Goal: Task Accomplishment & Management: Use online tool/utility

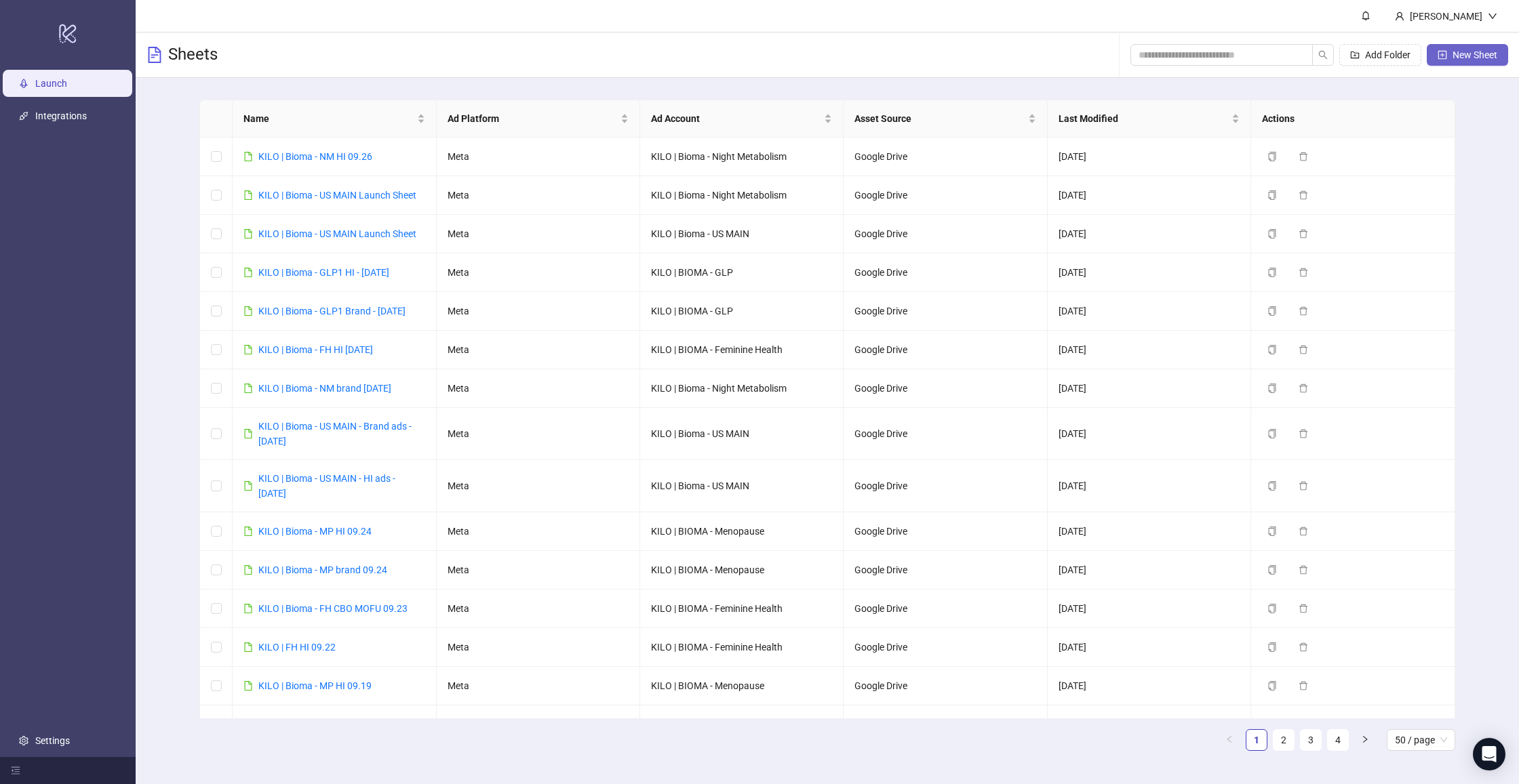
click at [1468, 56] on span "New Sheet" at bounding box center [1475, 55] width 44 height 11
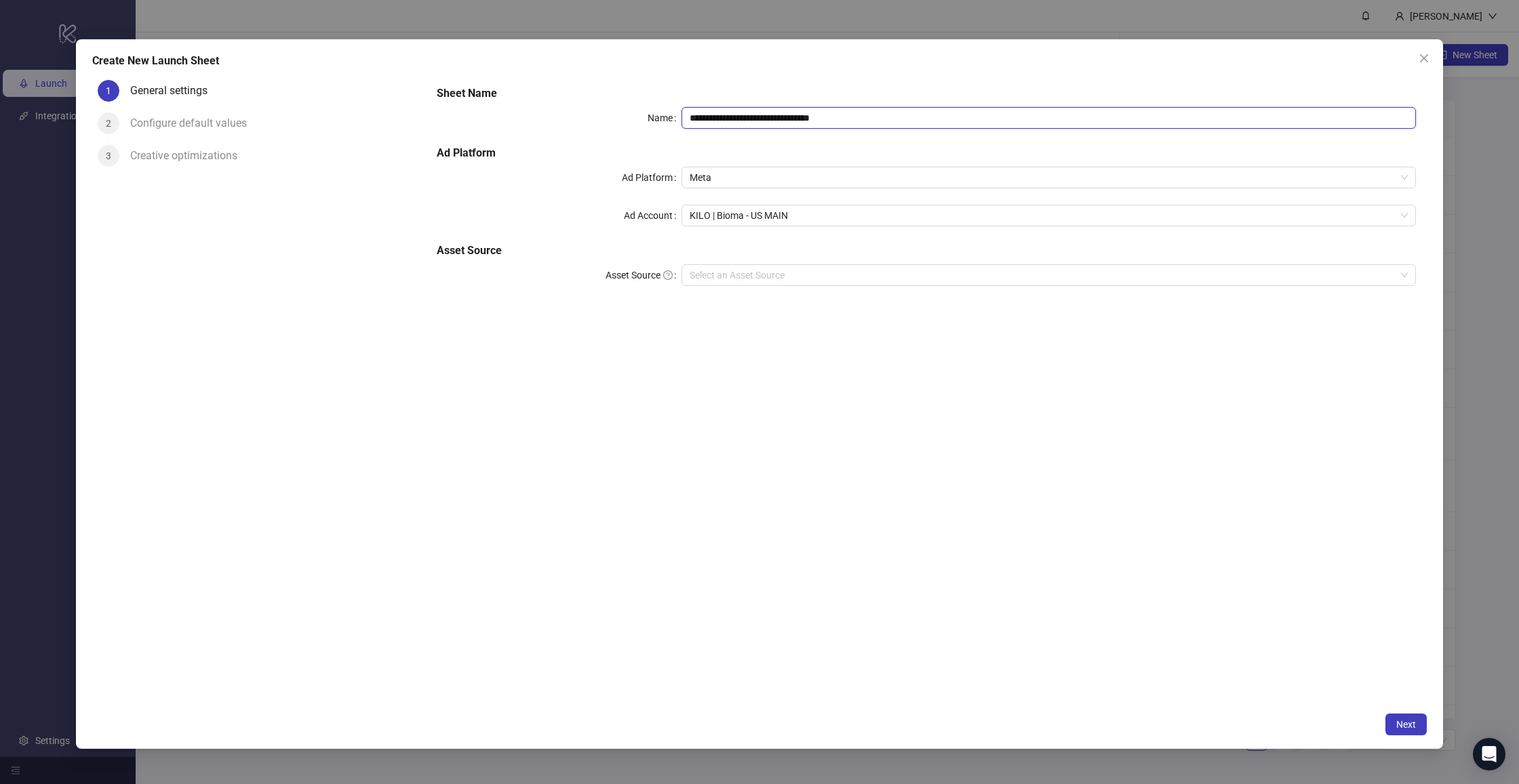
drag, startPoint x: 751, startPoint y: 117, endPoint x: 1223, endPoint y: 112, distance: 472.0
click at [1223, 112] on input "**********" at bounding box center [1048, 118] width 735 height 21
click at [751, 217] on span "KILO | Bioma - US MAIN" at bounding box center [1048, 215] width 718 height 20
type input "**********"
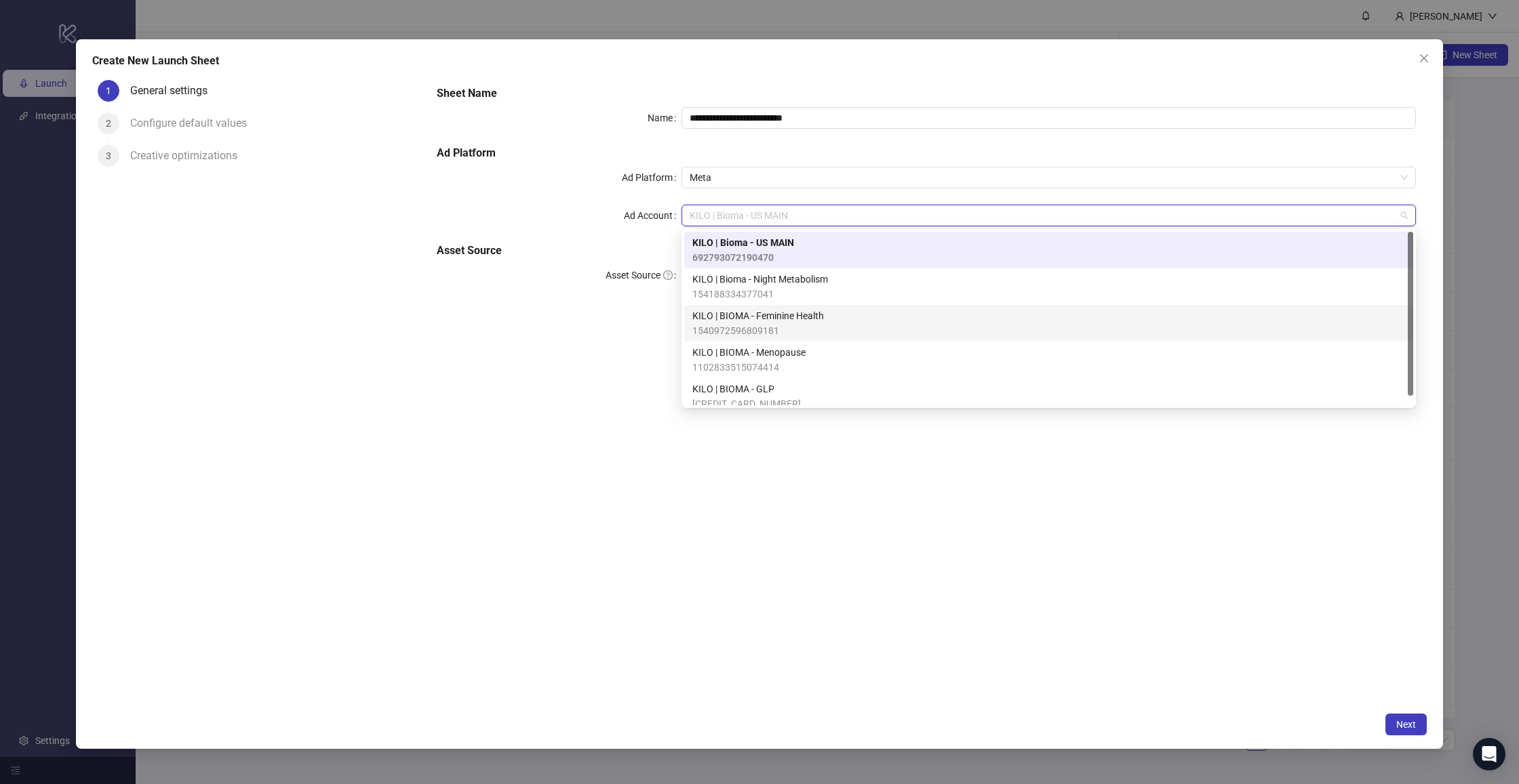
click at [741, 310] on span "KILO | BIOMA - Feminine Health" at bounding box center [758, 316] width 132 height 15
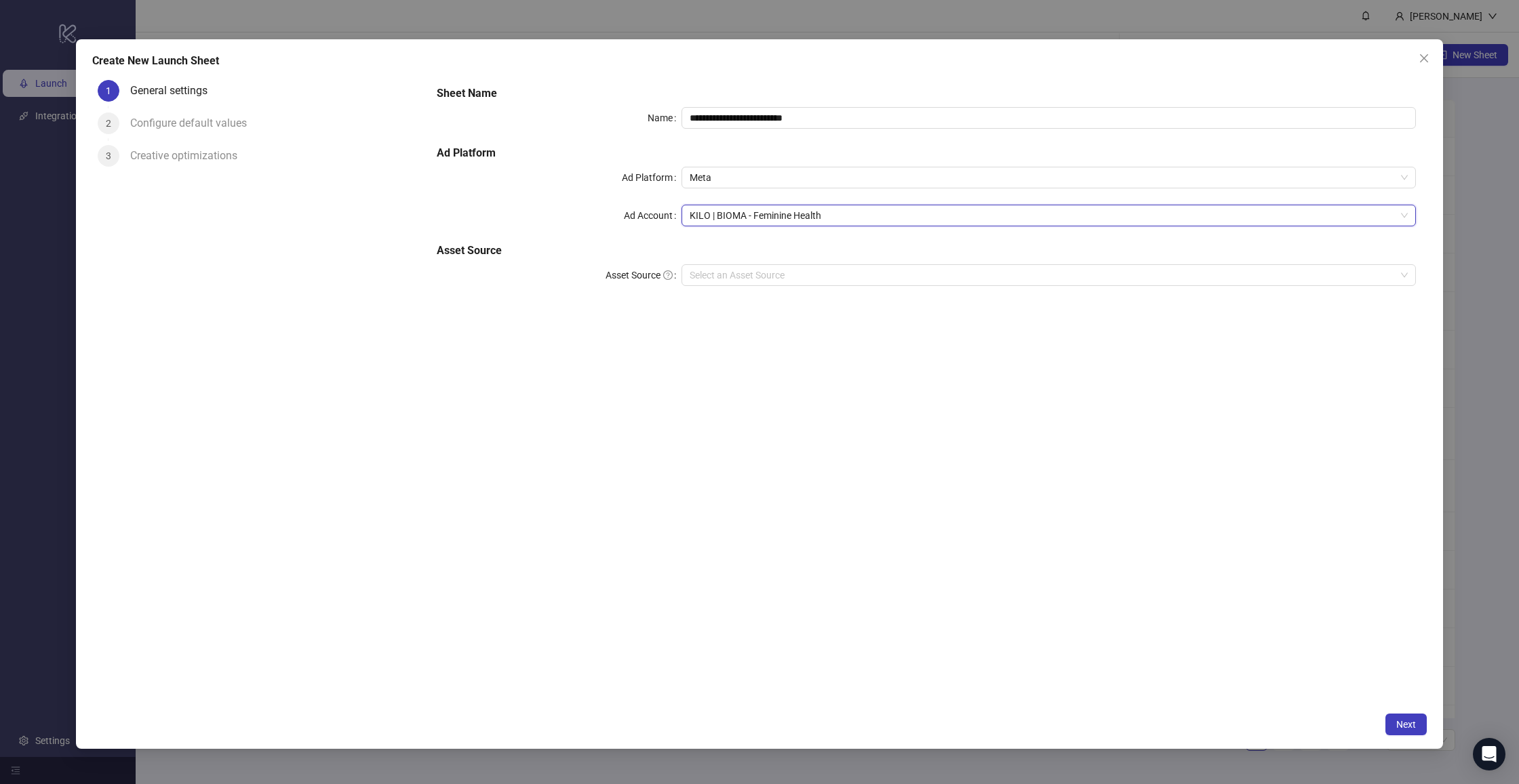
click at [721, 194] on div "**********" at bounding box center [926, 194] width 990 height 228
click at [1398, 731] on button "Next" at bounding box center [1406, 724] width 41 height 21
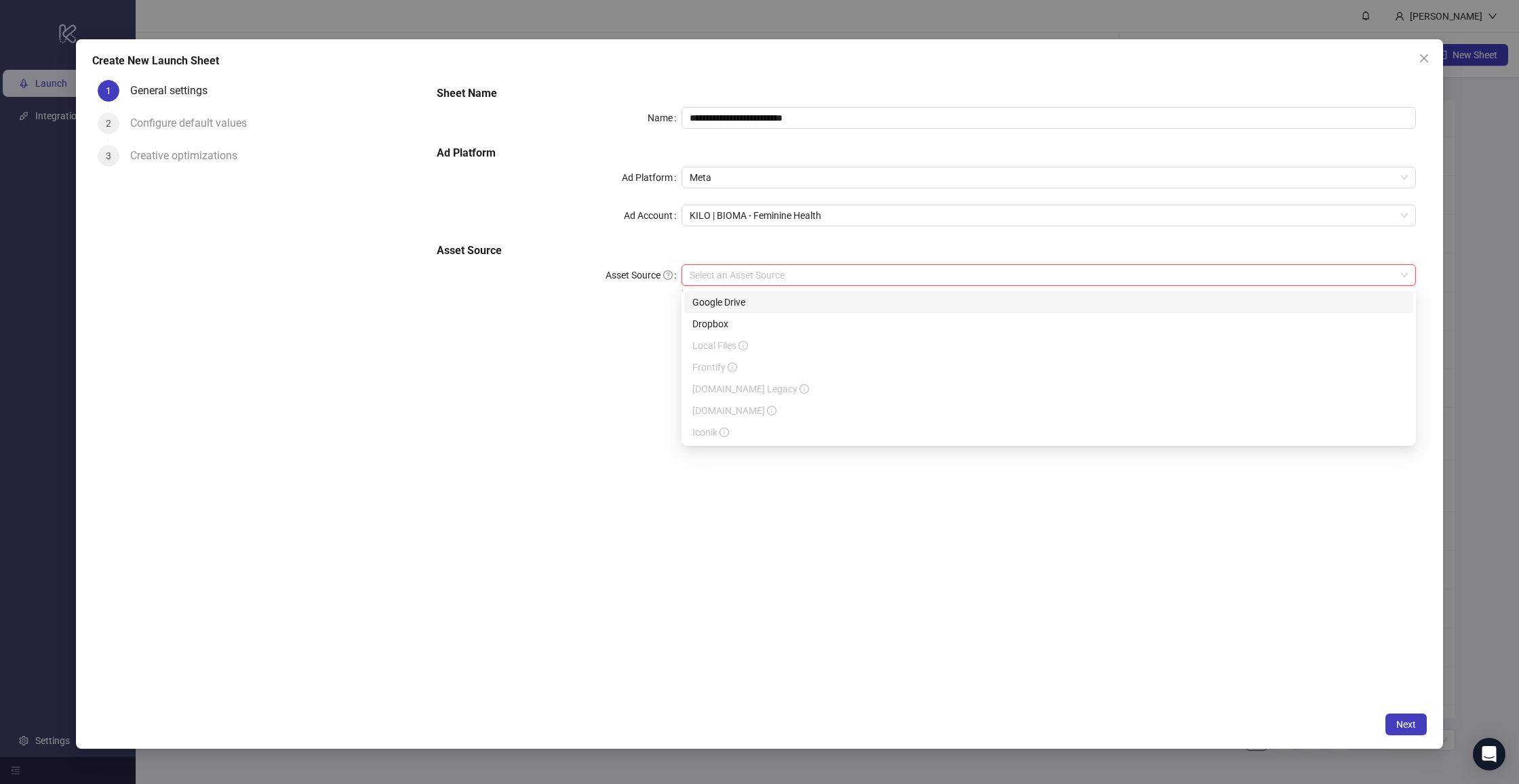
click at [820, 280] on input "Asset Source" at bounding box center [1043, 274] width 706 height 20
click at [787, 308] on div "Google Drive" at bounding box center [1048, 303] width 713 height 15
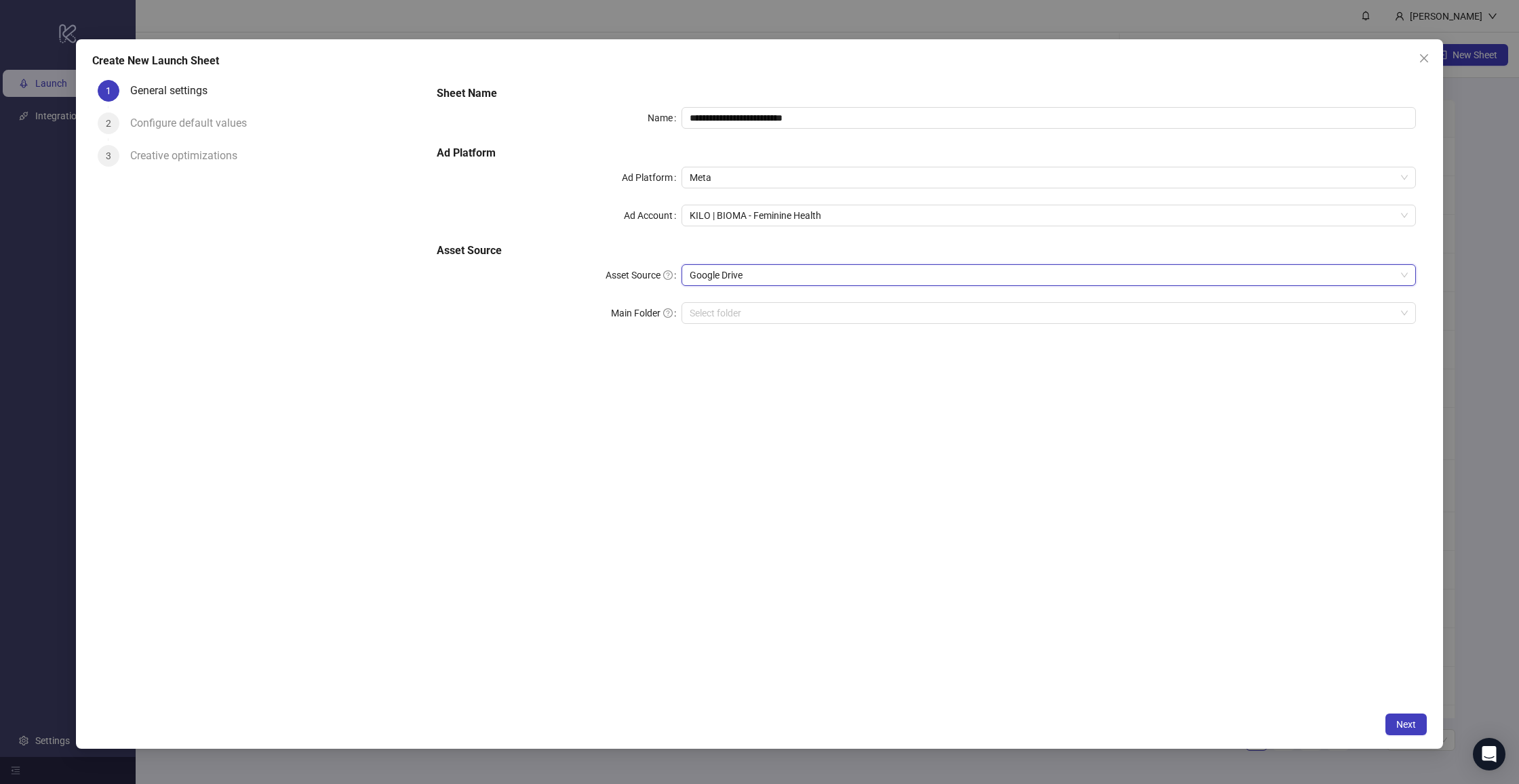
click at [781, 424] on div "**********" at bounding box center [926, 390] width 1001 height 631
click at [1404, 722] on span "Next" at bounding box center [1406, 724] width 20 height 11
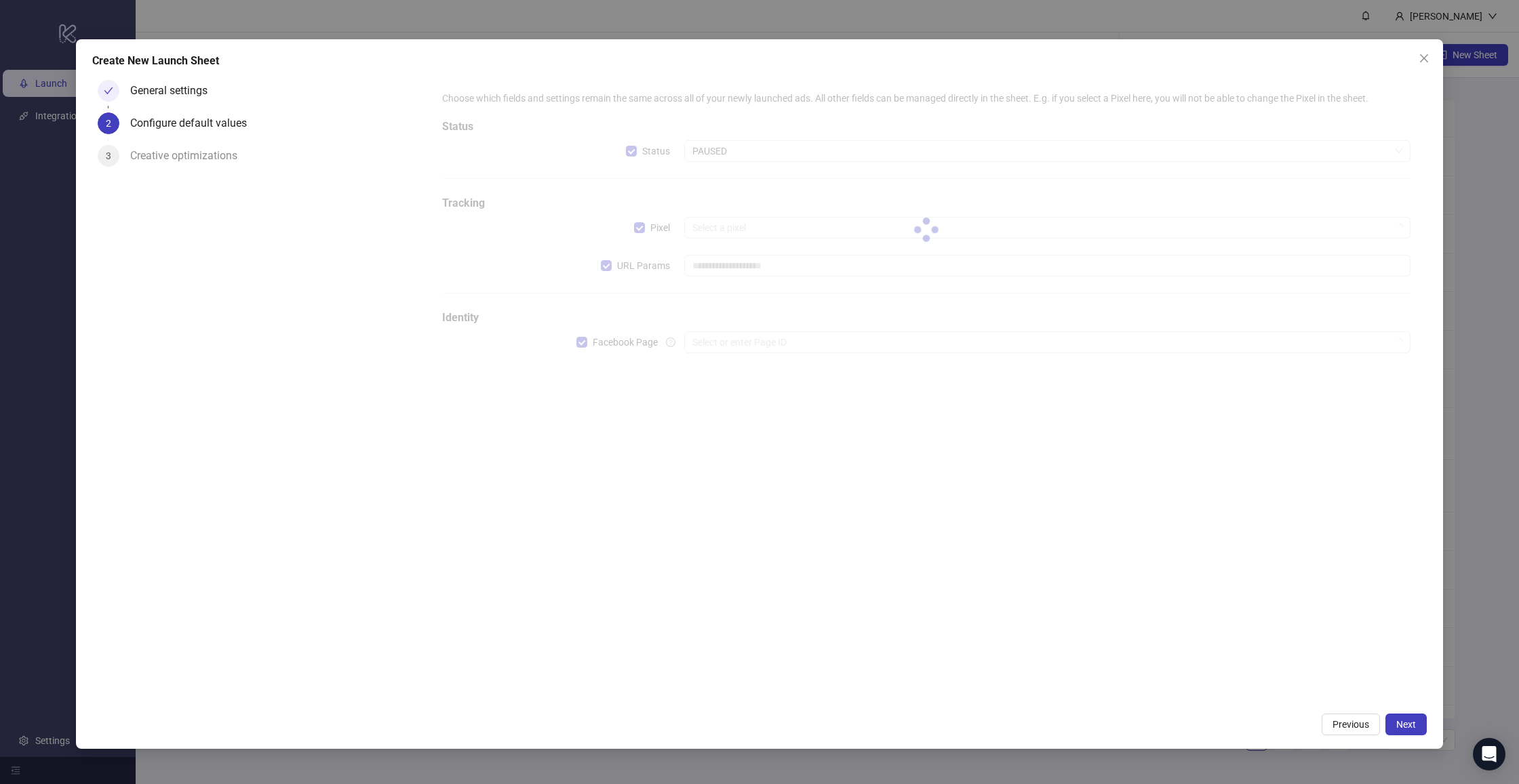
type input "**********"
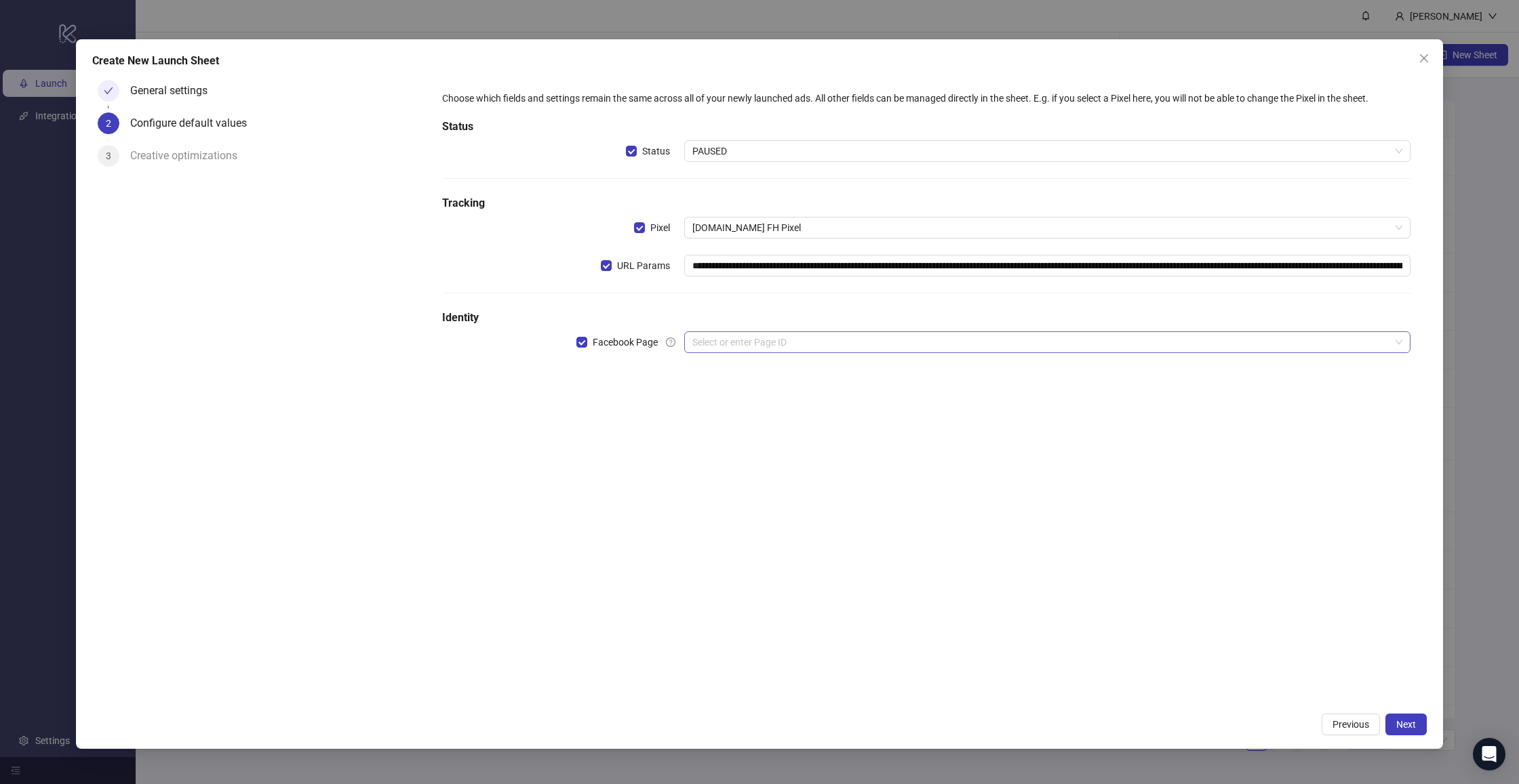
click at [732, 343] on input "search" at bounding box center [1041, 342] width 698 height 20
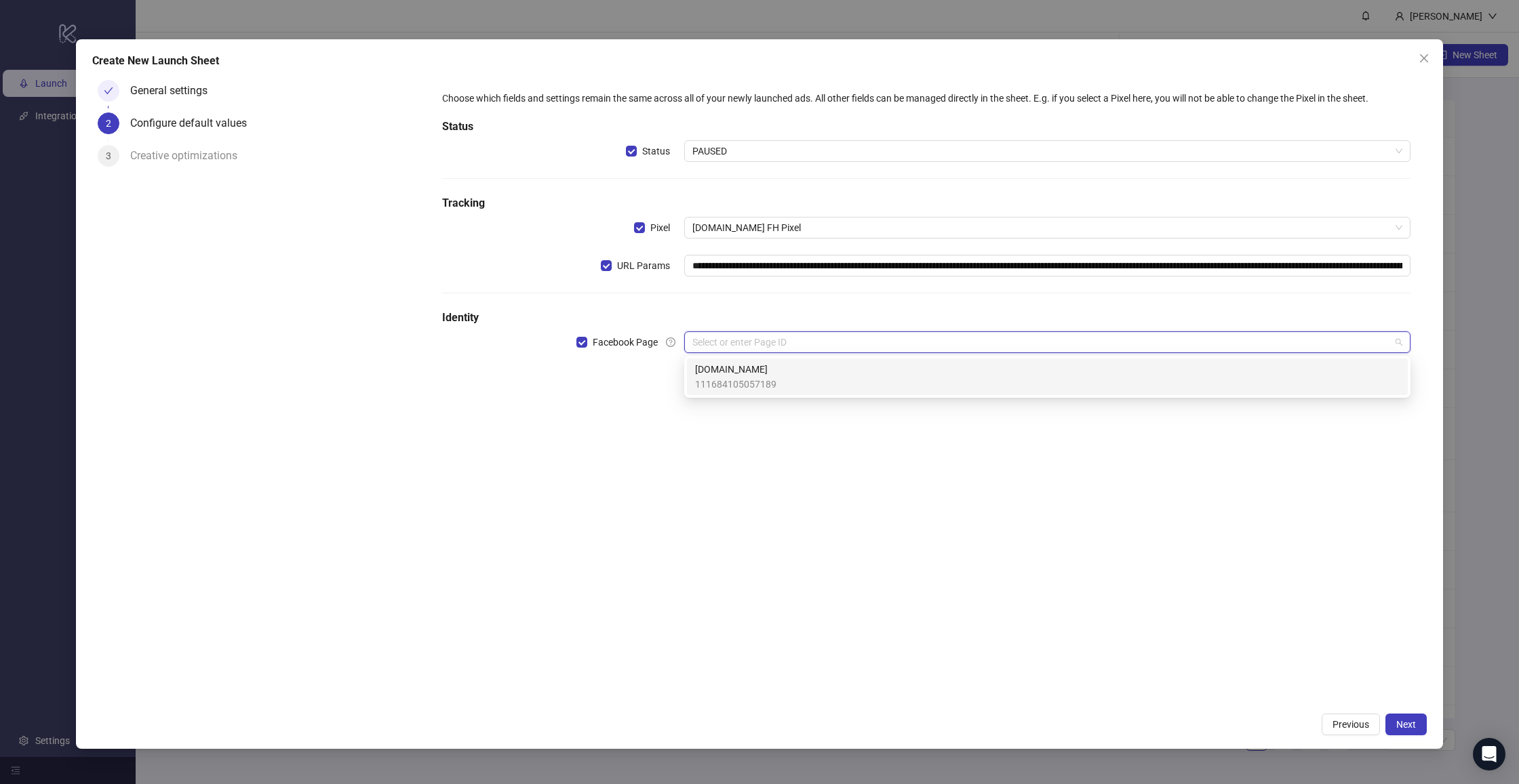
click at [731, 371] on span "[DOMAIN_NAME]" at bounding box center [735, 369] width 81 height 15
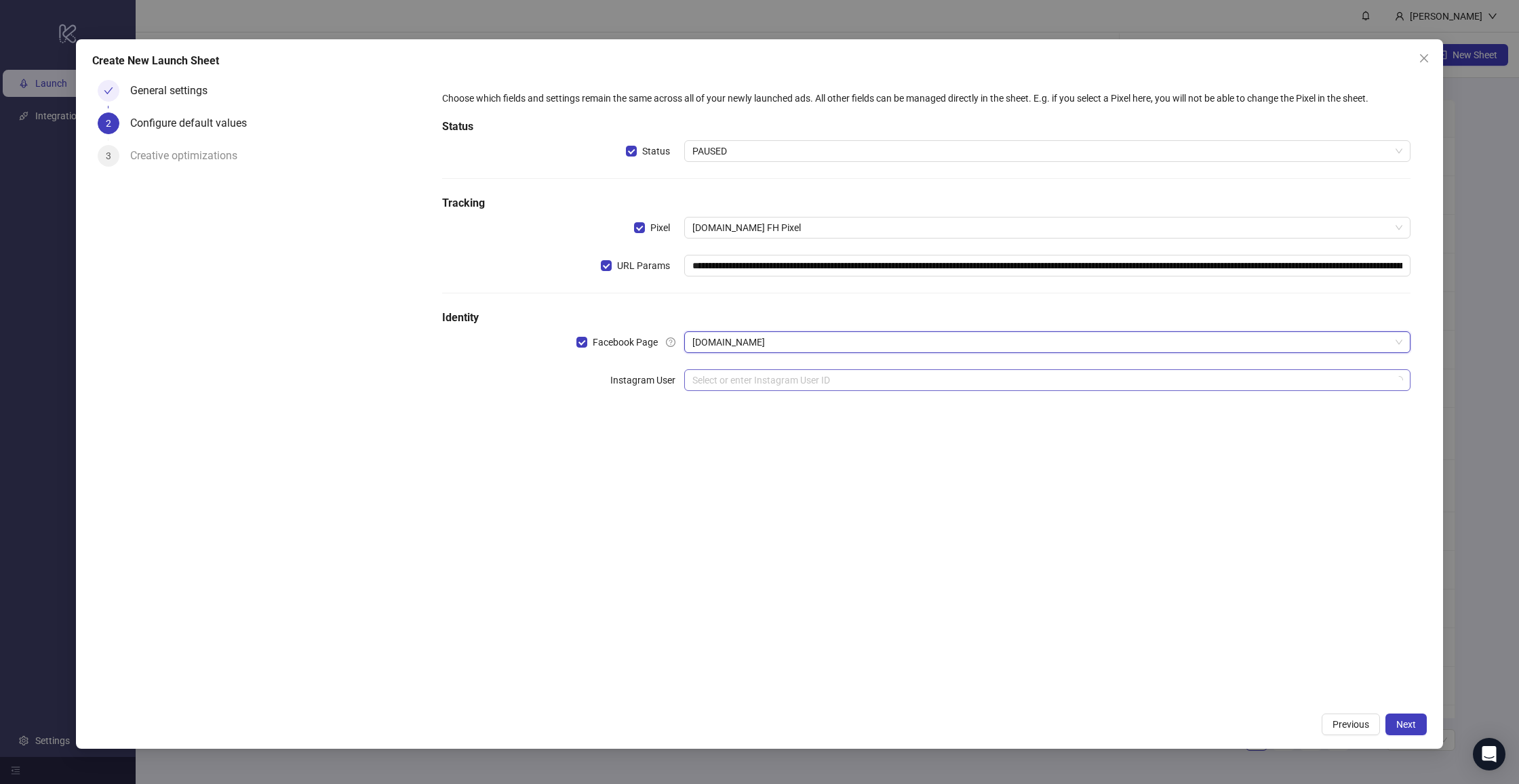
click at [735, 380] on input "search" at bounding box center [1041, 379] width 698 height 20
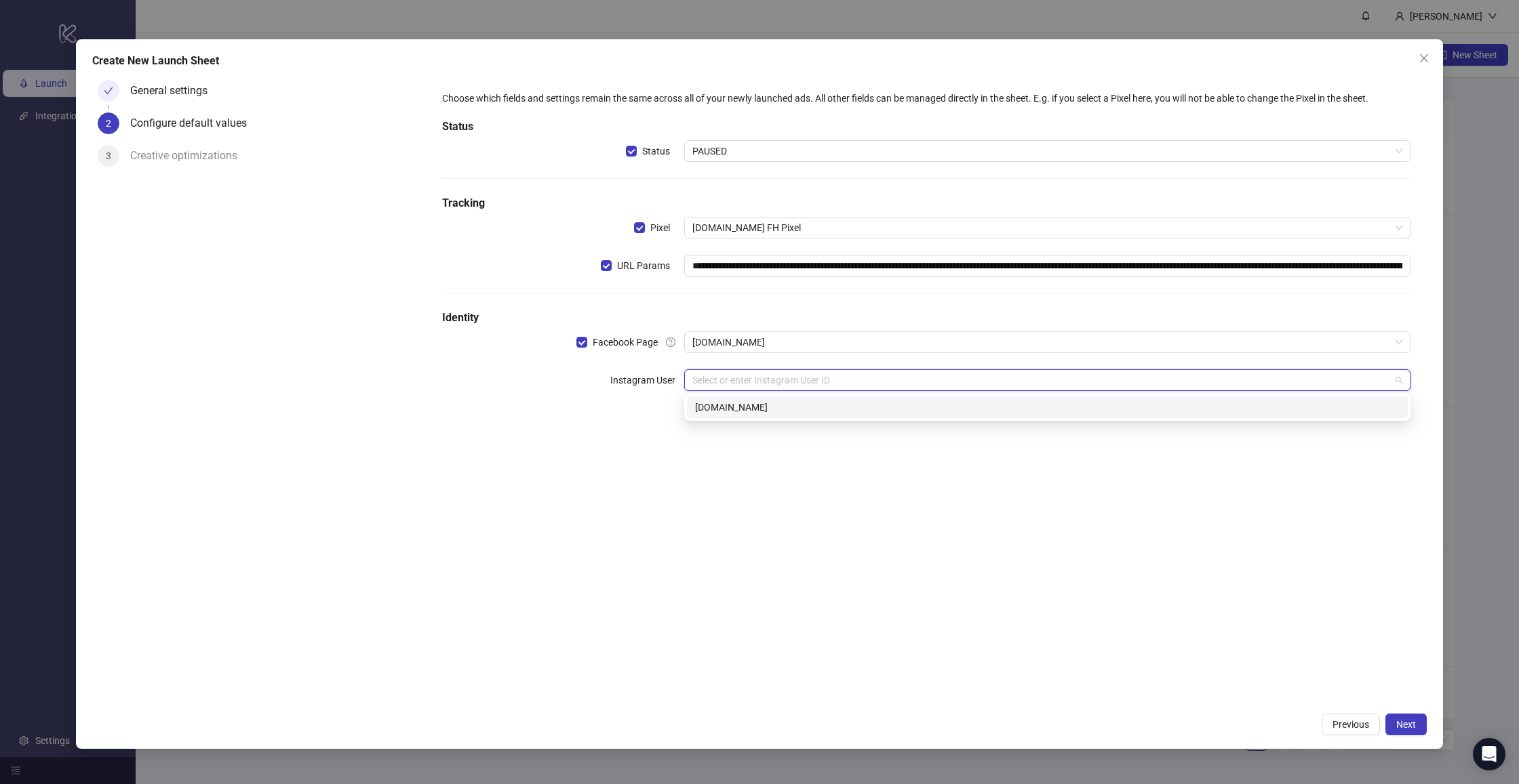
click at [723, 409] on div "[DOMAIN_NAME]" at bounding box center [1047, 408] width 704 height 15
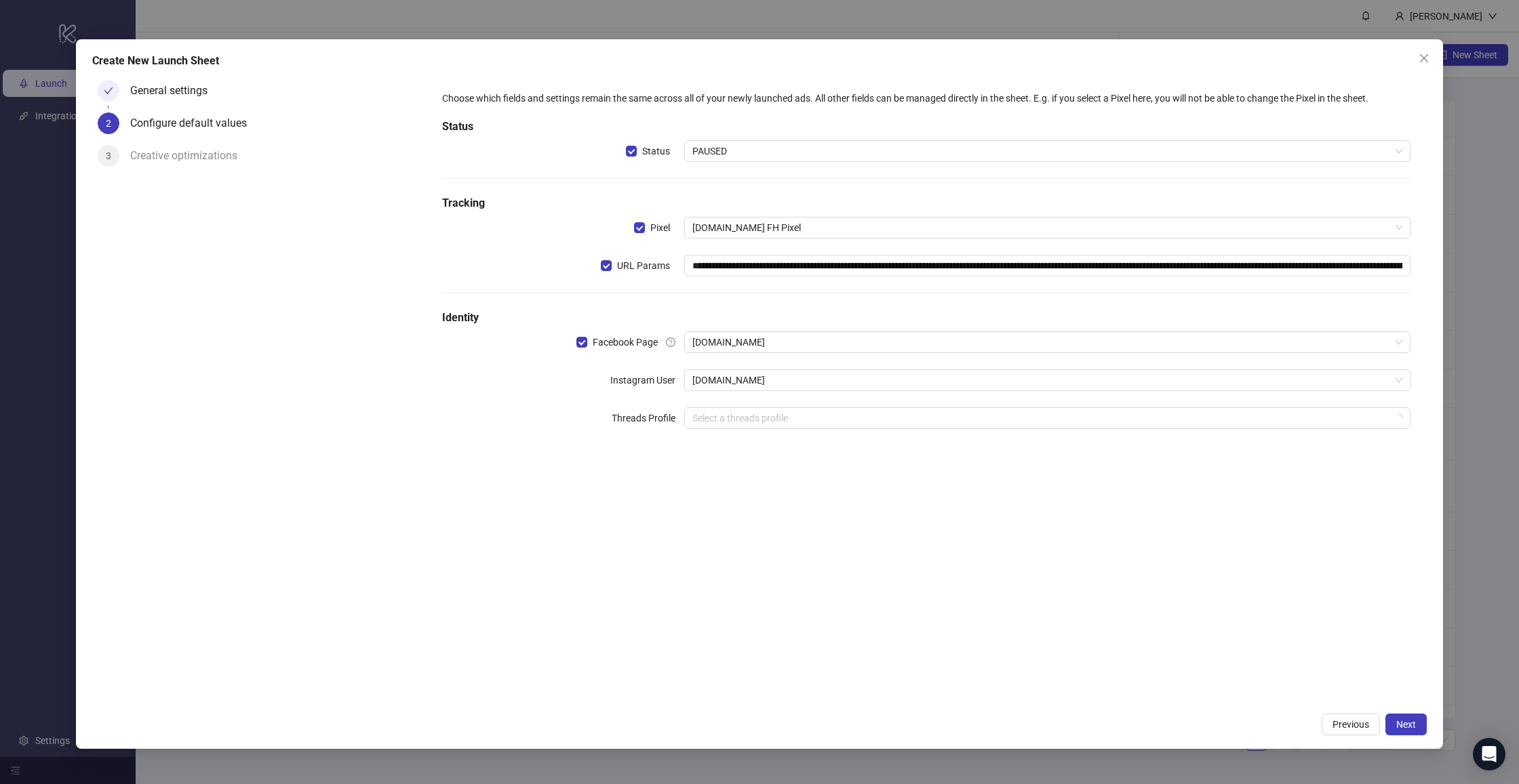
click at [616, 453] on div "**********" at bounding box center [926, 268] width 990 height 376
click at [1415, 726] on span "Next" at bounding box center [1406, 724] width 20 height 11
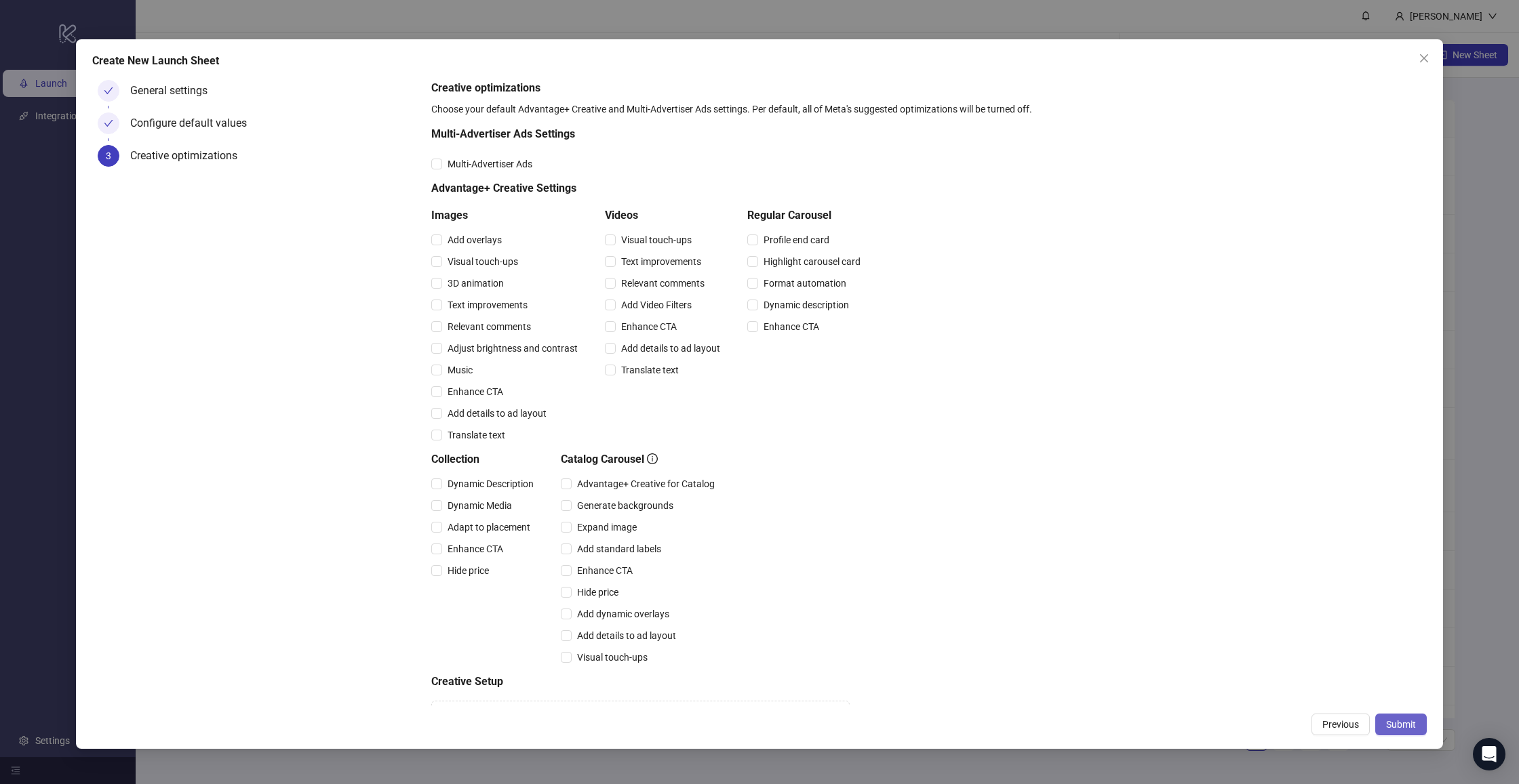
click at [1418, 725] on button "Submit" at bounding box center [1401, 724] width 52 height 21
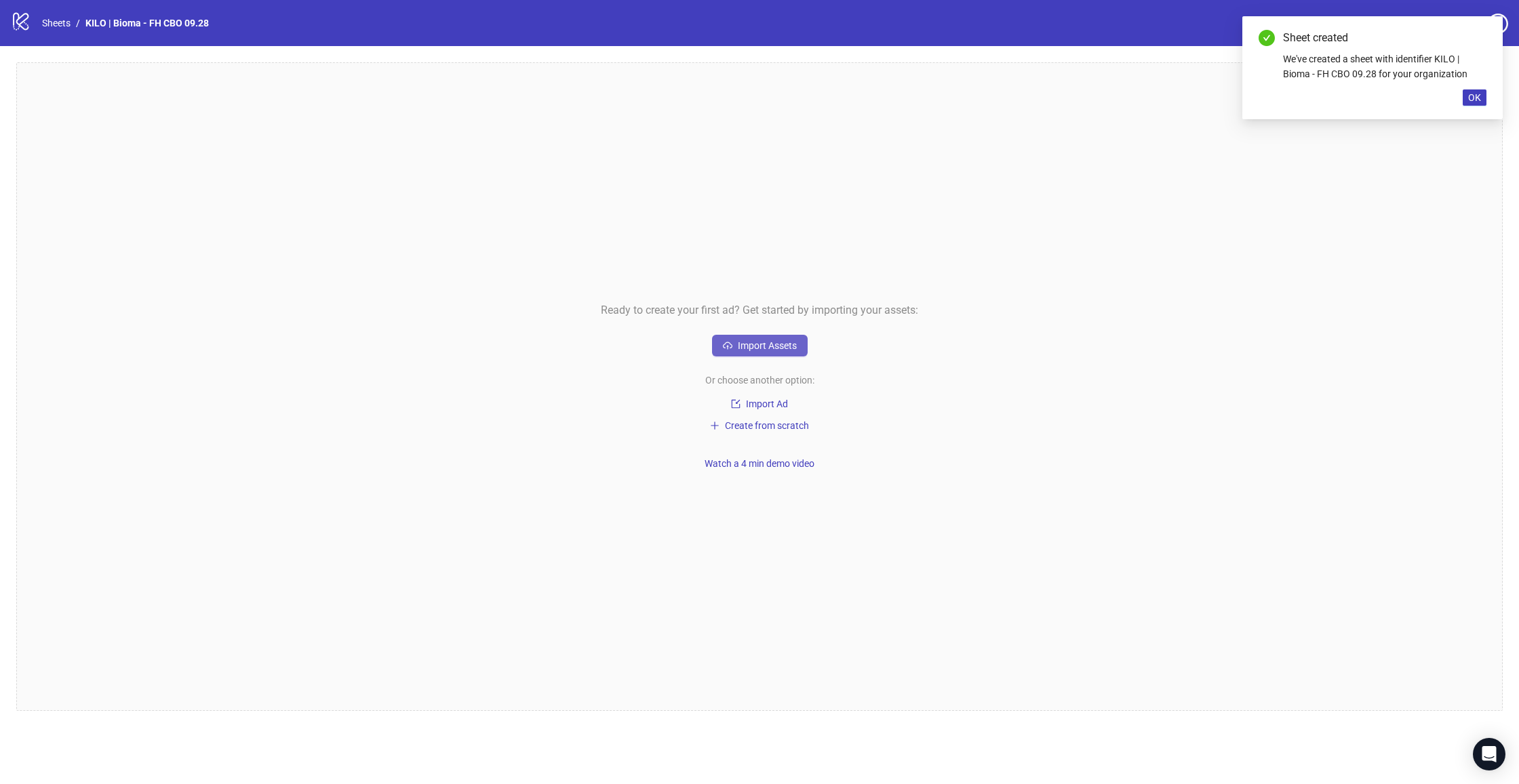
click at [769, 347] on span "Import Assets" at bounding box center [767, 345] width 59 height 11
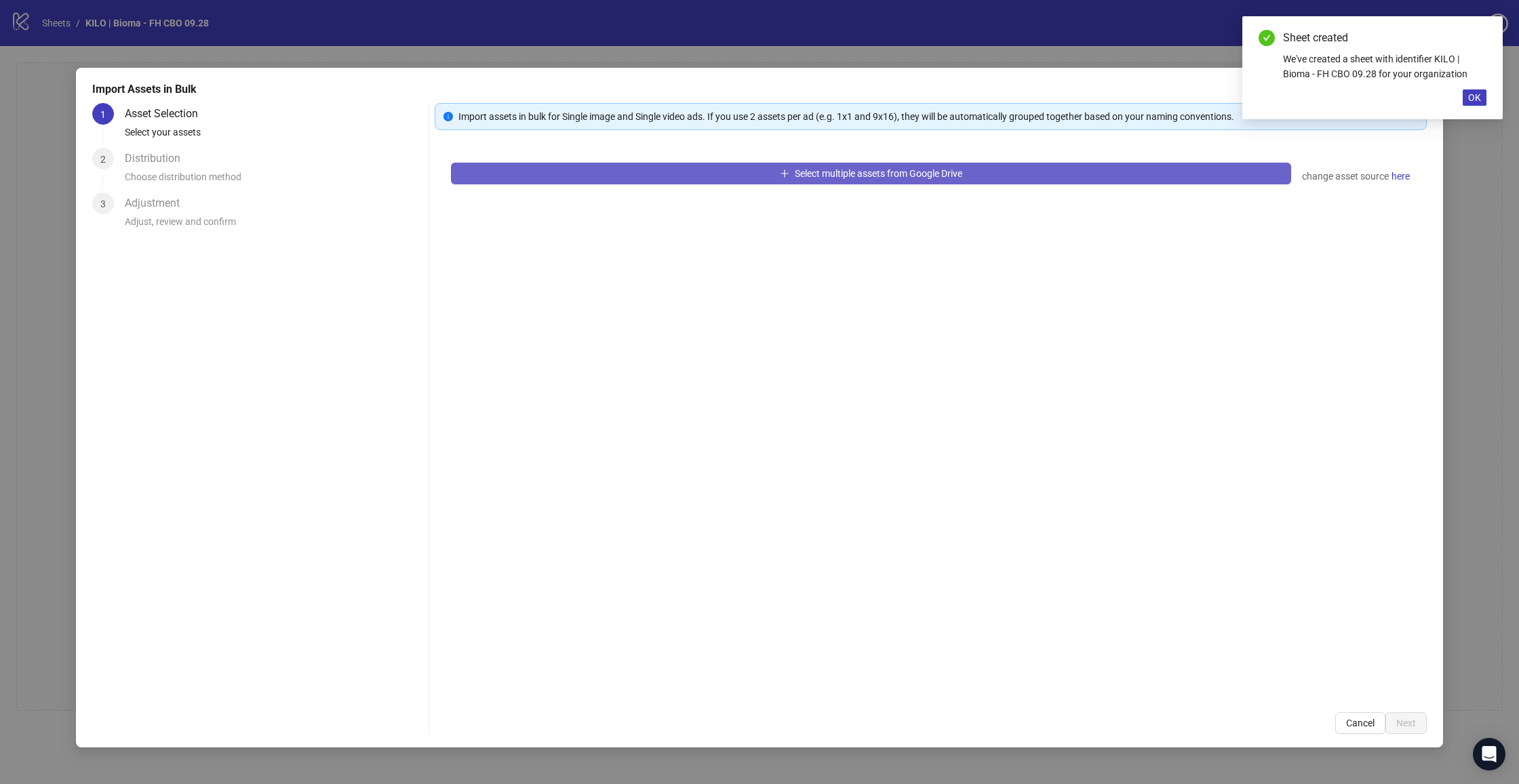
click at [747, 180] on button "Select multiple assets from Google Drive" at bounding box center [870, 173] width 840 height 21
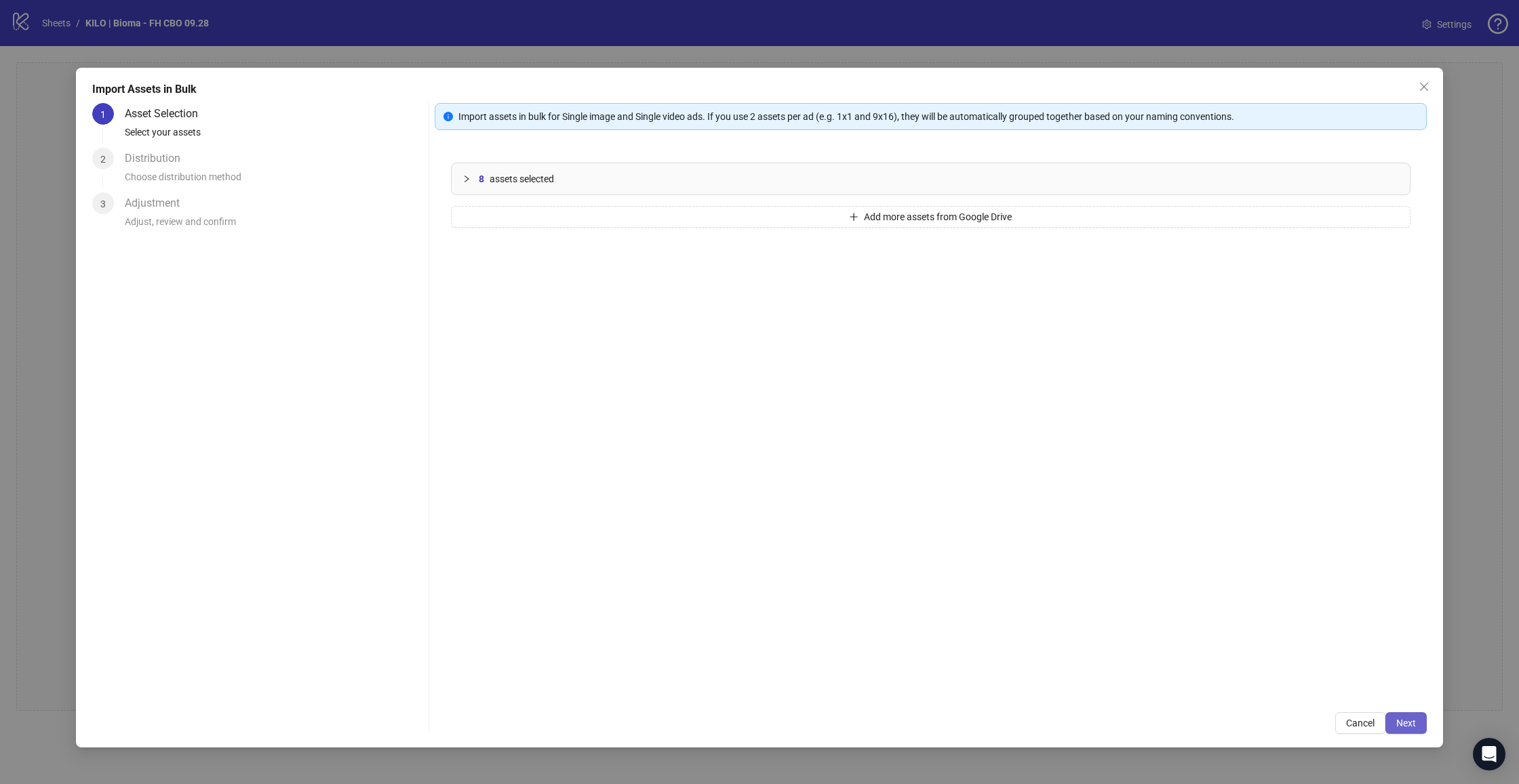
click at [1419, 720] on button "Next" at bounding box center [1406, 723] width 41 height 21
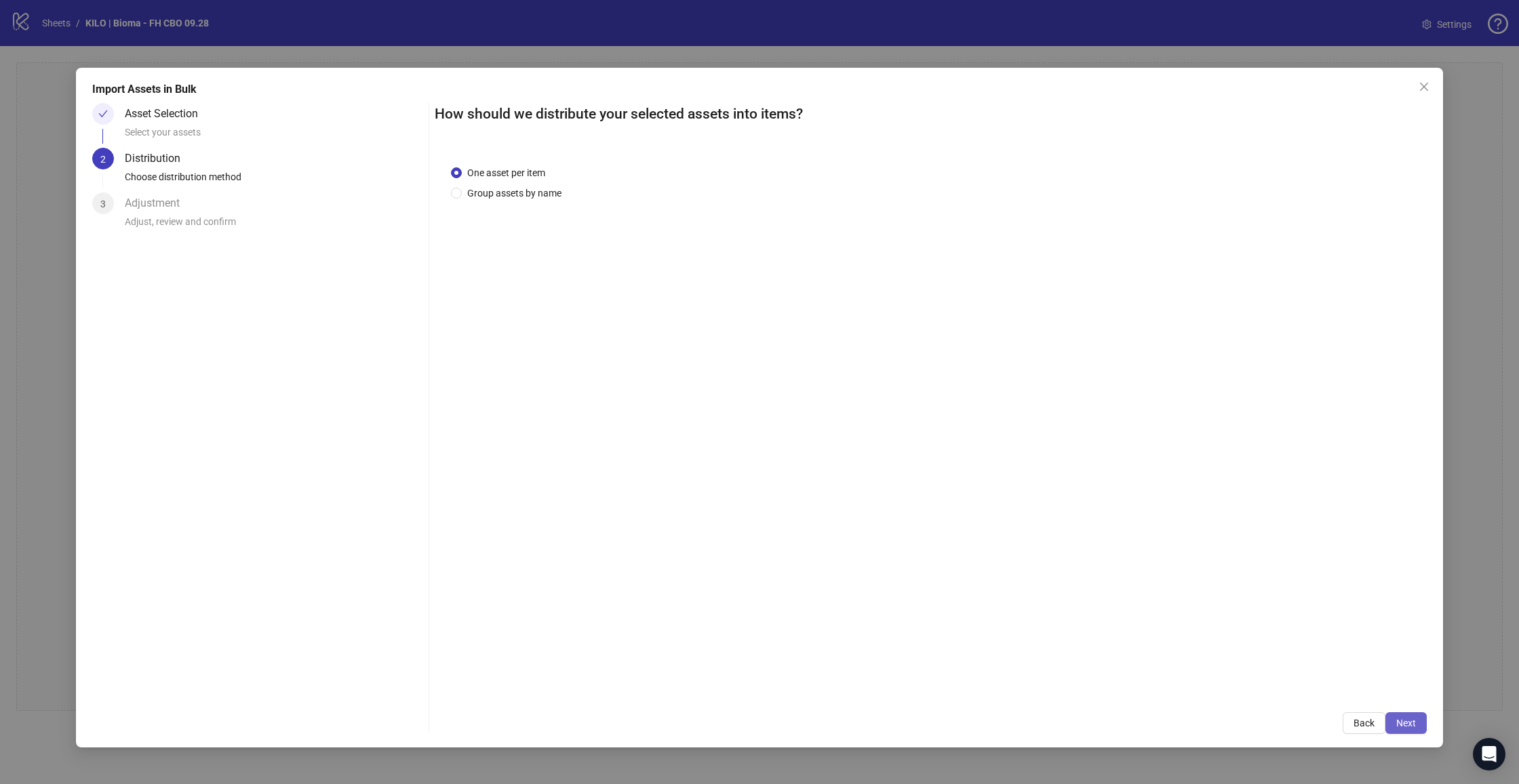
click at [1408, 728] on span "Next" at bounding box center [1406, 723] width 20 height 11
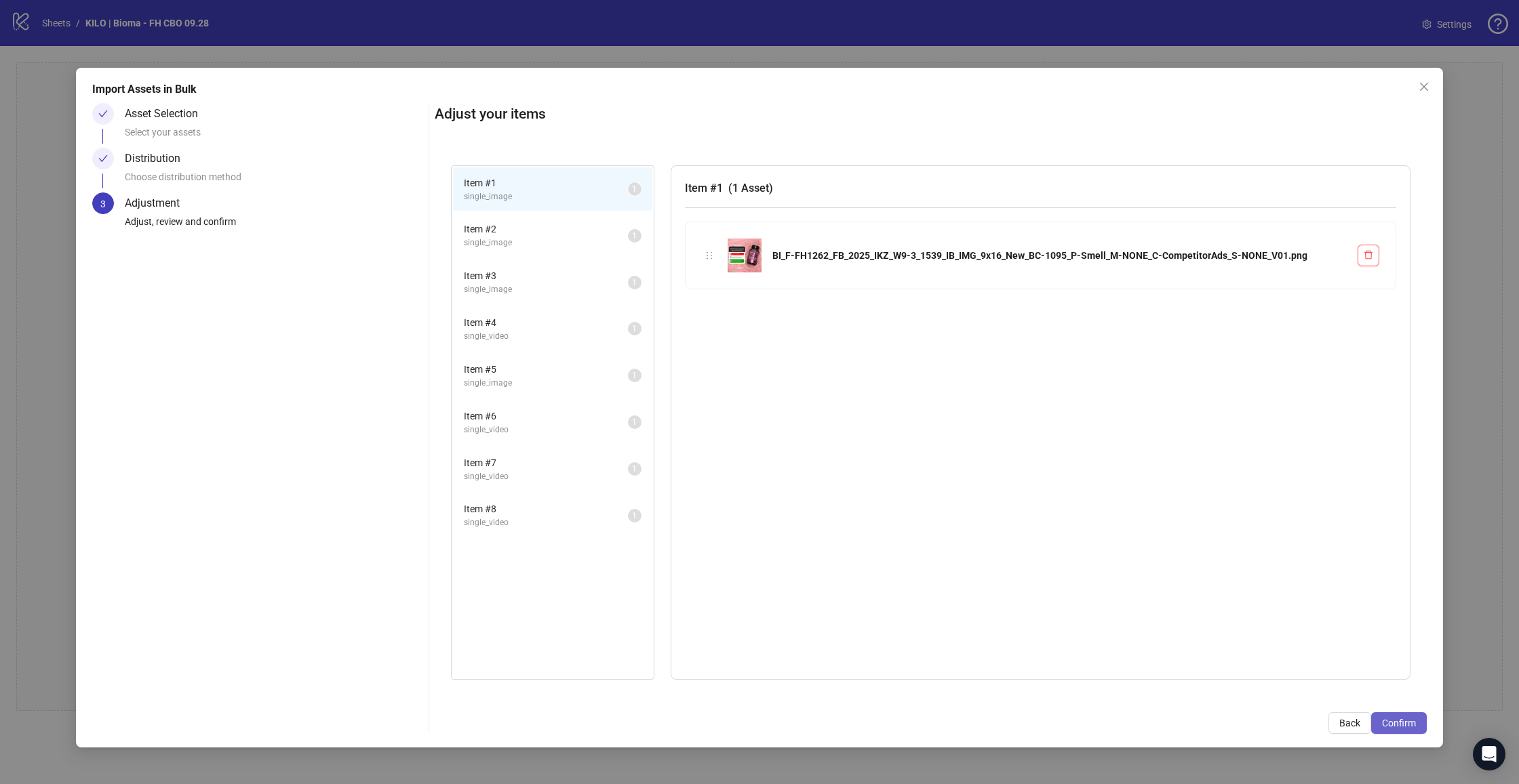
click at [1395, 717] on button "Confirm" at bounding box center [1398, 723] width 55 height 21
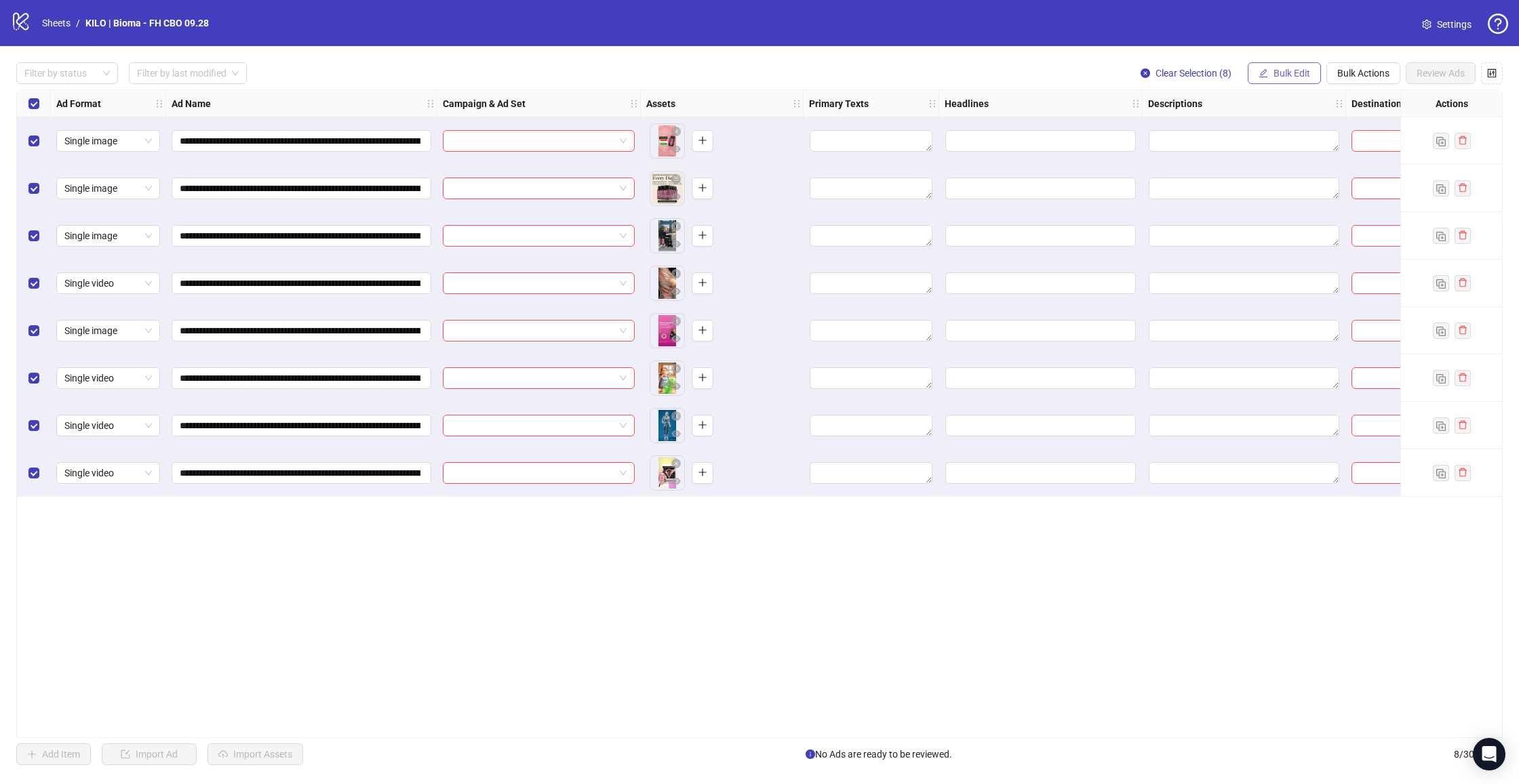
click at [1301, 67] on button "Bulk Edit" at bounding box center [1284, 72] width 73 height 21
click at [1289, 146] on span "Campaign & Ad Set" at bounding box center [1297, 143] width 81 height 15
click at [1158, 127] on input "search" at bounding box center [1240, 131] width 243 height 20
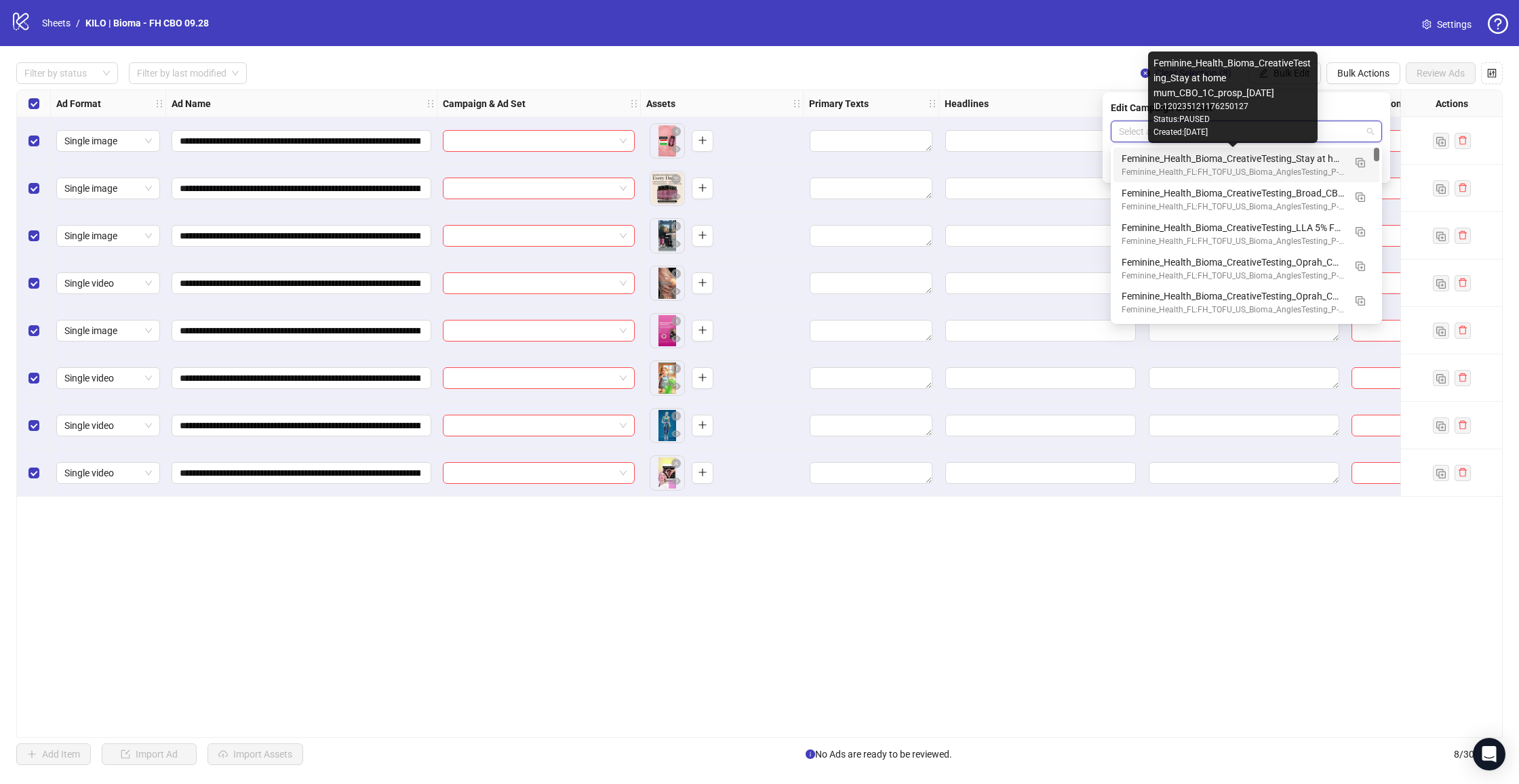
click at [1161, 160] on div "Feminine_Health_Bioma_CreativeTesting_Stay at home mum_CBO_1C_prosp_[DATE]" at bounding box center [1233, 158] width 223 height 15
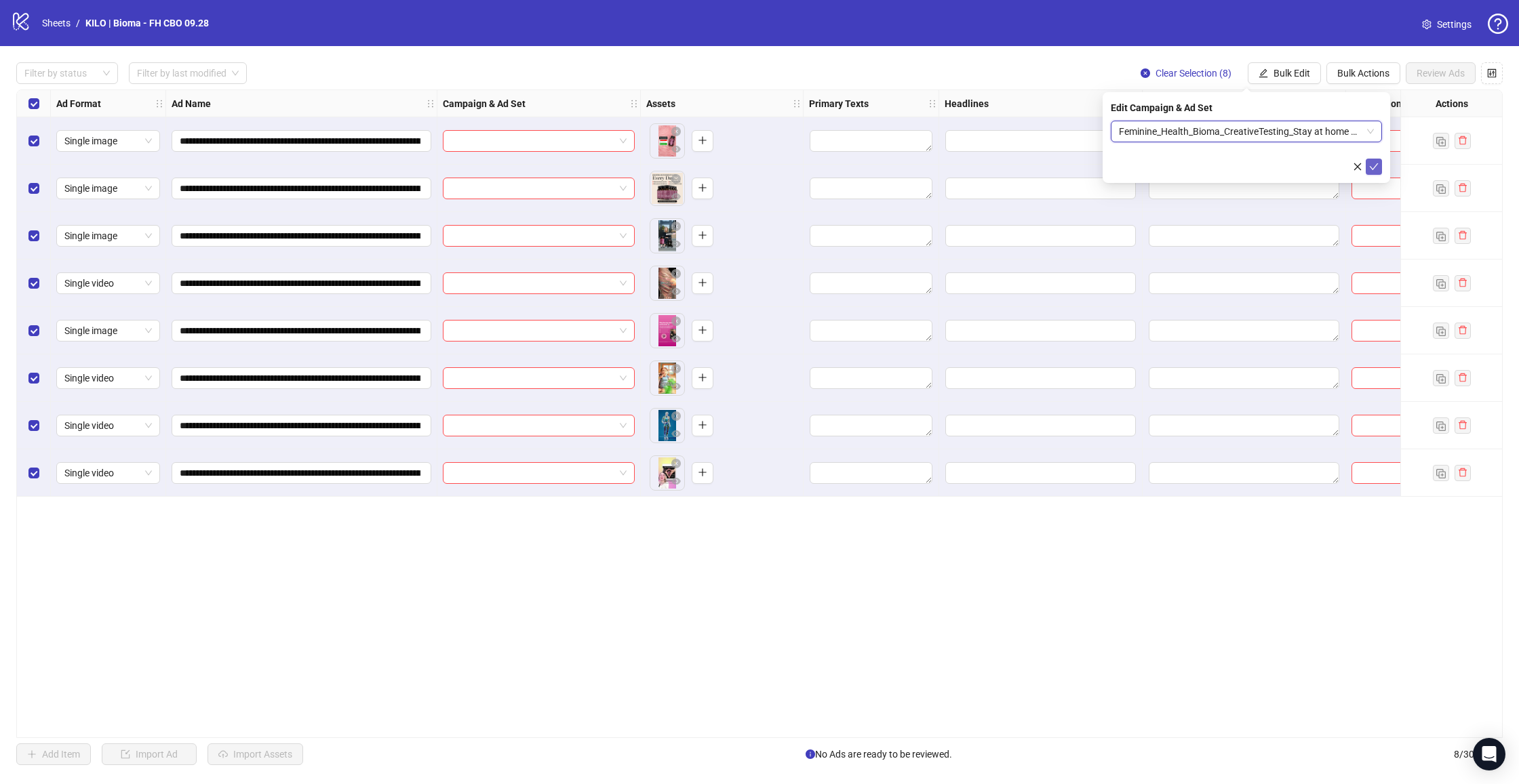
click at [1375, 171] on icon "check" at bounding box center [1373, 166] width 10 height 10
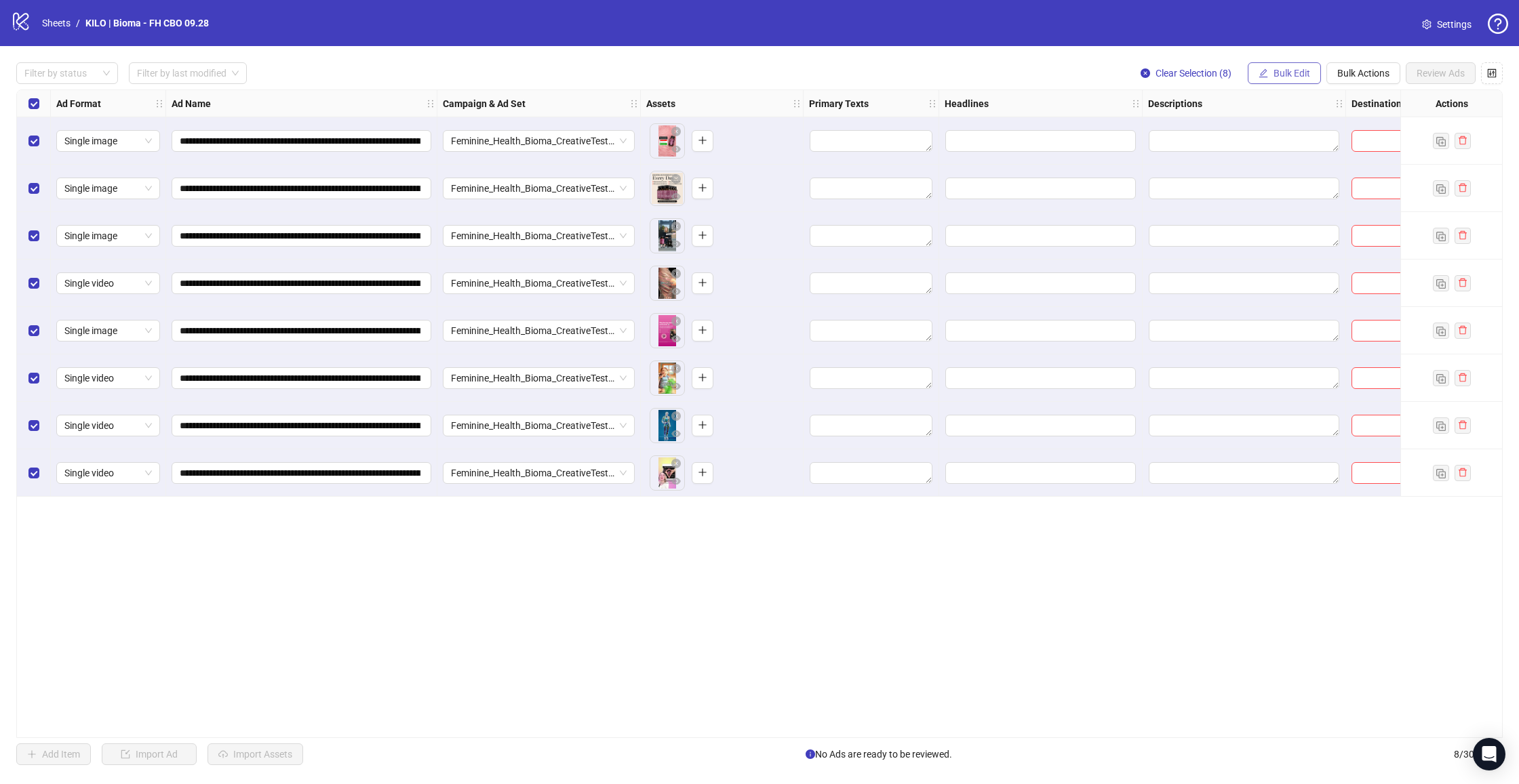
click at [1295, 69] on span "Bulk Edit" at bounding box center [1291, 73] width 36 height 11
click at [1270, 166] on span "Primary Texts" at bounding box center [1297, 166] width 81 height 15
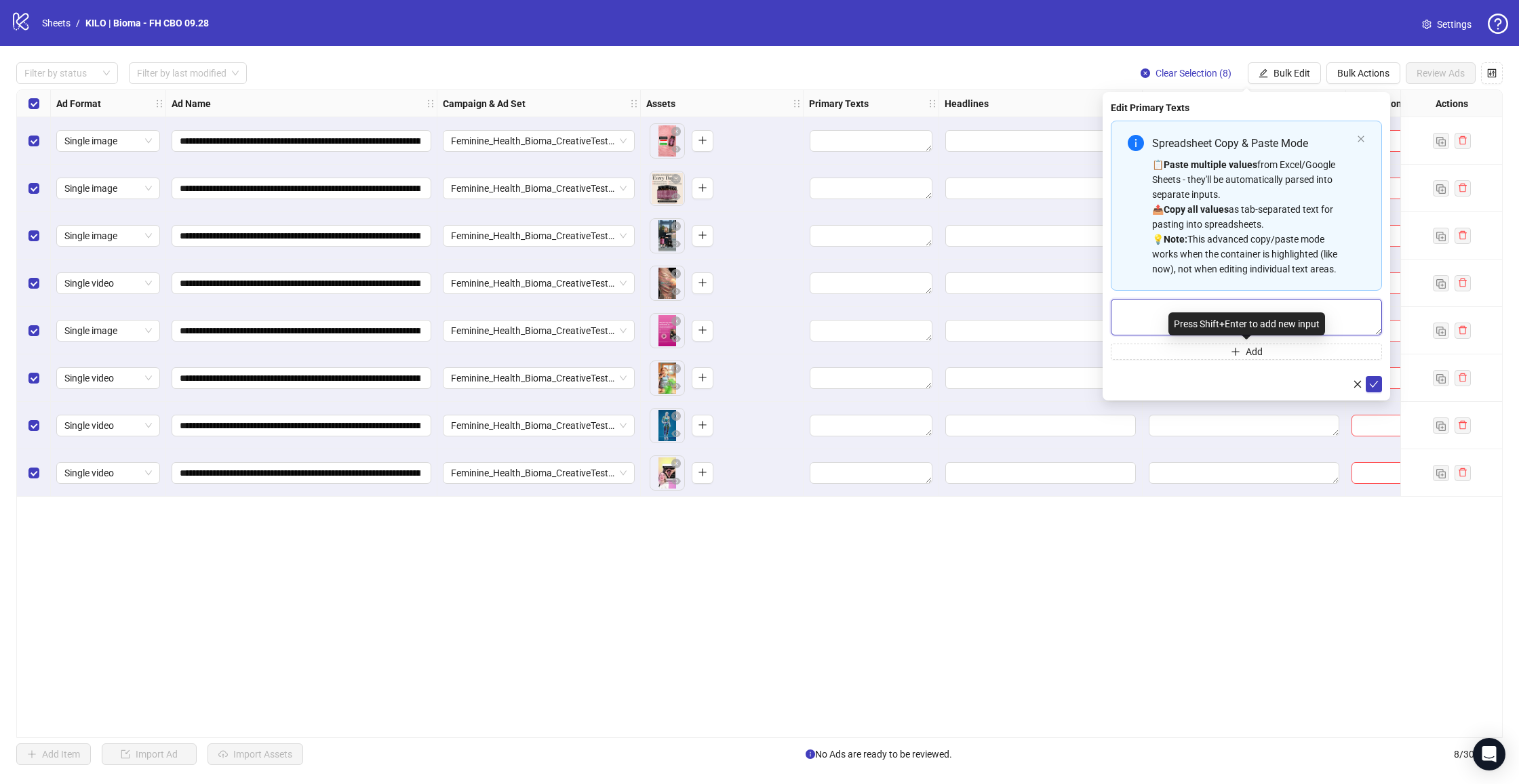
click at [1186, 308] on textarea "Multi-text input container - paste or copy values" at bounding box center [1246, 317] width 272 height 36
paste textarea "**********"
type textarea "**********"
click at [1374, 385] on icon "check" at bounding box center [1374, 384] width 9 height 7
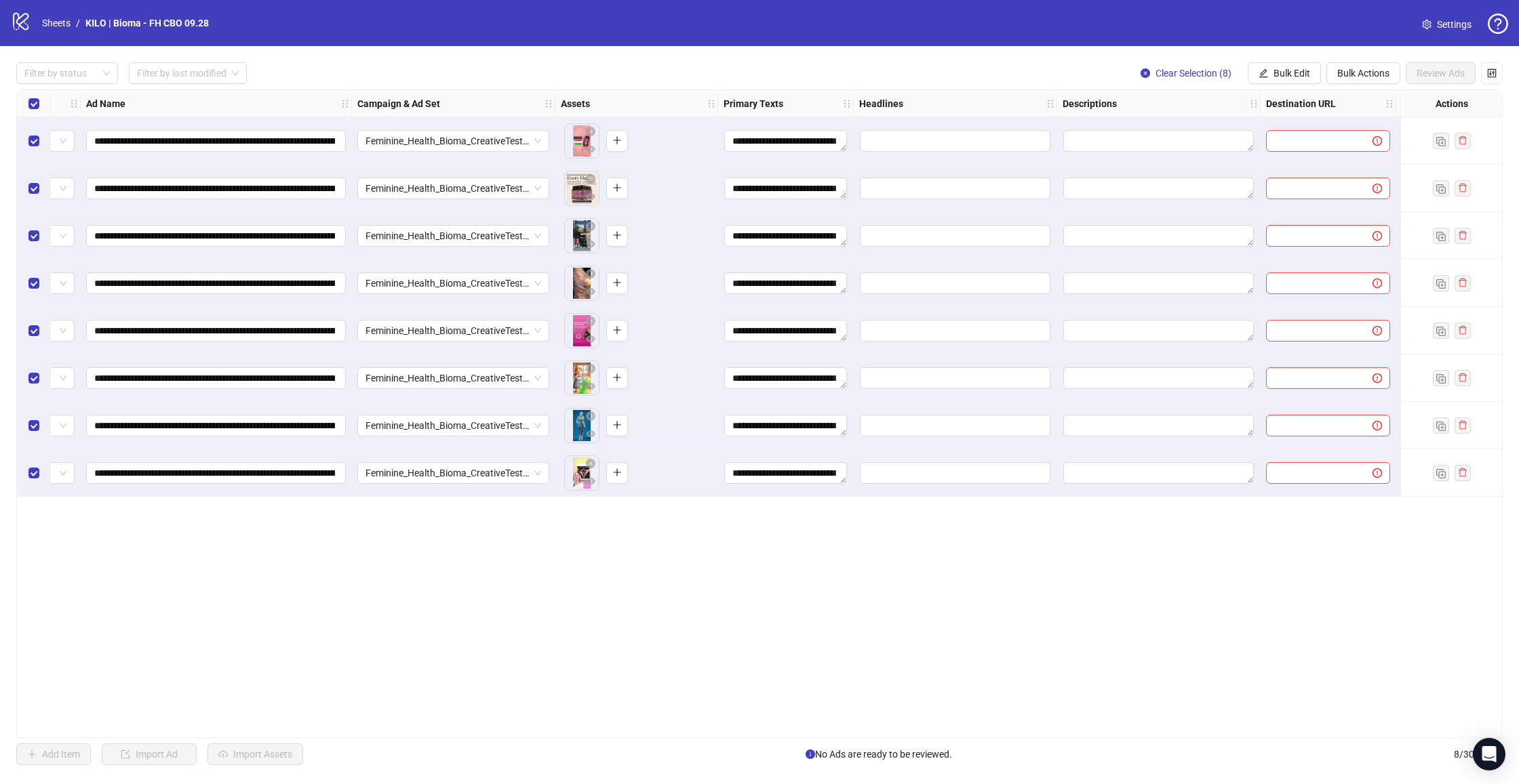
scroll to position [0, 85]
click at [1290, 72] on span "Bulk Edit" at bounding box center [1291, 73] width 36 height 11
click at [1281, 190] on span "Headlines" at bounding box center [1297, 187] width 81 height 15
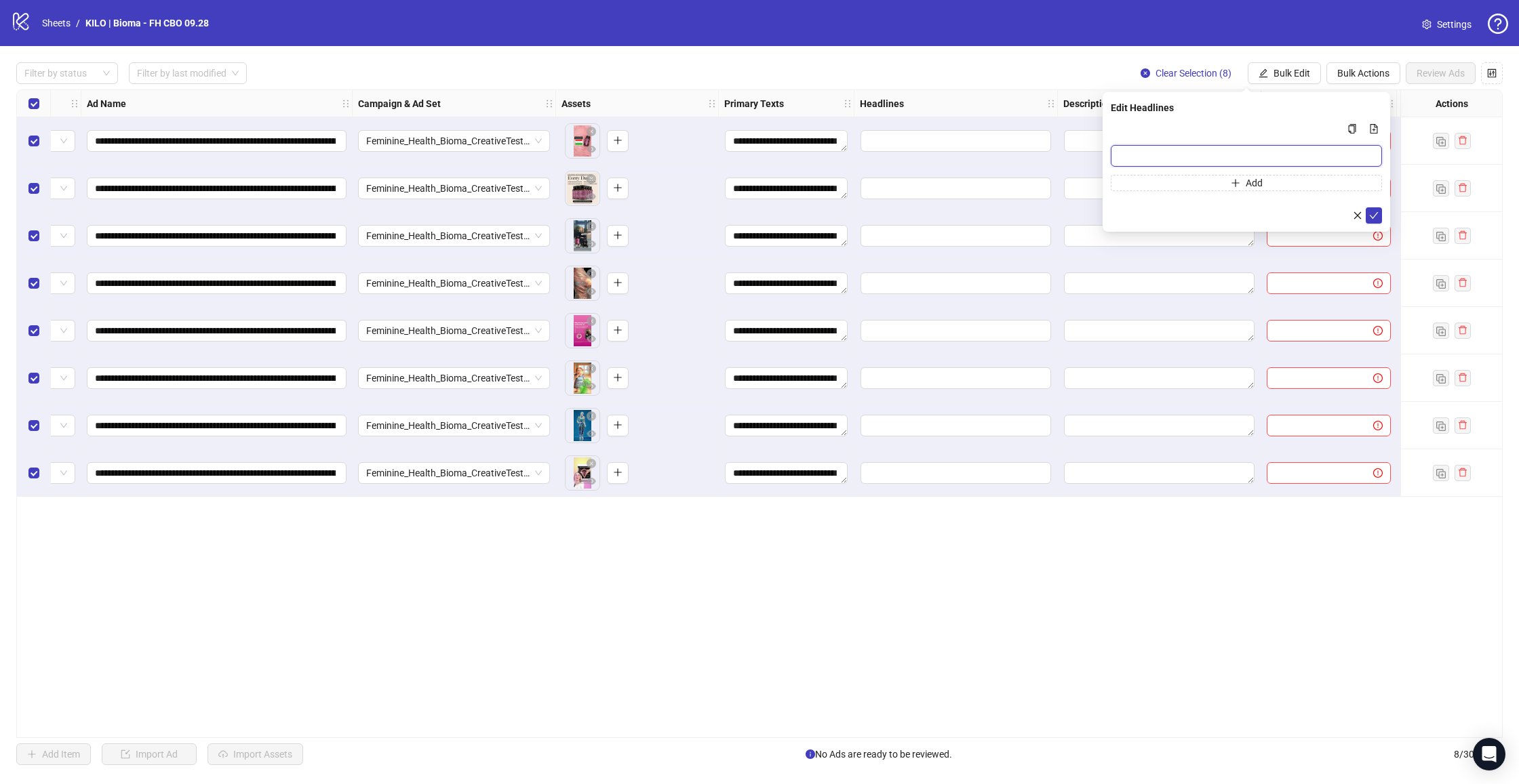
click at [1172, 158] on input "Multi-input container - paste or copy values" at bounding box center [1246, 155] width 272 height 21
paste input "**********"
type input "**********"
click at [1384, 215] on div "**********" at bounding box center [1246, 162] width 288 height 140
click at [1379, 215] on button "submit" at bounding box center [1374, 215] width 16 height 16
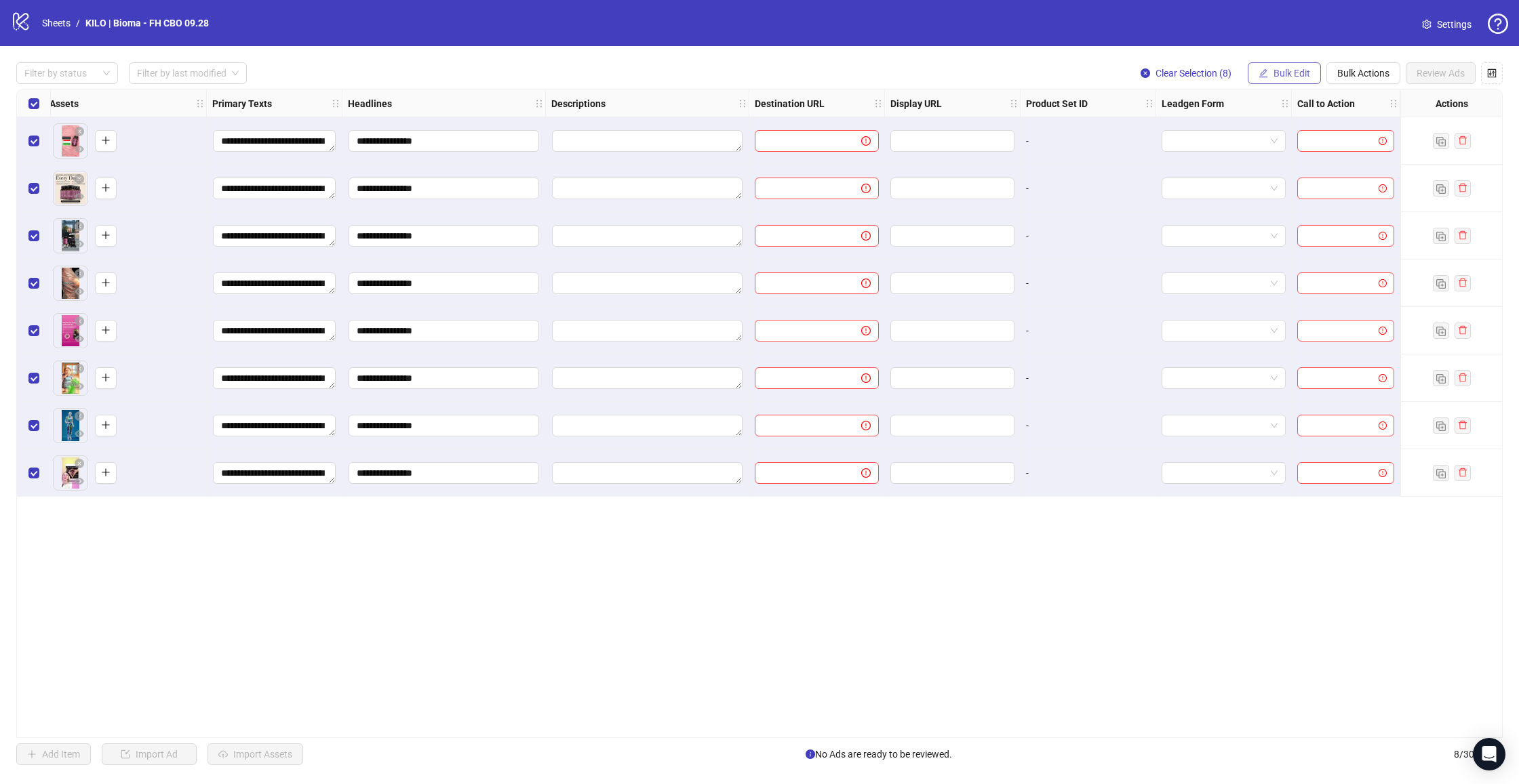
scroll to position [0, 0]
click at [1296, 78] on button "Bulk Edit" at bounding box center [1284, 72] width 73 height 21
click at [1278, 230] on span "Destination URL" at bounding box center [1297, 231] width 81 height 15
click at [1190, 129] on input "text" at bounding box center [1241, 132] width 244 height 15
paste input "**********"
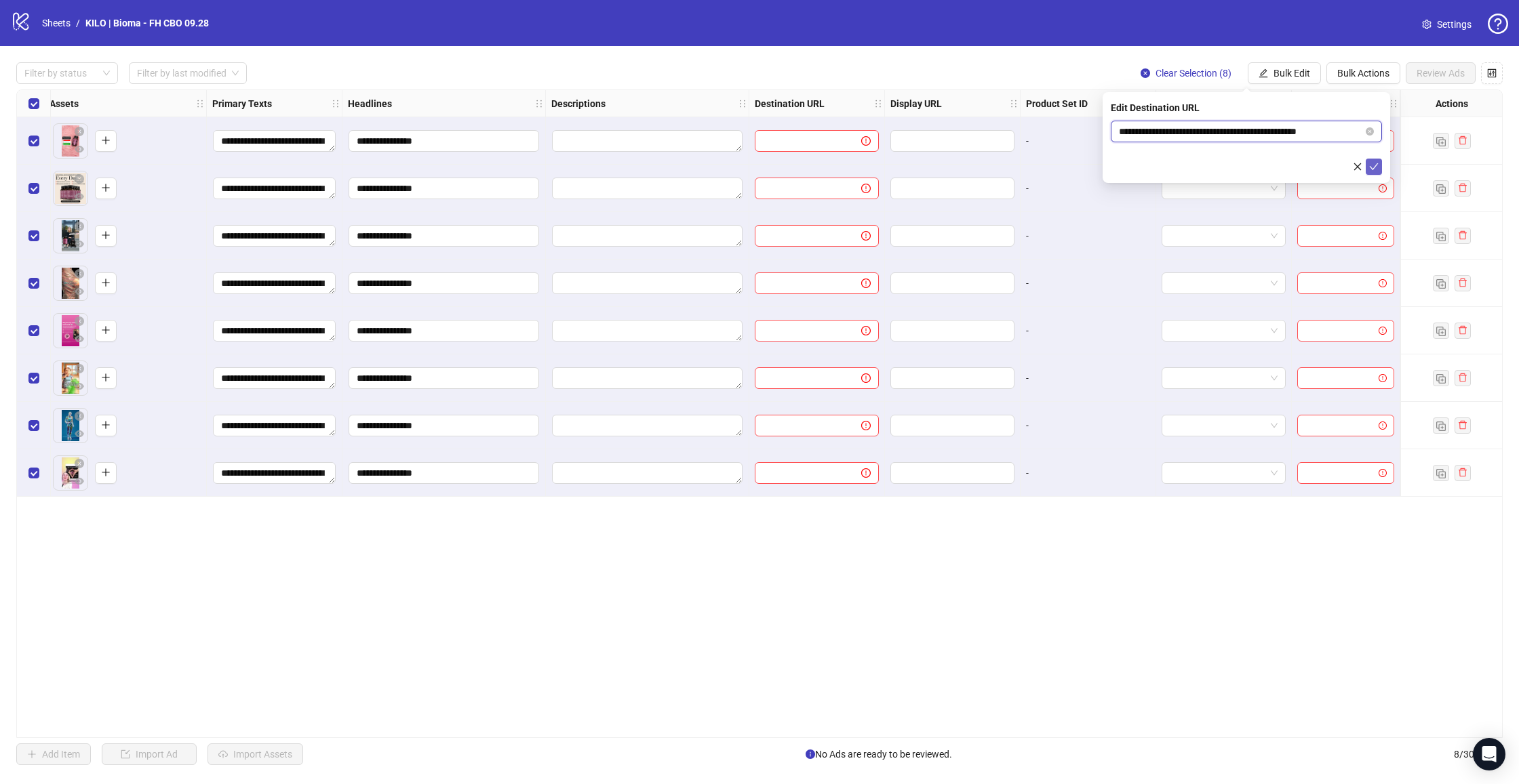
type input "**********"
click at [1375, 168] on icon "check" at bounding box center [1373, 166] width 10 height 10
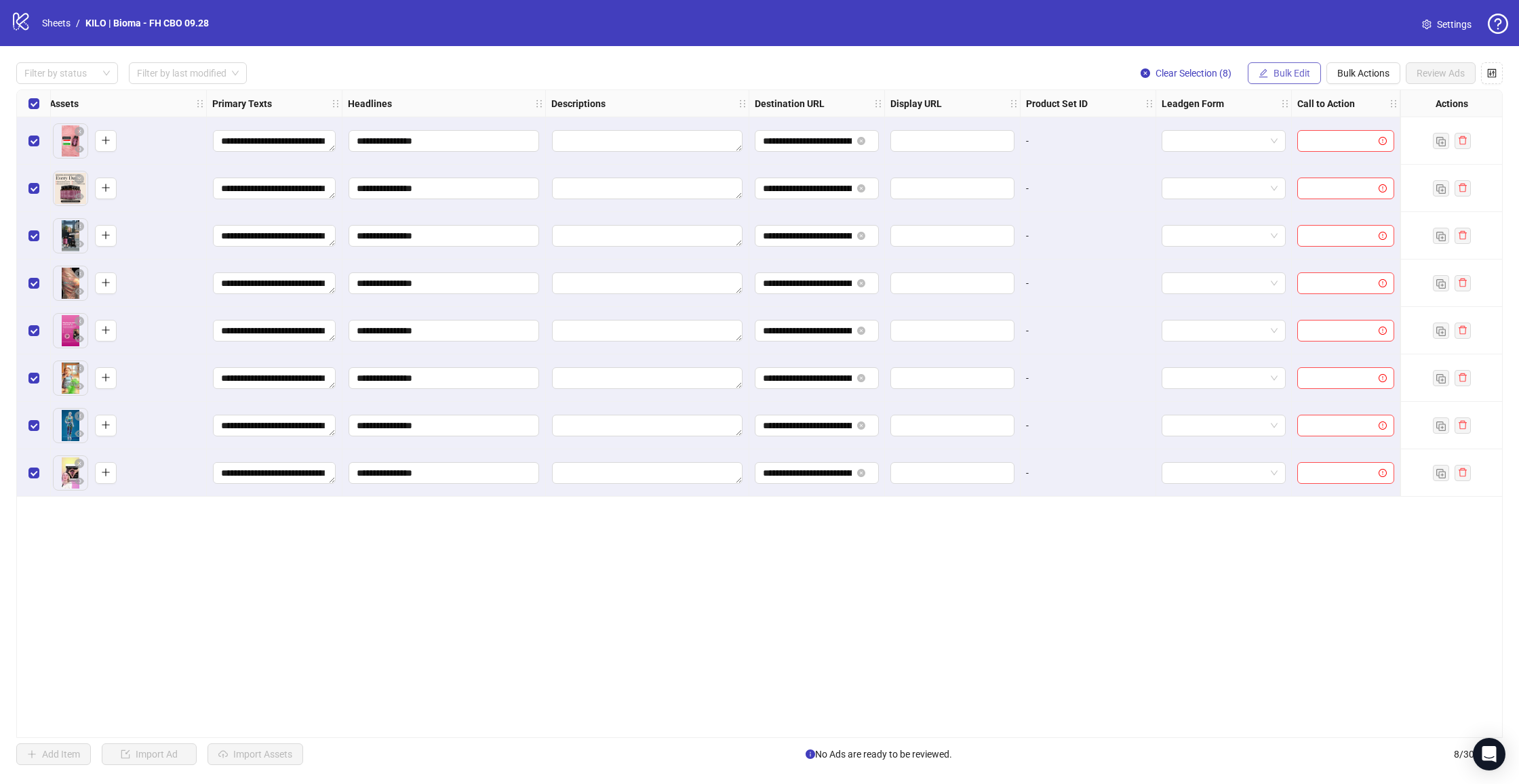
click at [1305, 65] on button "Bulk Edit" at bounding box center [1284, 72] width 73 height 21
click at [1279, 303] on span "Call to Action" at bounding box center [1297, 295] width 81 height 15
click at [1148, 129] on input "search" at bounding box center [1240, 131] width 243 height 20
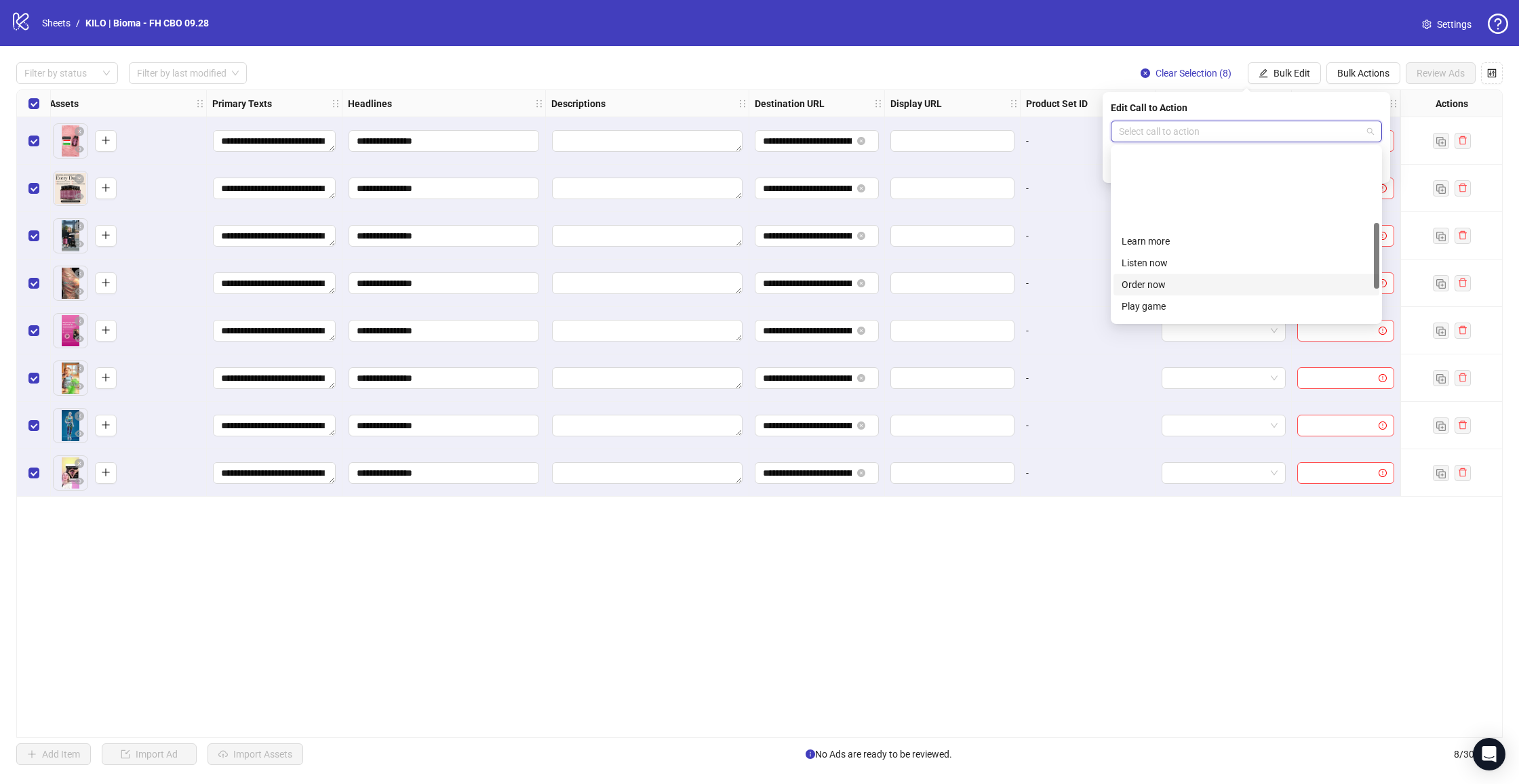
scroll to position [197, 0]
drag, startPoint x: 1149, startPoint y: 287, endPoint x: 1228, endPoint y: 261, distance: 83.2
click at [1149, 287] on div "Shop now" at bounding box center [1246, 287] width 249 height 15
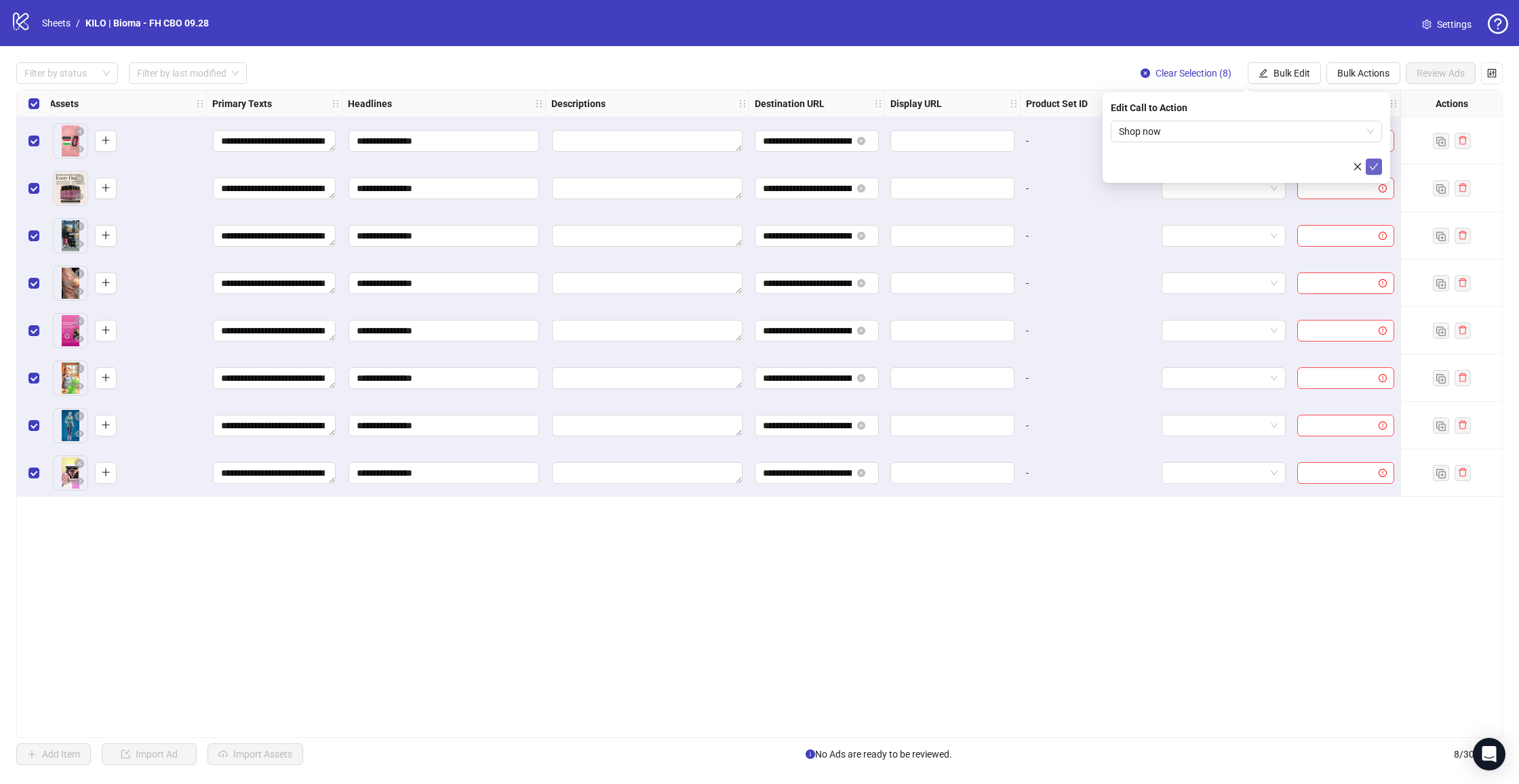
click at [1376, 168] on icon "check" at bounding box center [1373, 166] width 10 height 10
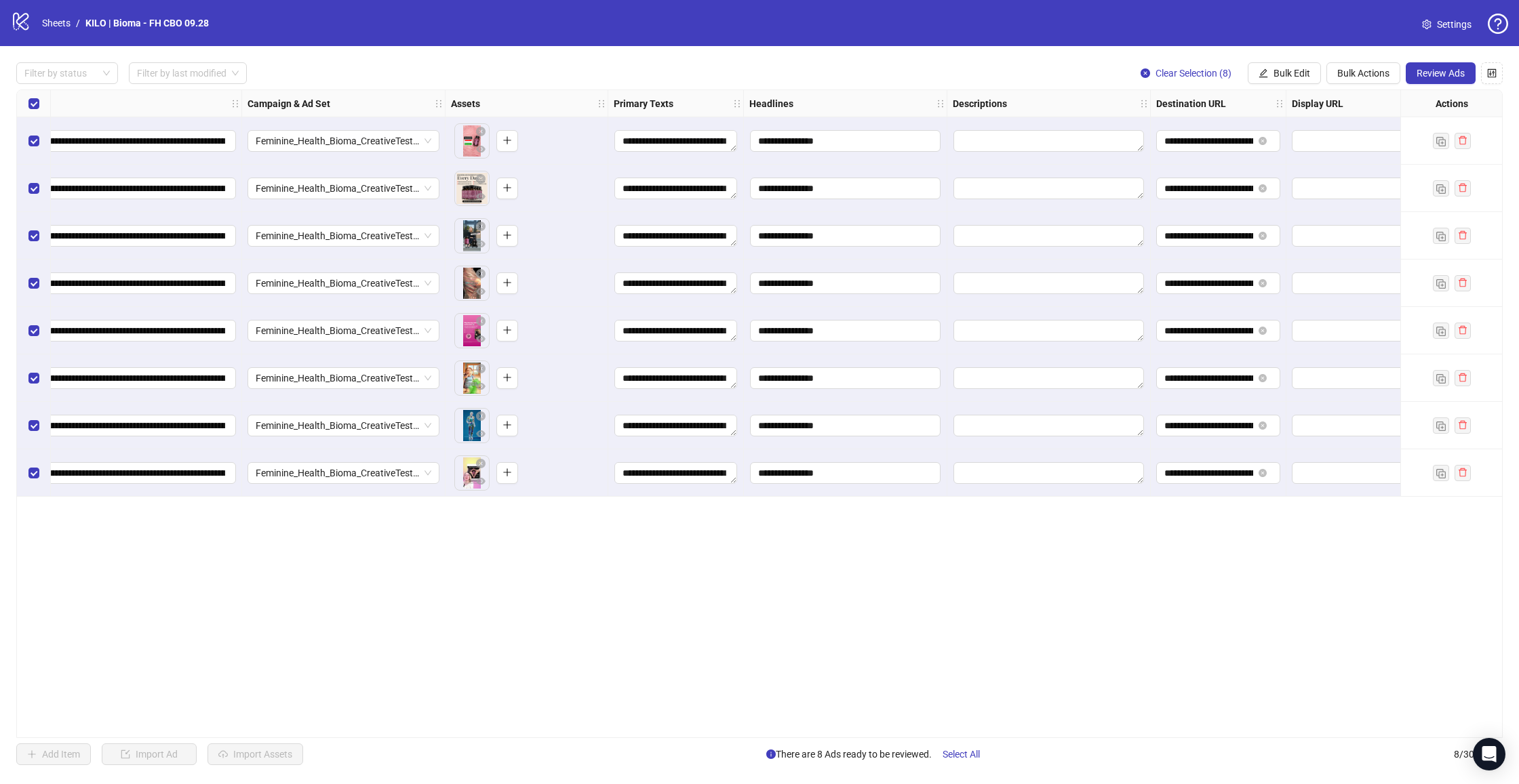
scroll to position [0, 0]
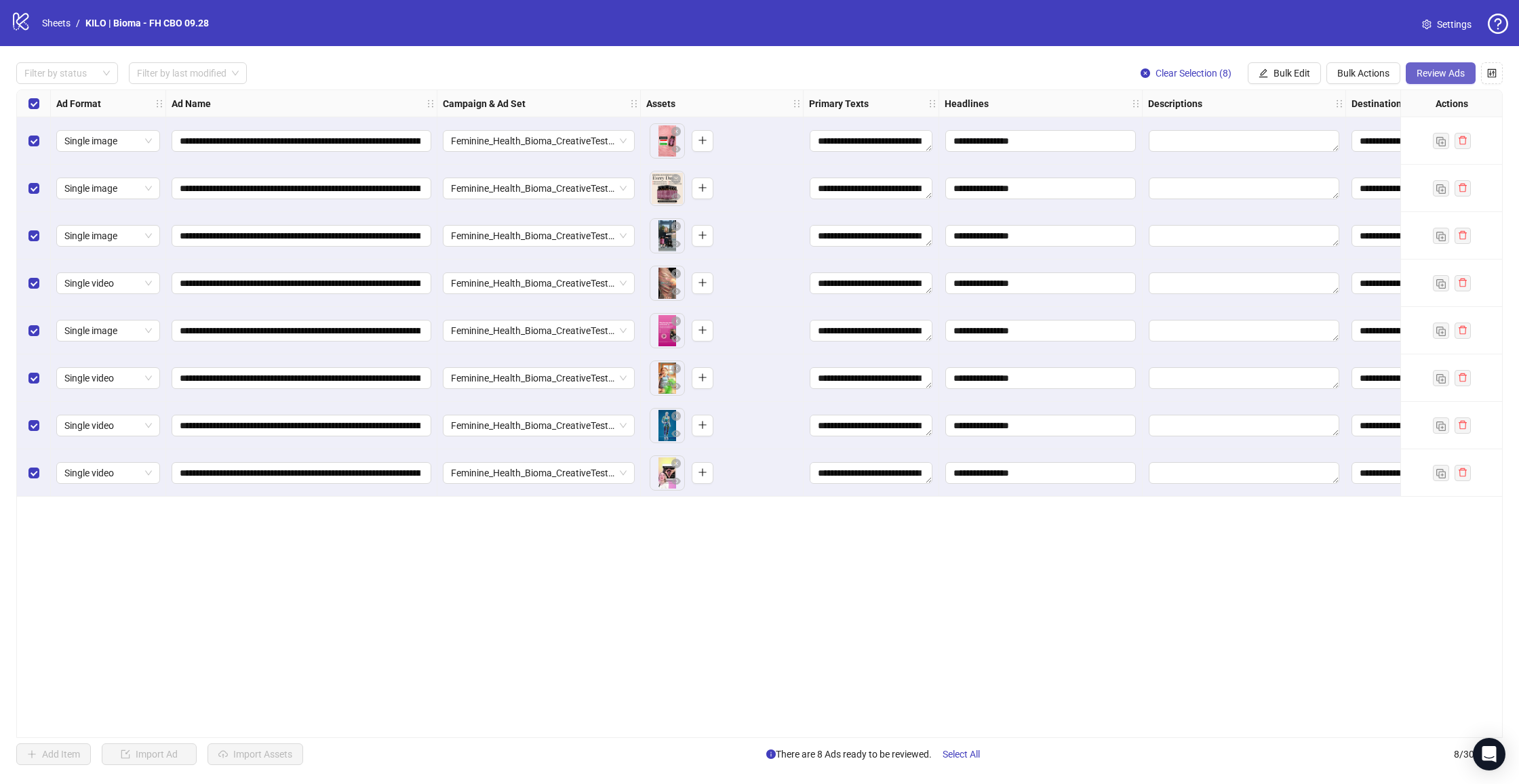
click at [1429, 72] on span "Review Ads" at bounding box center [1440, 73] width 48 height 11
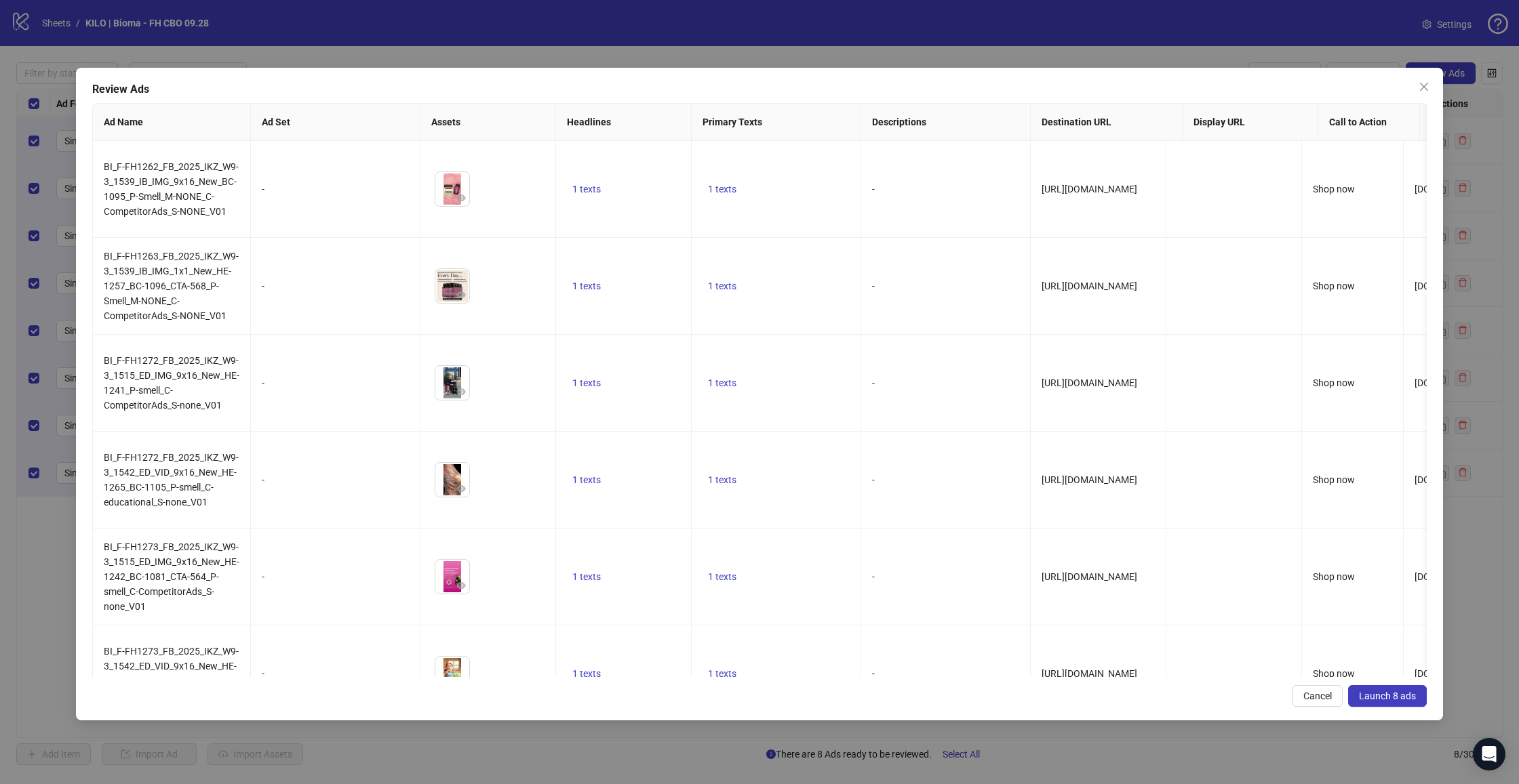
click at [1375, 694] on span "Launch 8 ads" at bounding box center [1387, 696] width 57 height 11
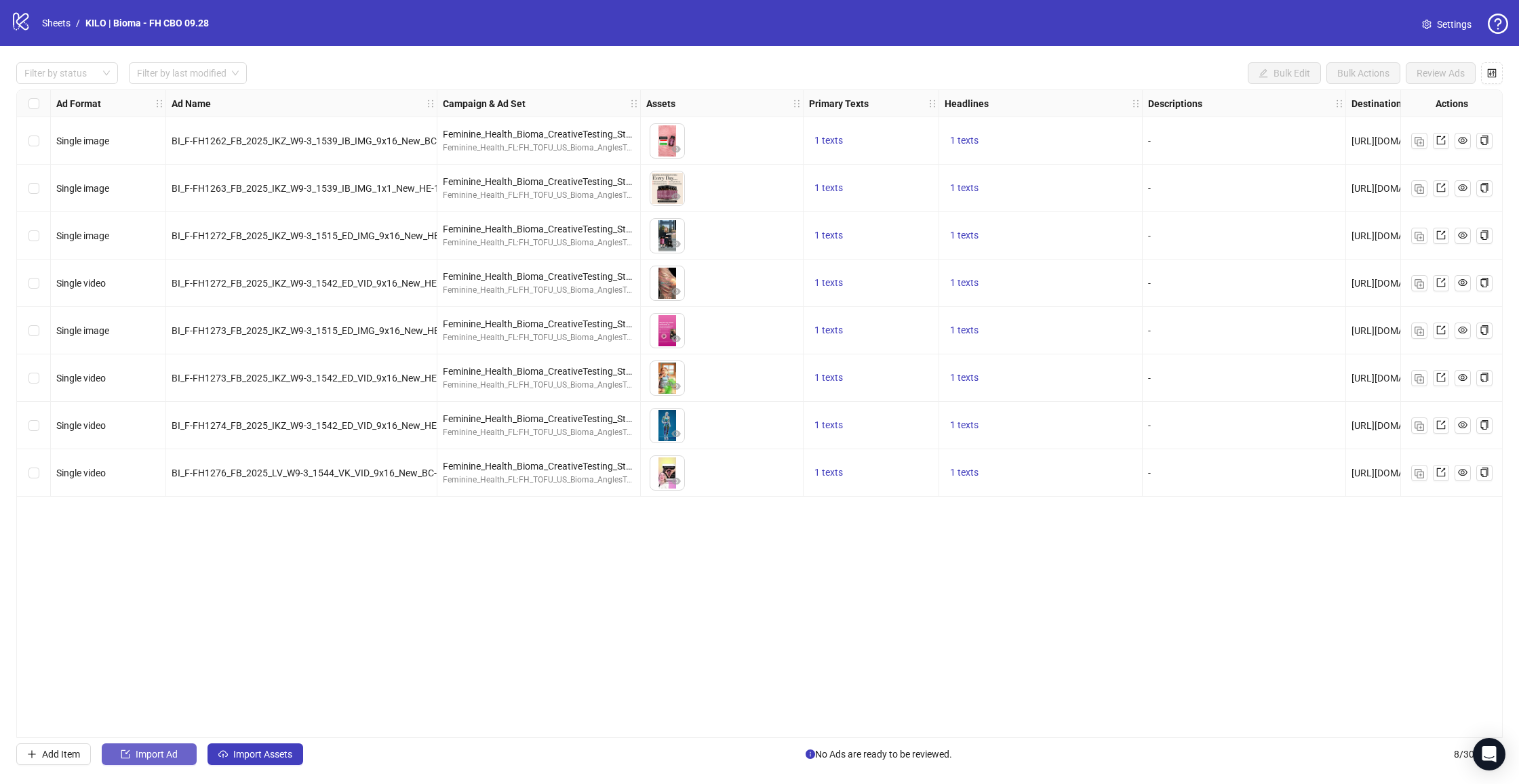
click at [166, 758] on span "Import Ad" at bounding box center [156, 754] width 42 height 11
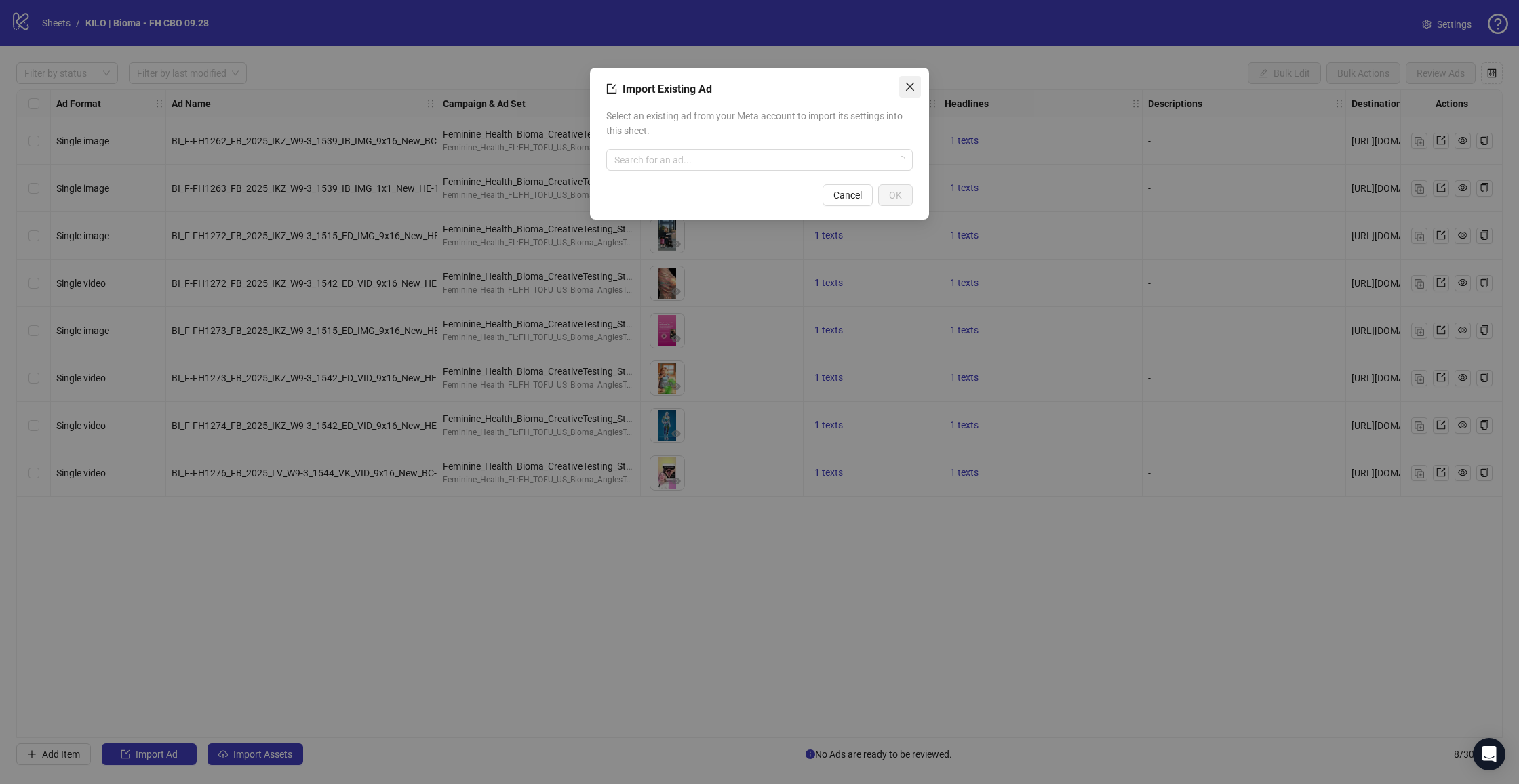
click at [907, 89] on icon "close" at bounding box center [909, 87] width 8 height 8
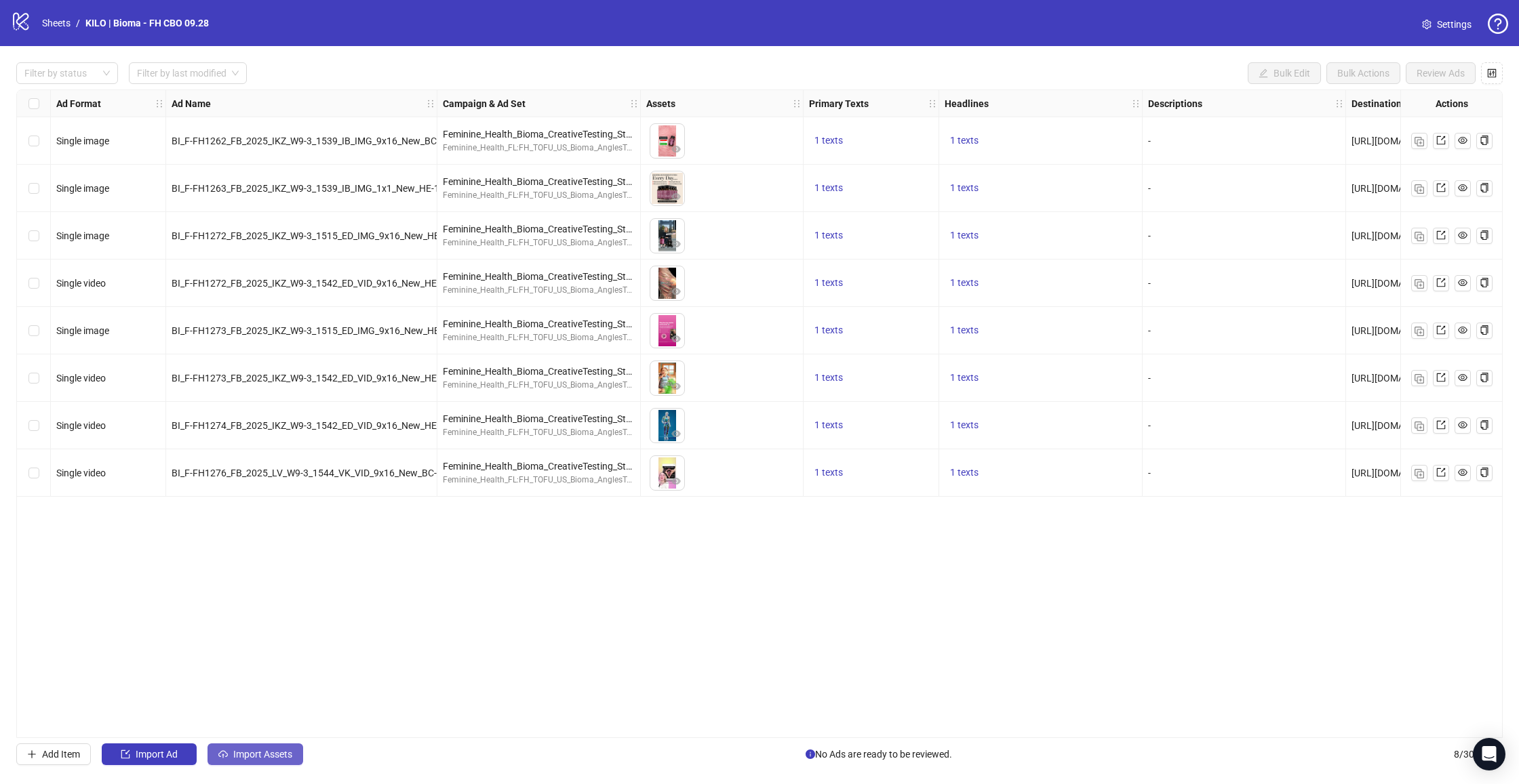
click at [272, 760] on button "Import Assets" at bounding box center [255, 754] width 95 height 21
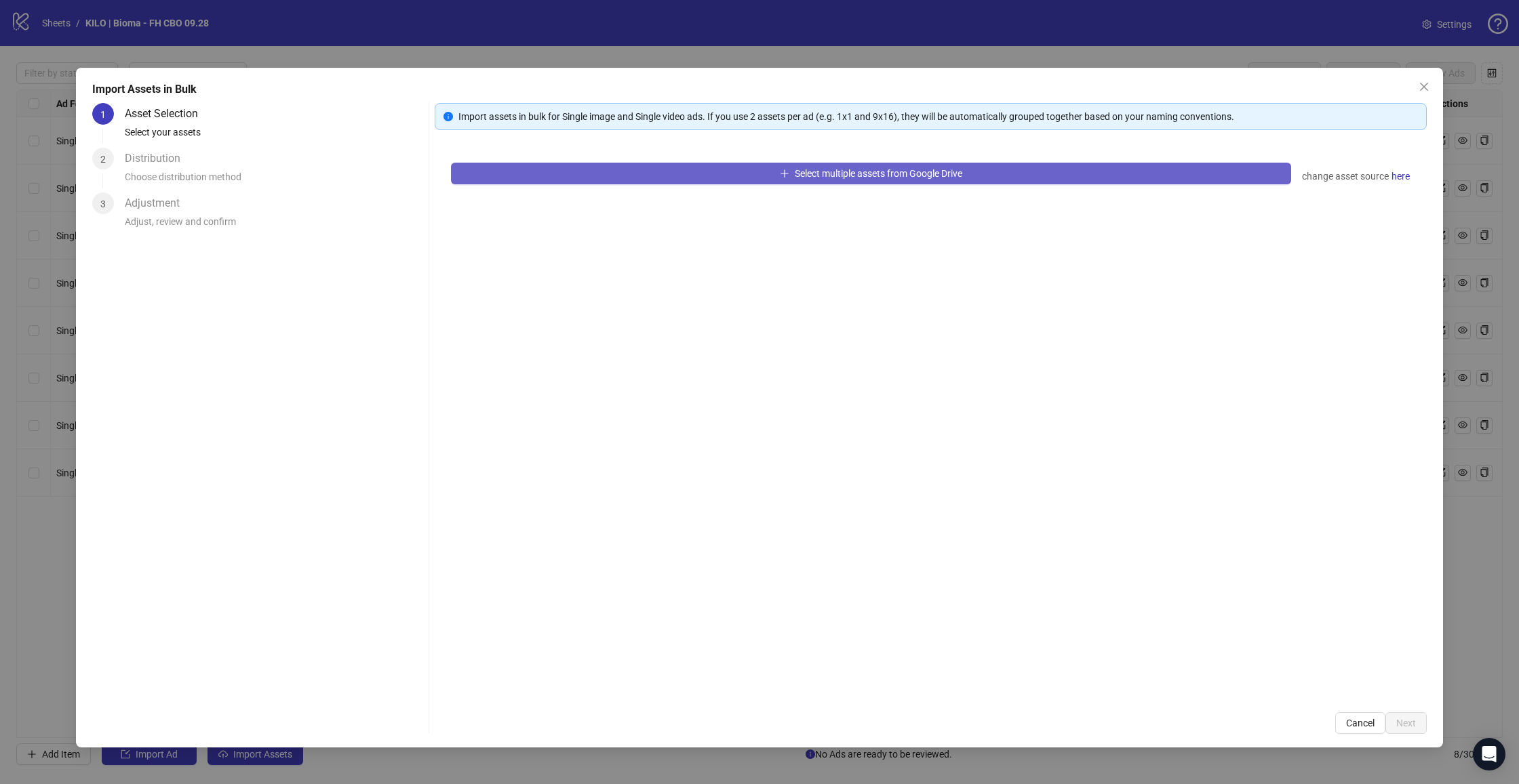
click at [852, 174] on span "Select multiple assets from Google Drive" at bounding box center [878, 173] width 167 height 11
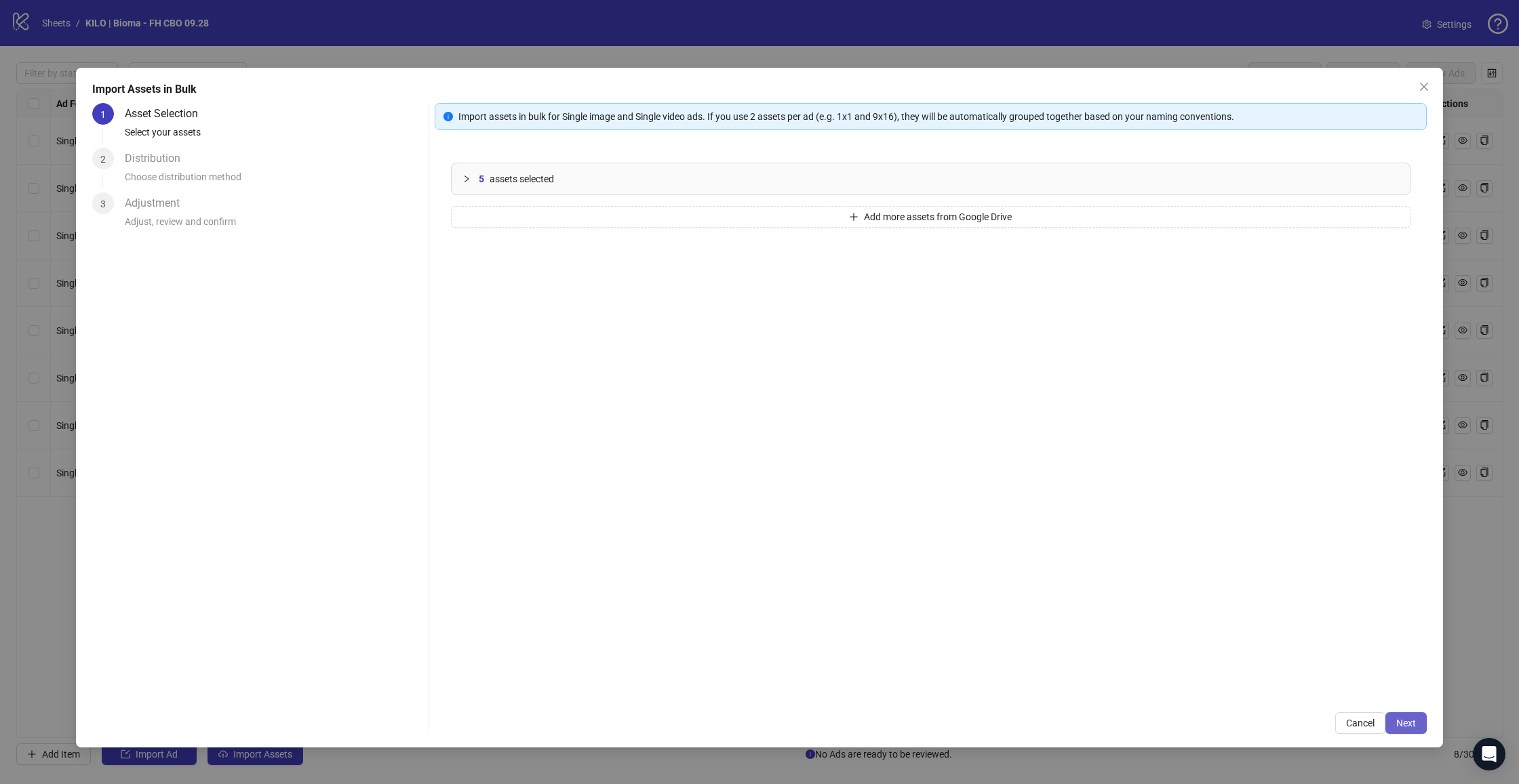
click at [1406, 731] on button "Next" at bounding box center [1406, 723] width 41 height 21
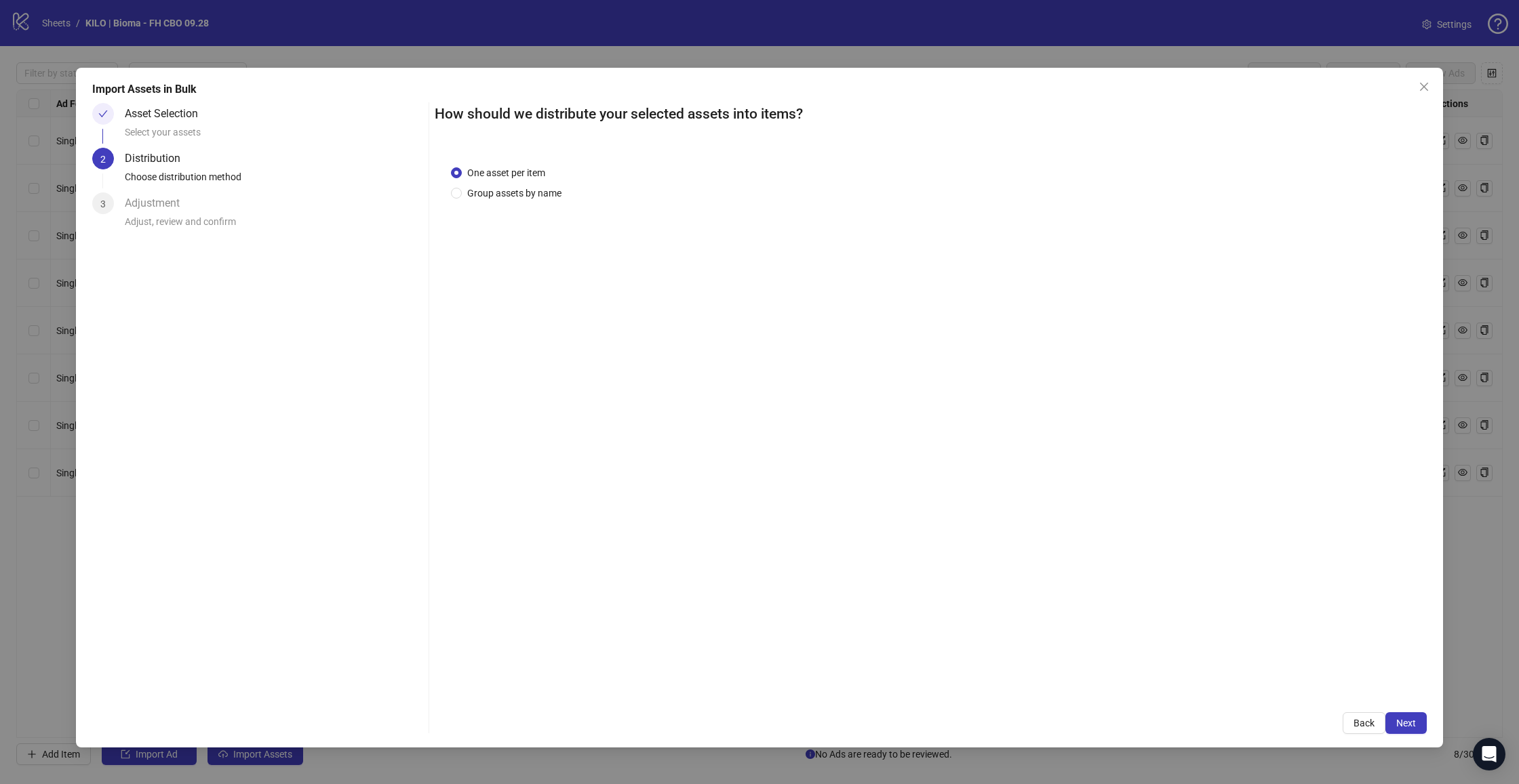
click at [1406, 731] on button "Next" at bounding box center [1406, 723] width 41 height 21
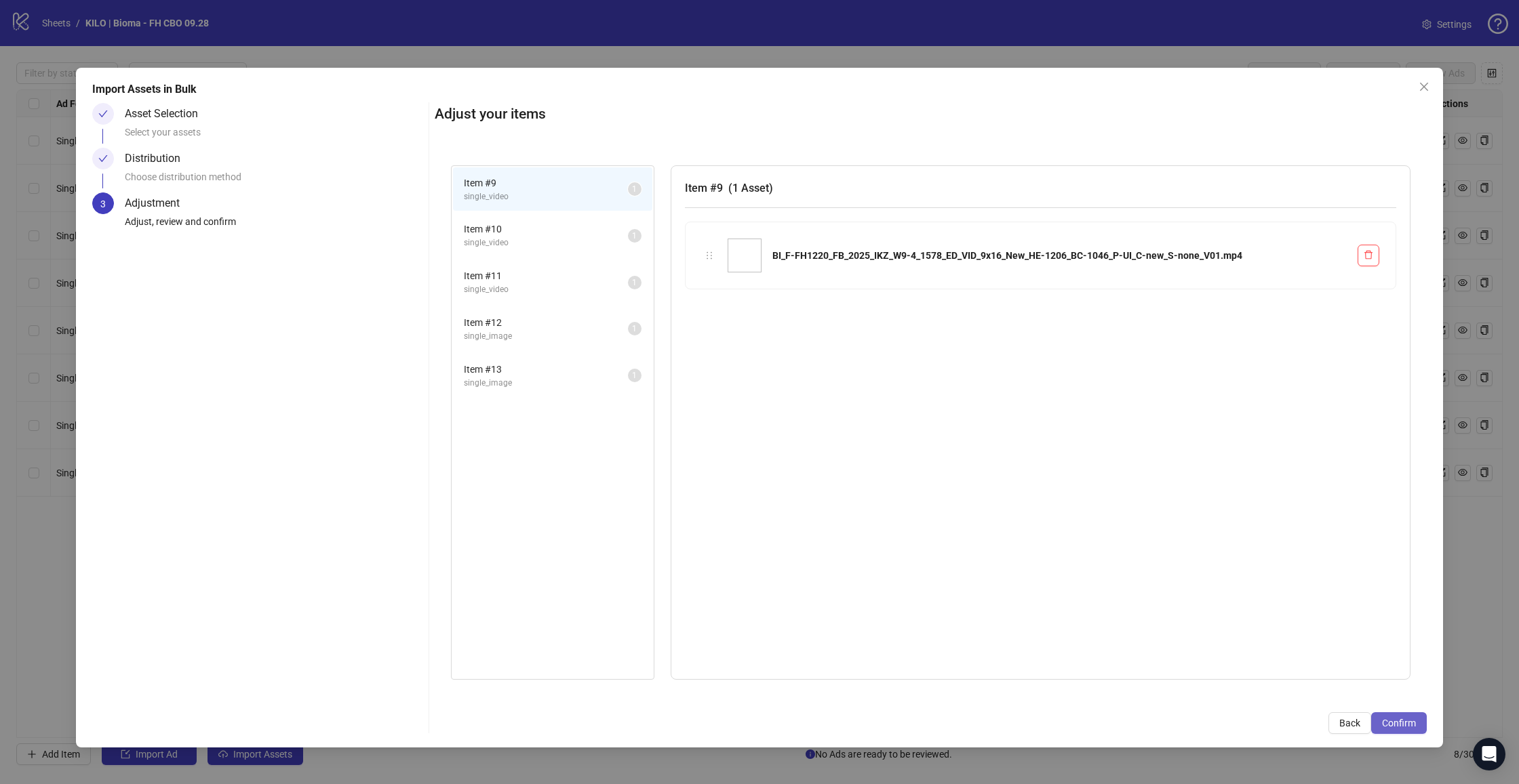
click at [1408, 728] on span "Confirm" at bounding box center [1399, 723] width 34 height 11
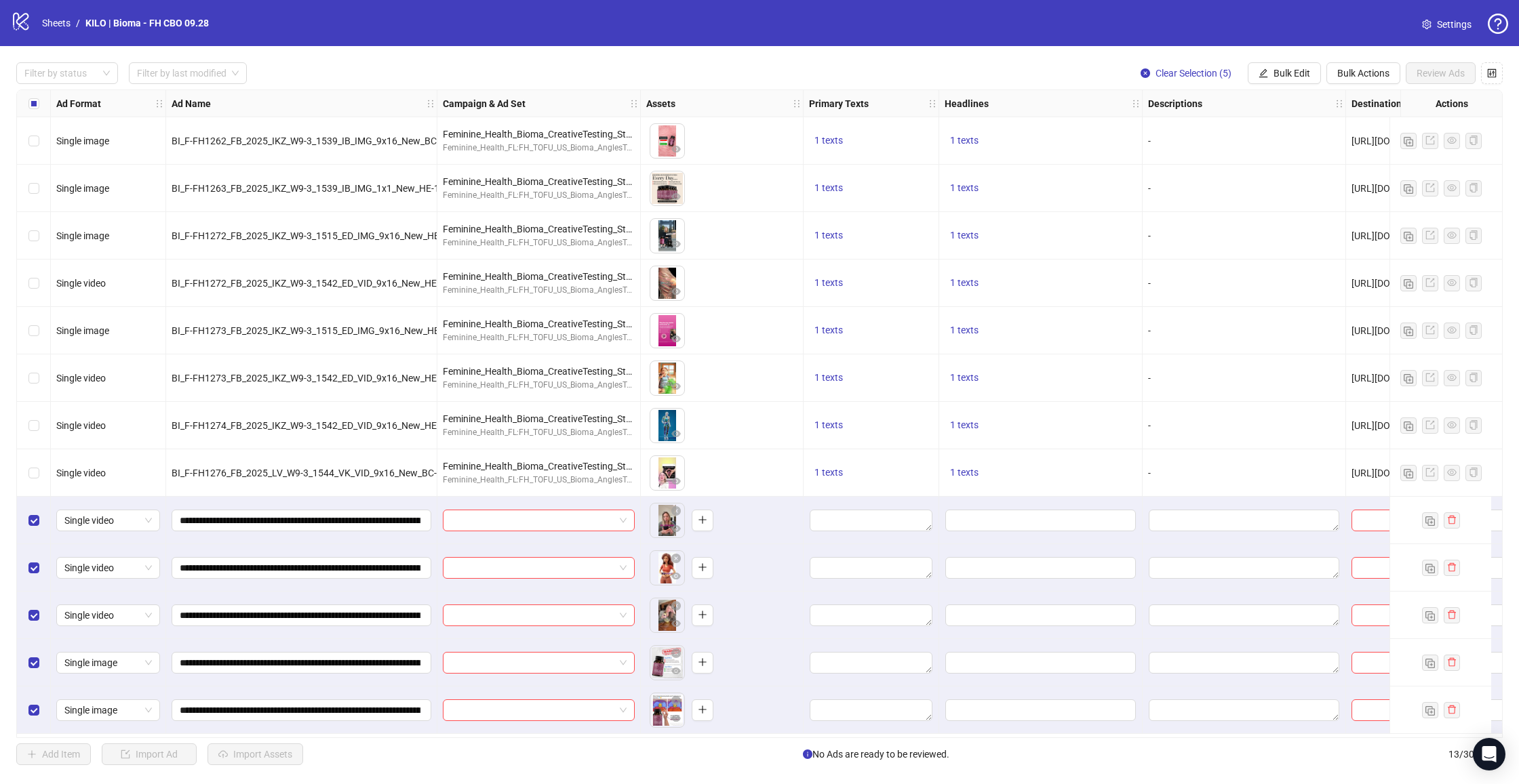
drag, startPoint x: 1272, startPoint y: 78, endPoint x: 1270, endPoint y: 93, distance: 15.1
click at [1272, 78] on button "Bulk Edit" at bounding box center [1284, 72] width 73 height 21
click at [1284, 150] on span "Campaign & Ad Set" at bounding box center [1297, 143] width 81 height 15
drag, startPoint x: 1173, startPoint y: 132, endPoint x: 1155, endPoint y: 129, distance: 18.2
click at [1173, 132] on input "search" at bounding box center [1240, 131] width 243 height 20
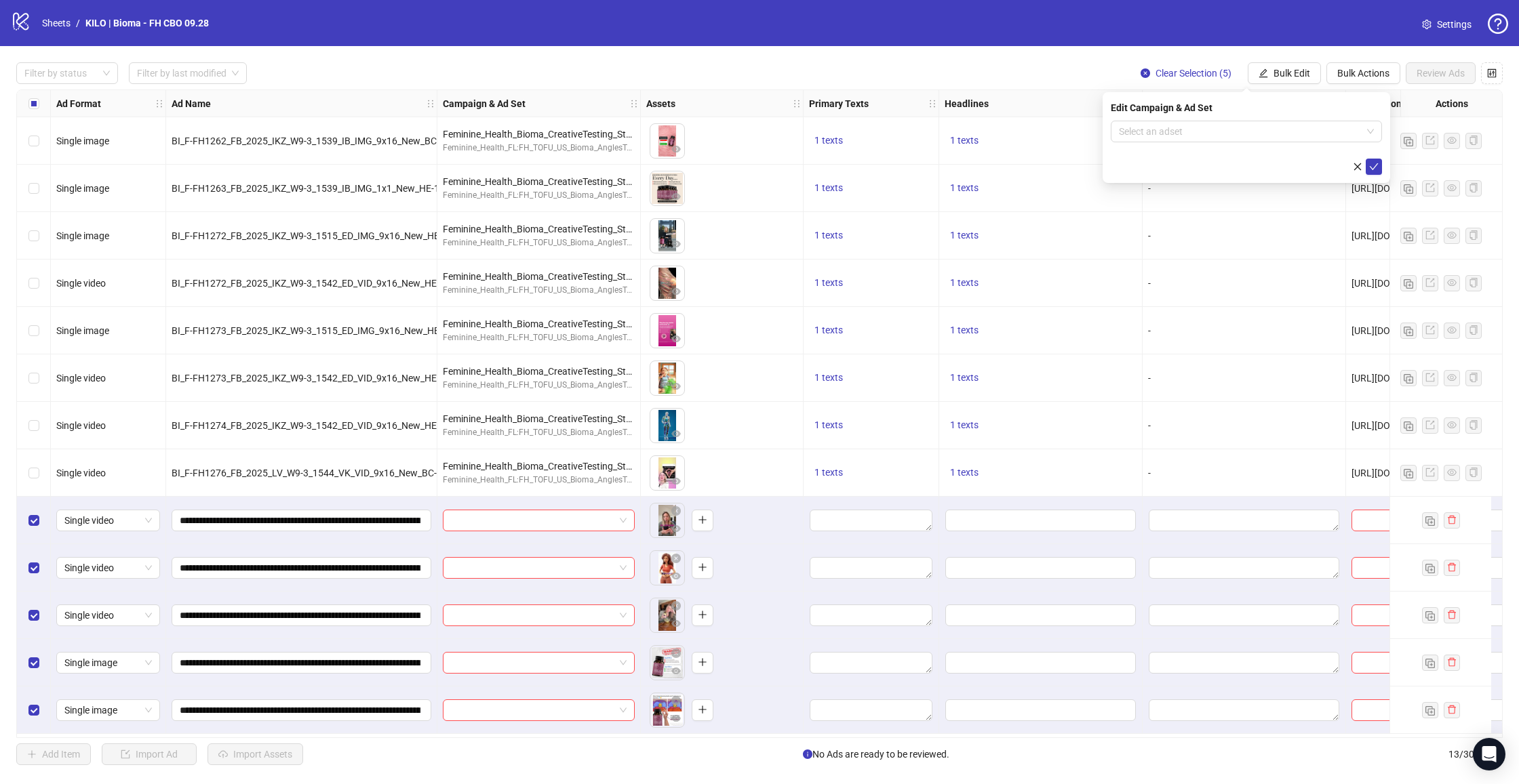
click at [1140, 112] on div "Edit Campaign & Ad Set" at bounding box center [1246, 108] width 272 height 15
click at [1160, 126] on input "search" at bounding box center [1240, 131] width 243 height 20
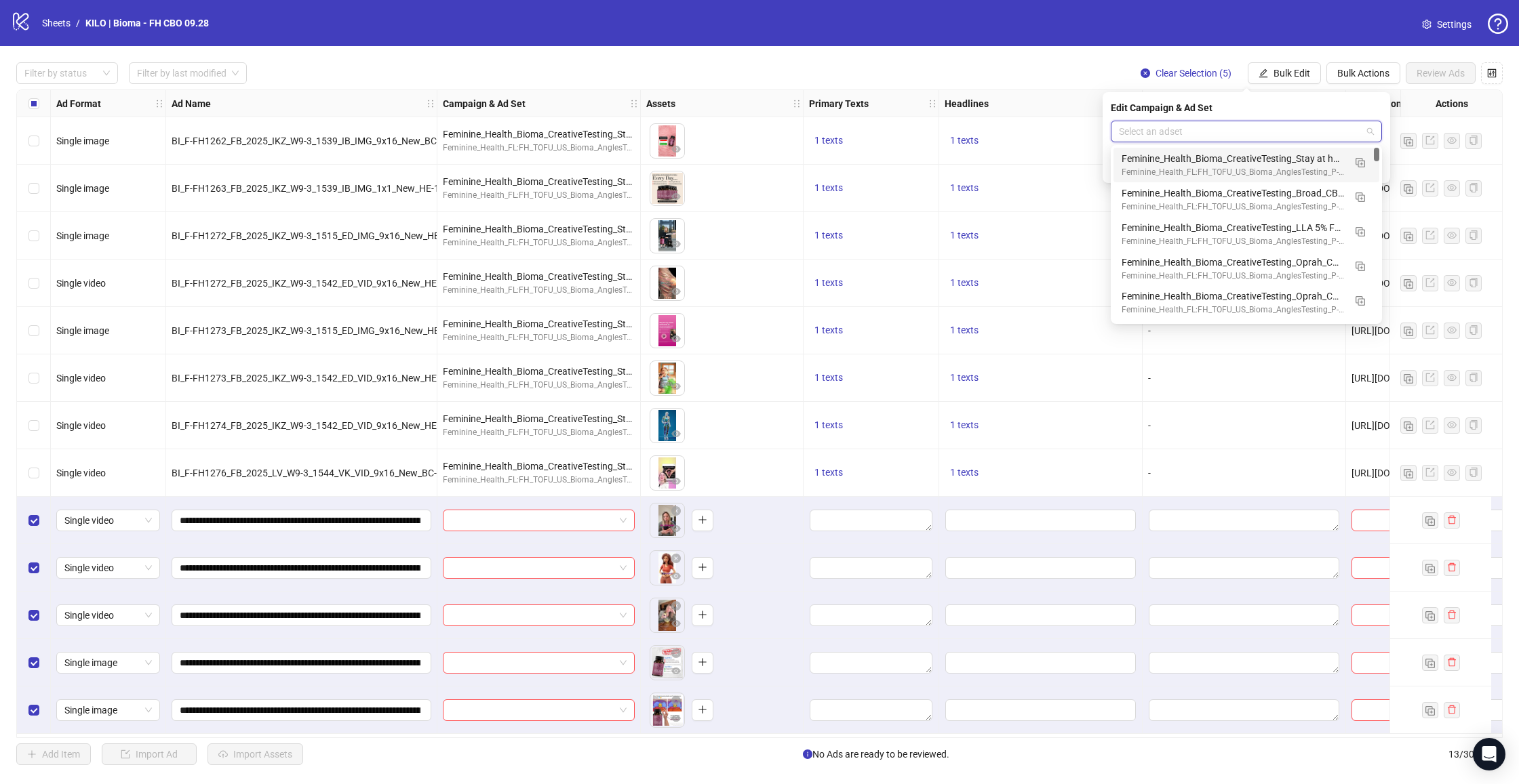
click at [1134, 116] on div "Edit Campaign & Ad Set Select an adset" at bounding box center [1246, 138] width 288 height 91
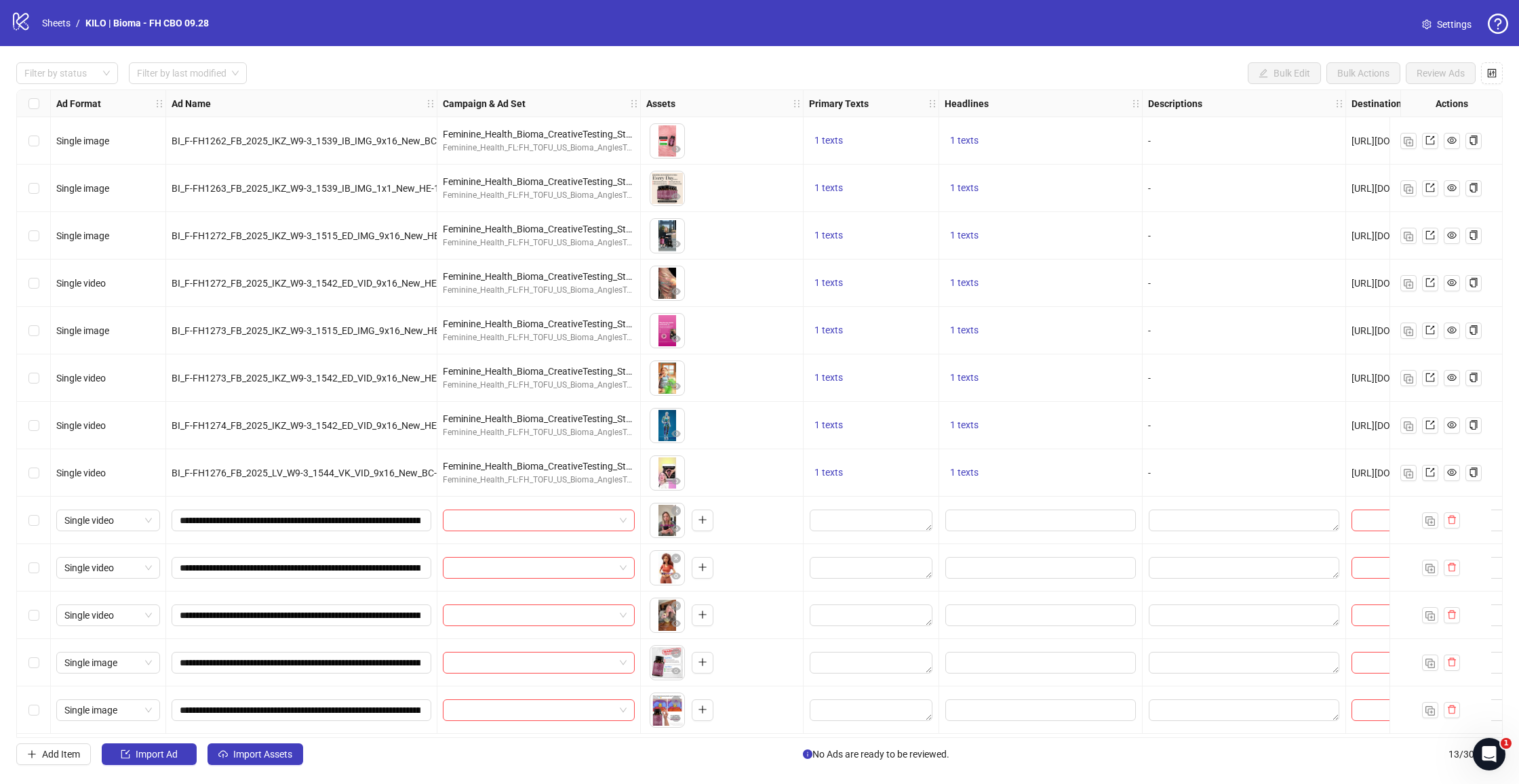
scroll to position [2, 0]
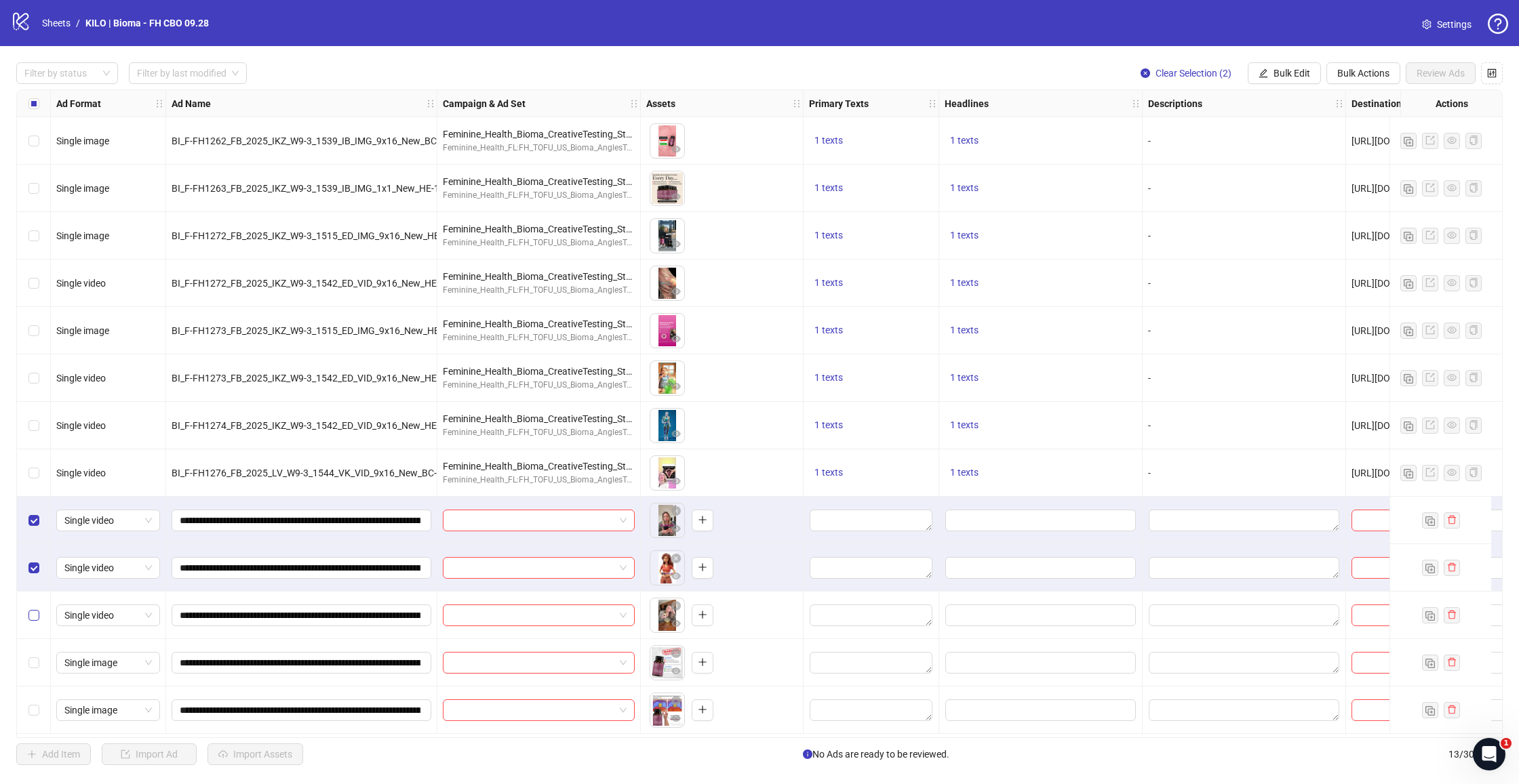
click at [39, 609] on div "Select row 11" at bounding box center [34, 615] width 34 height 47
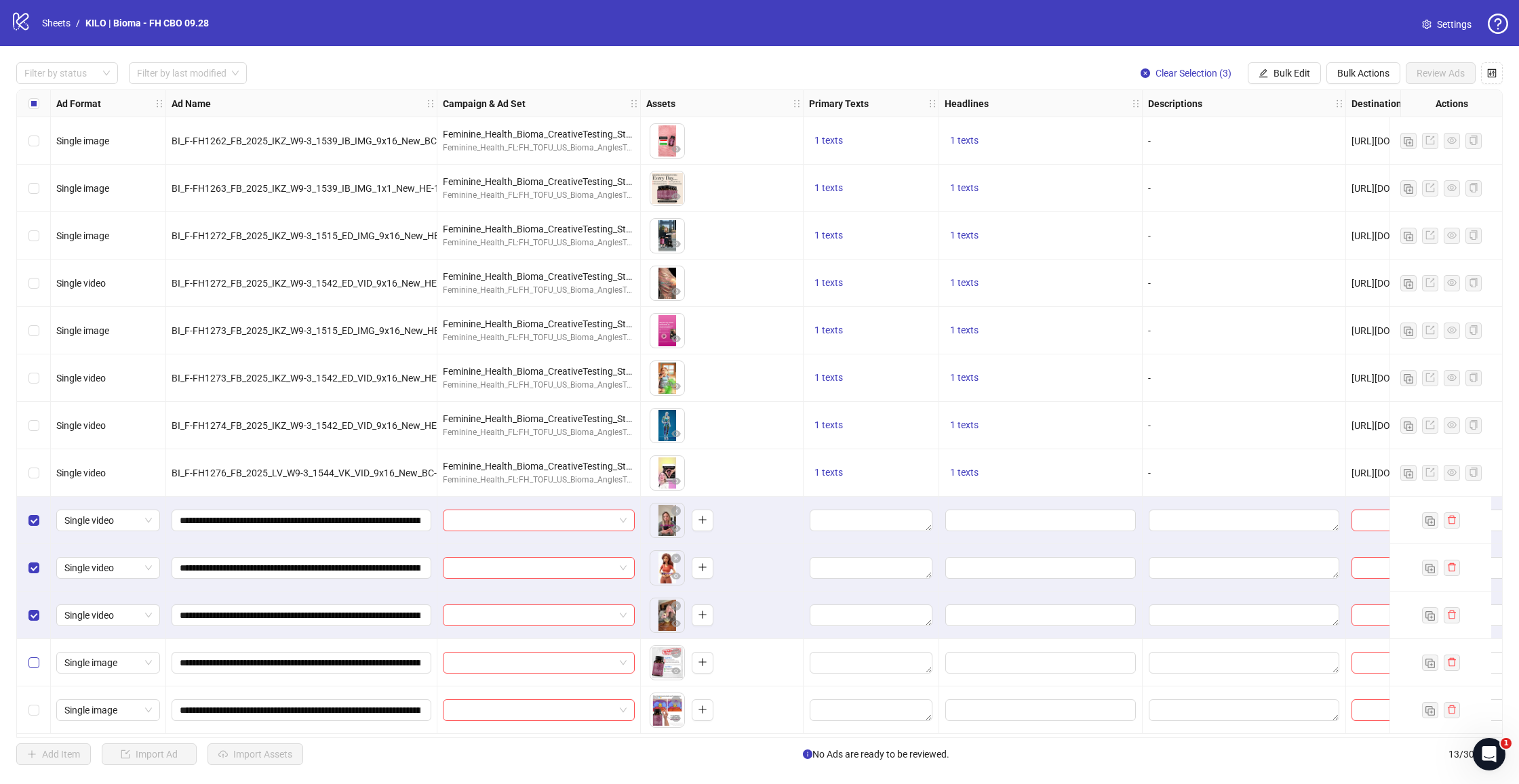
click at [33, 655] on label "Select row 12" at bounding box center [33, 663] width 11 height 15
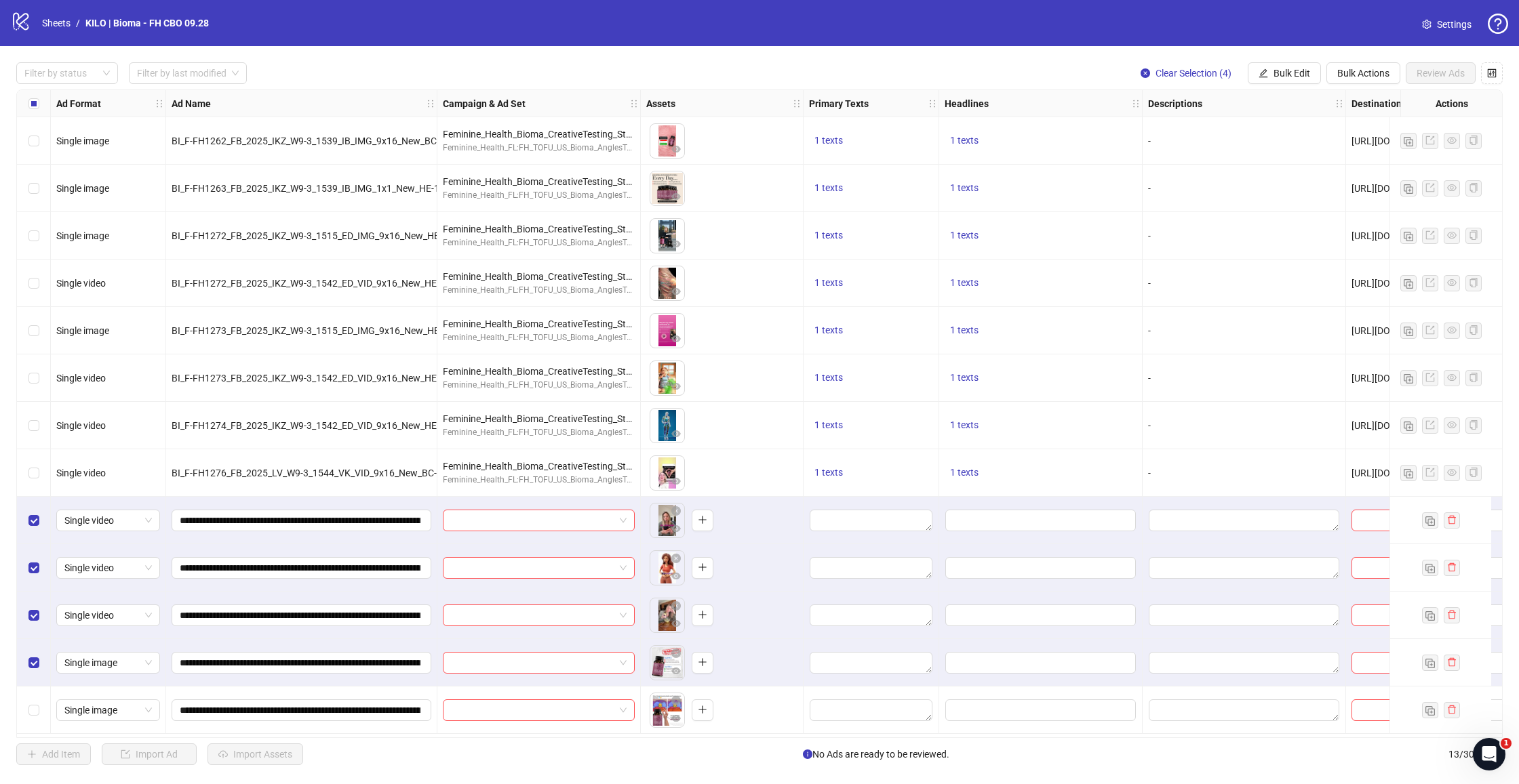
scroll to position [0, 0]
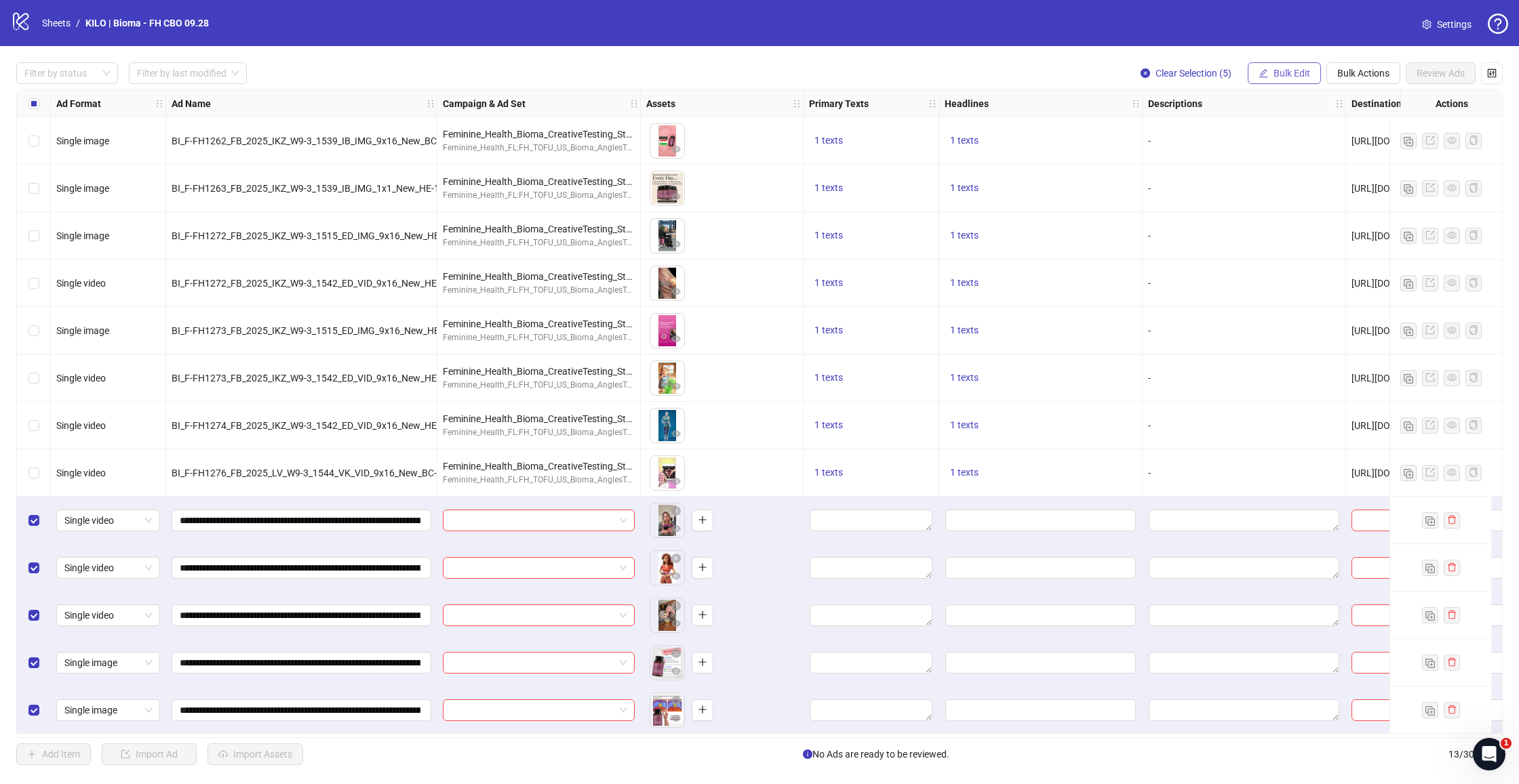
click at [1281, 79] on button "Bulk Edit" at bounding box center [1284, 72] width 73 height 21
click at [1287, 153] on li "Campaign & Ad Set" at bounding box center [1297, 143] width 97 height 21
click at [1172, 135] on input "search" at bounding box center [1240, 131] width 243 height 20
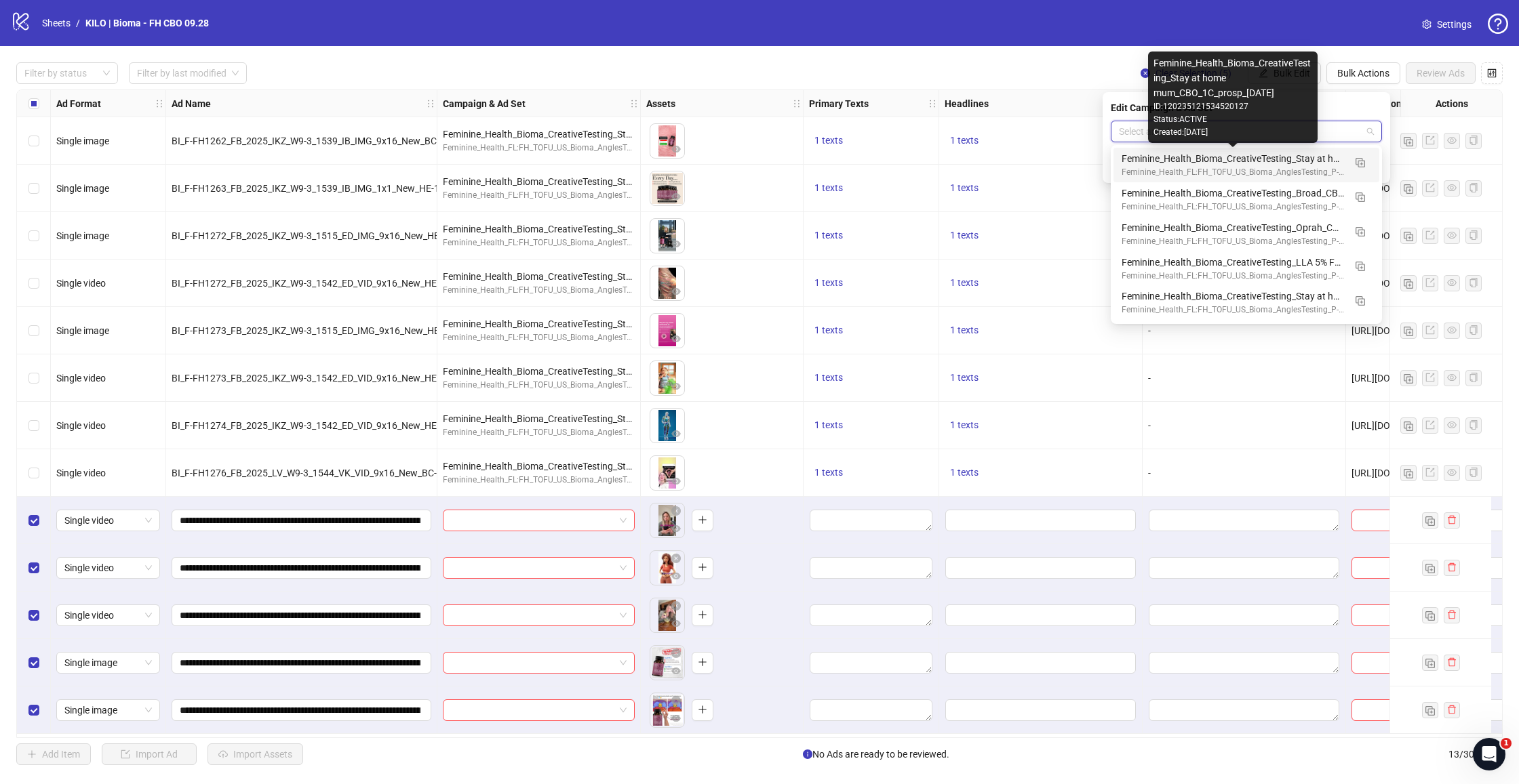
click at [1165, 164] on div "Feminine_Health_Bioma_CreativeTesting_Stay at home mum_CBO_1C_prosp_[DATE]" at bounding box center [1233, 158] width 223 height 15
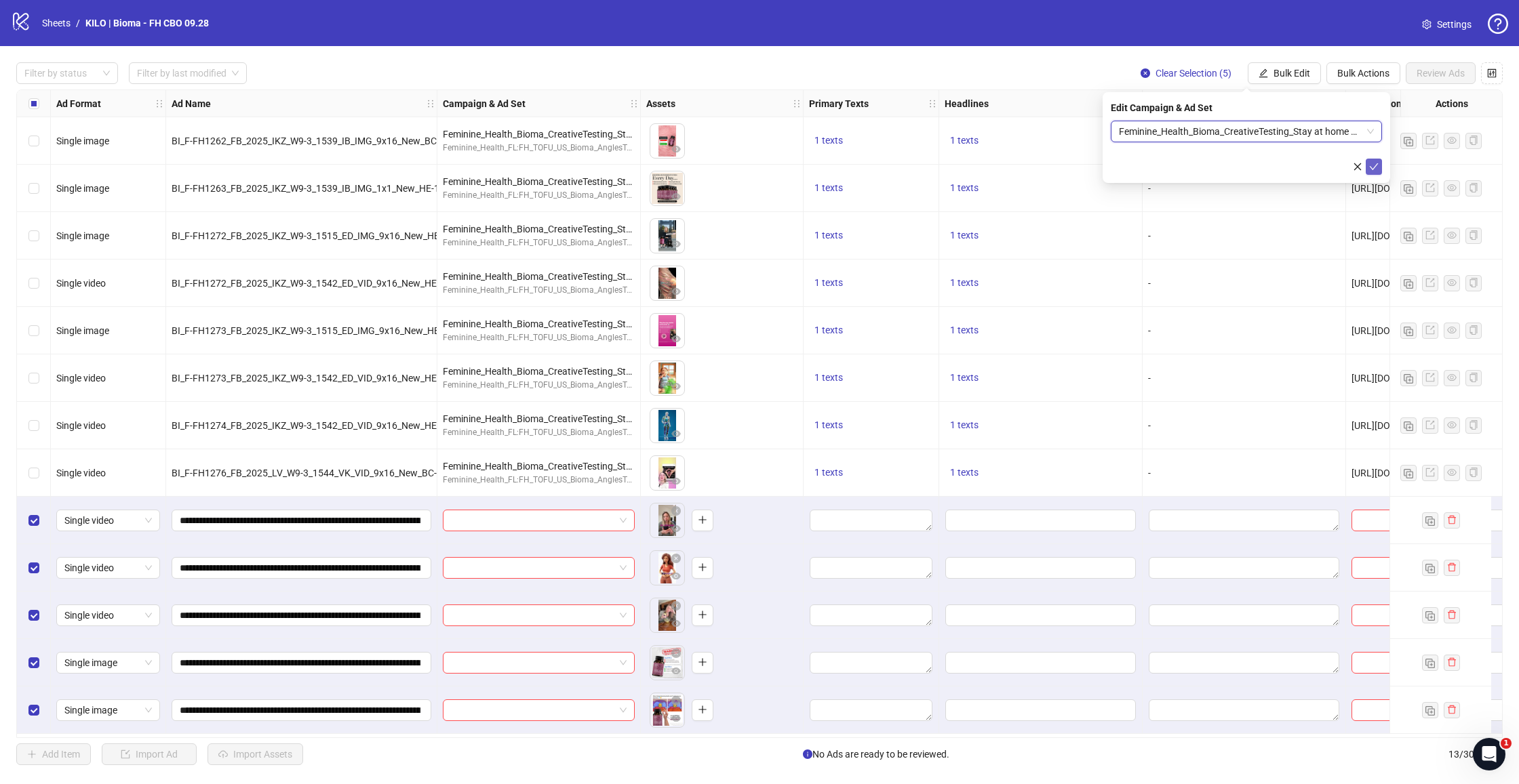
click at [1375, 169] on icon "check" at bounding box center [1373, 166] width 10 height 10
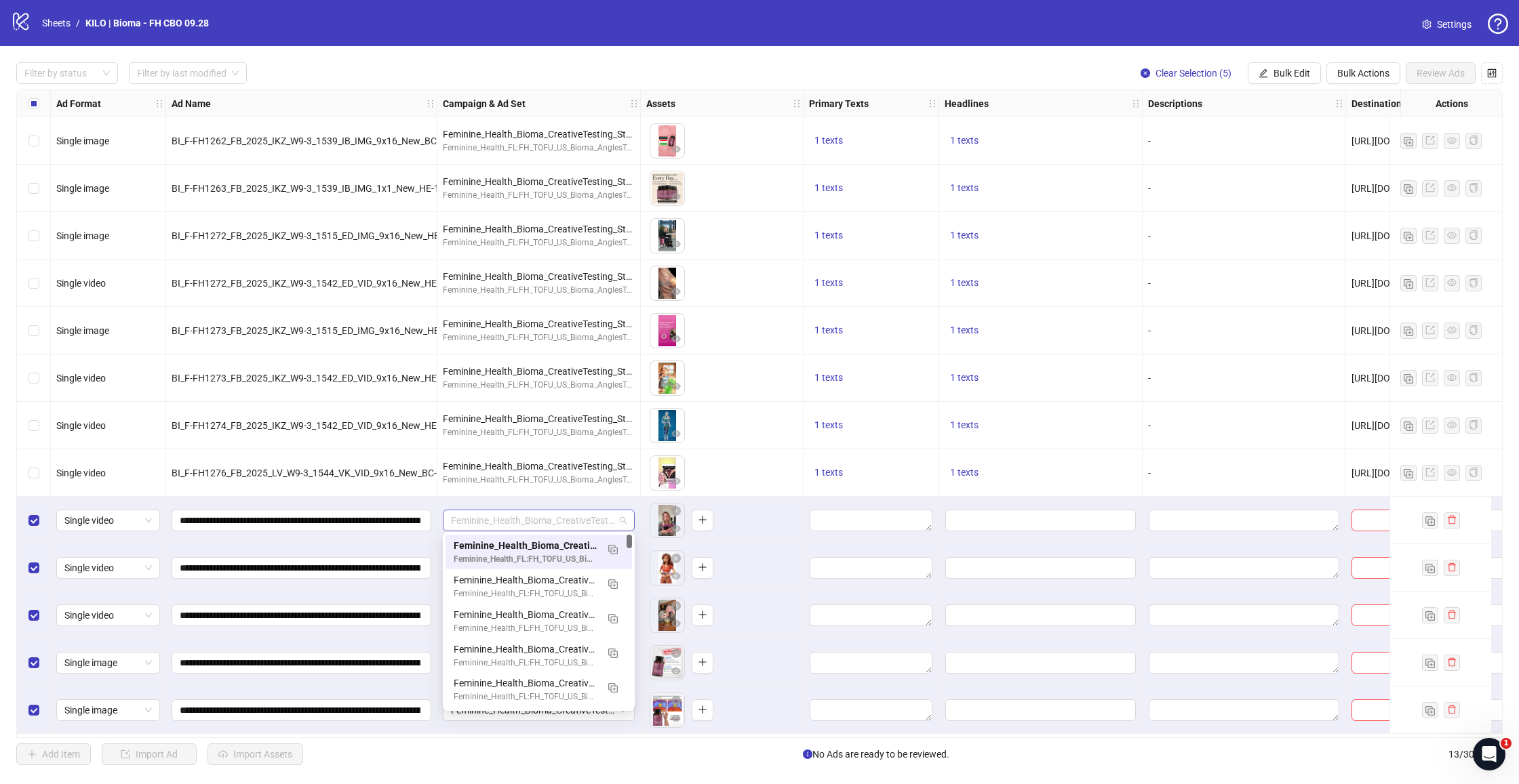
click at [548, 517] on span "Feminine_Health_Bioma_CreativeTesting_Stay at home mum_CBO_1C_prosp_[DATE]" at bounding box center [538, 520] width 175 height 20
click at [633, 498] on div "Feminine_Health_Bioma_CreativeTesting_Stay at home mum_CBO_1C_prosp_[DATE]" at bounding box center [539, 521] width 203 height 47
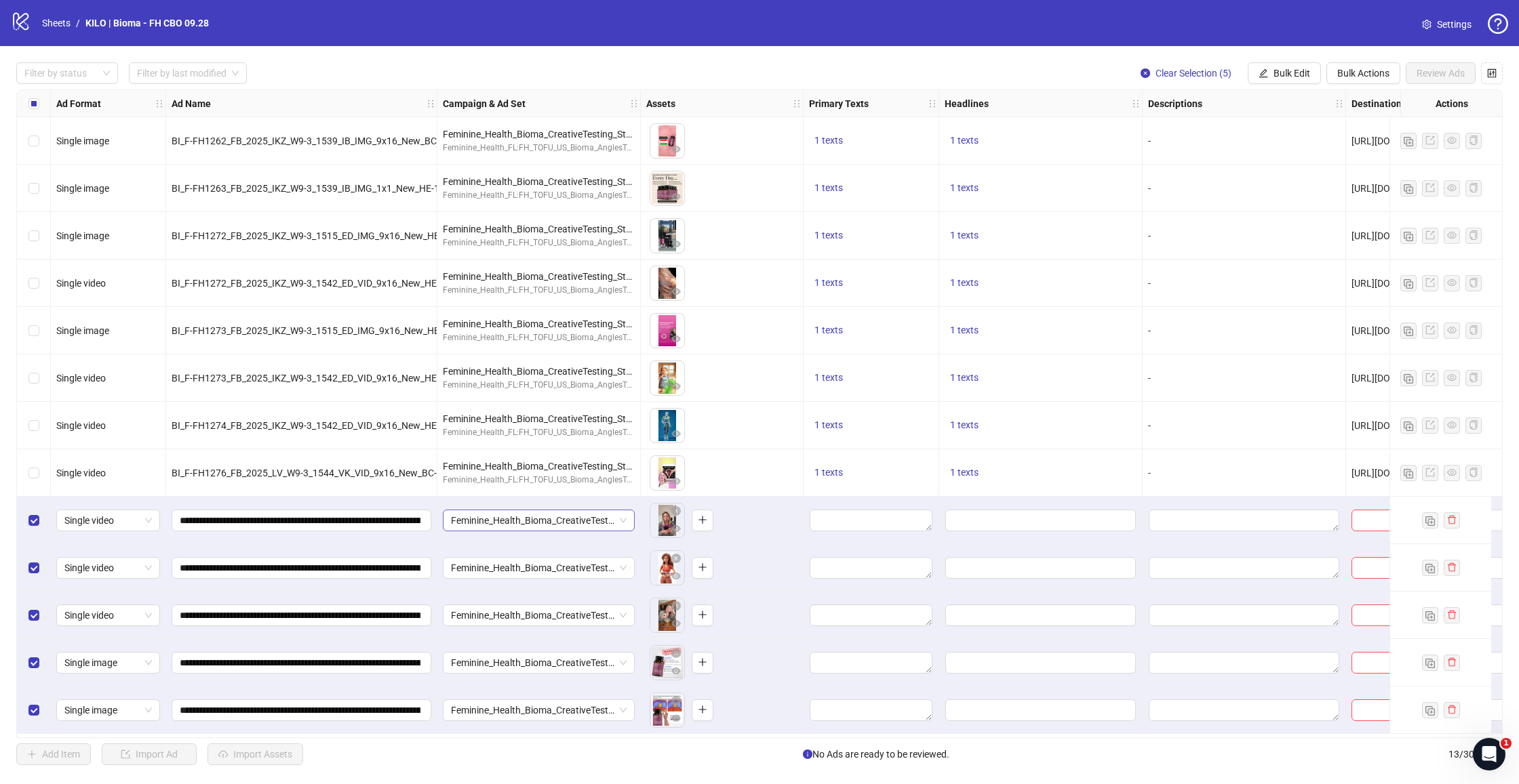
click at [596, 520] on span "Feminine_Health_Bioma_CreativeTesting_Stay at home mum_CBO_1C_prosp_[DATE]" at bounding box center [538, 520] width 175 height 20
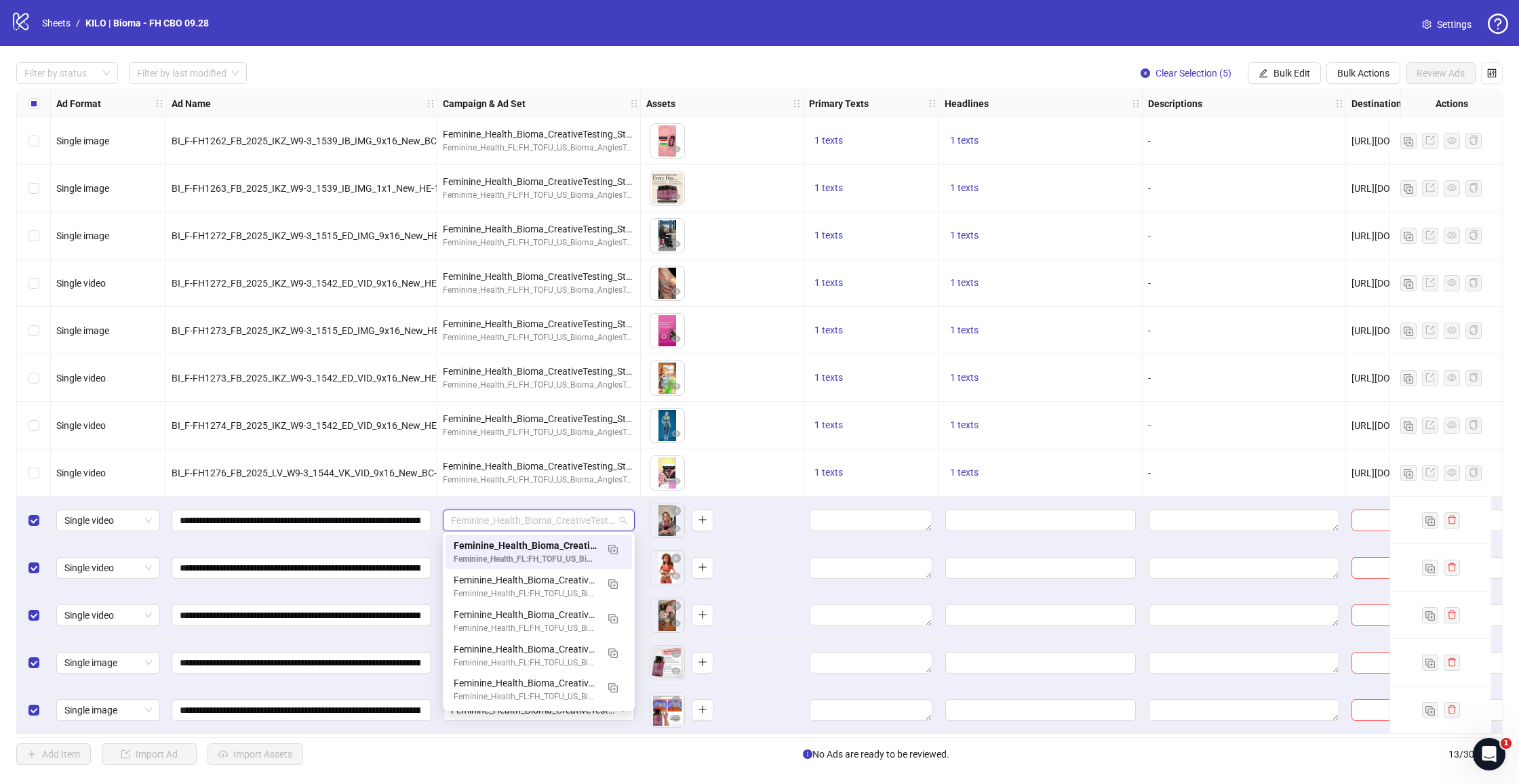
click at [764, 509] on div "To pick up a draggable item, press the space bar. While dragging, use the arrow…" at bounding box center [721, 520] width 151 height 42
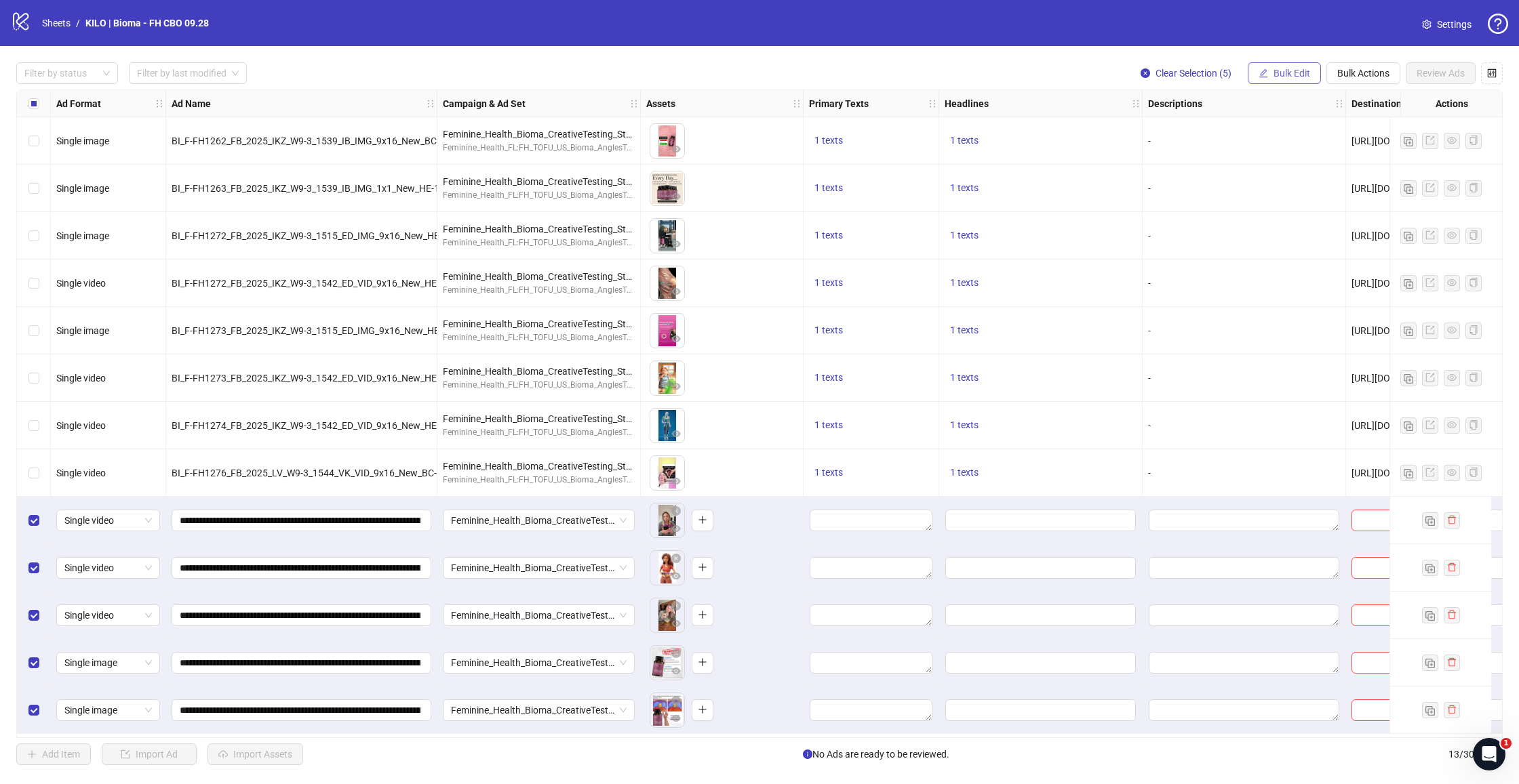
click at [1281, 67] on button "Bulk Edit" at bounding box center [1284, 72] width 73 height 21
click at [1259, 160] on span "Primary Texts" at bounding box center [1297, 166] width 81 height 15
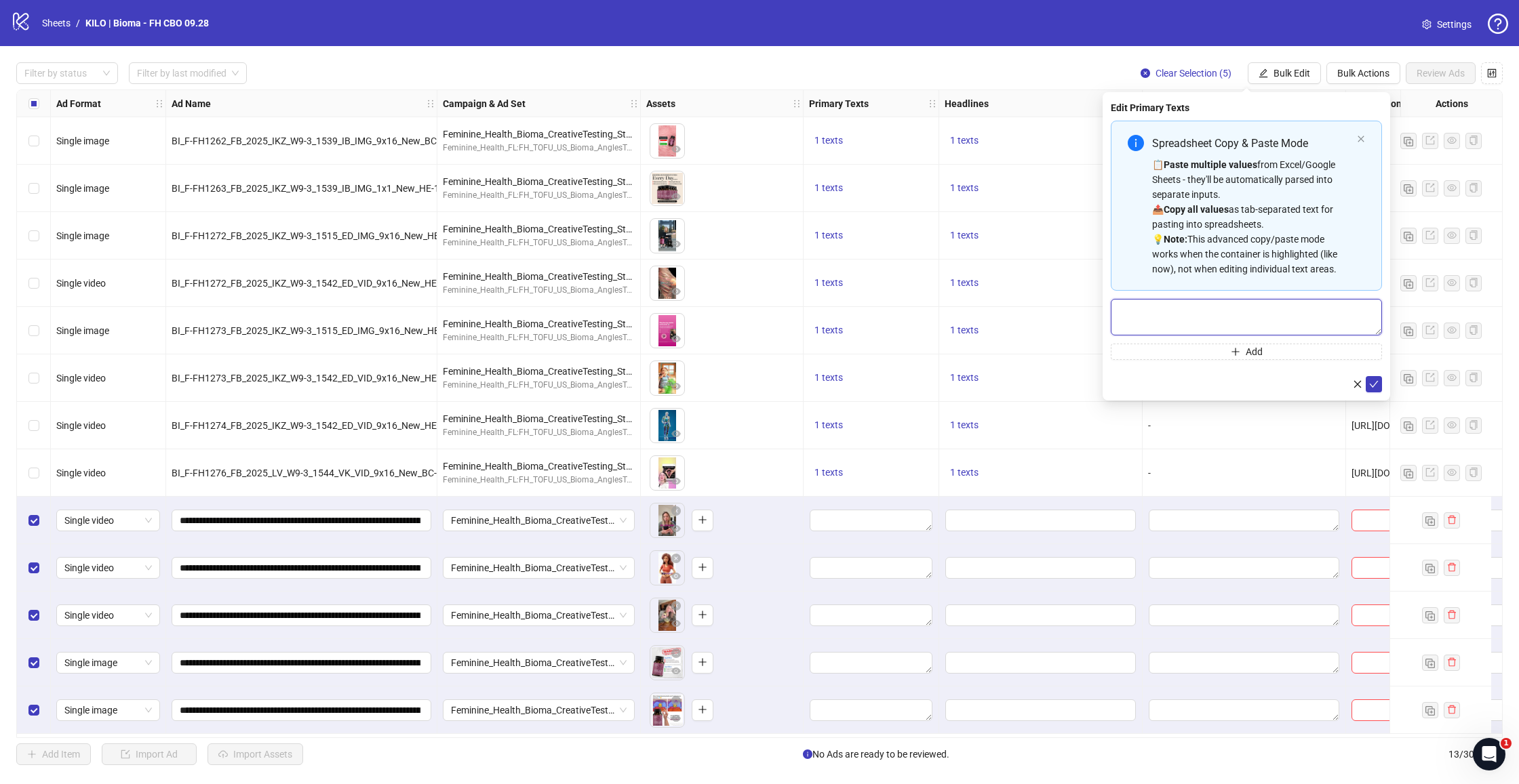
click at [1213, 320] on textarea "Multi-text input container - paste or copy values" at bounding box center [1246, 317] width 272 height 36
paste textarea "**********"
type textarea "**********"
click at [1370, 384] on icon "check" at bounding box center [1374, 384] width 9 height 7
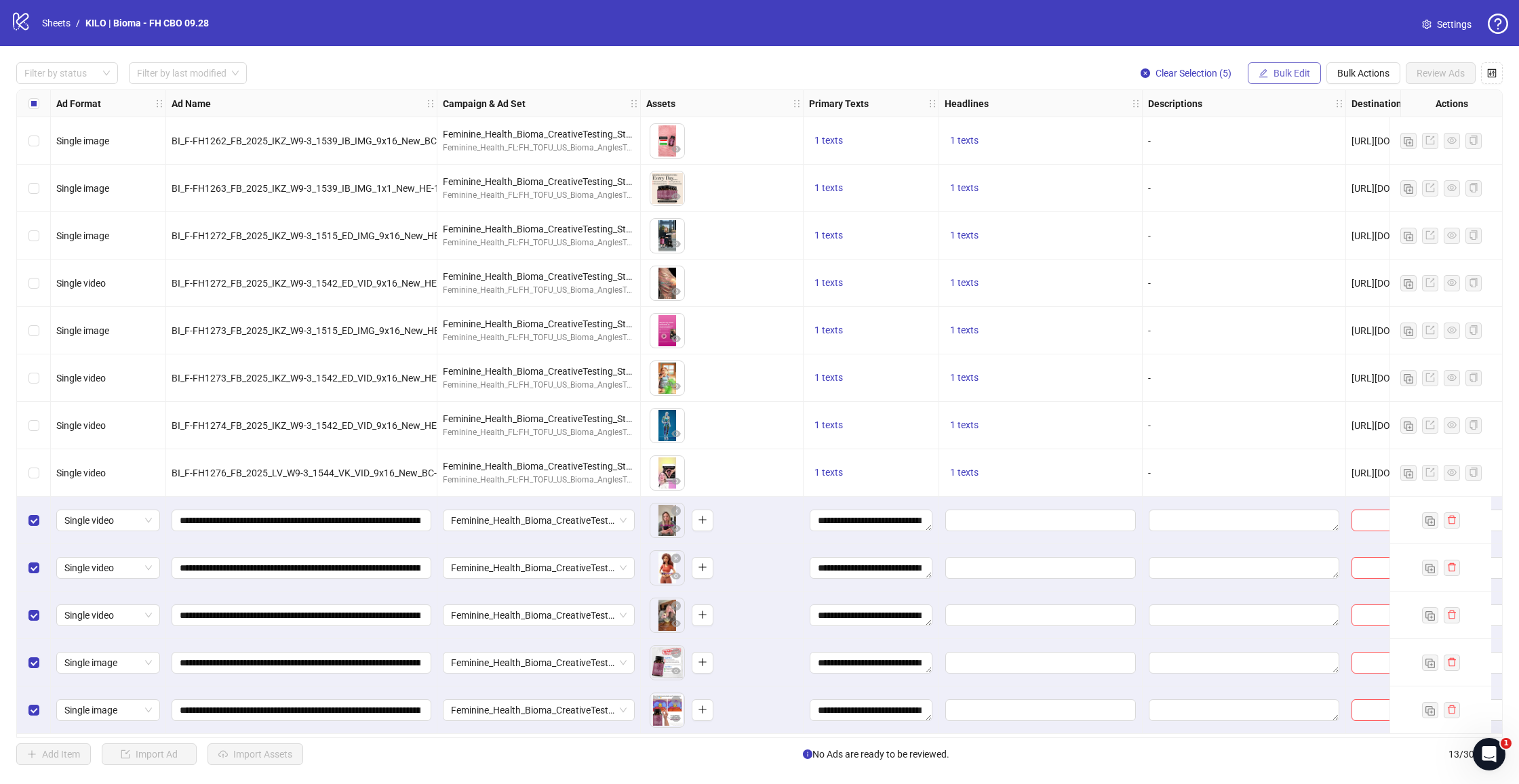
click at [1286, 75] on span "Bulk Edit" at bounding box center [1291, 73] width 36 height 11
click at [1290, 192] on span "Headlines" at bounding box center [1297, 187] width 81 height 15
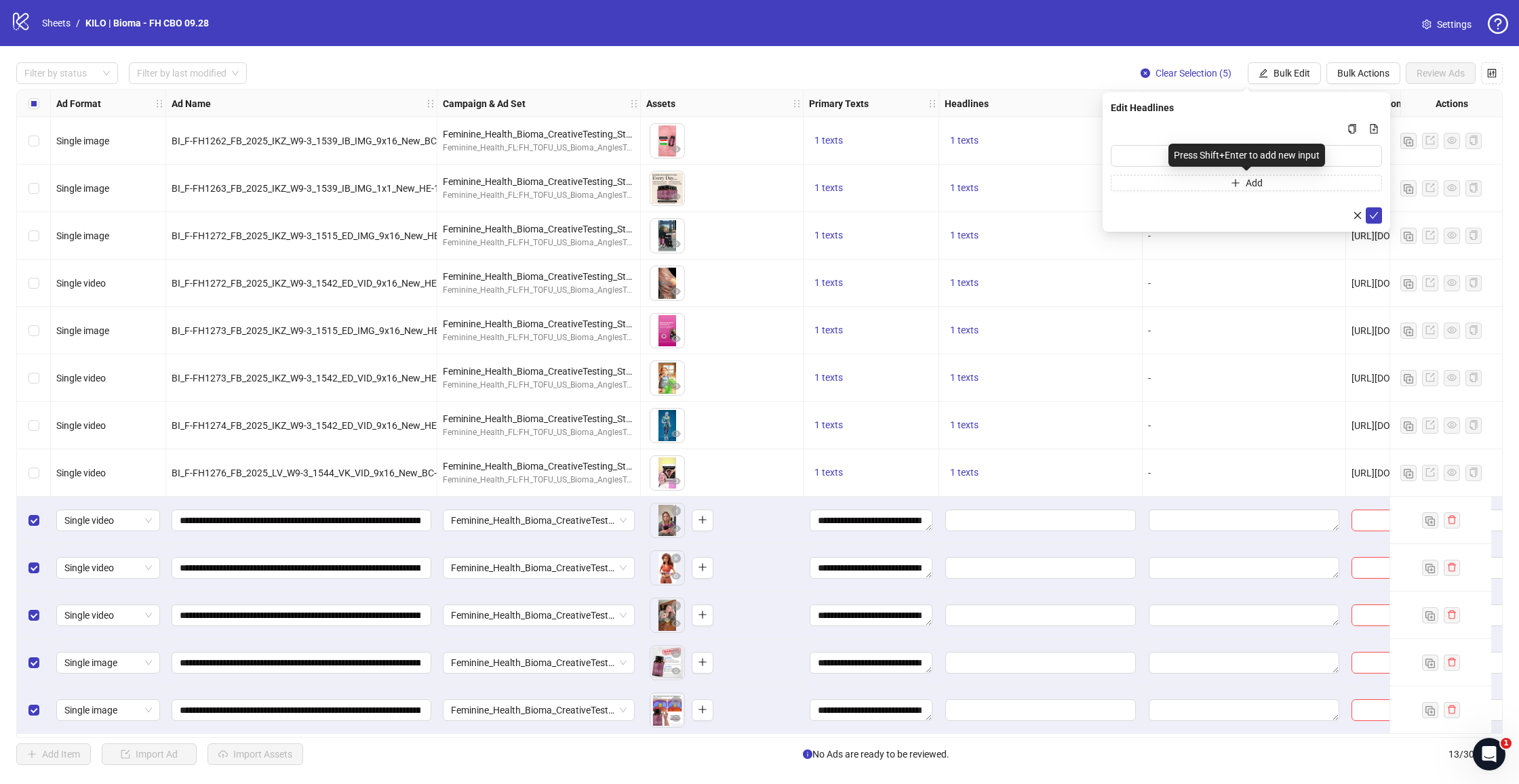
click at [1213, 152] on div "Press Shift+Enter to add new input" at bounding box center [1247, 155] width 157 height 23
click at [1121, 153] on input "Multi-input container - paste or copy values" at bounding box center [1246, 155] width 272 height 21
paste input "**********"
type input "**********"
click at [1371, 215] on icon "check" at bounding box center [1373, 215] width 10 height 10
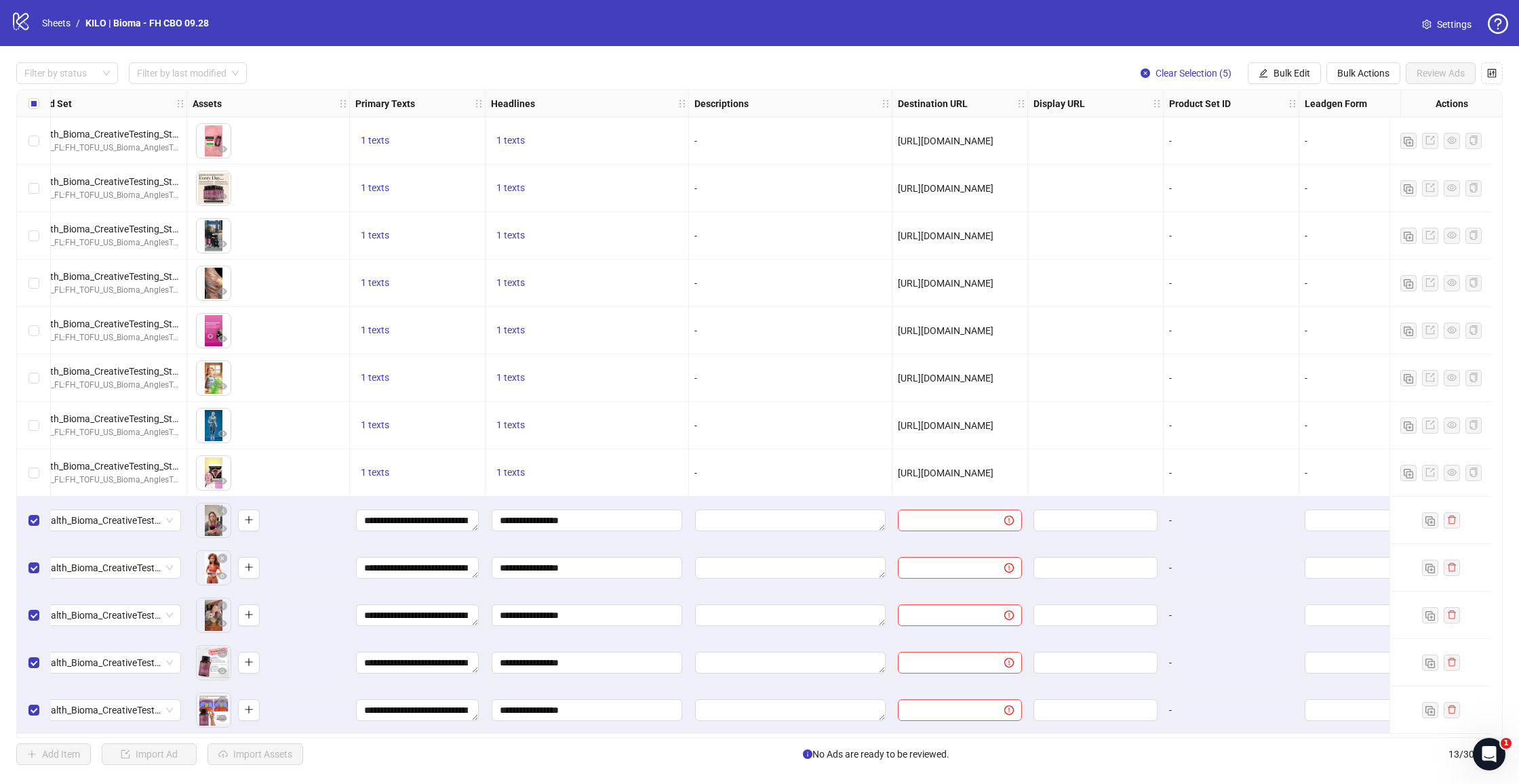
scroll to position [2, 605]
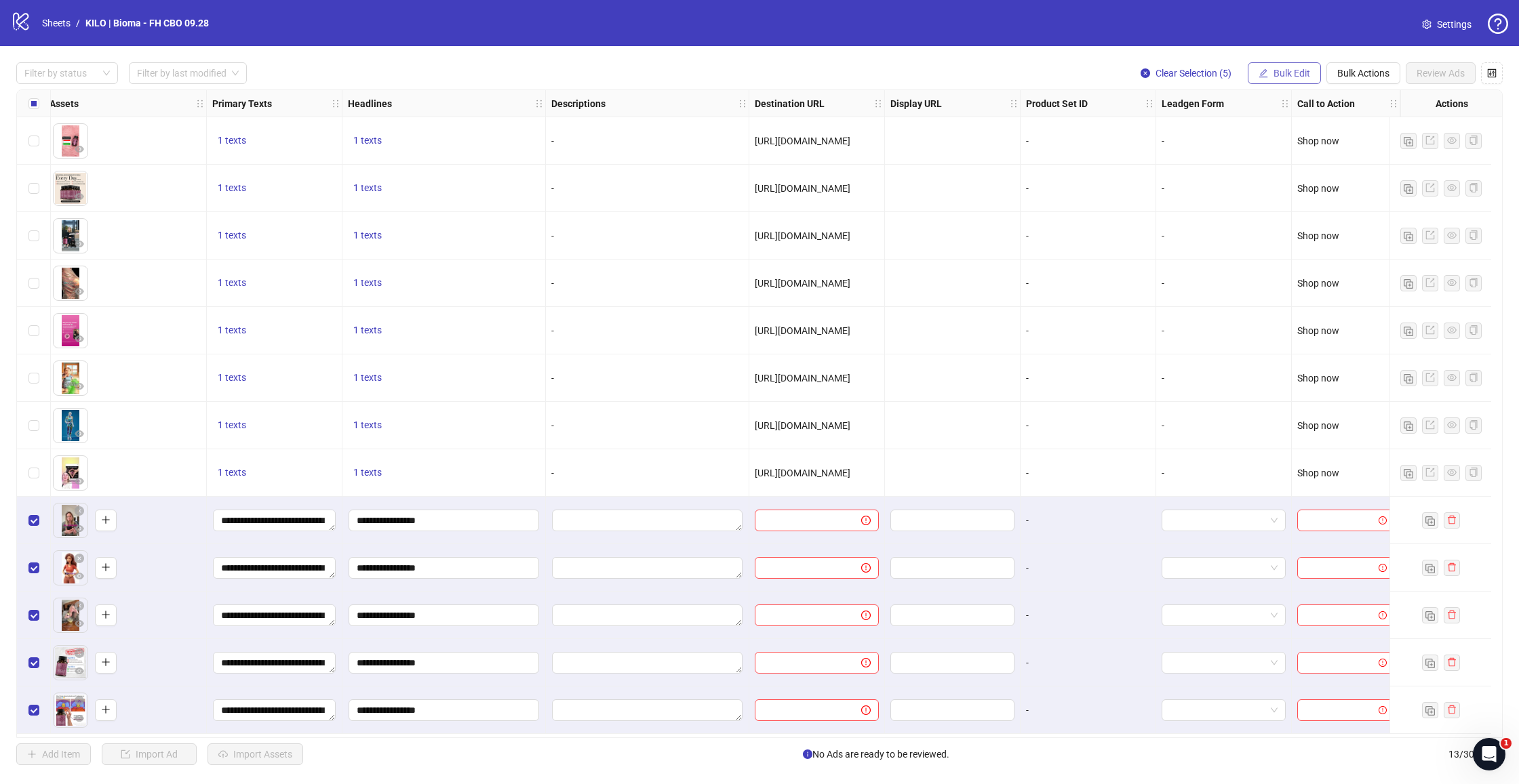
click at [1295, 76] on span "Bulk Edit" at bounding box center [1291, 73] width 36 height 11
click at [1271, 229] on span "Destination URL" at bounding box center [1297, 231] width 81 height 15
click at [1142, 129] on input "text" at bounding box center [1241, 132] width 244 height 15
paste input "**********"
type input "**********"
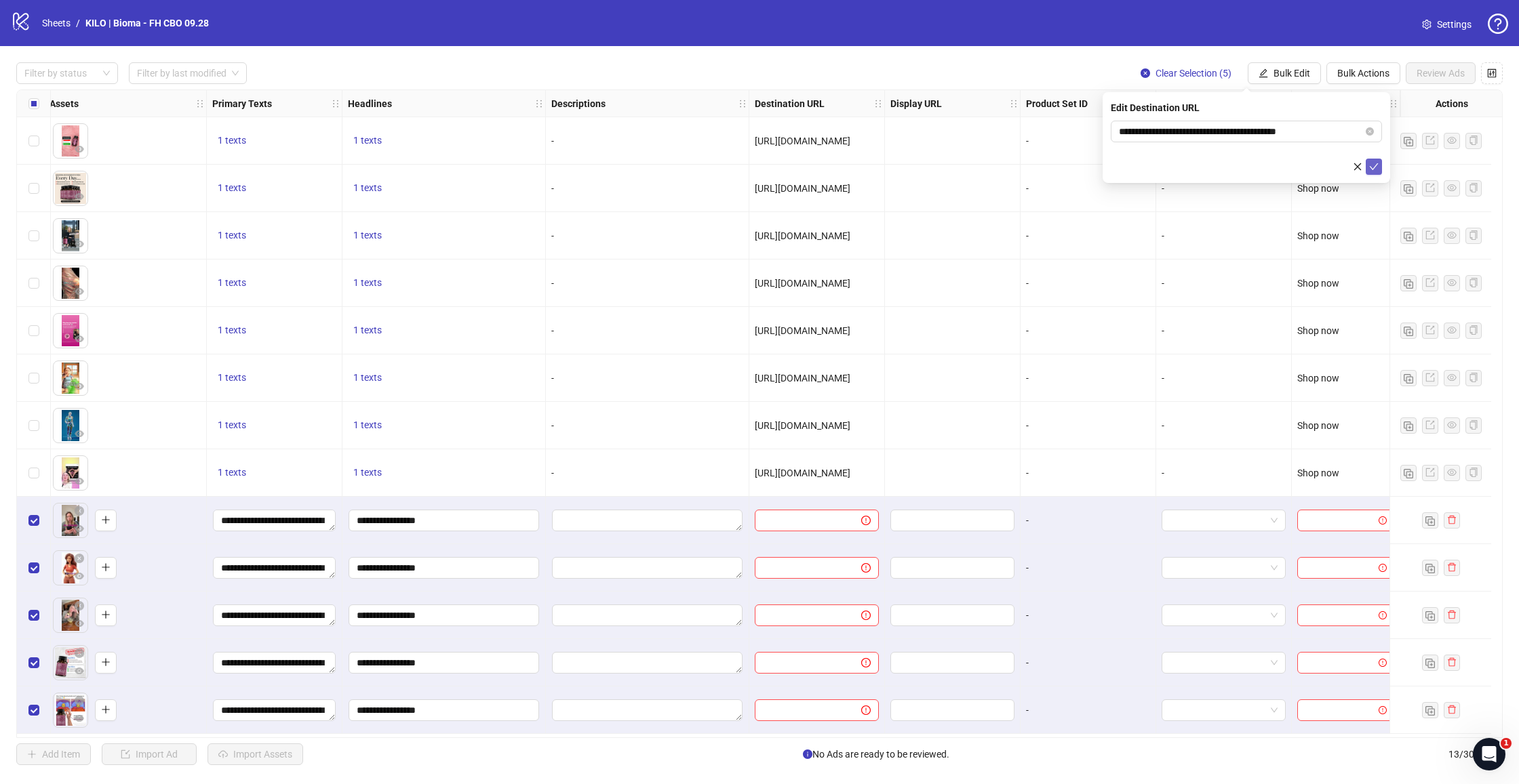
click at [1378, 166] on button "submit" at bounding box center [1374, 166] width 16 height 16
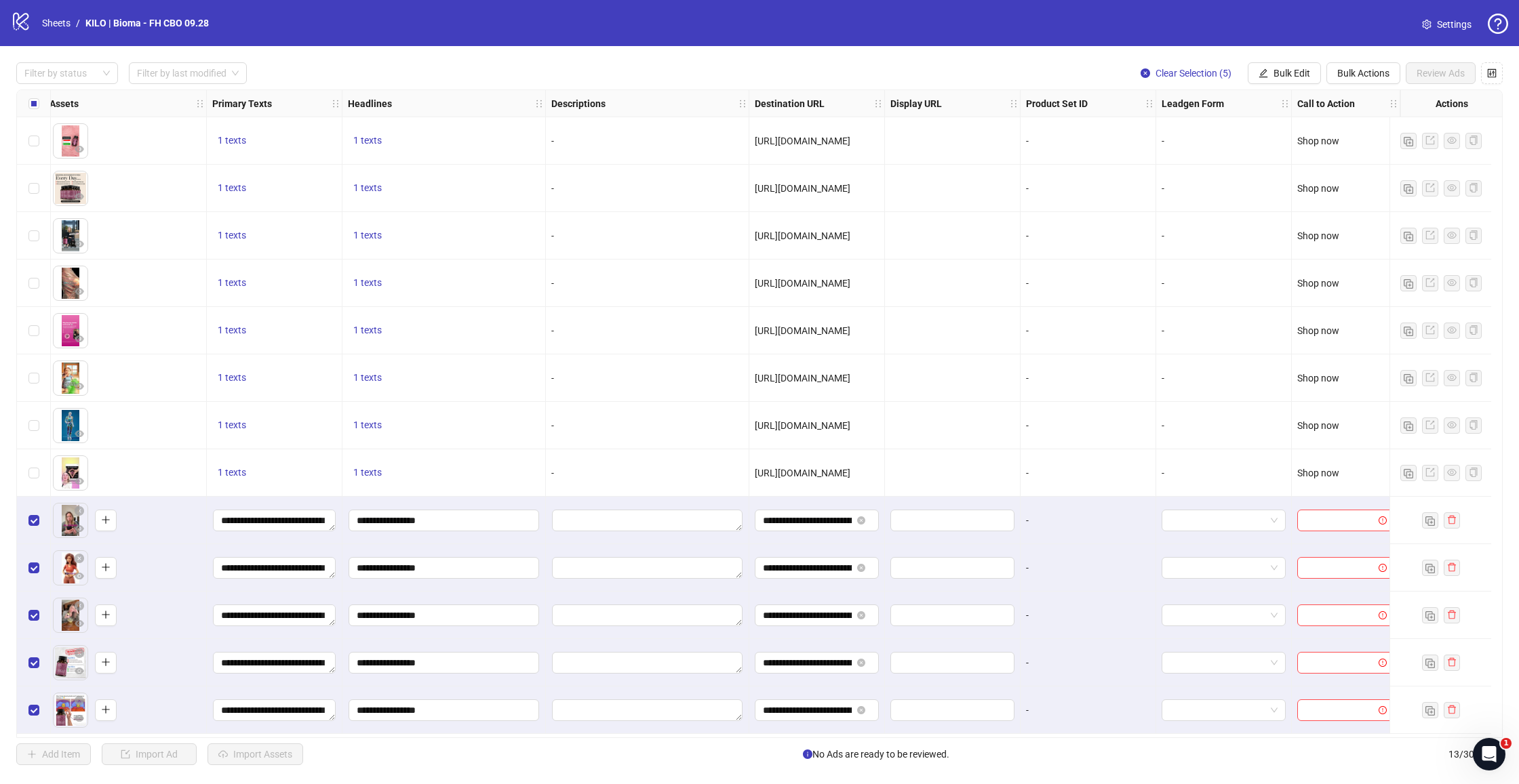
scroll to position [2, 607]
click at [1295, 69] on span "Bulk Edit" at bounding box center [1291, 73] width 36 height 11
click at [1289, 294] on span "Call to Action" at bounding box center [1297, 295] width 81 height 15
click at [1148, 135] on input "search" at bounding box center [1240, 131] width 243 height 20
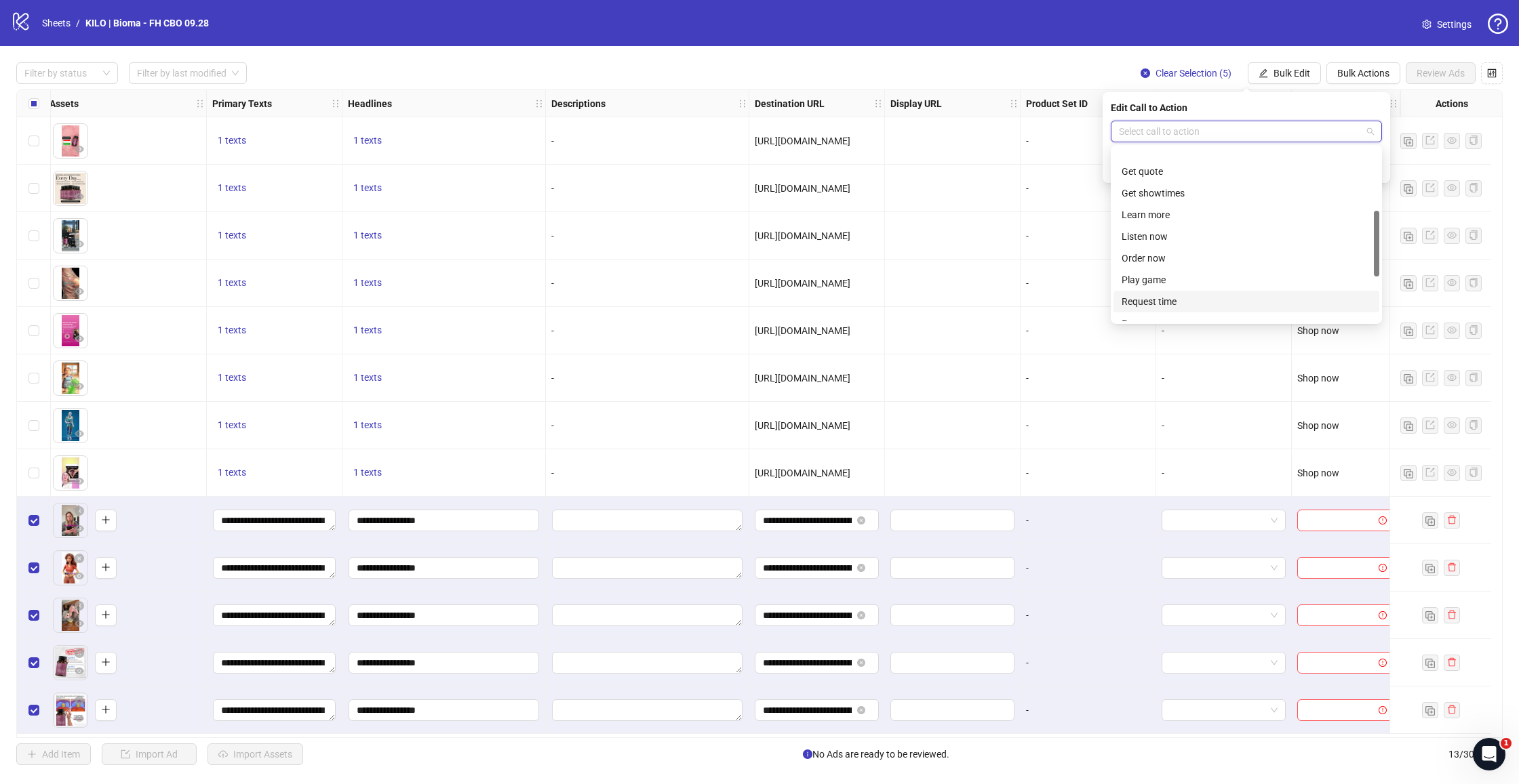
scroll to position [190, 0]
click at [1142, 294] on div "Shop now" at bounding box center [1246, 294] width 249 height 15
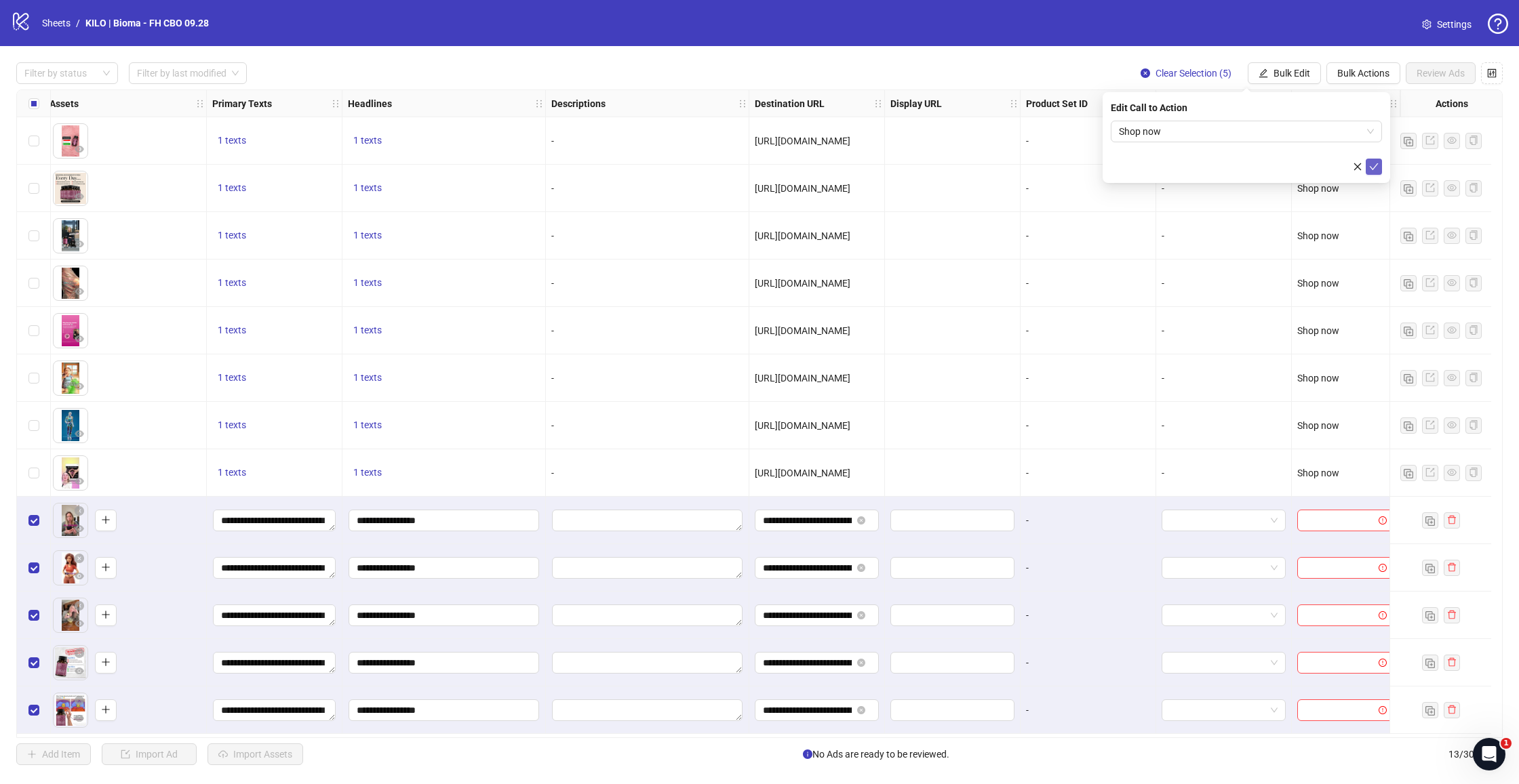
click at [1367, 167] on button "submit" at bounding box center [1374, 166] width 16 height 16
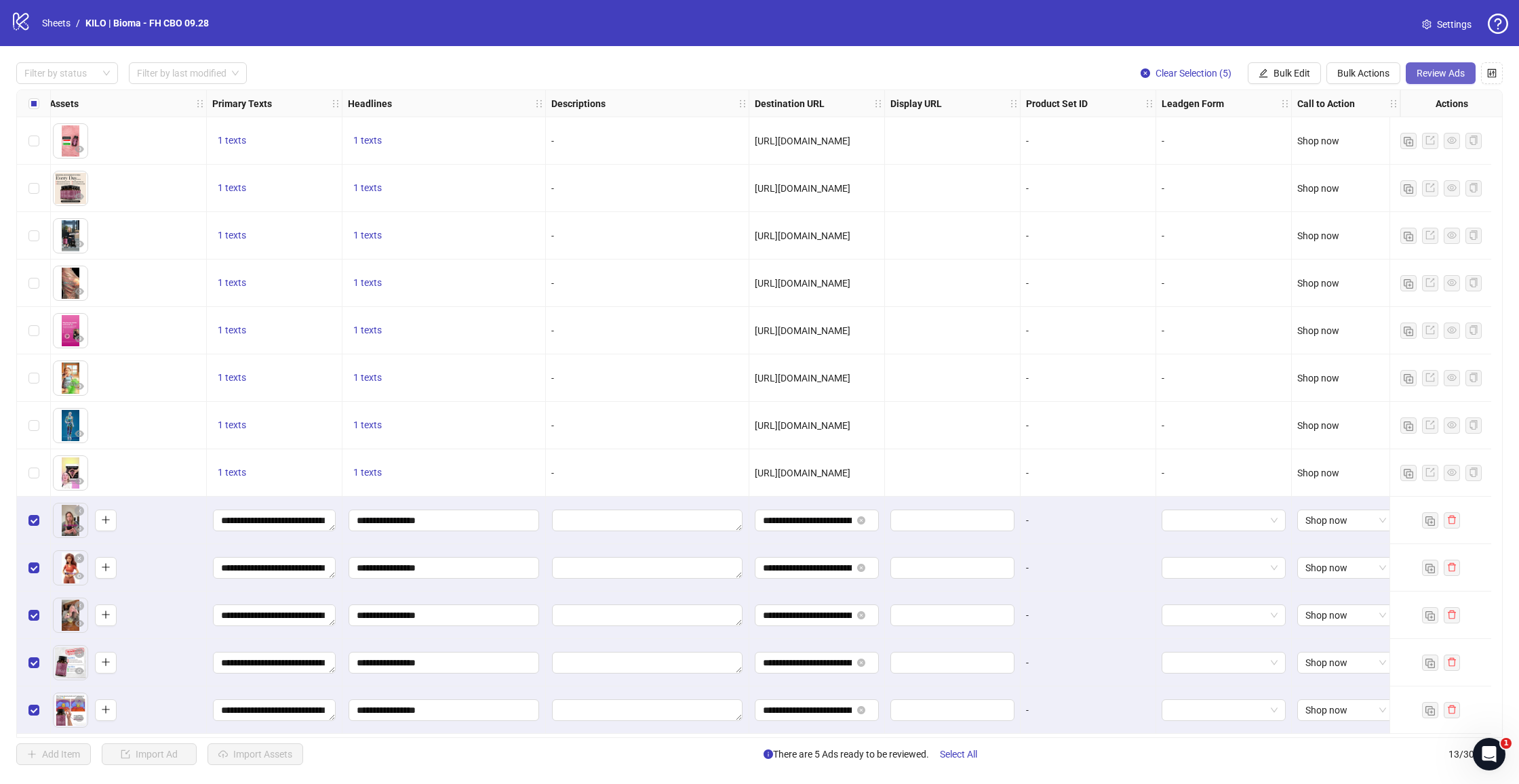
scroll to position [2, 607]
click at [1455, 77] on span "Review Ads" at bounding box center [1440, 73] width 48 height 11
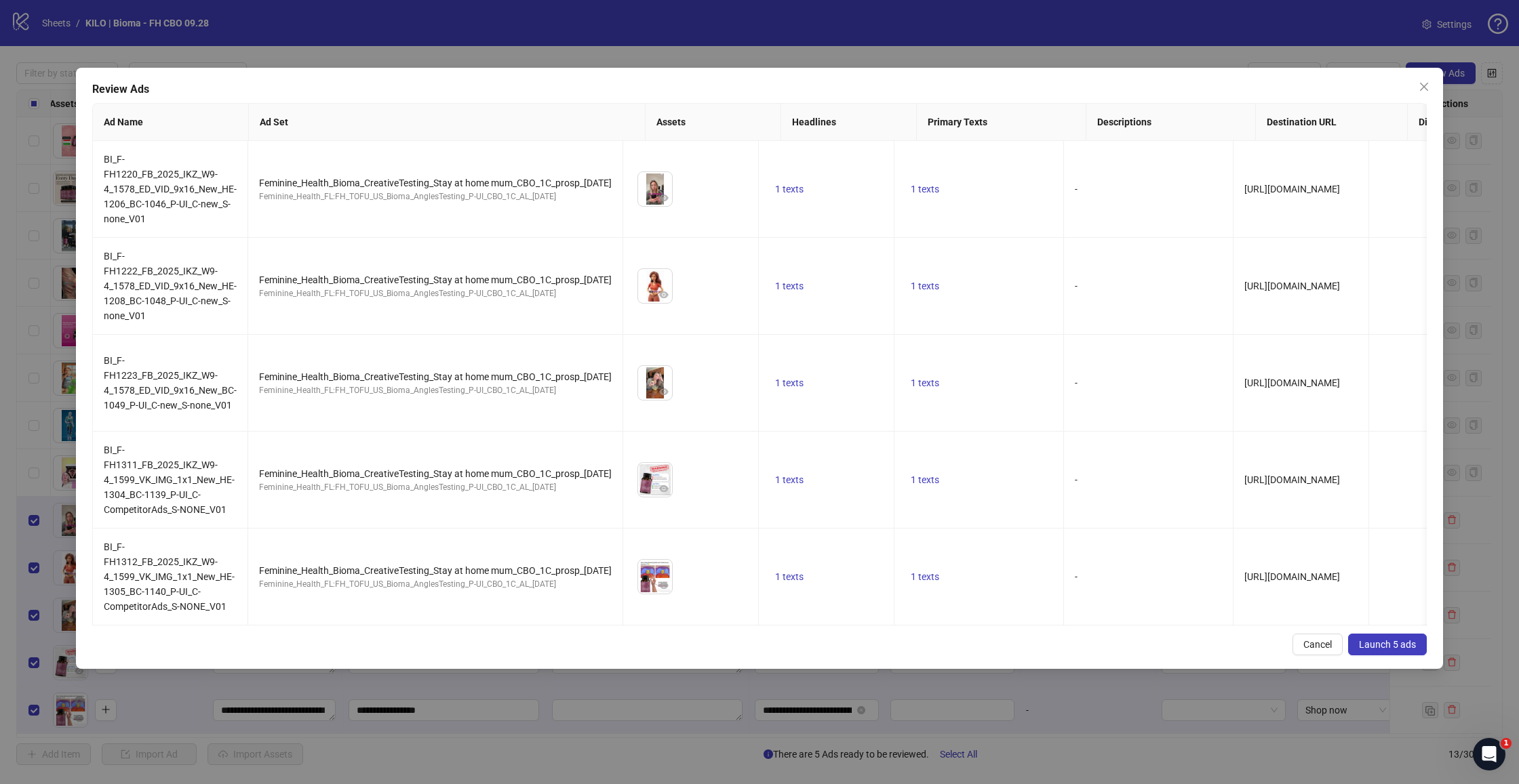
click at [1387, 643] on span "Launch 5 ads" at bounding box center [1387, 644] width 57 height 11
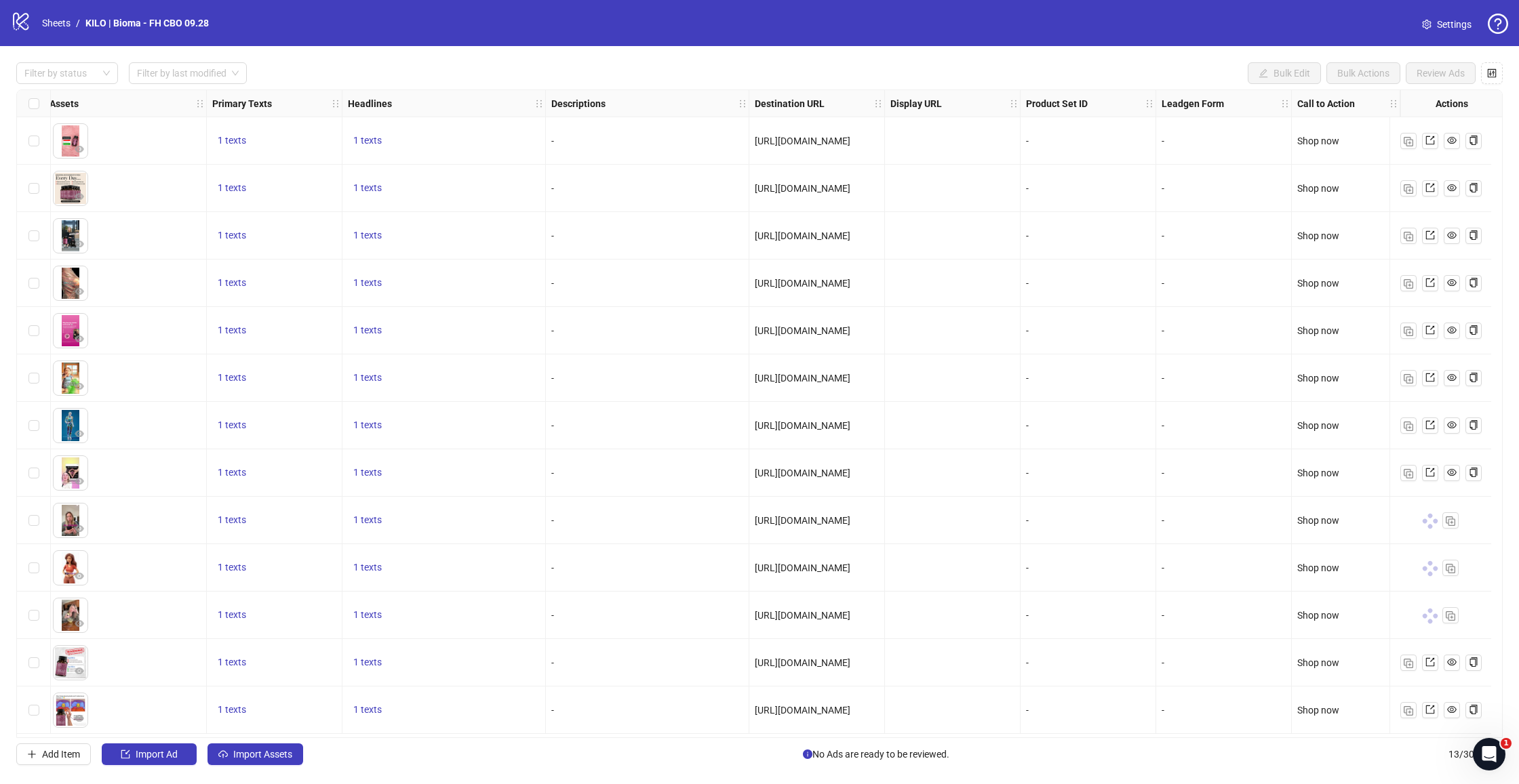
scroll to position [0, 0]
click at [811, 566] on span "[URL][DOMAIN_NAME]" at bounding box center [802, 568] width 95 height 11
copy span "[URL][DOMAIN_NAME]"
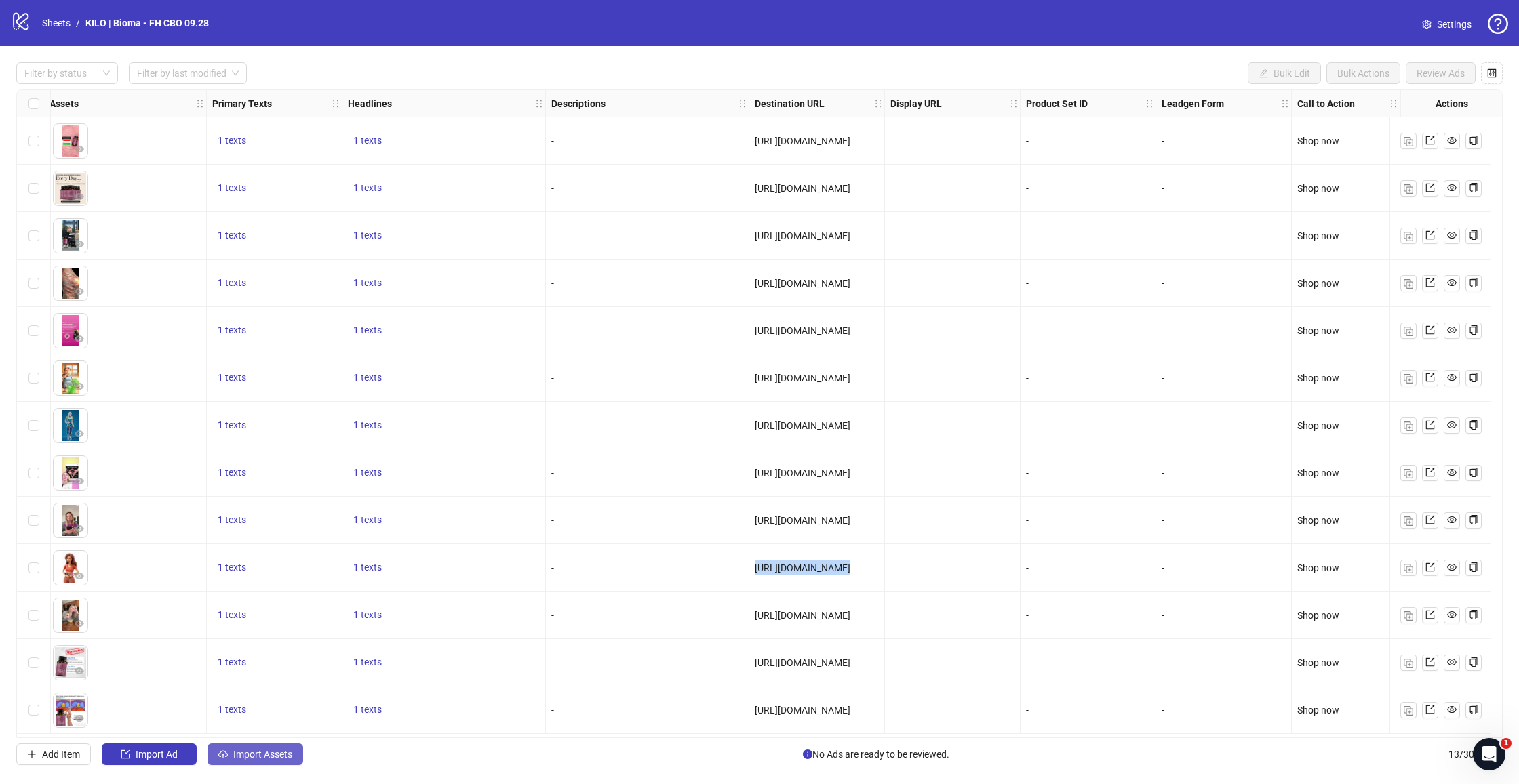
click at [263, 763] on button "Import Assets" at bounding box center [255, 754] width 95 height 21
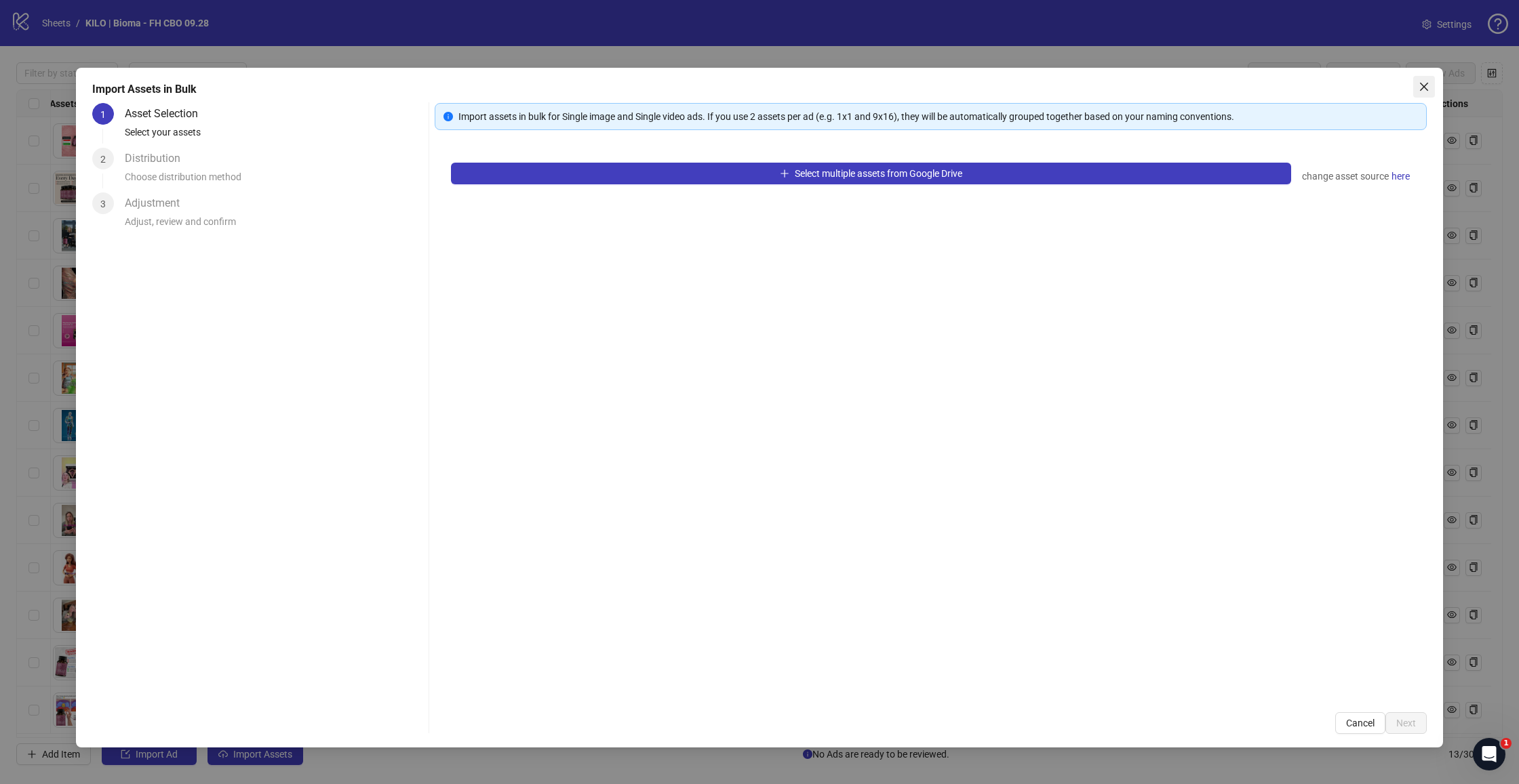
click at [1420, 82] on icon "close" at bounding box center [1424, 87] width 11 height 11
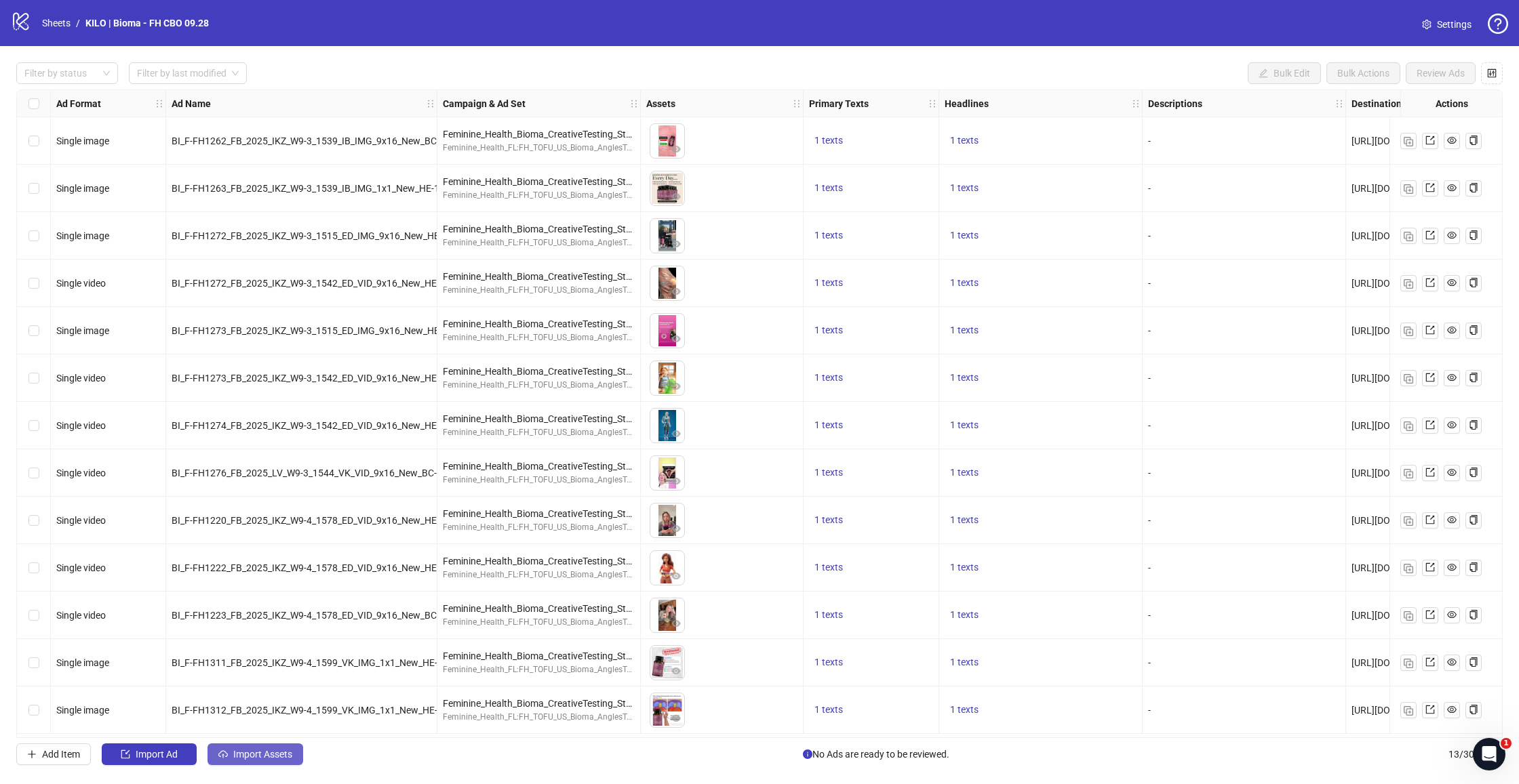
drag, startPoint x: 235, startPoint y: 759, endPoint x: 241, endPoint y: 753, distance: 8.5
click at [234, 759] on span "Import Assets" at bounding box center [263, 754] width 59 height 11
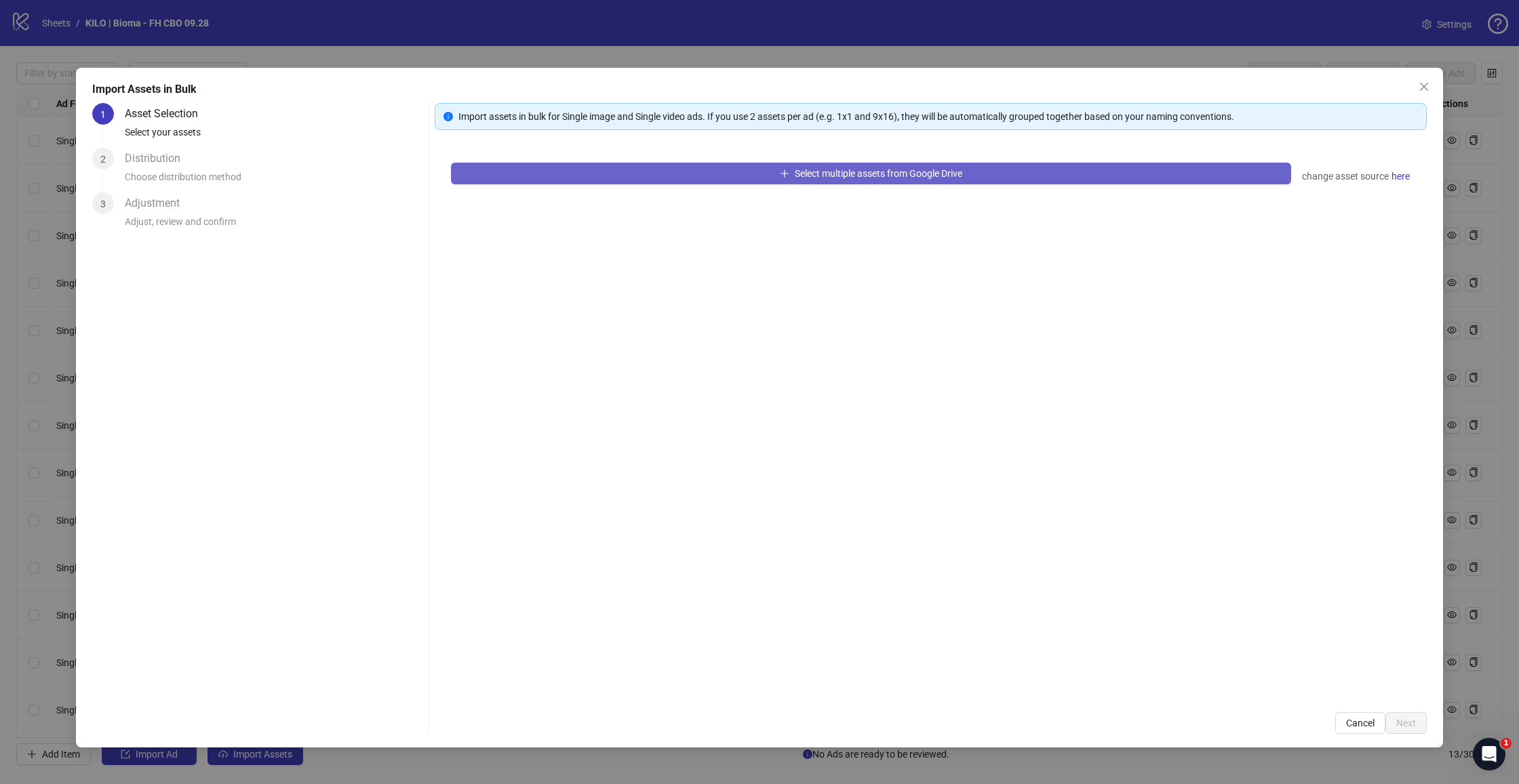
click at [804, 172] on span "Select multiple assets from Google Drive" at bounding box center [878, 173] width 167 height 11
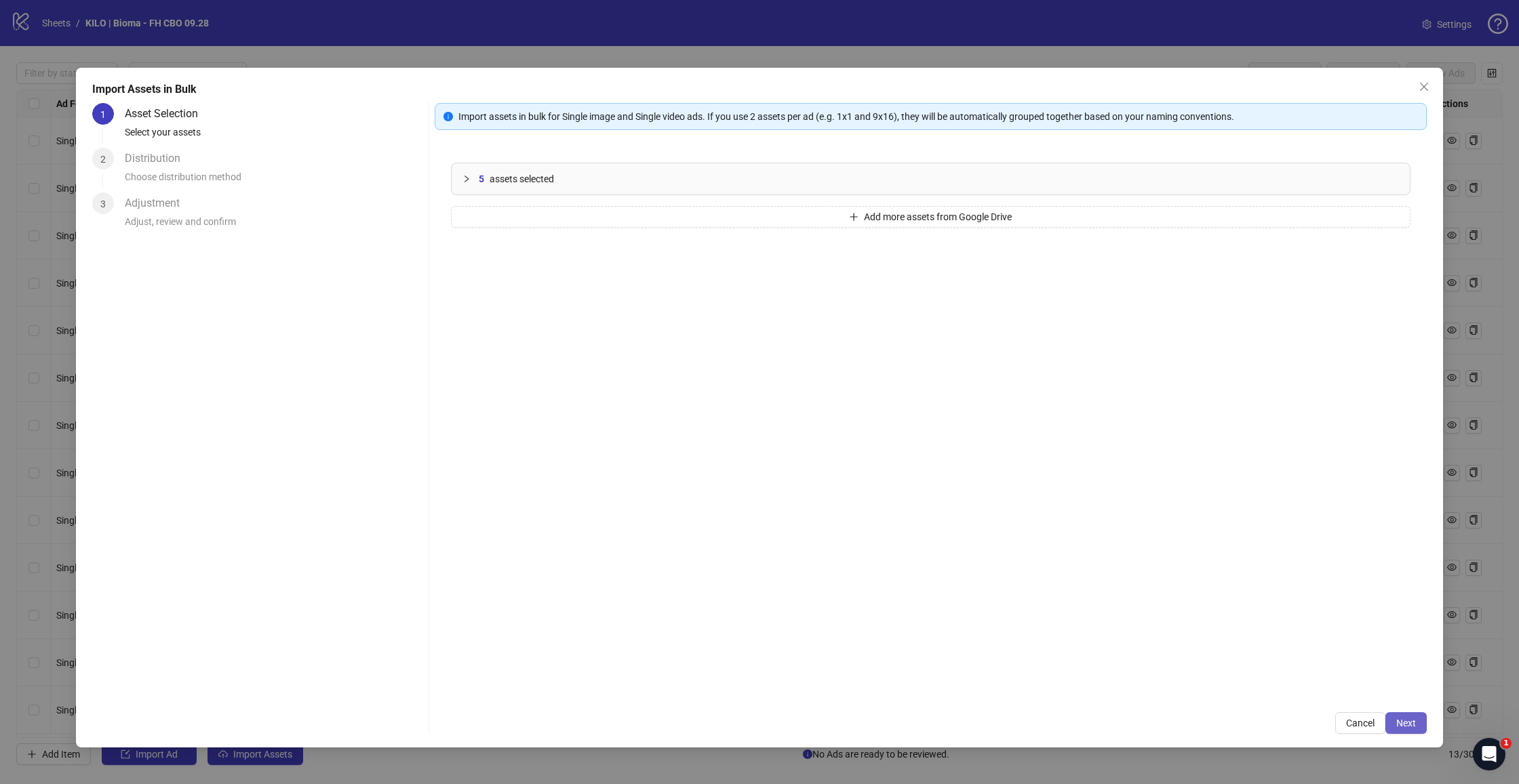
click at [1410, 727] on span "Next" at bounding box center [1406, 723] width 20 height 11
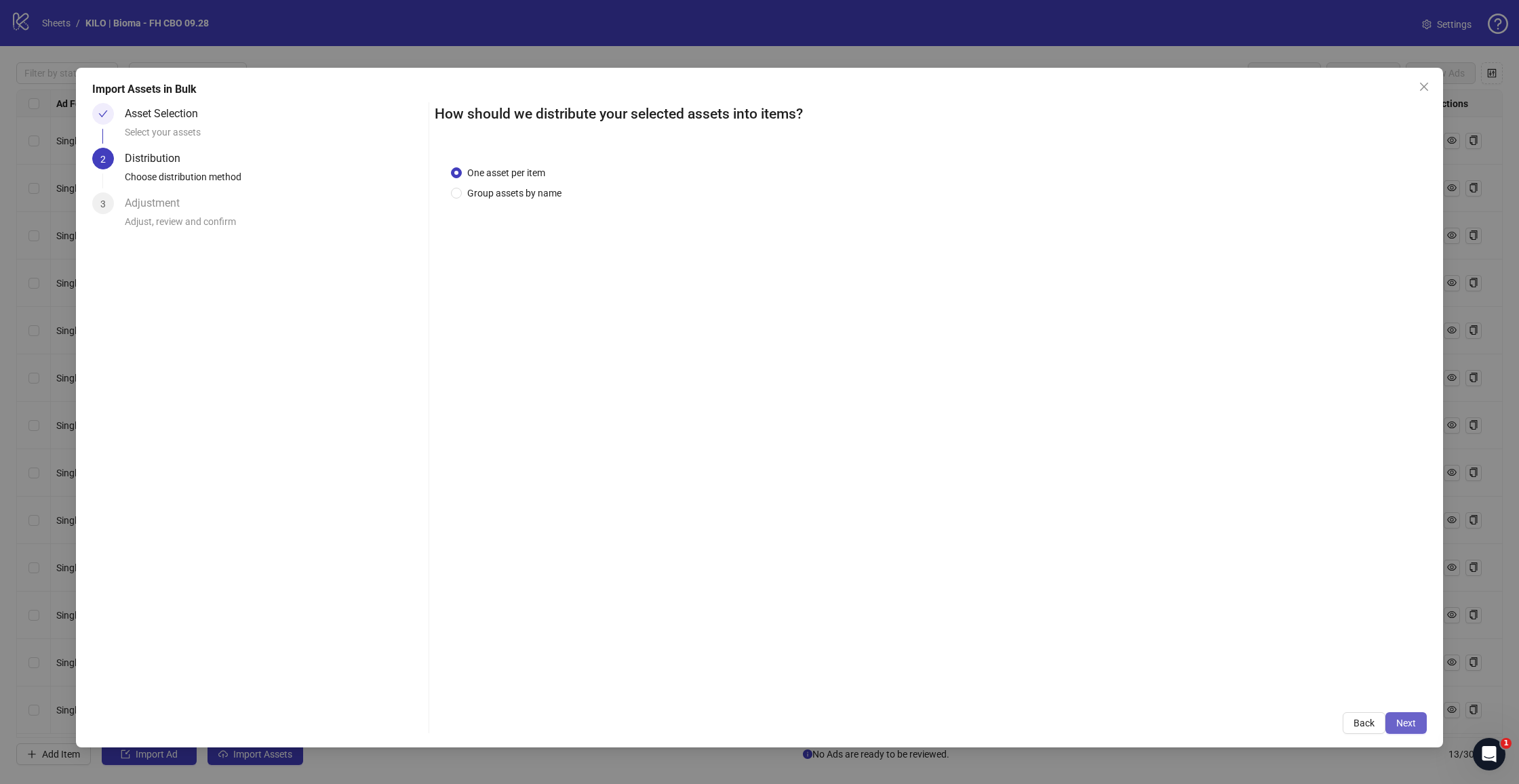
click at [1405, 729] on span "Next" at bounding box center [1406, 723] width 20 height 11
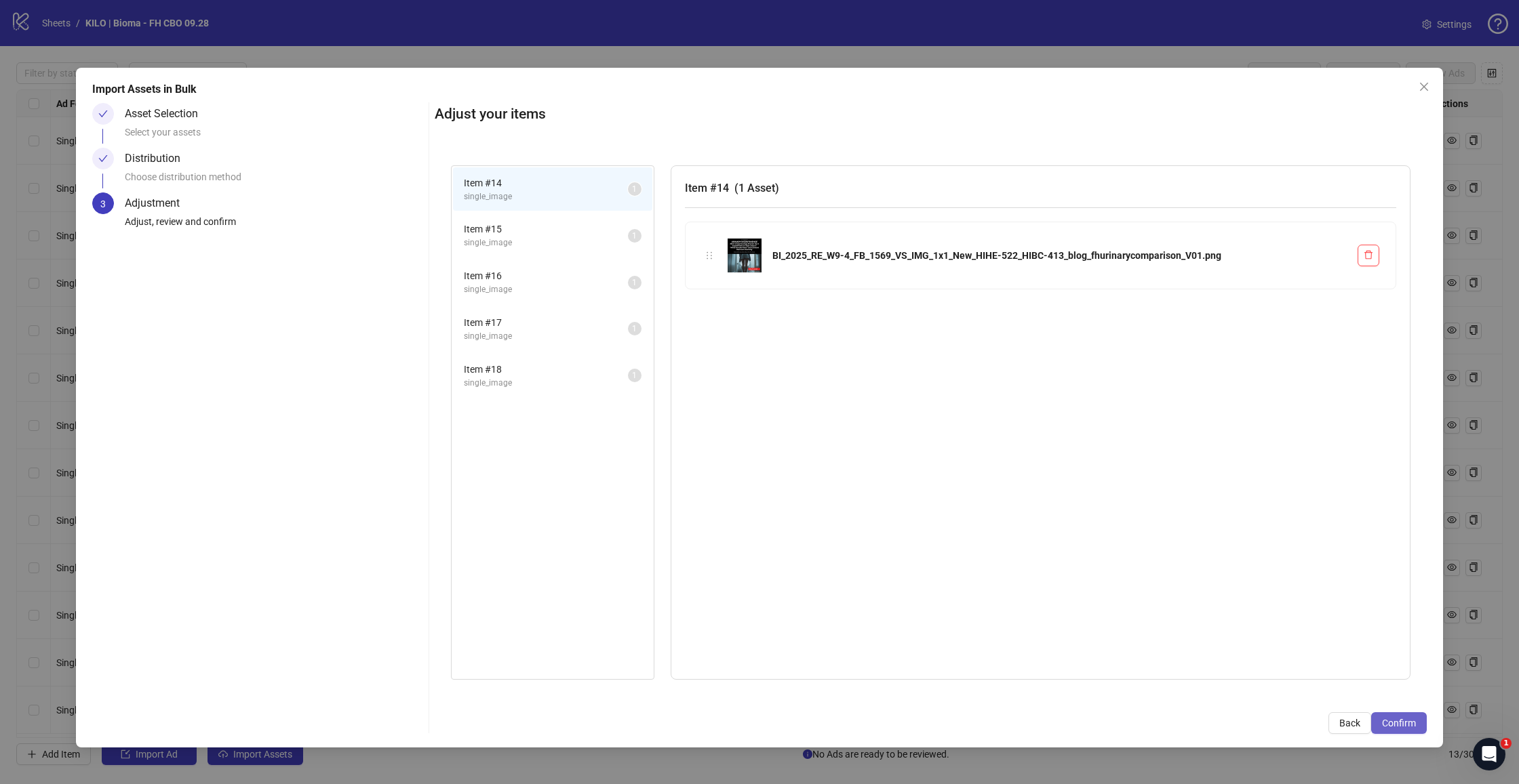
click at [1389, 719] on span "Confirm" at bounding box center [1399, 723] width 34 height 11
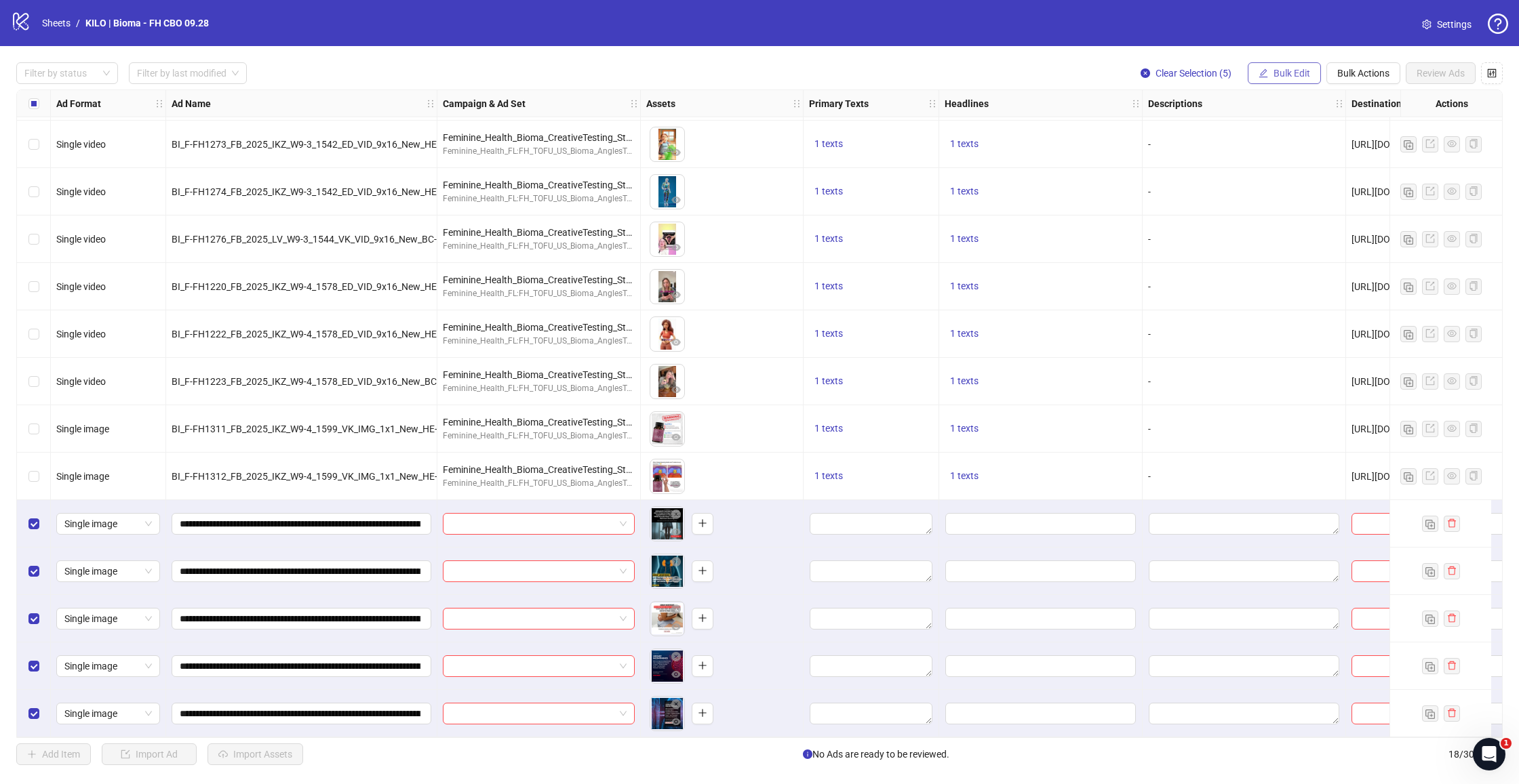
click at [1273, 78] on button "Bulk Edit" at bounding box center [1284, 72] width 73 height 21
click at [1270, 141] on span "Campaign & Ad Set" at bounding box center [1297, 143] width 81 height 15
click at [1165, 129] on input "search" at bounding box center [1240, 131] width 243 height 20
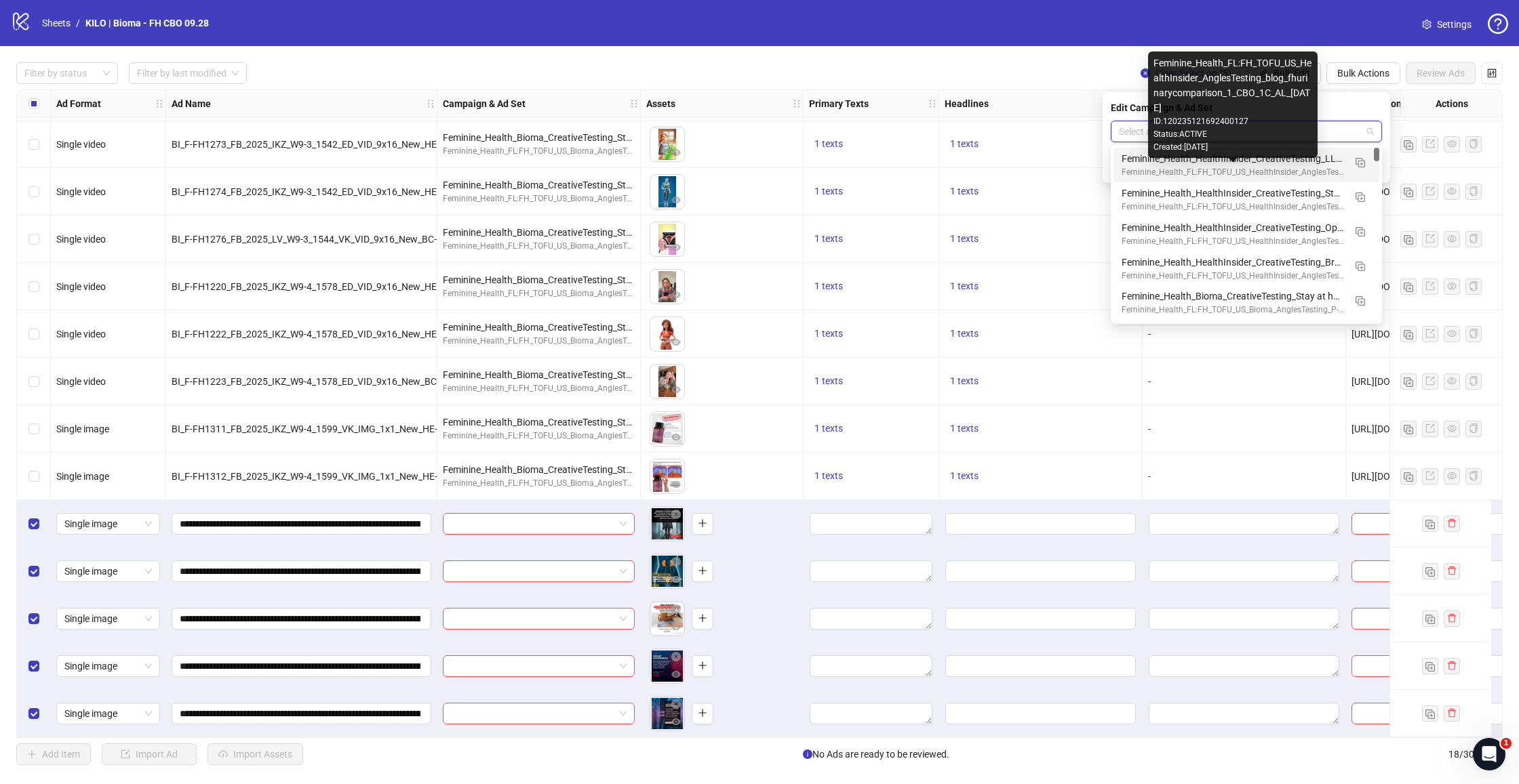
click at [1173, 175] on div "Feminine_Health_FL:FH_TOFU_US_HealthInsider_AnglesTesting_blog_fhurinarycompari…" at bounding box center [1233, 172] width 223 height 13
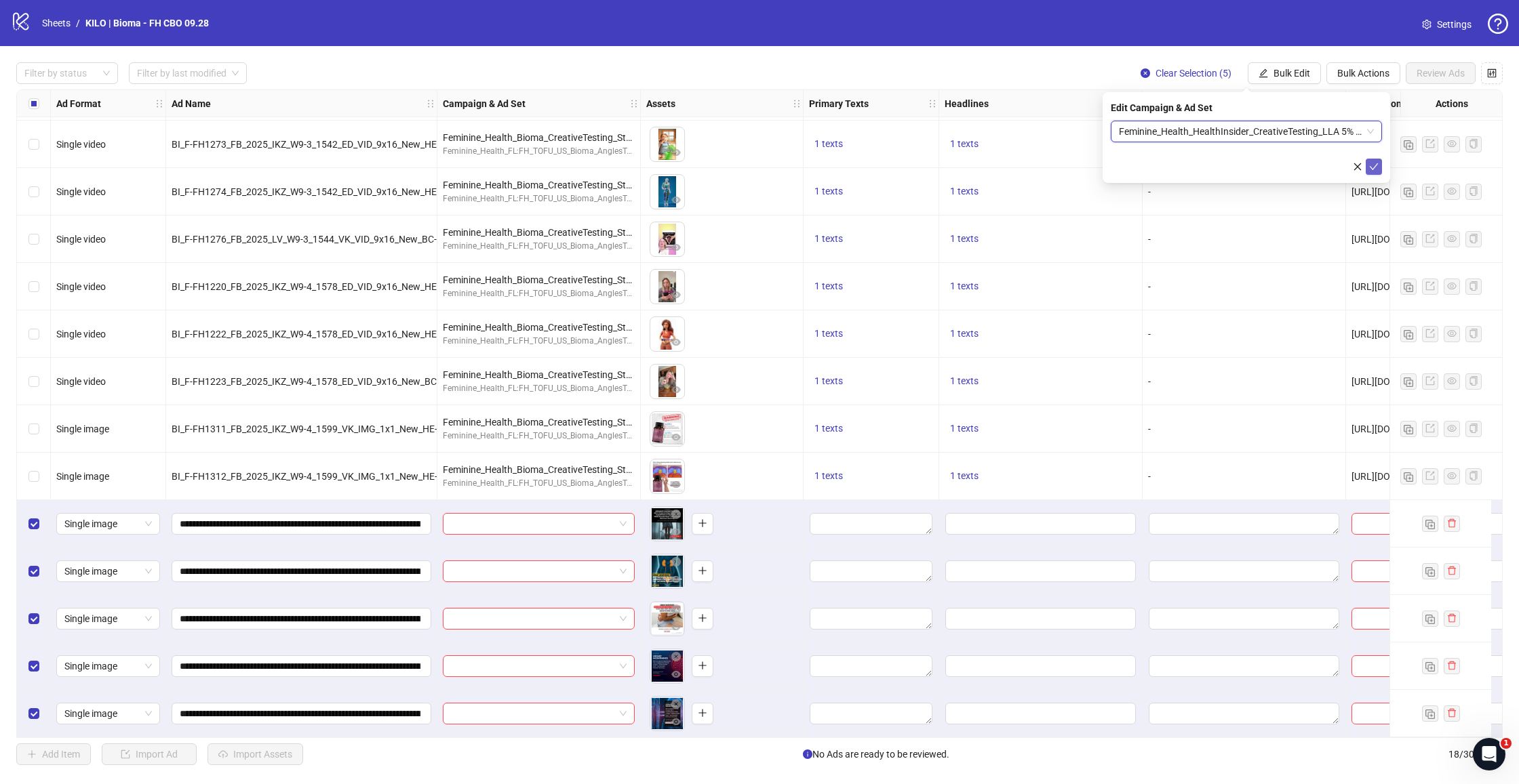
click at [1375, 169] on icon "check" at bounding box center [1373, 166] width 10 height 10
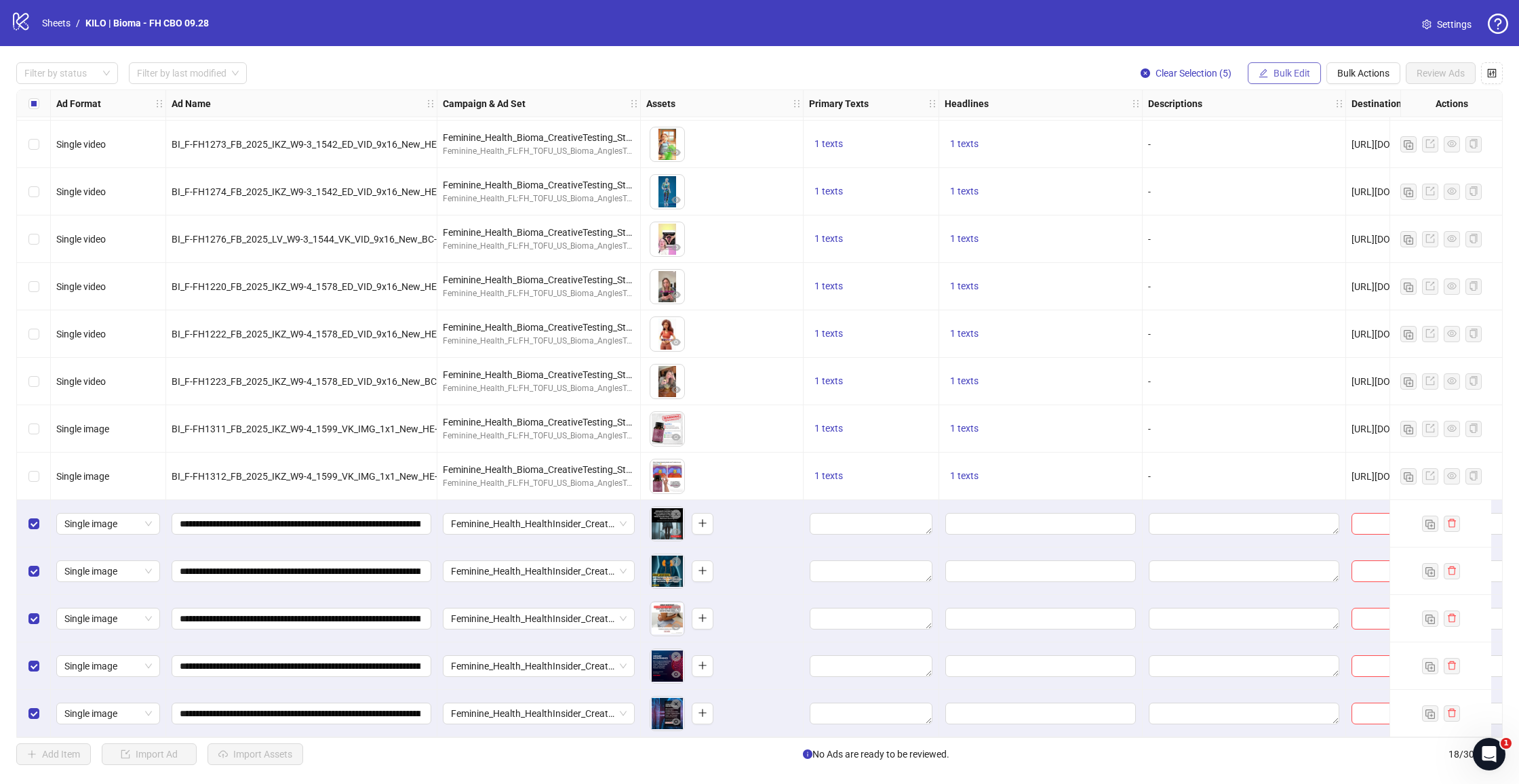
click at [1293, 70] on span "Bulk Edit" at bounding box center [1291, 73] width 36 height 11
click at [1279, 234] on span "Destination URL" at bounding box center [1297, 231] width 81 height 15
click at [1287, 65] on button "Bulk Edit" at bounding box center [1284, 72] width 73 height 21
click at [1281, 167] on span "Primary Texts" at bounding box center [1297, 166] width 81 height 15
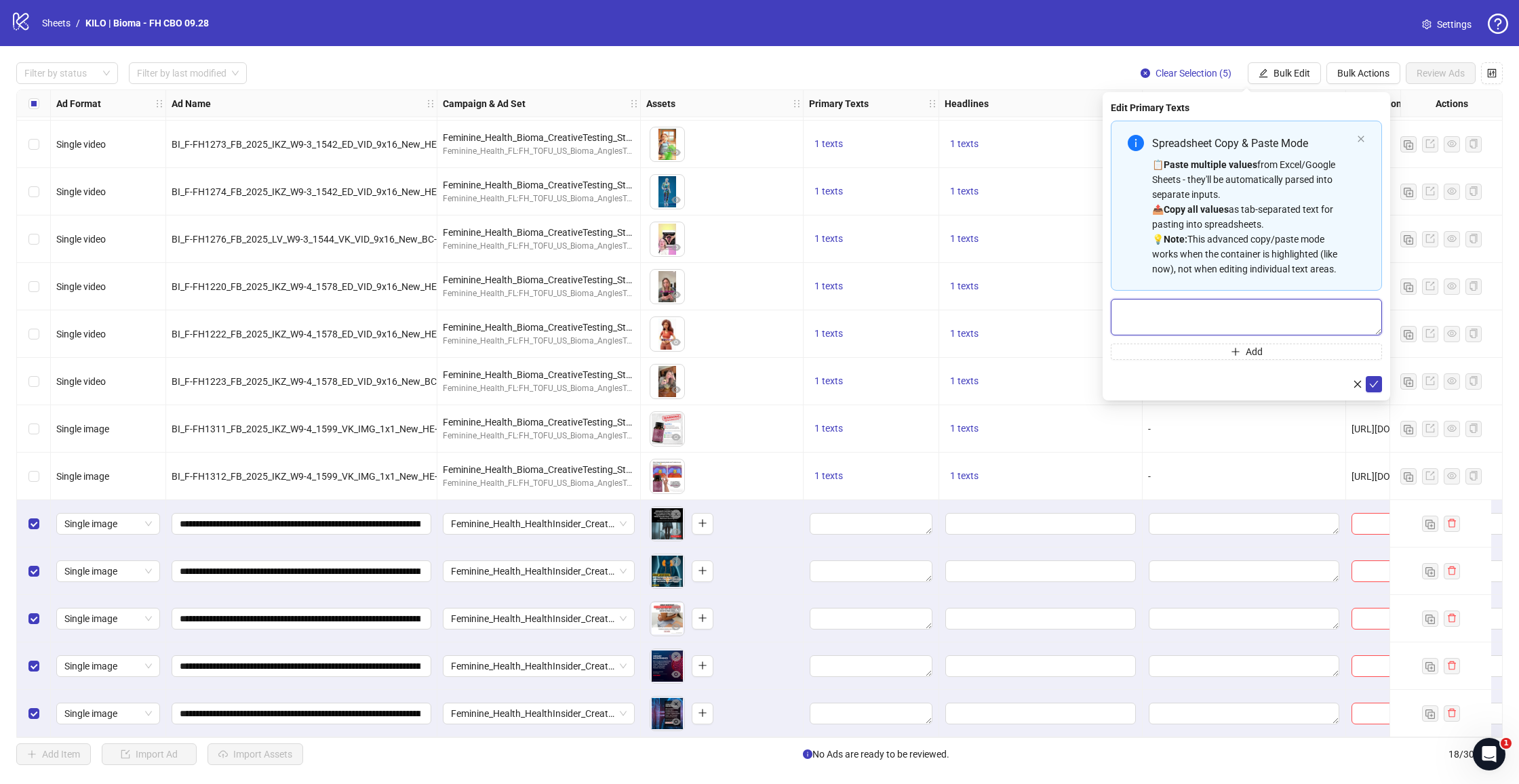
click at [1212, 318] on textarea "Multi-text input container - paste or copy values" at bounding box center [1246, 317] width 272 height 36
paste textarea "**********"
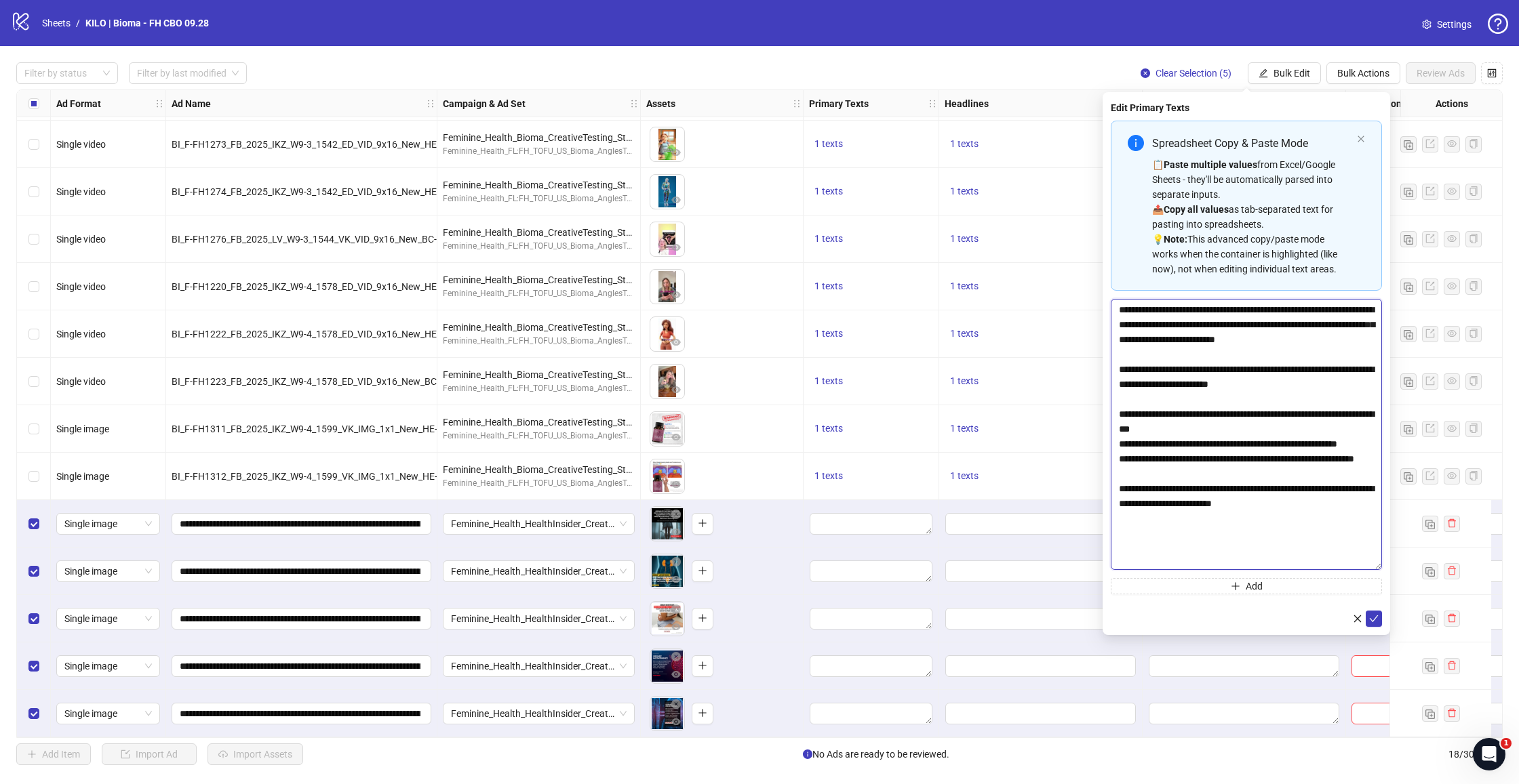
scroll to position [0, 0]
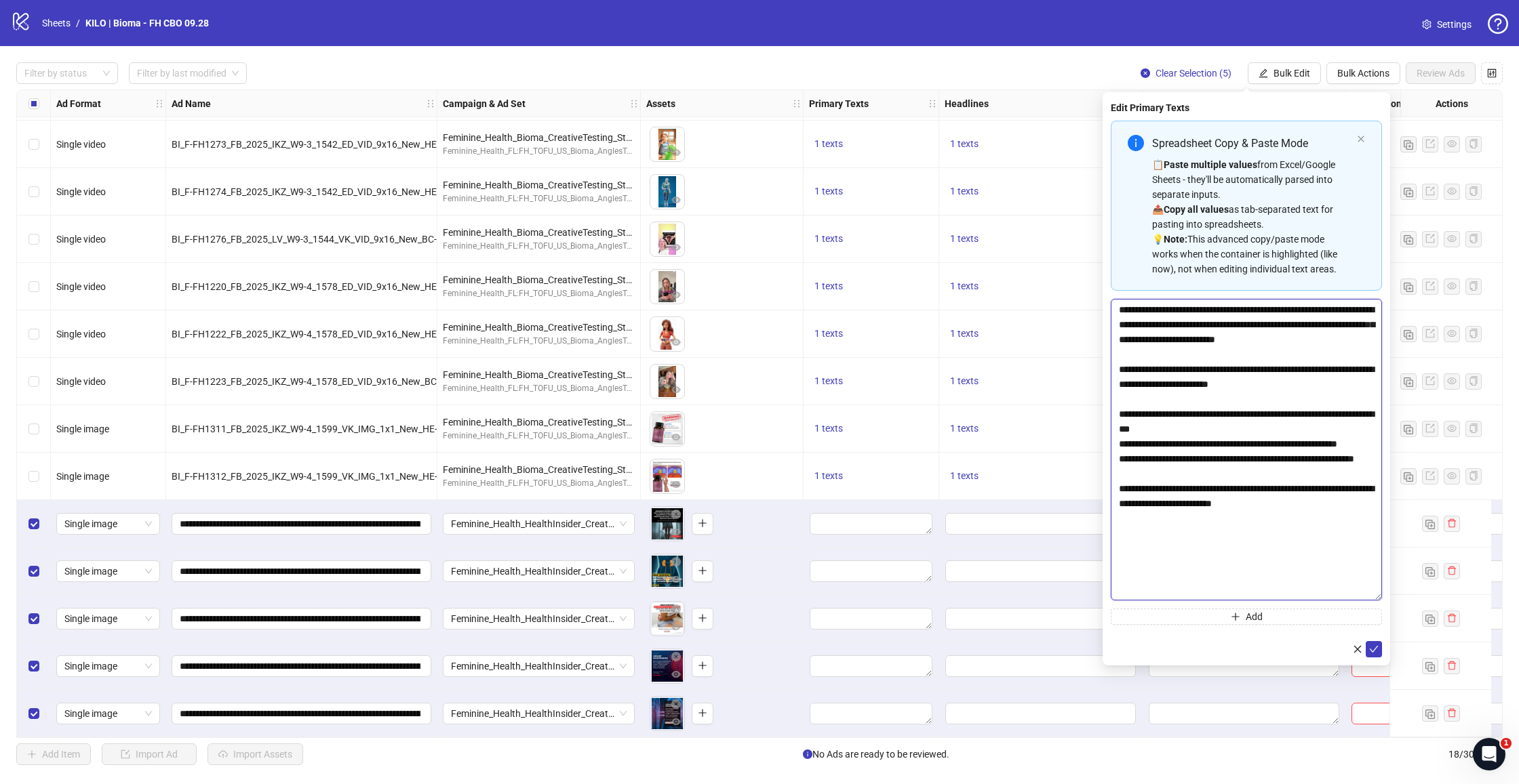
click at [1409, 598] on body "logo/logo-mobile Sheets / KILO | Bioma - FH CBO 09.28 Settings Filter by status…" at bounding box center [759, 392] width 1519 height 784
paste textarea "**********"
drag, startPoint x: 1199, startPoint y: 592, endPoint x: 1114, endPoint y: 539, distance: 100.2
click at [1114, 539] on textarea "**********" at bounding box center [1246, 449] width 272 height 301
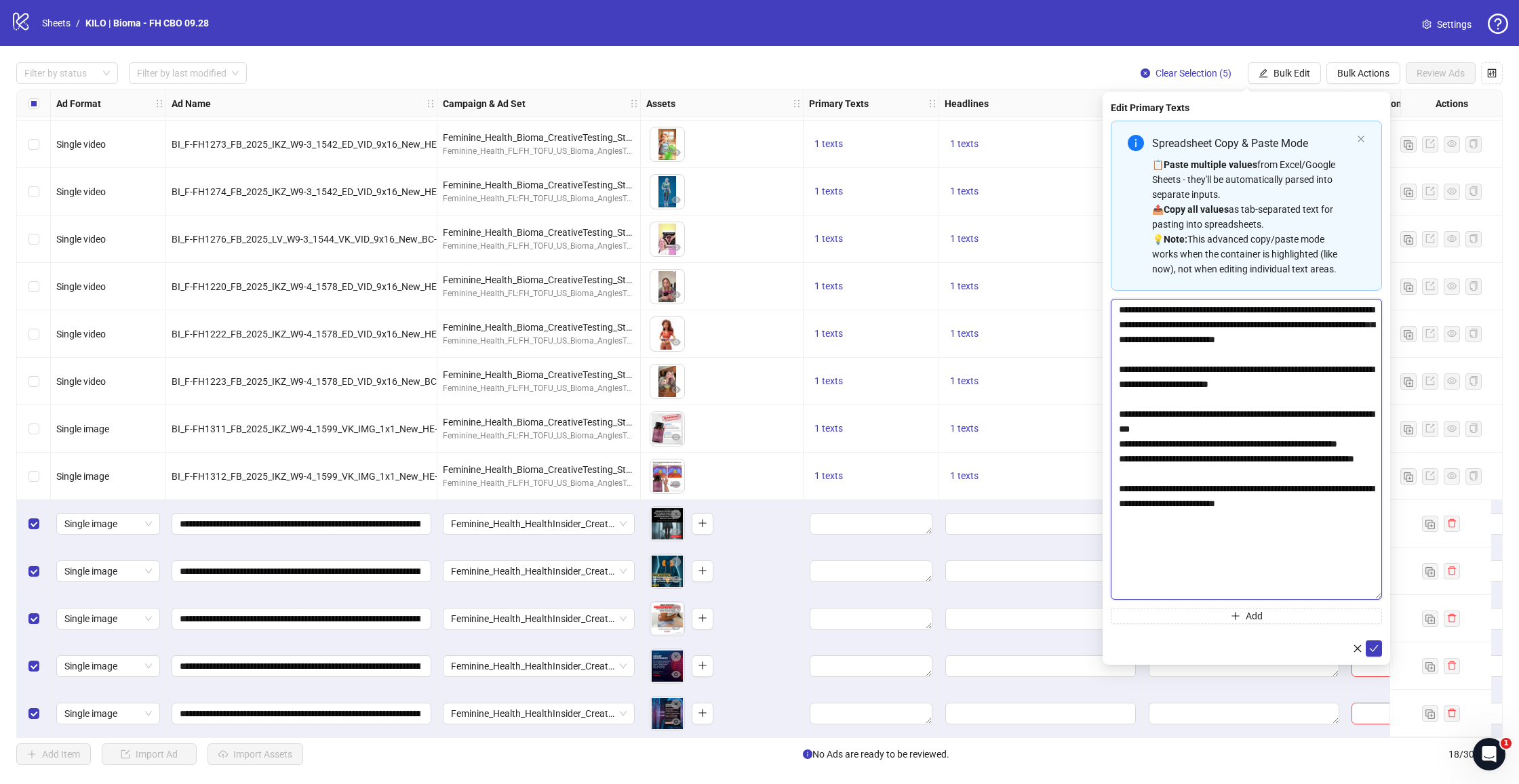
scroll to position [0, 0]
type textarea "**********"
click at [1381, 647] on button "submit" at bounding box center [1374, 649] width 16 height 16
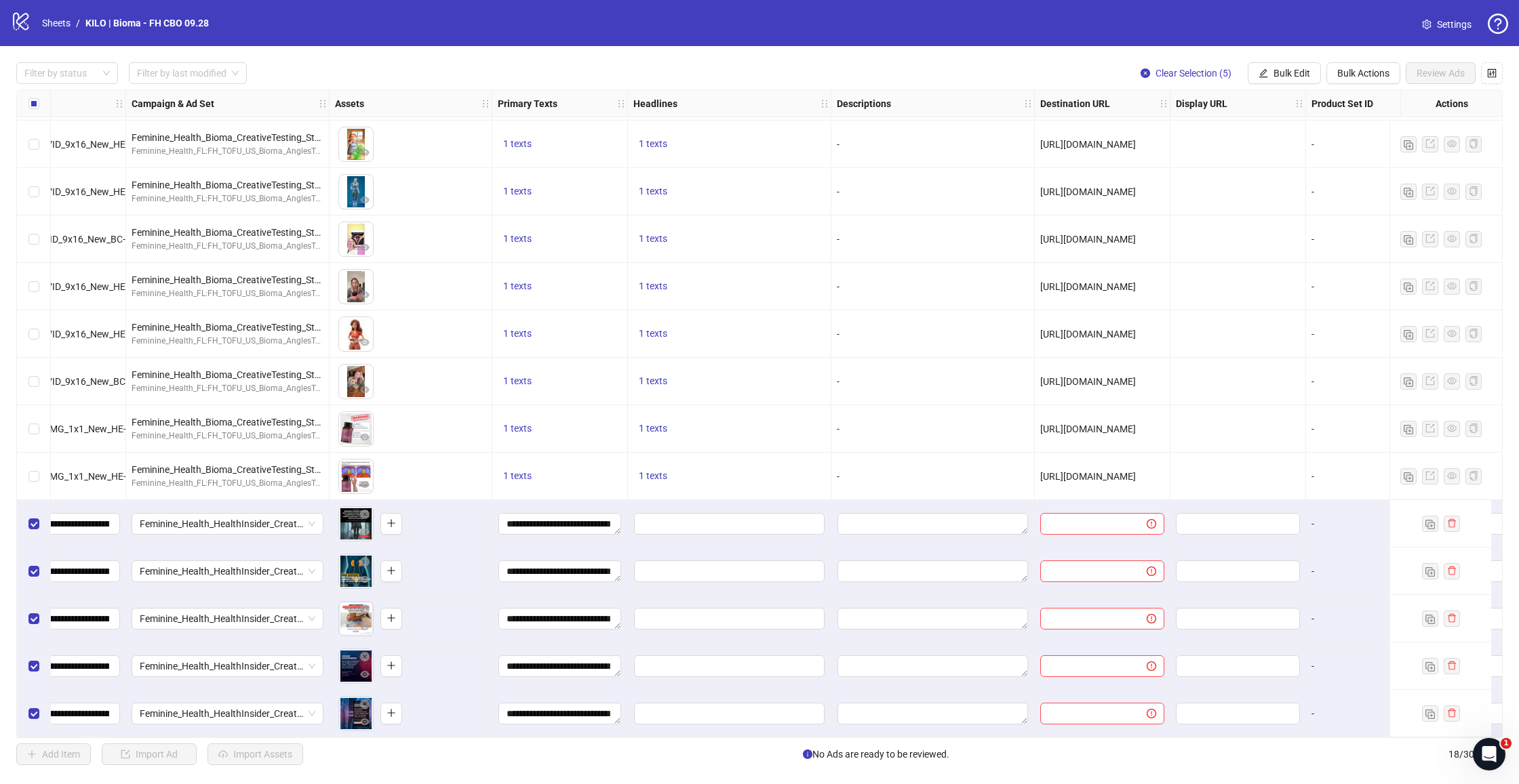
scroll to position [240, 315]
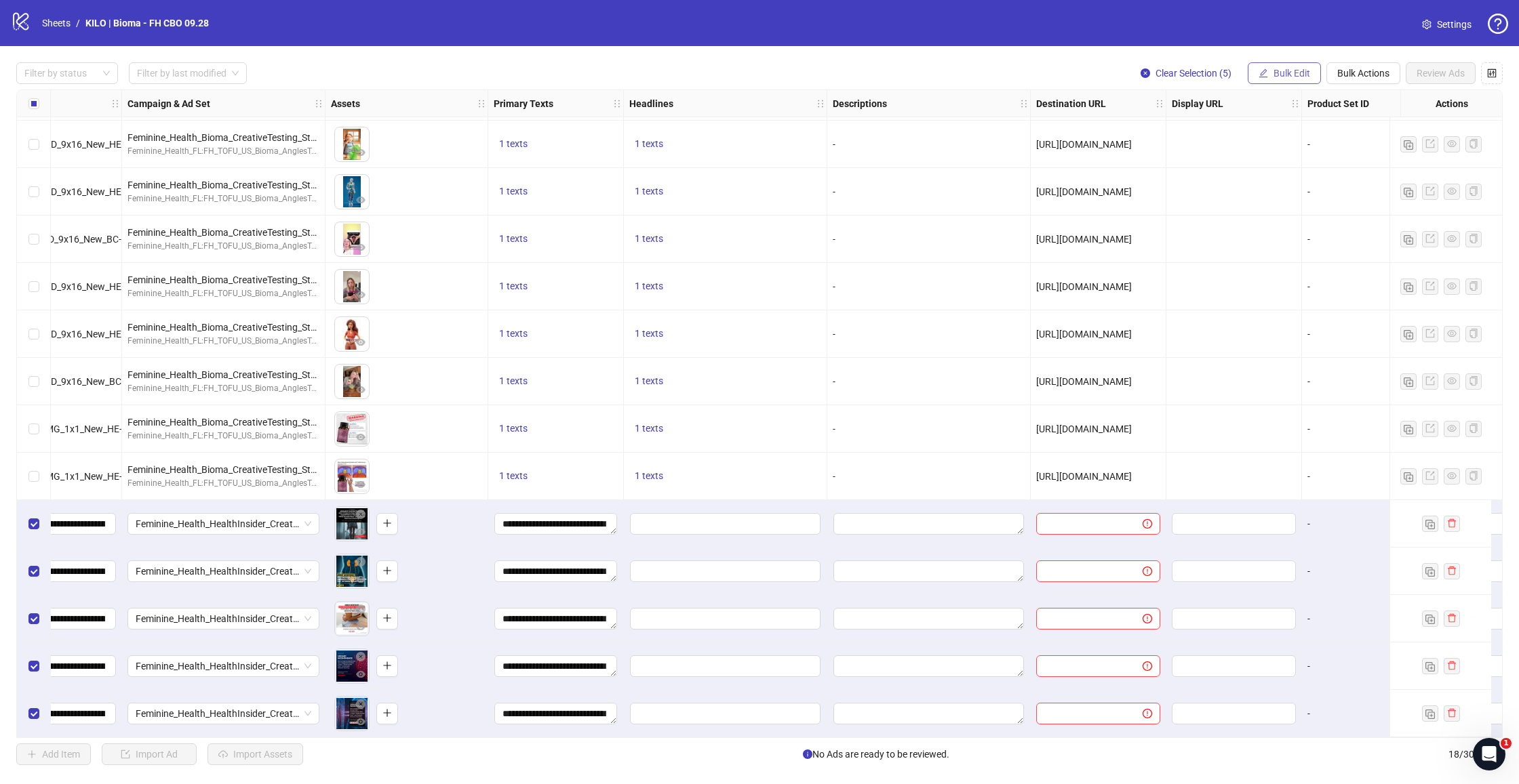
click at [1293, 76] on span "Bulk Edit" at bounding box center [1291, 73] width 36 height 11
click at [1295, 160] on span "Primary Texts" at bounding box center [1297, 166] width 81 height 15
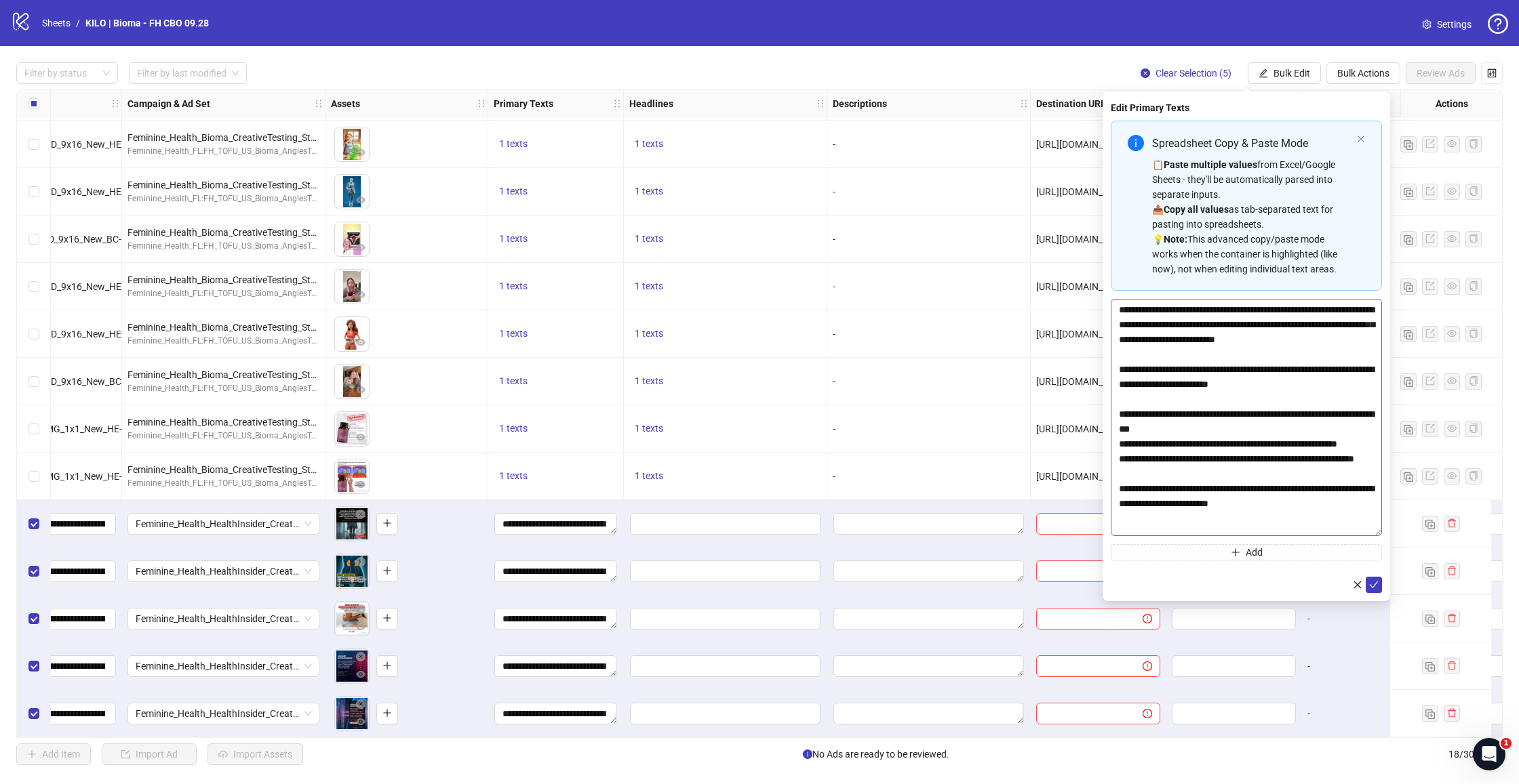
click at [1449, 533] on body "logo/logo-mobile Sheets / KILO | Bioma - FH CBO 09.28 Settings Filter by status…" at bounding box center [759, 392] width 1519 height 784
click at [1287, 530] on textarea "**********" at bounding box center [1246, 417] width 272 height 237
paste textarea "**********"
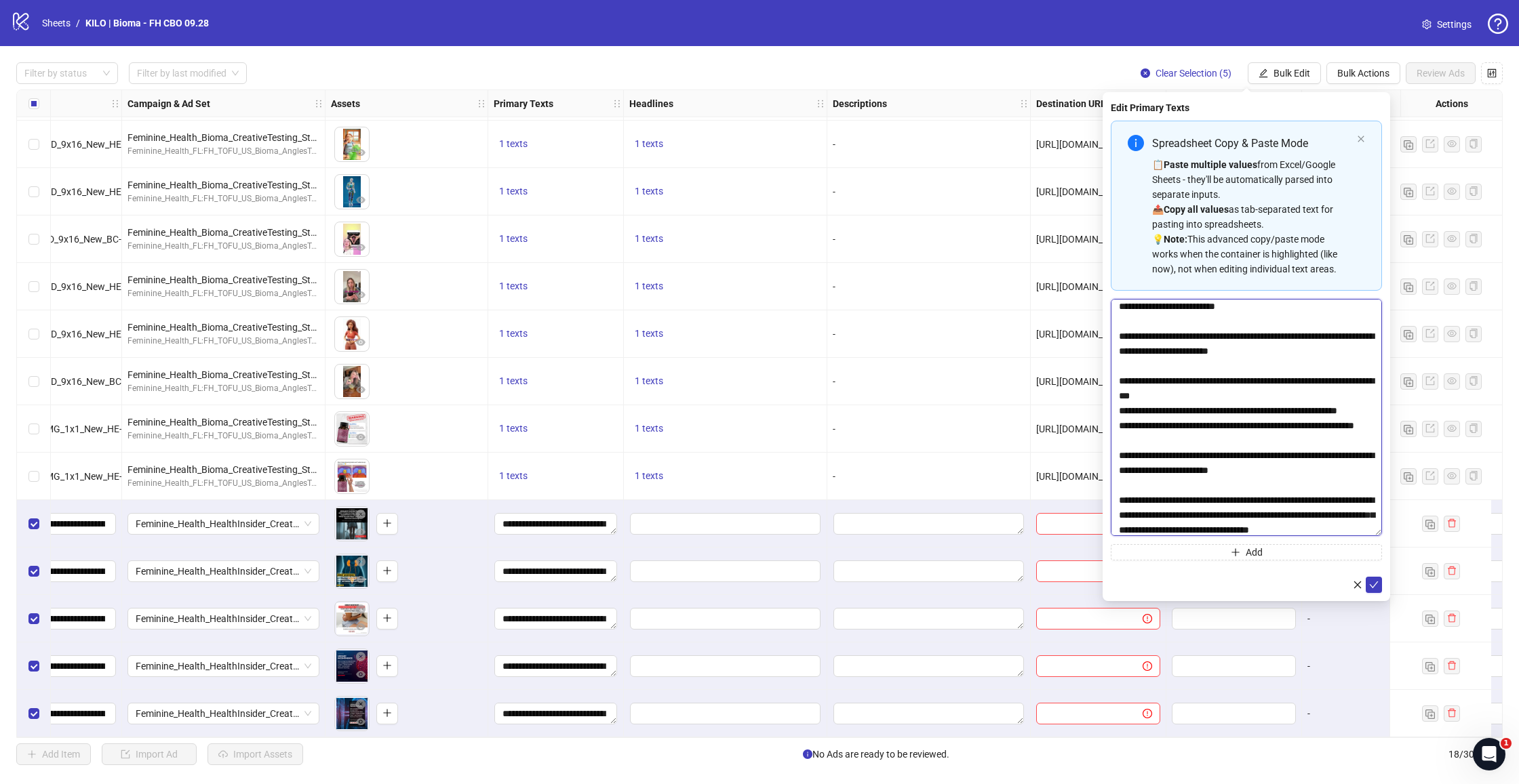
scroll to position [83, 0]
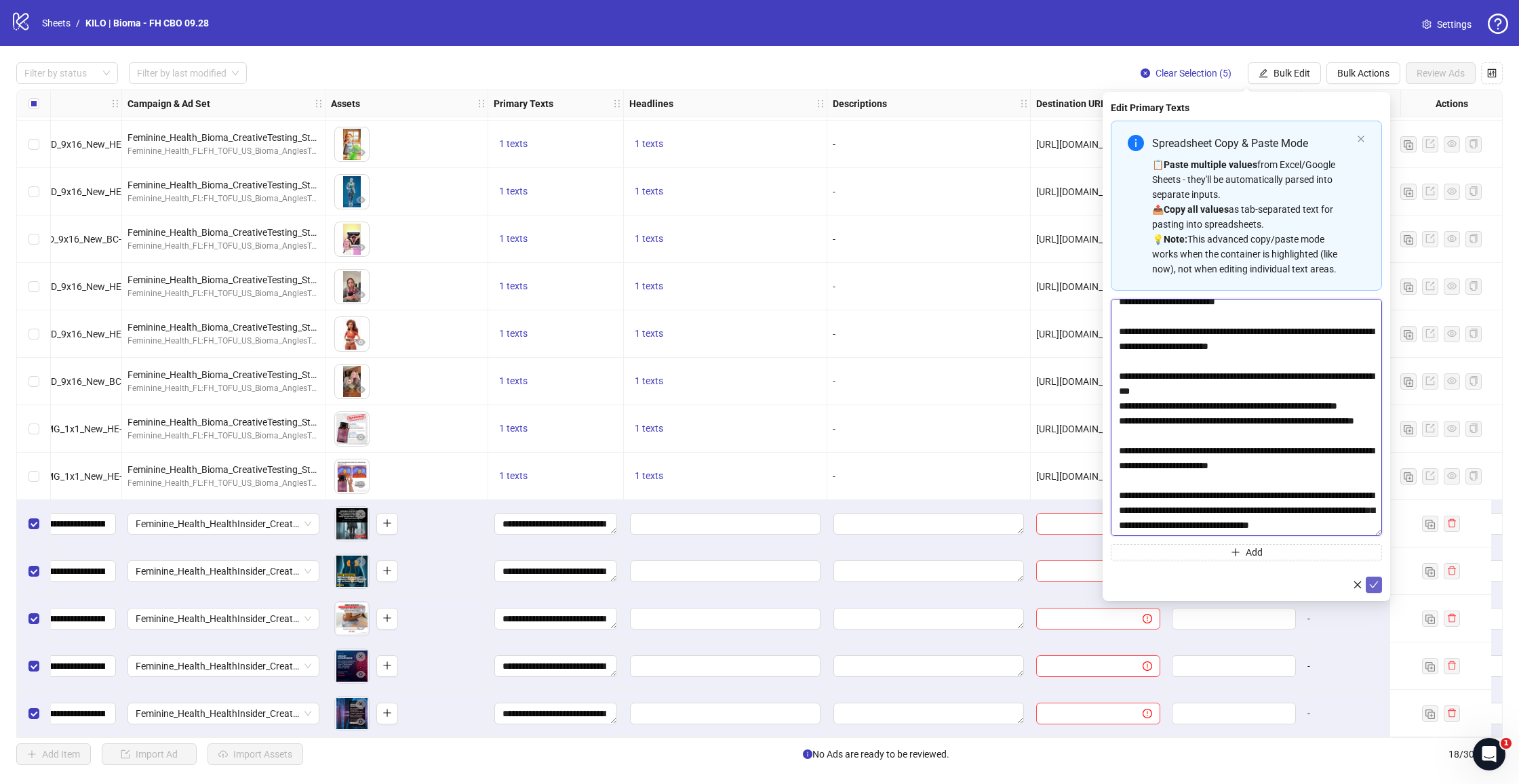
type textarea "**********"
click at [1375, 587] on icon "check" at bounding box center [1373, 584] width 10 height 10
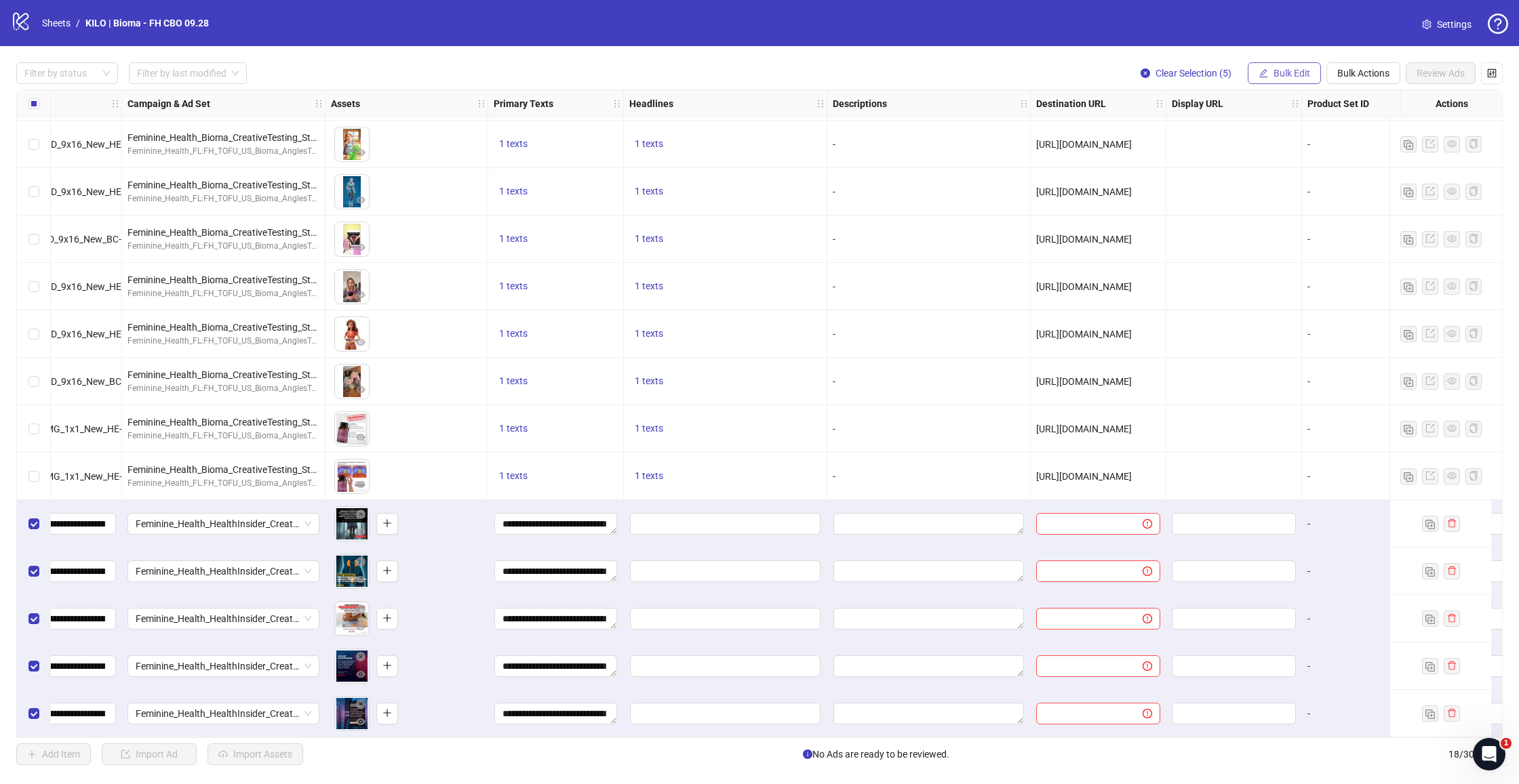
click at [1271, 69] on button "Bulk Edit" at bounding box center [1284, 72] width 73 height 21
drag, startPoint x: 1279, startPoint y: 185, endPoint x: 1233, endPoint y: 184, distance: 46.0
click at [1279, 185] on span "Headlines" at bounding box center [1297, 187] width 81 height 15
click at [1190, 160] on input "Multi-input container - paste or copy values" at bounding box center [1246, 155] width 272 height 21
paste input "**********"
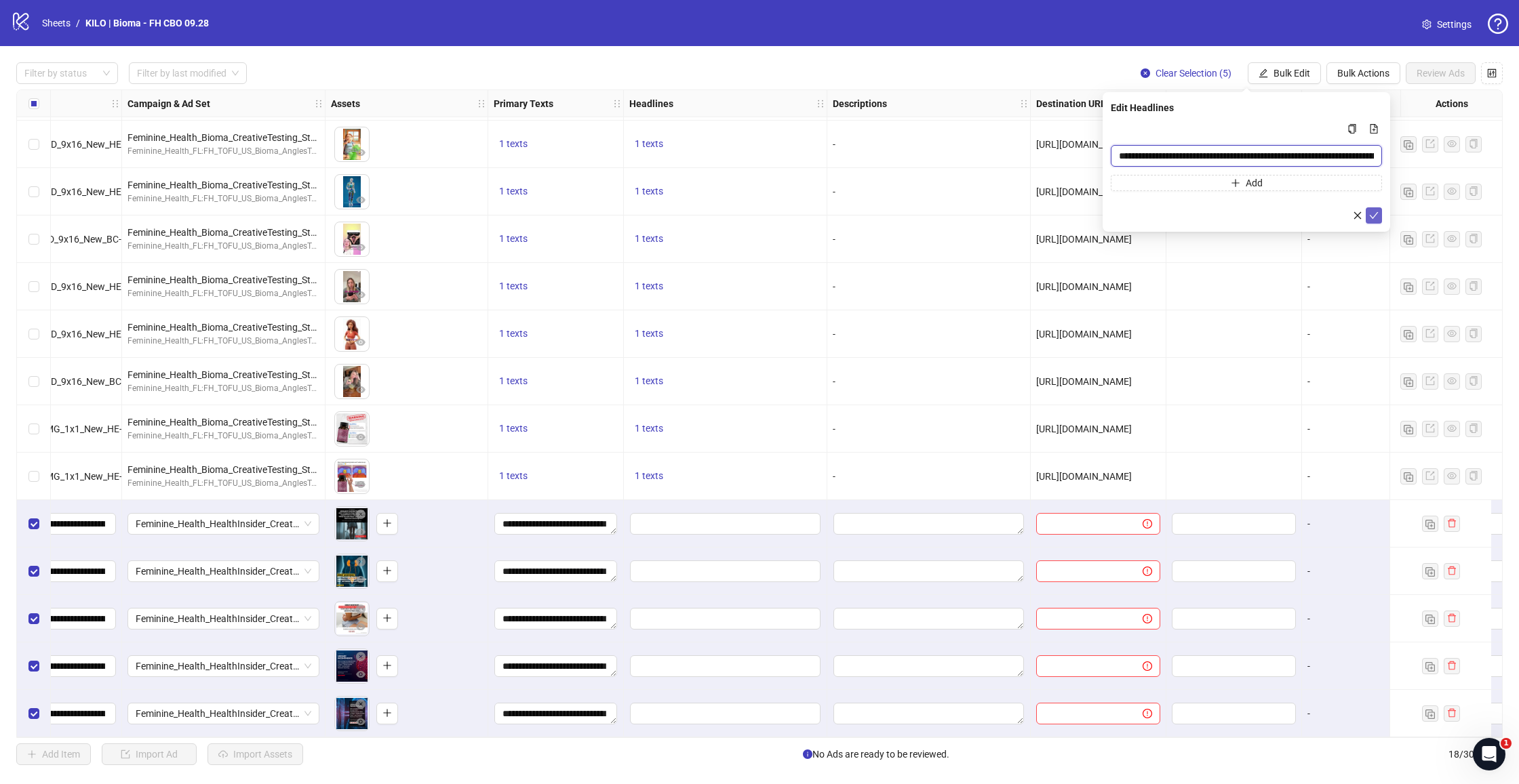
type input "**********"
click at [1375, 214] on icon "check" at bounding box center [1374, 215] width 9 height 7
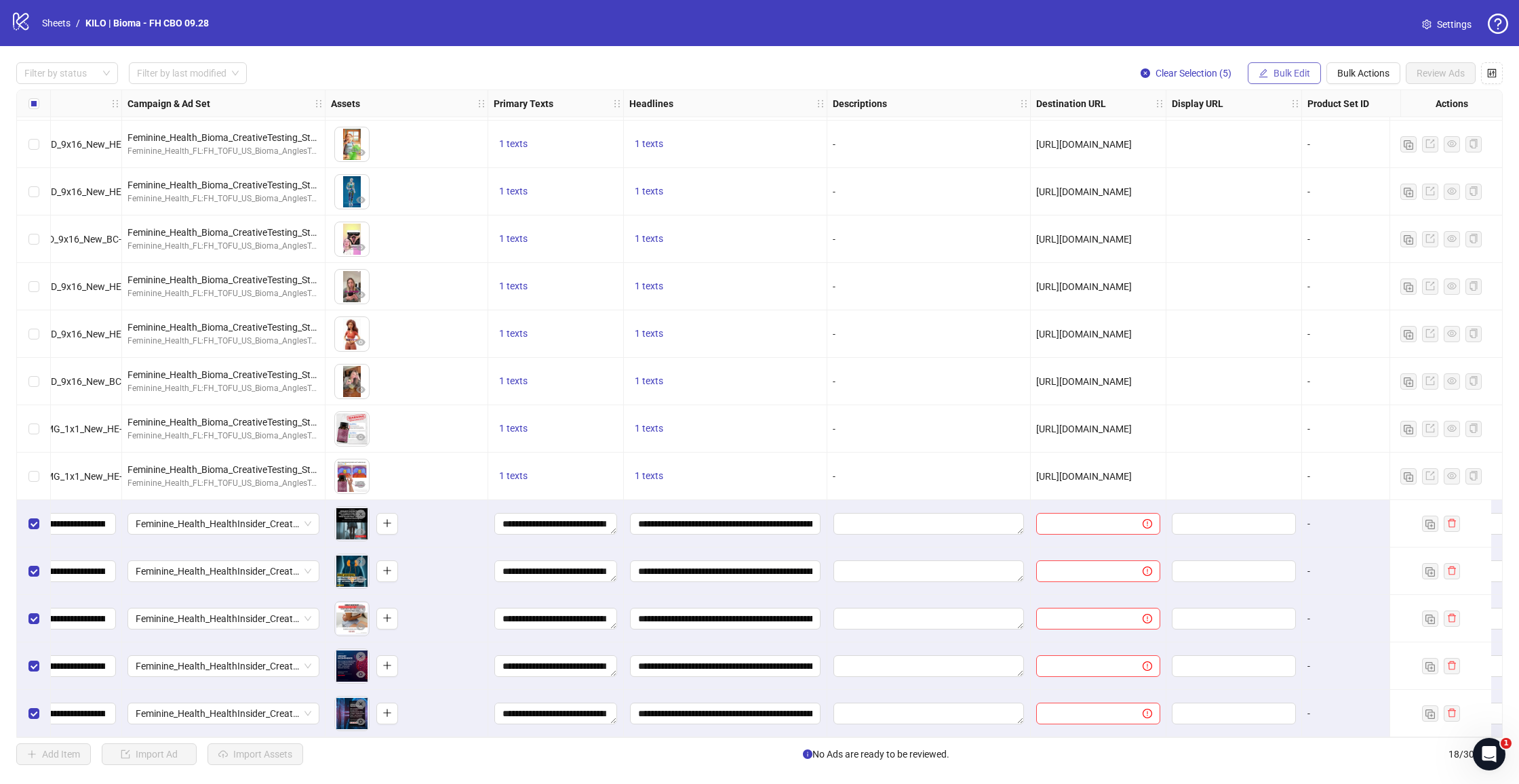
click at [1290, 70] on span "Bulk Edit" at bounding box center [1291, 73] width 36 height 11
click at [1281, 231] on span "Destination URL" at bounding box center [1297, 231] width 81 height 15
click at [1160, 135] on input "text" at bounding box center [1241, 132] width 244 height 15
paste input "**********"
type input "**********"
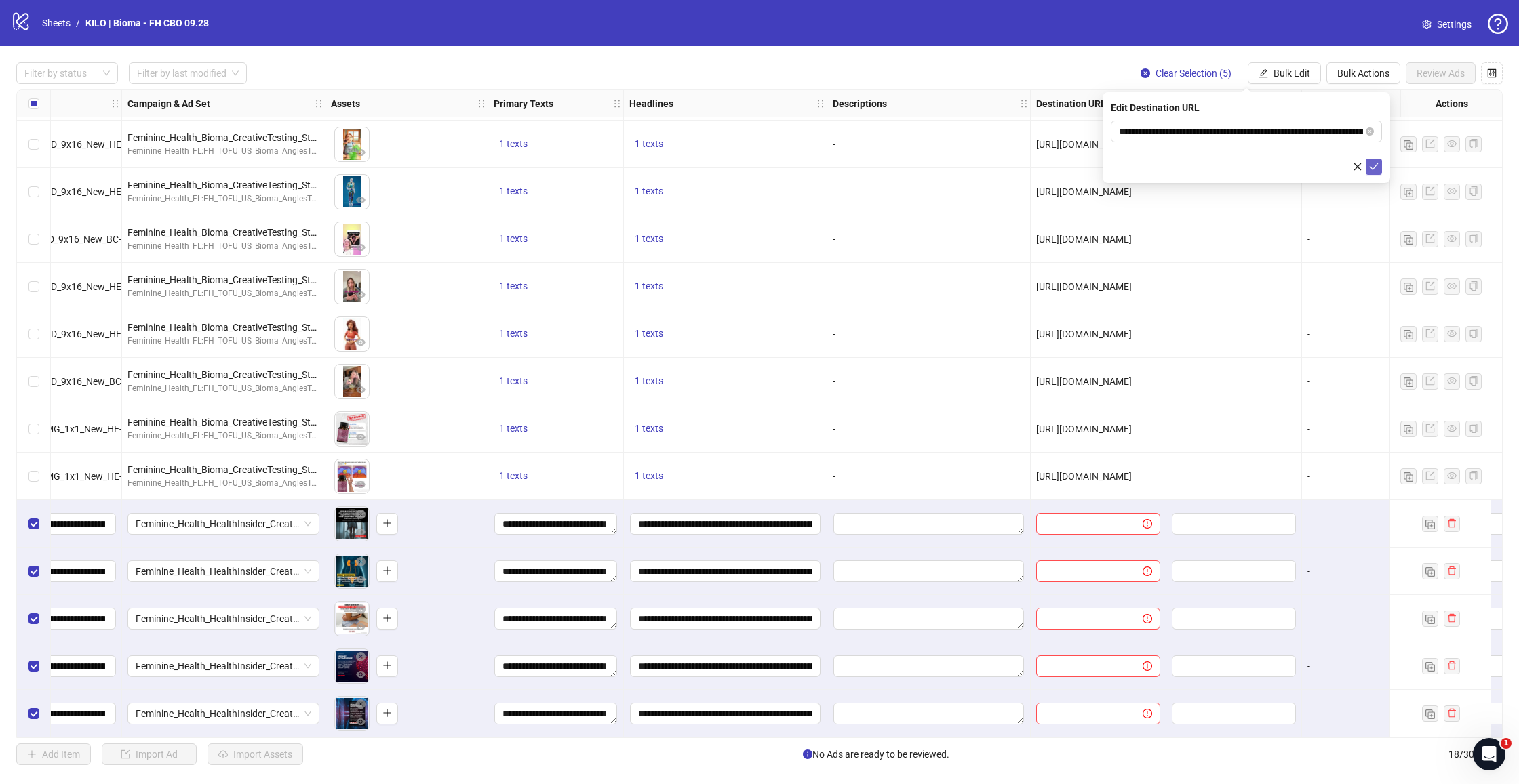
click at [1371, 169] on icon "check" at bounding box center [1373, 166] width 10 height 10
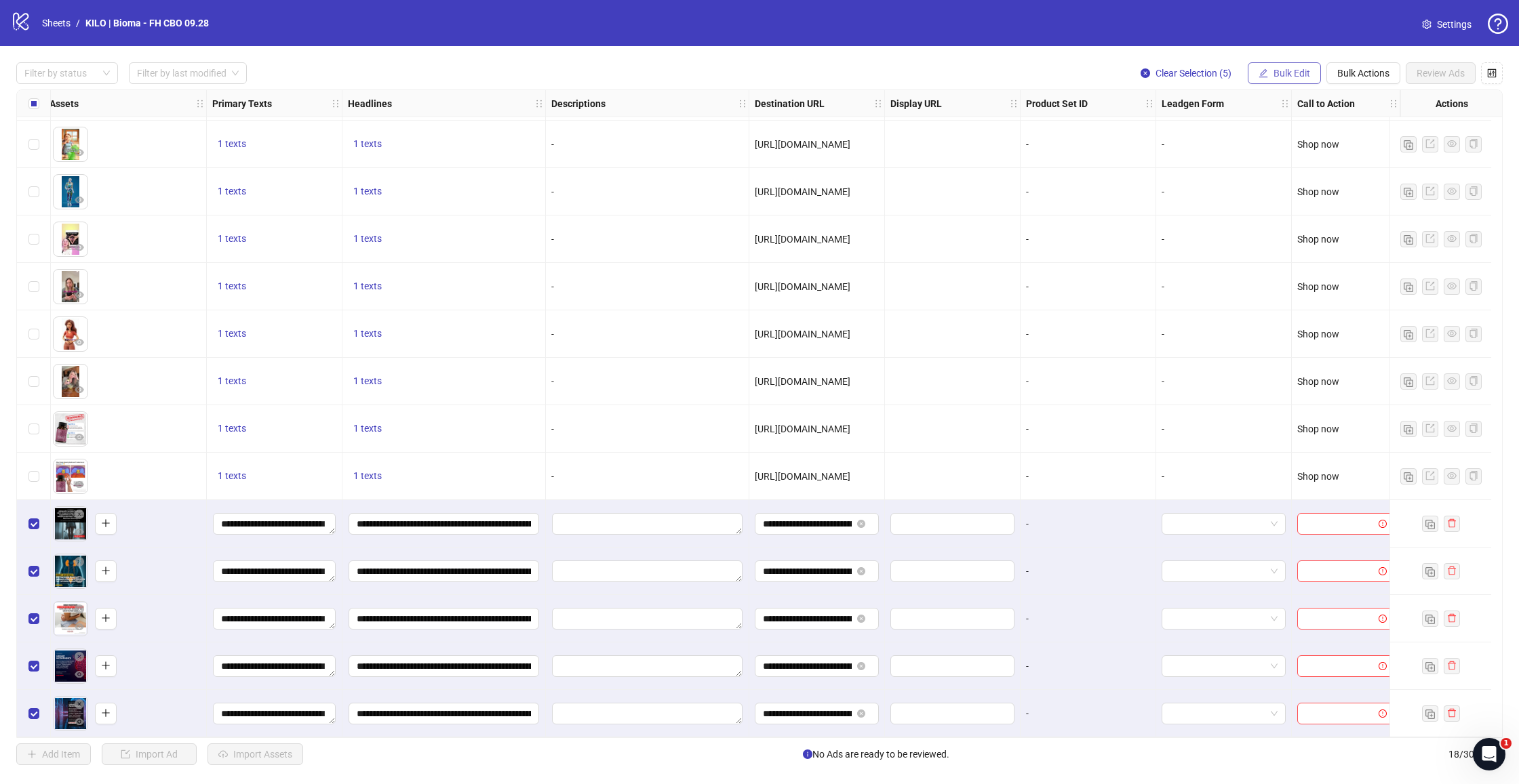
scroll to position [240, 607]
click at [1304, 75] on span "Bulk Edit" at bounding box center [1291, 73] width 36 height 11
drag, startPoint x: 1285, startPoint y: 296, endPoint x: 1141, endPoint y: 209, distance: 168.2
click at [1285, 296] on span "Call to Action" at bounding box center [1297, 295] width 81 height 15
click at [1160, 123] on input "search" at bounding box center [1240, 131] width 243 height 20
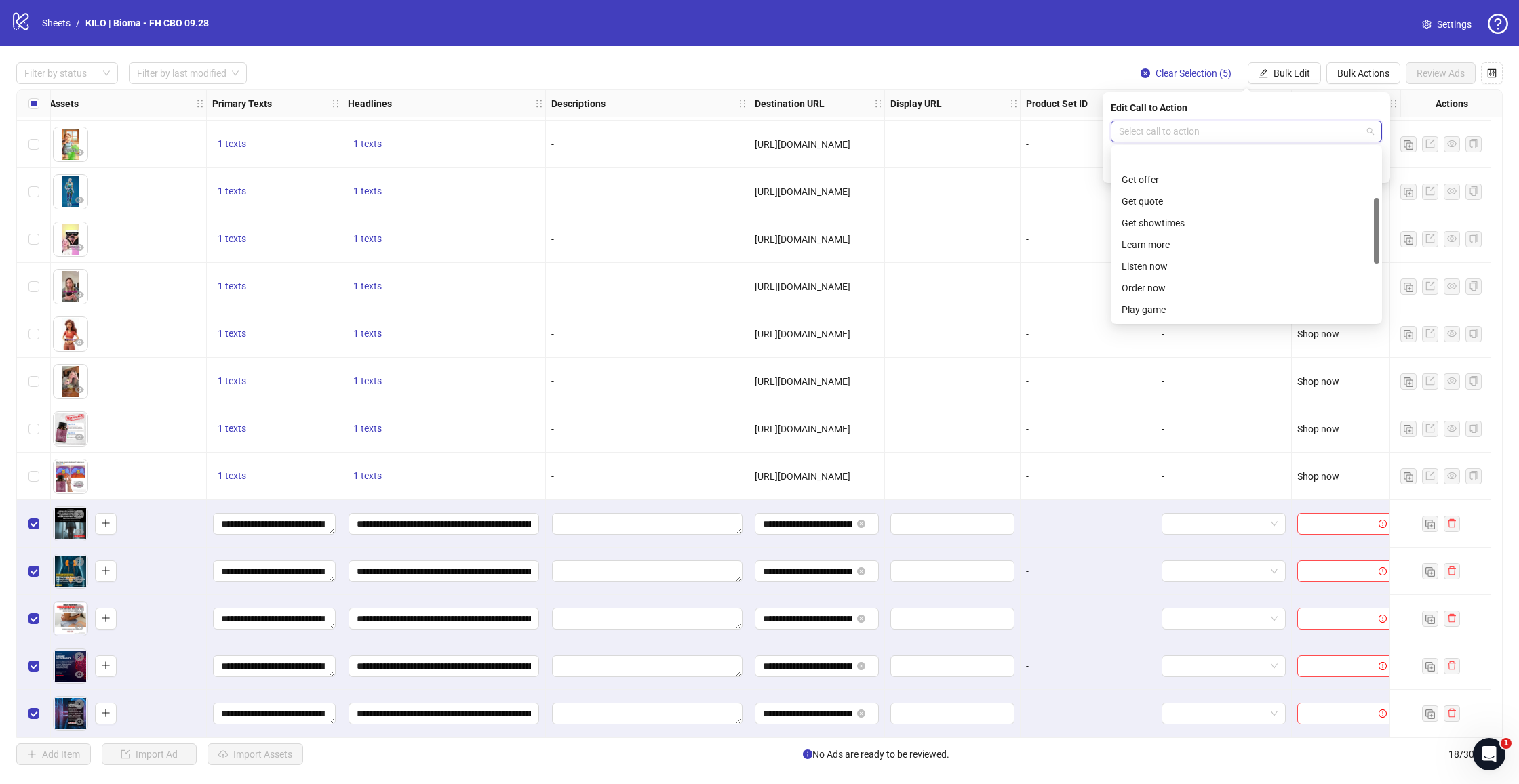
scroll to position [132, 0]
click at [1168, 222] on div "Learn more" at bounding box center [1246, 223] width 249 height 15
click at [1381, 172] on button "submit" at bounding box center [1374, 166] width 16 height 16
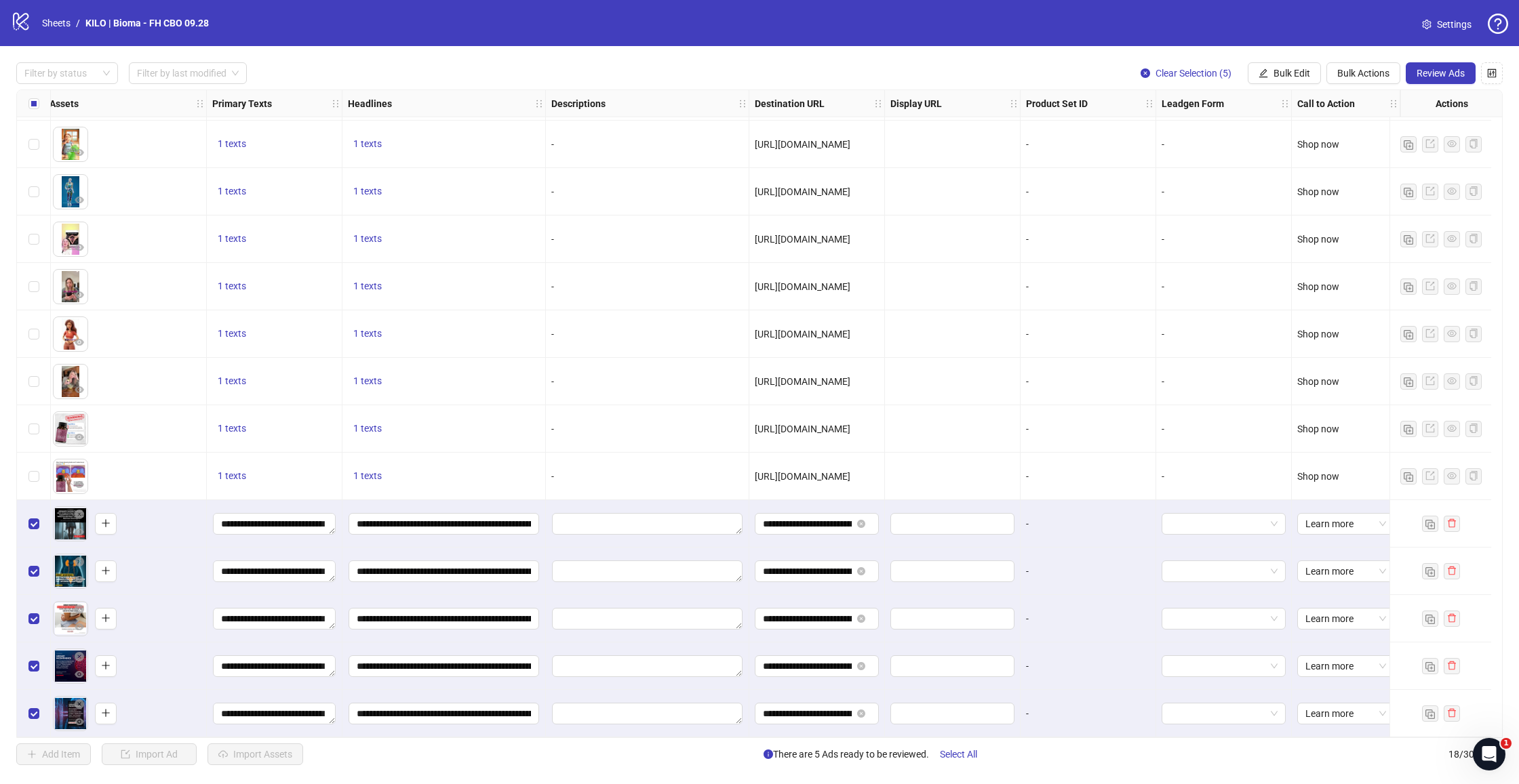
scroll to position [0, 0]
click at [1435, 69] on span "Review Ads" at bounding box center [1440, 73] width 48 height 11
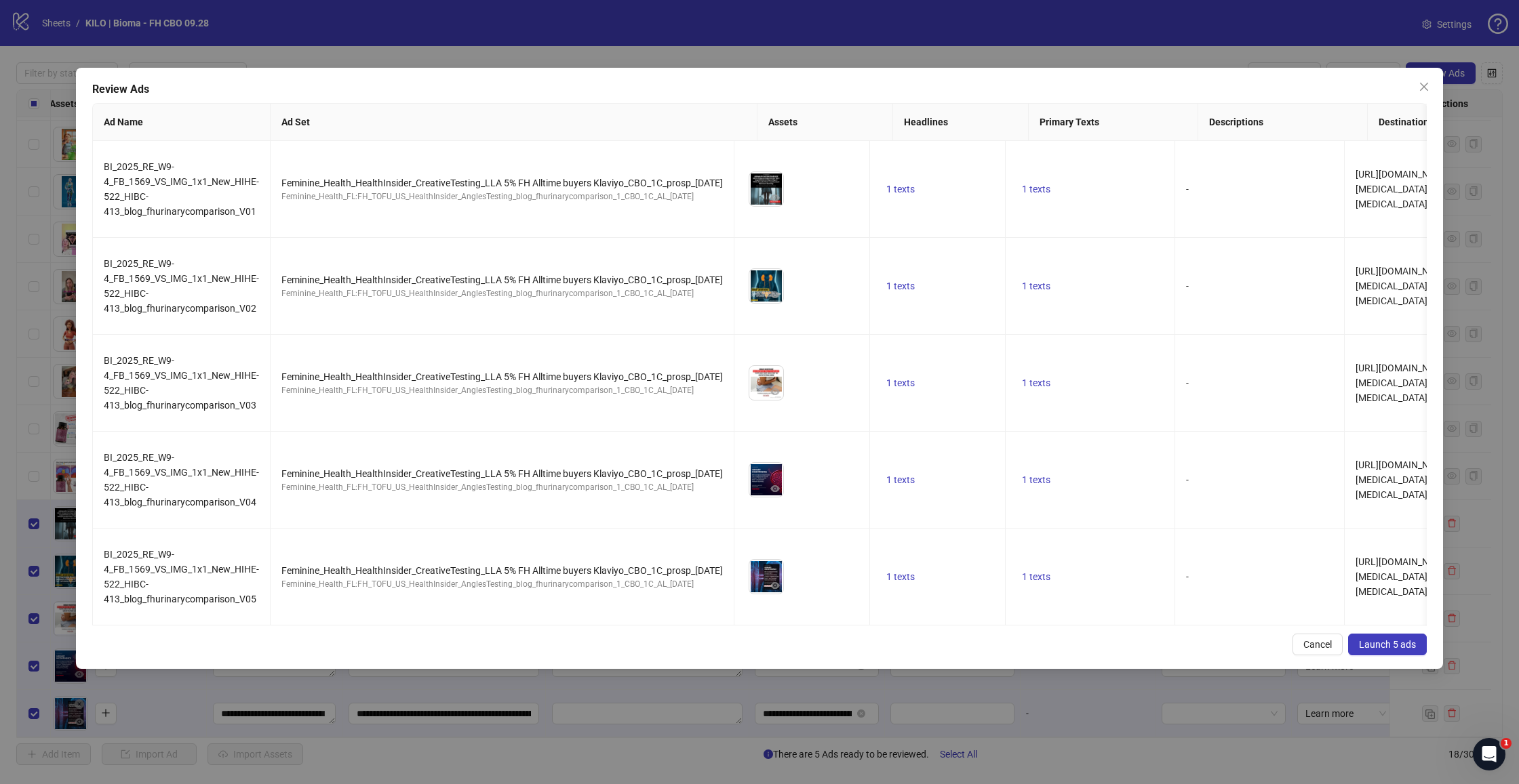
click at [1387, 655] on button "Launch 5 ads" at bounding box center [1387, 644] width 78 height 21
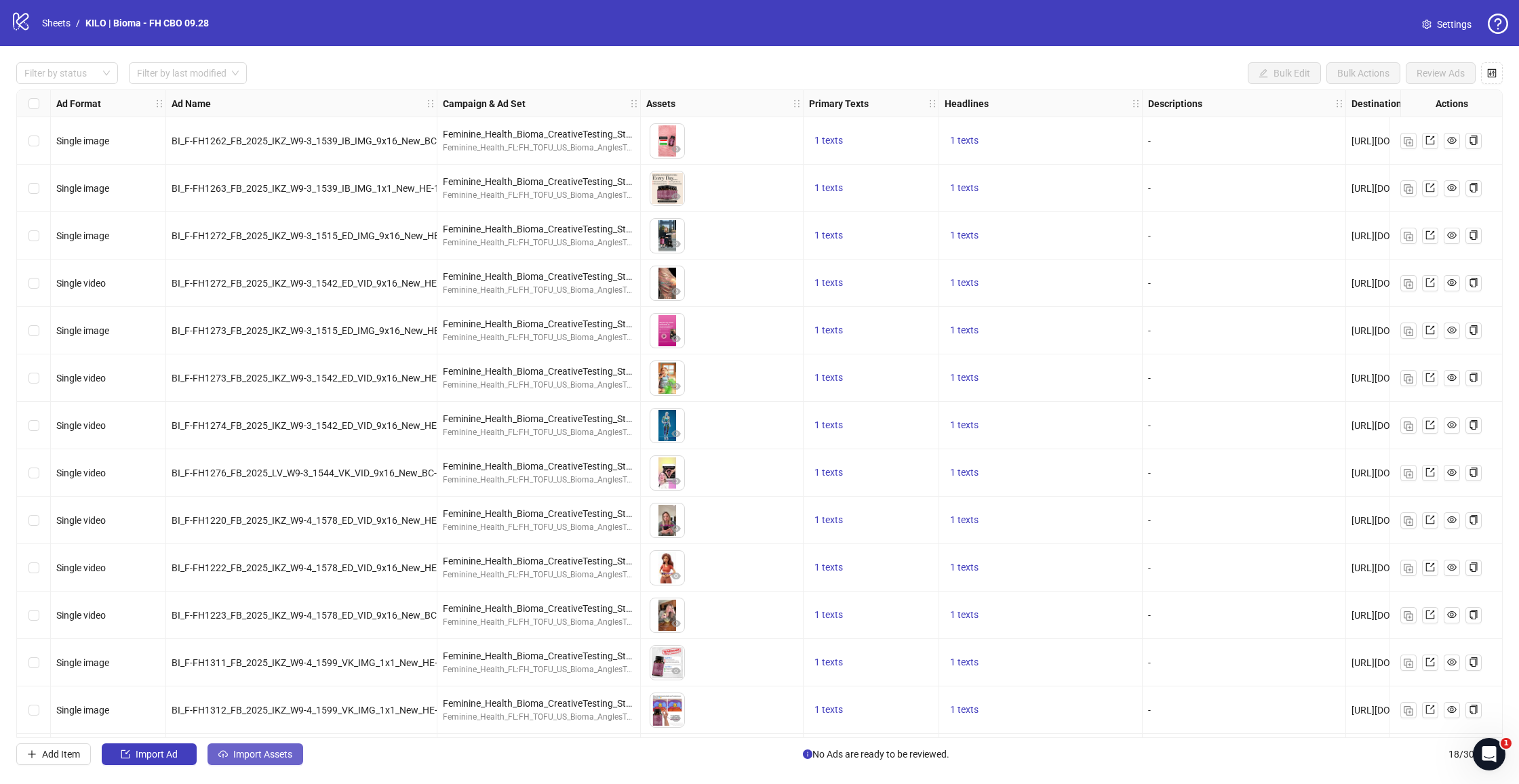
click at [283, 751] on span "Import Assets" at bounding box center [263, 754] width 59 height 11
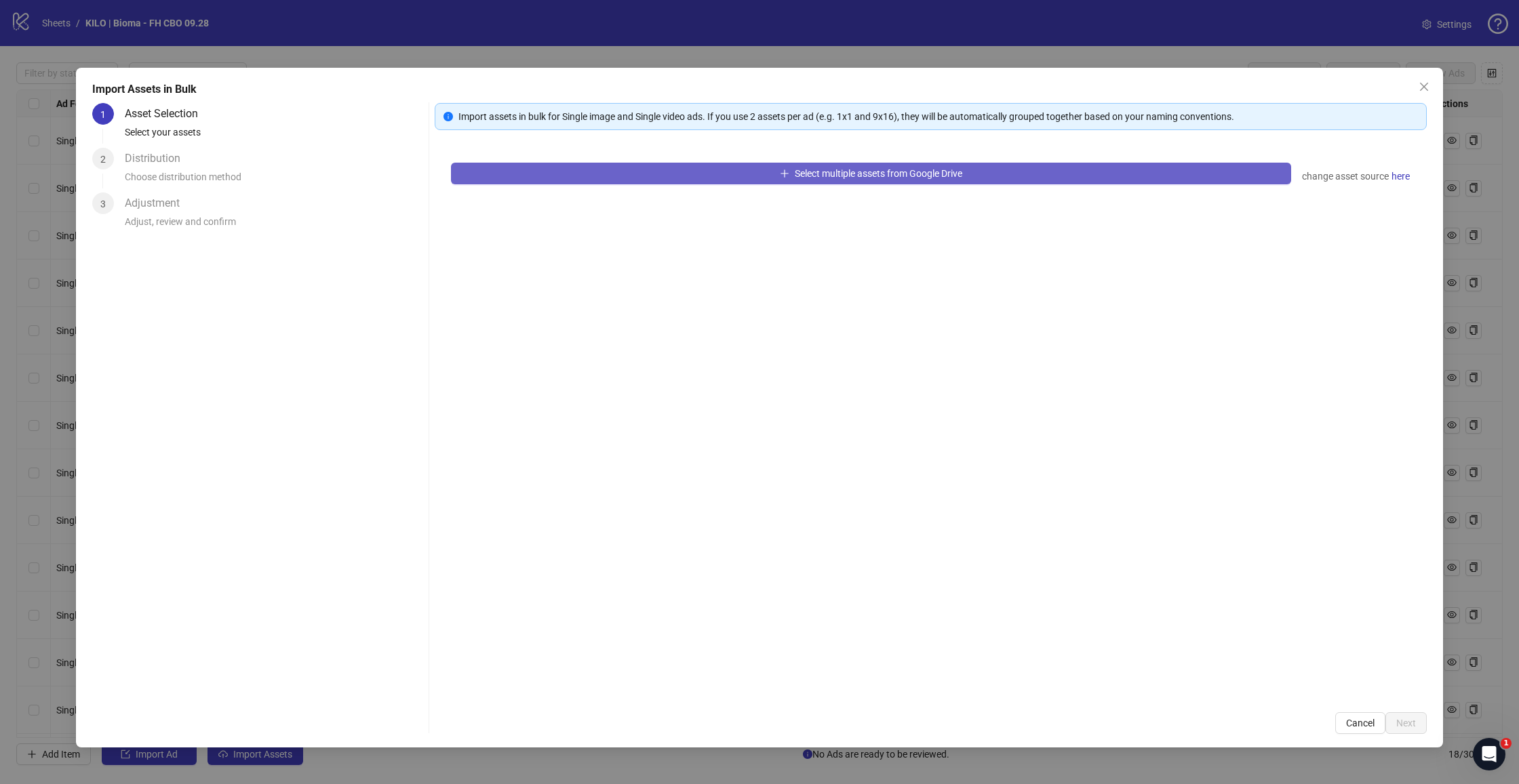
click at [811, 178] on span "Select multiple assets from Google Drive" at bounding box center [878, 173] width 167 height 11
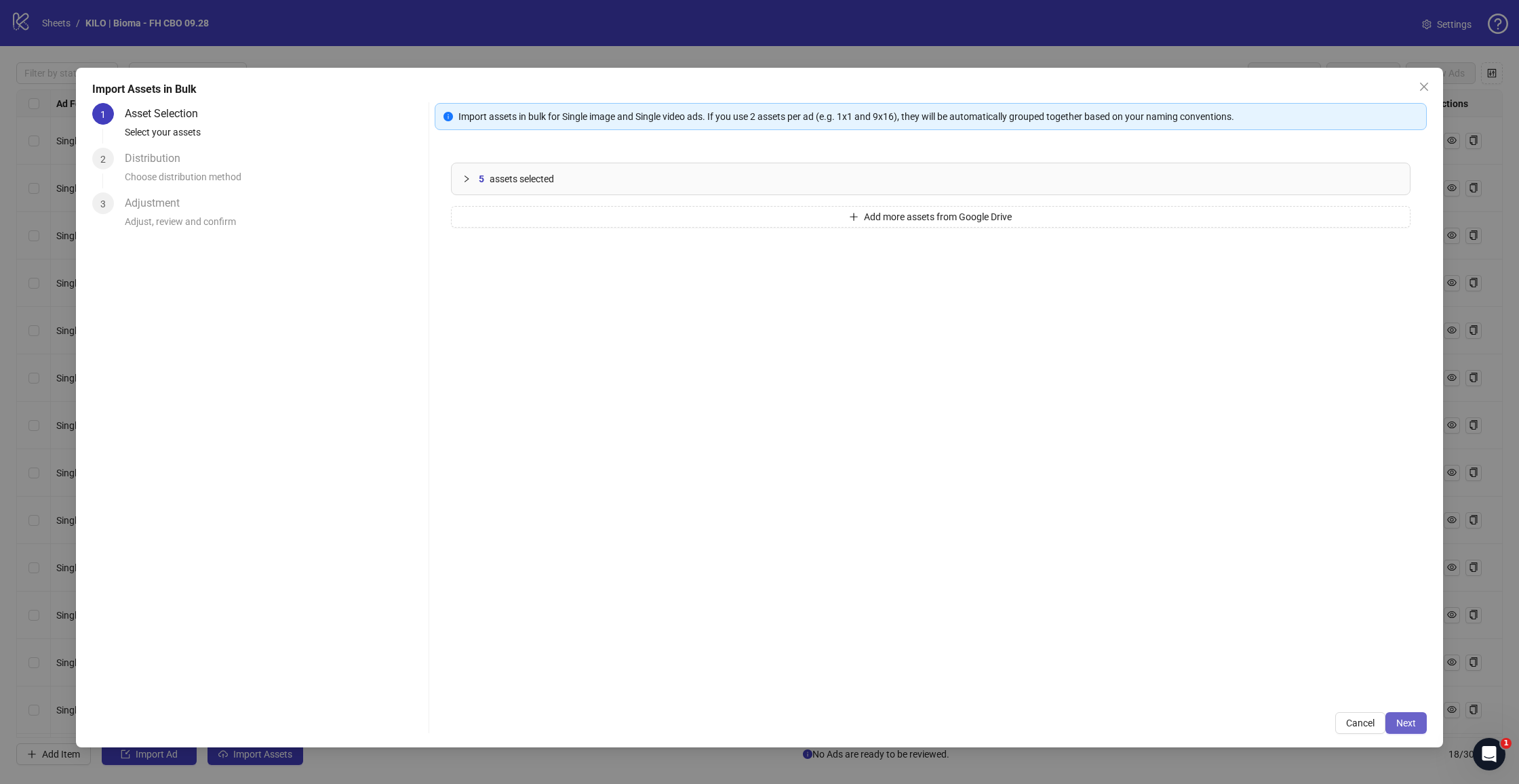
click at [1408, 723] on span "Next" at bounding box center [1406, 723] width 20 height 11
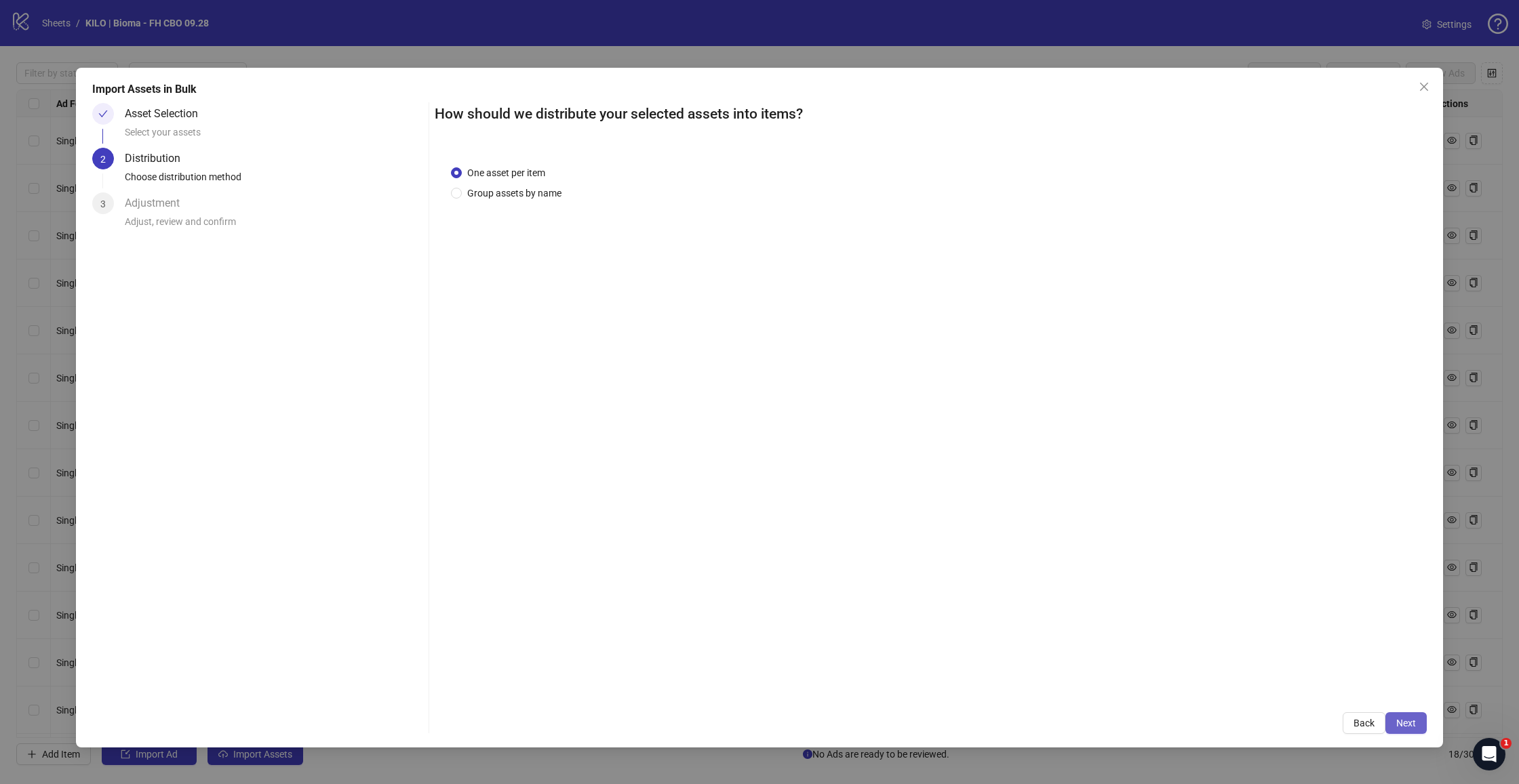
click at [1397, 724] on span "Next" at bounding box center [1406, 723] width 20 height 11
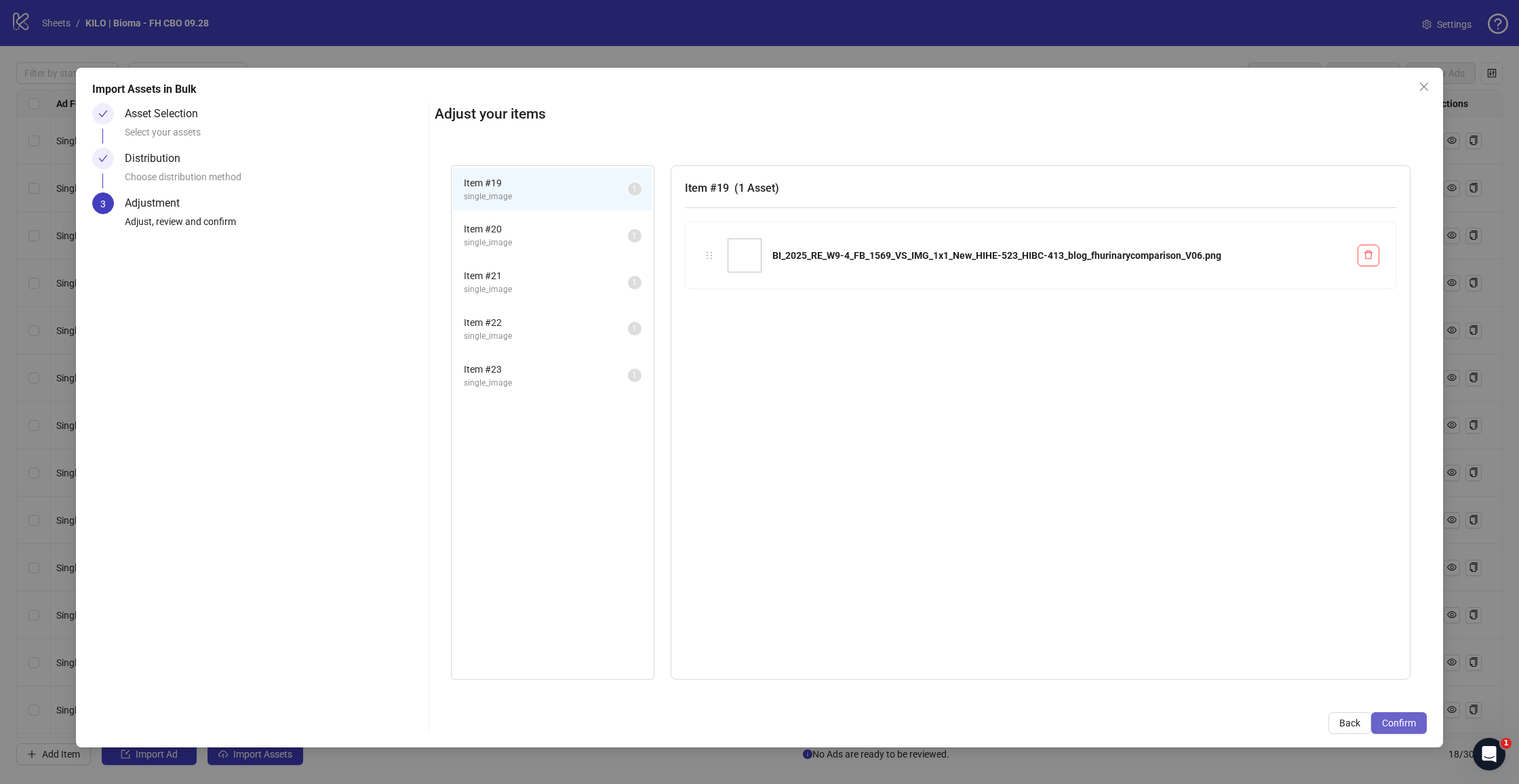
click at [1399, 728] on span "Confirm" at bounding box center [1399, 723] width 34 height 11
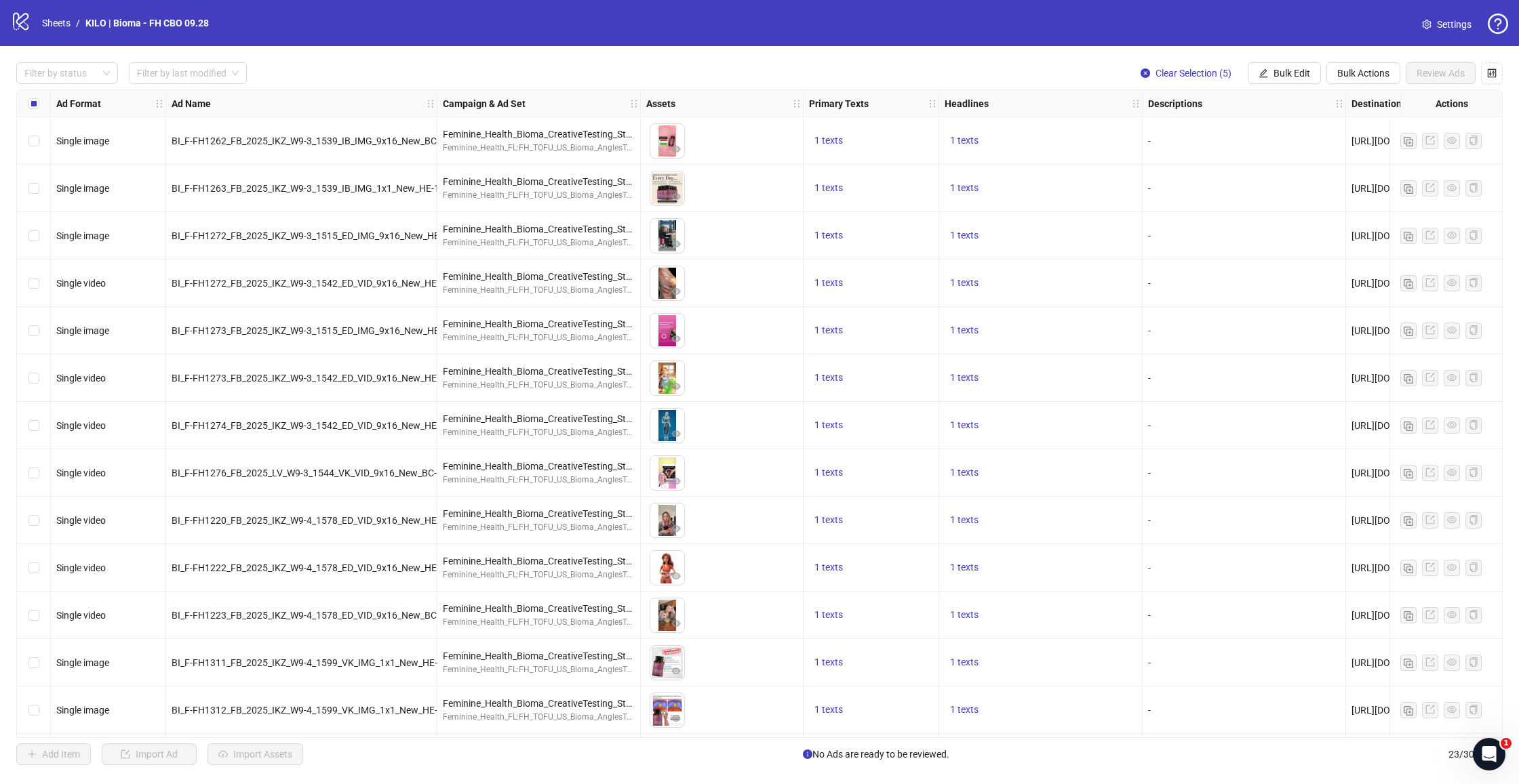
scroll to position [476, 0]
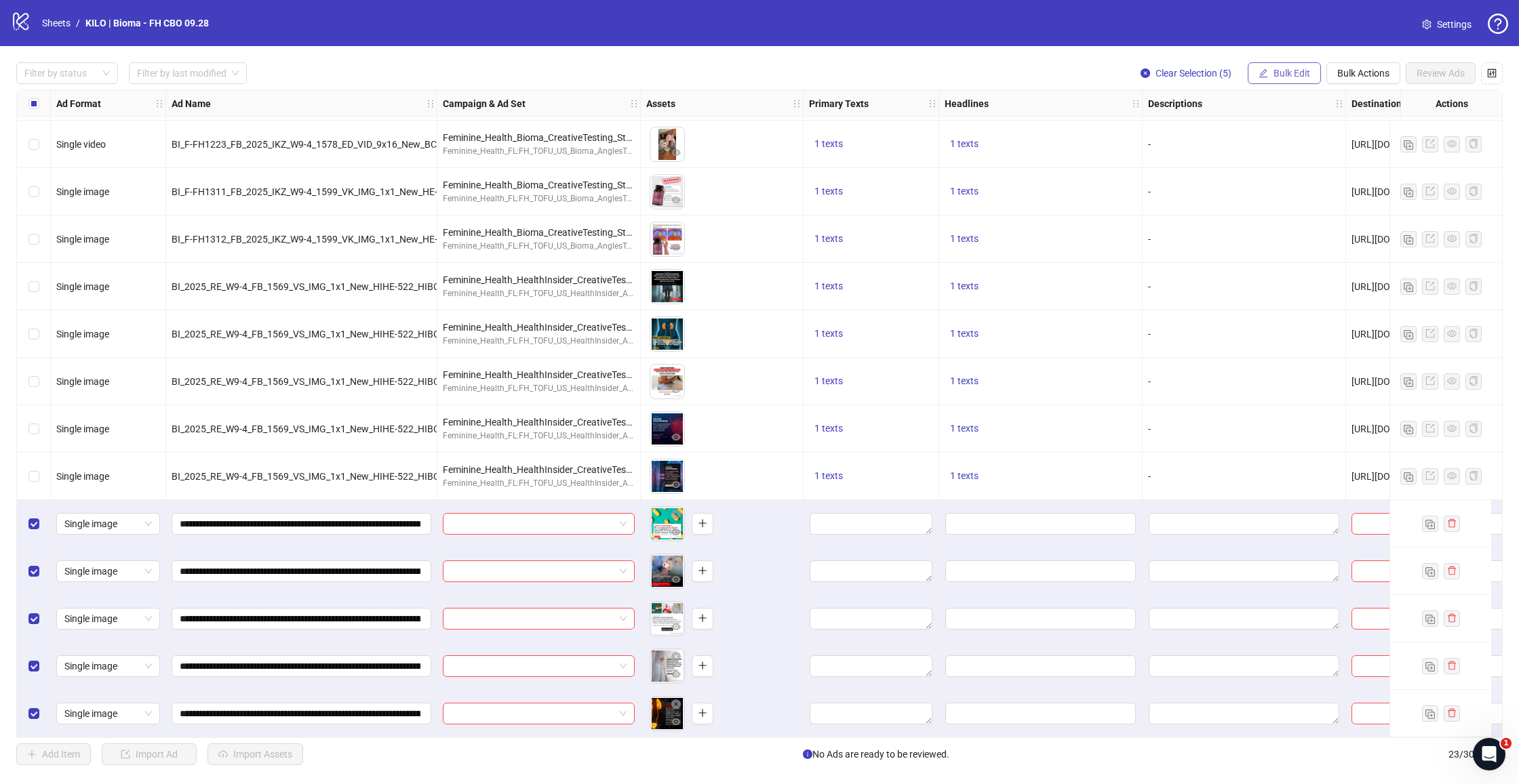
click at [1267, 75] on icon "edit" at bounding box center [1263, 73] width 10 height 10
click at [1293, 146] on span "Campaign & Ad Set" at bounding box center [1297, 143] width 81 height 15
click at [1221, 132] on input "search" at bounding box center [1240, 131] width 243 height 20
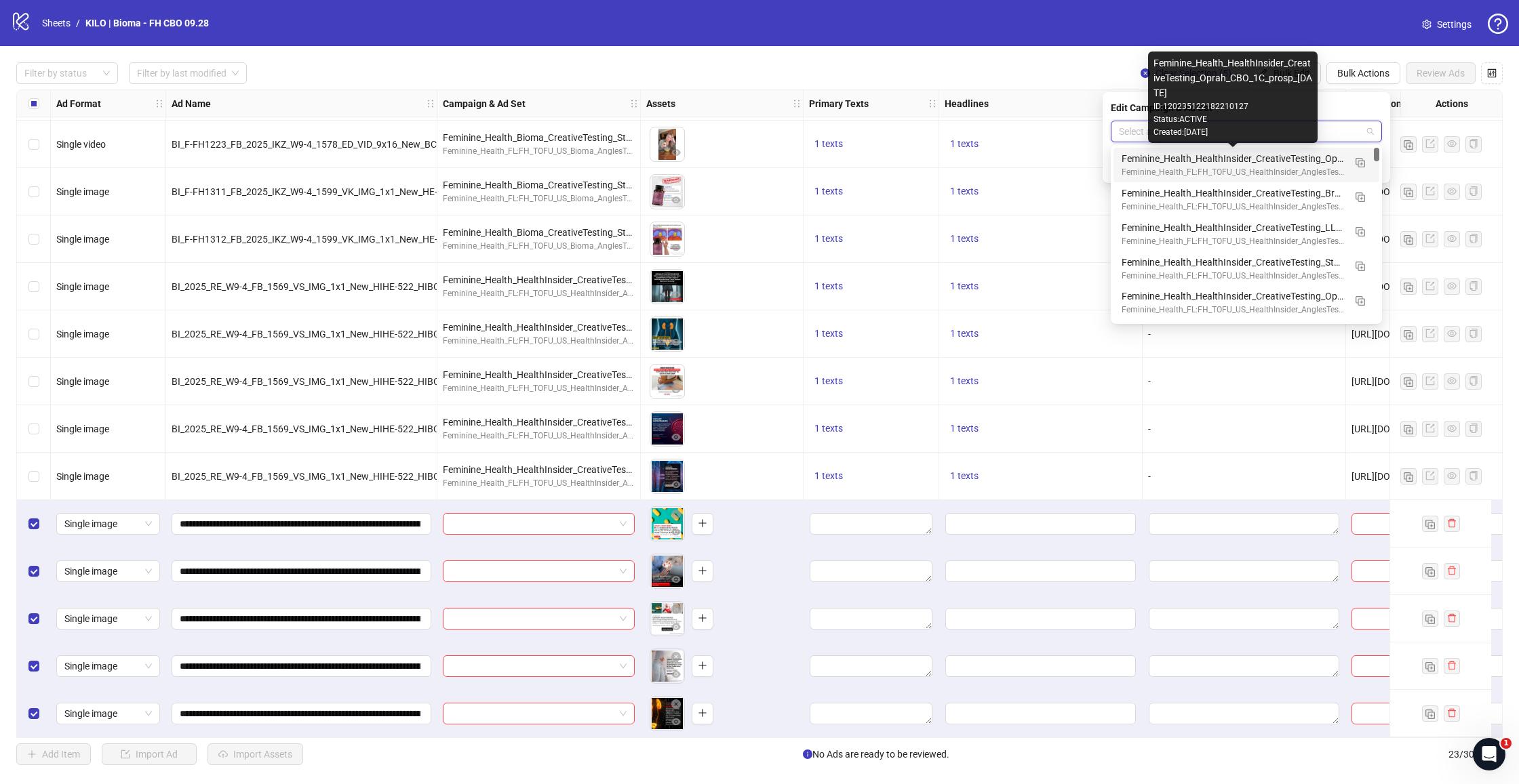
click at [1208, 160] on div "Feminine_Health_HealthInsider_CreativeTesting_Oprah_CBO_1C_prosp_[DATE]" at bounding box center [1233, 158] width 223 height 15
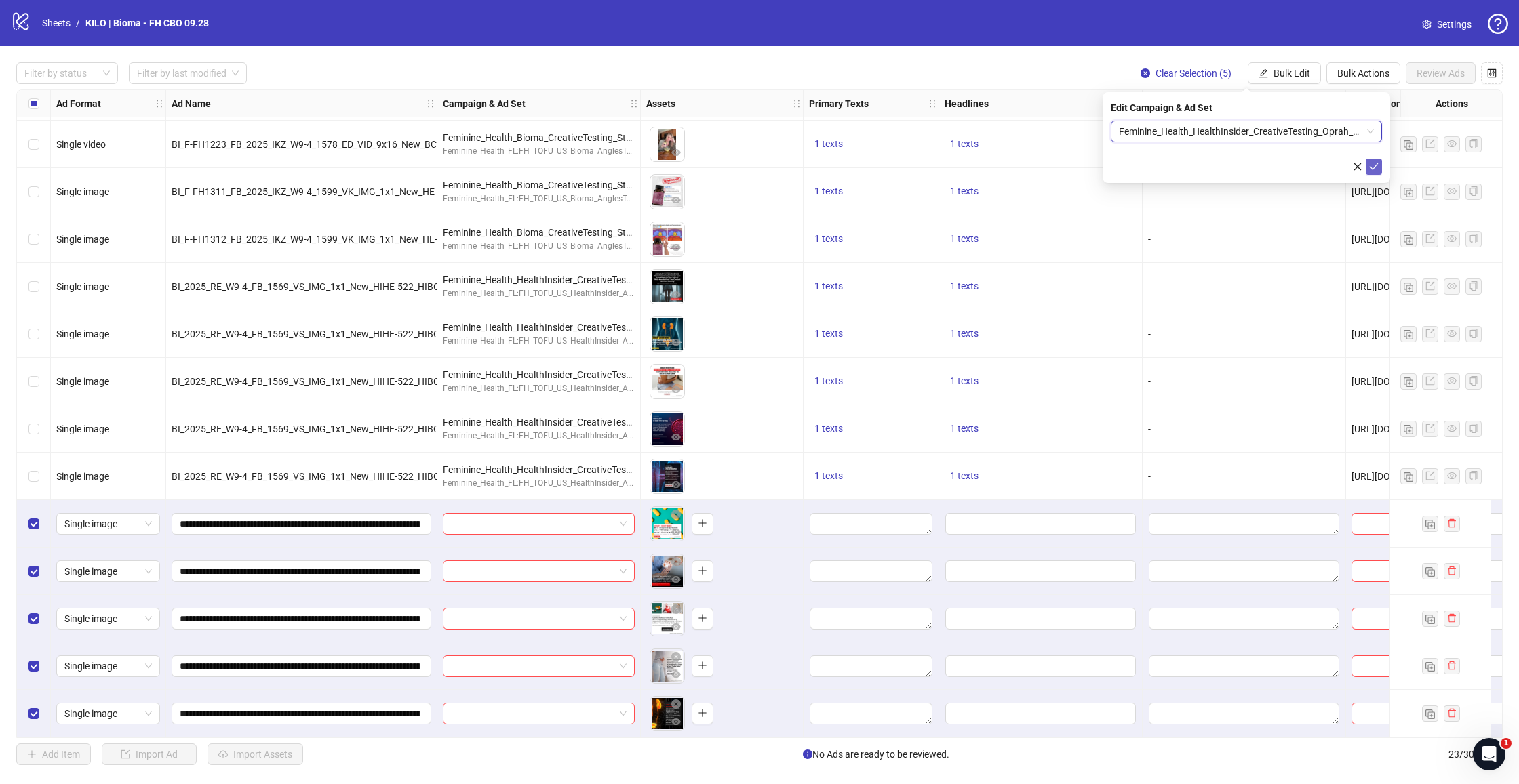
click at [1375, 167] on icon "check" at bounding box center [1373, 166] width 10 height 10
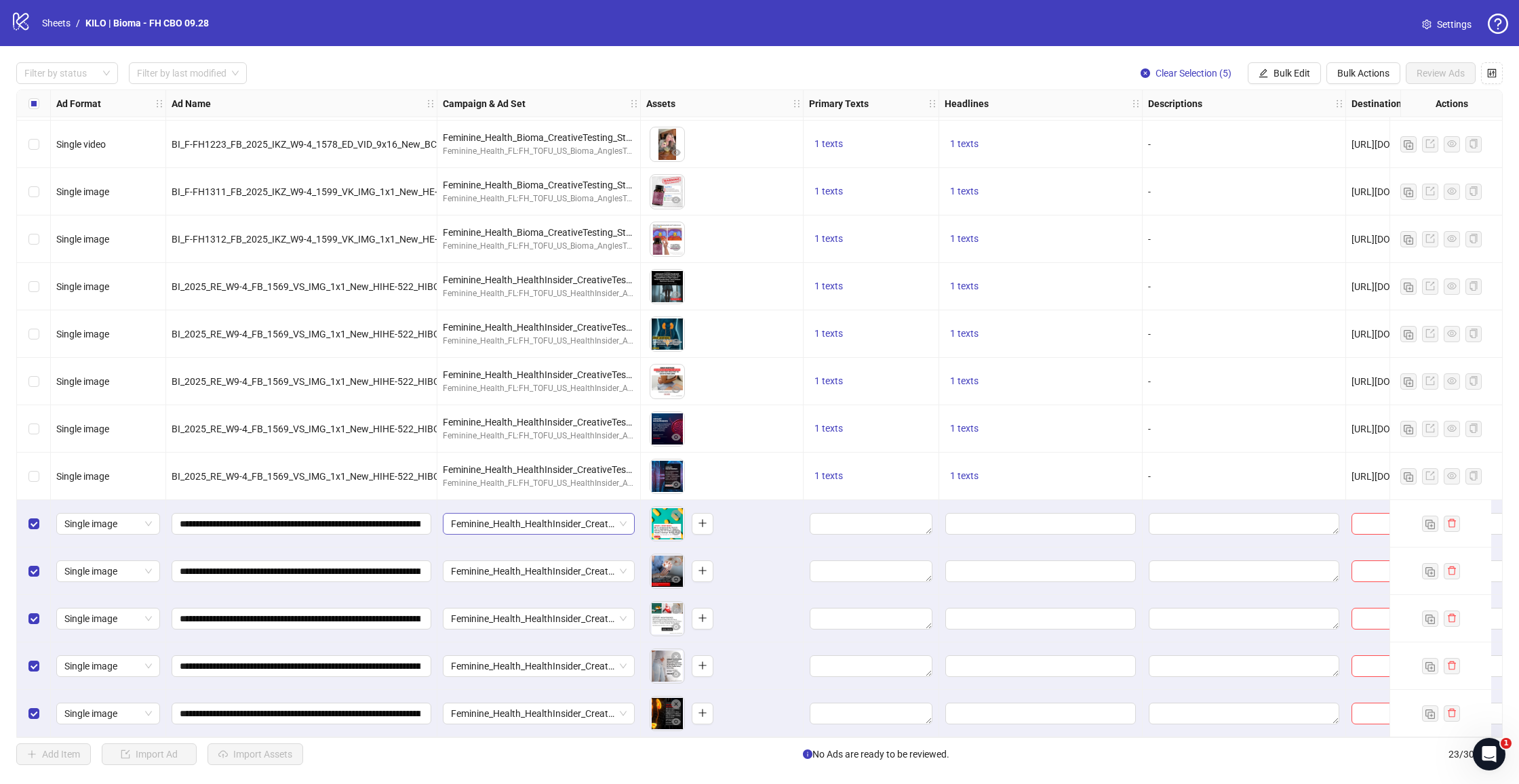
click at [604, 516] on span "Feminine_Health_HealthInsider_CreativeTesting_Oprah_CBO_1C_prosp_[DATE]" at bounding box center [538, 524] width 175 height 20
click at [632, 500] on div "Feminine_Health_HealthInsider_CreativeTesting_Oprah_CBO_1C_prosp_[DATE]" at bounding box center [539, 524] width 203 height 47
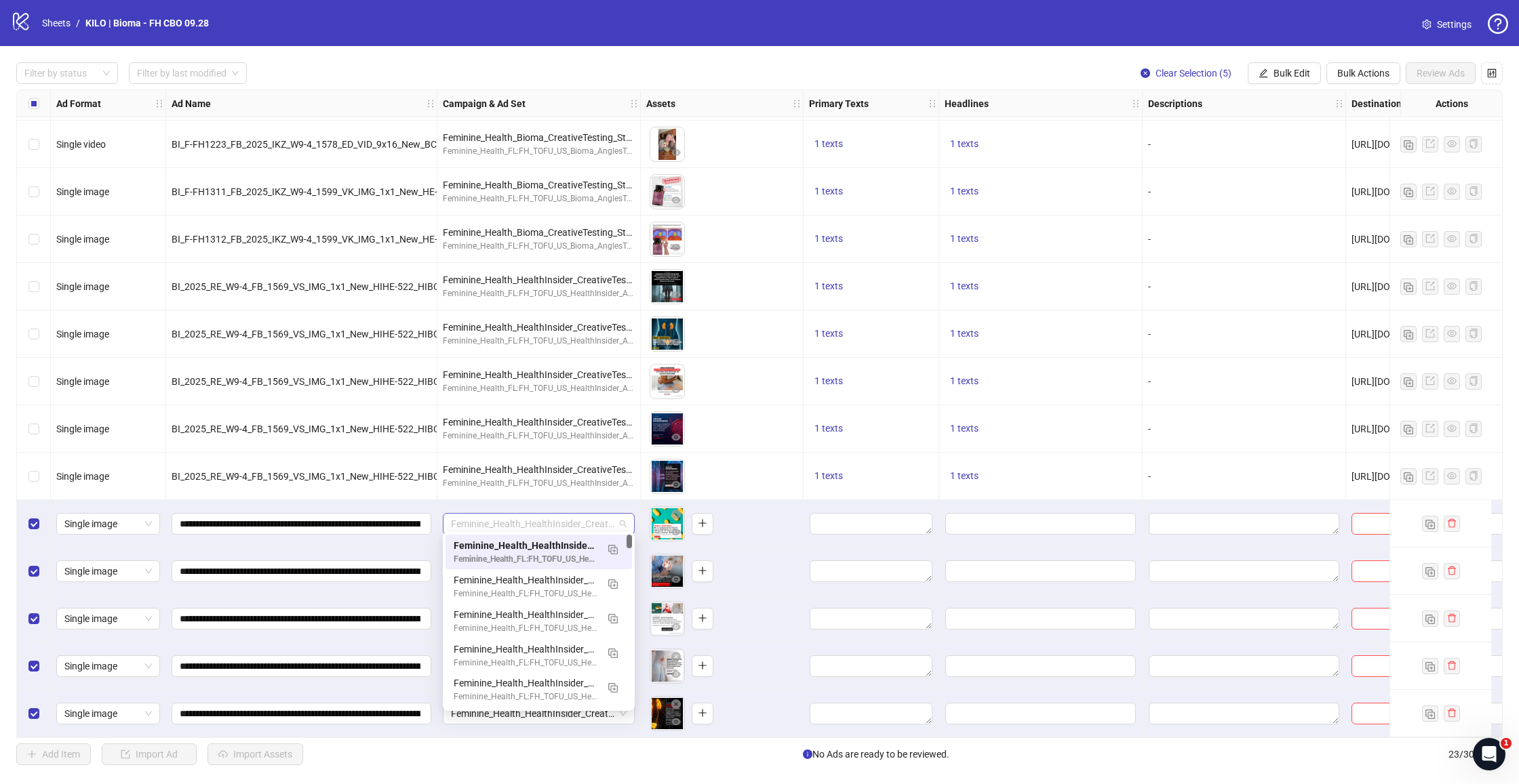
click at [593, 517] on span "Feminine_Health_HealthInsider_CreativeTesting_Oprah_CBO_1C_prosp_[DATE]" at bounding box center [538, 524] width 175 height 20
click at [636, 500] on div "Feminine_Health_HealthInsider_CreativeTesting_Oprah_CBO_1C_prosp_[DATE]" at bounding box center [539, 524] width 203 height 47
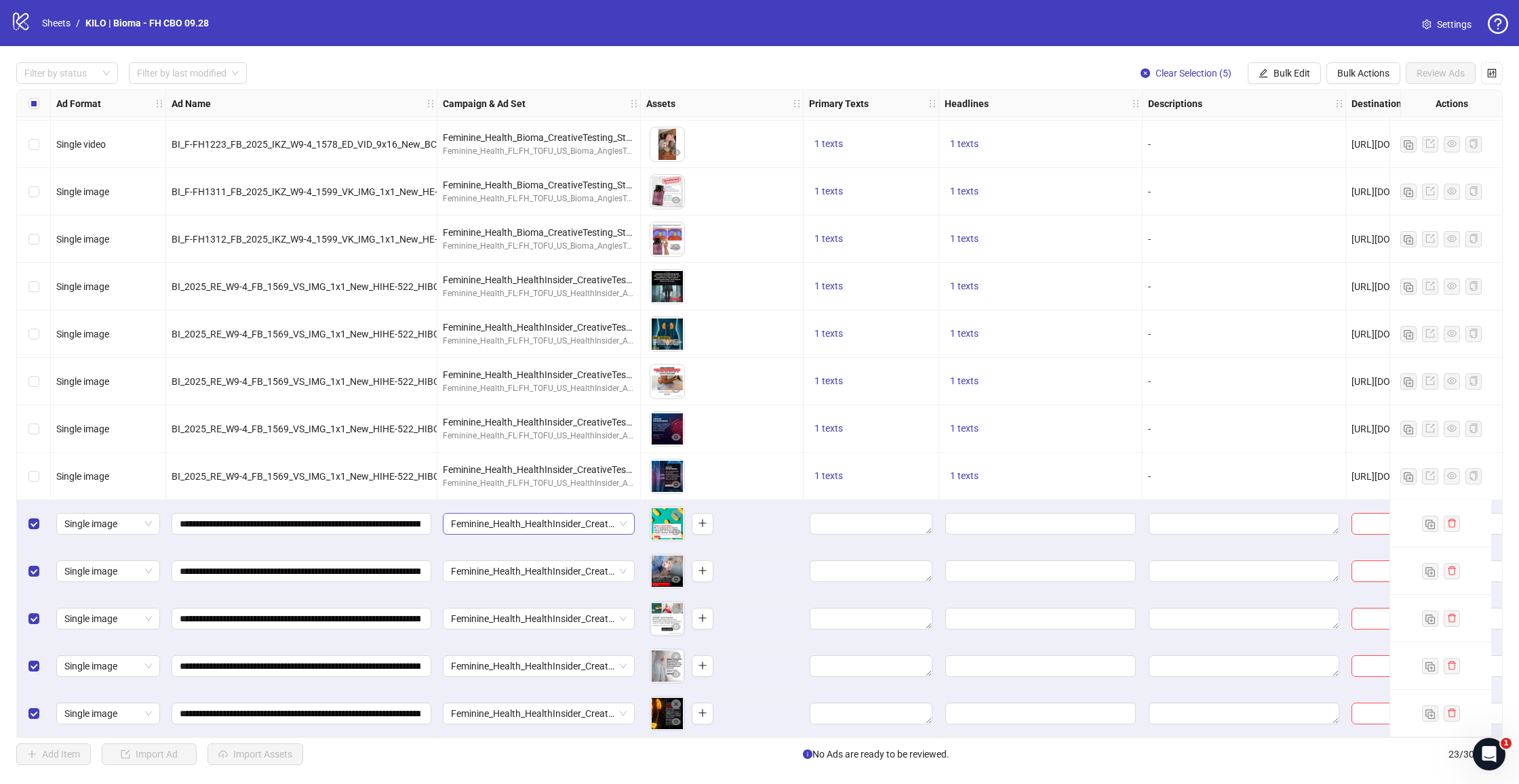
click at [570, 517] on span "Feminine_Health_HealthInsider_CreativeTesting_Oprah_CBO_1C_prosp_[DATE]" at bounding box center [538, 524] width 175 height 20
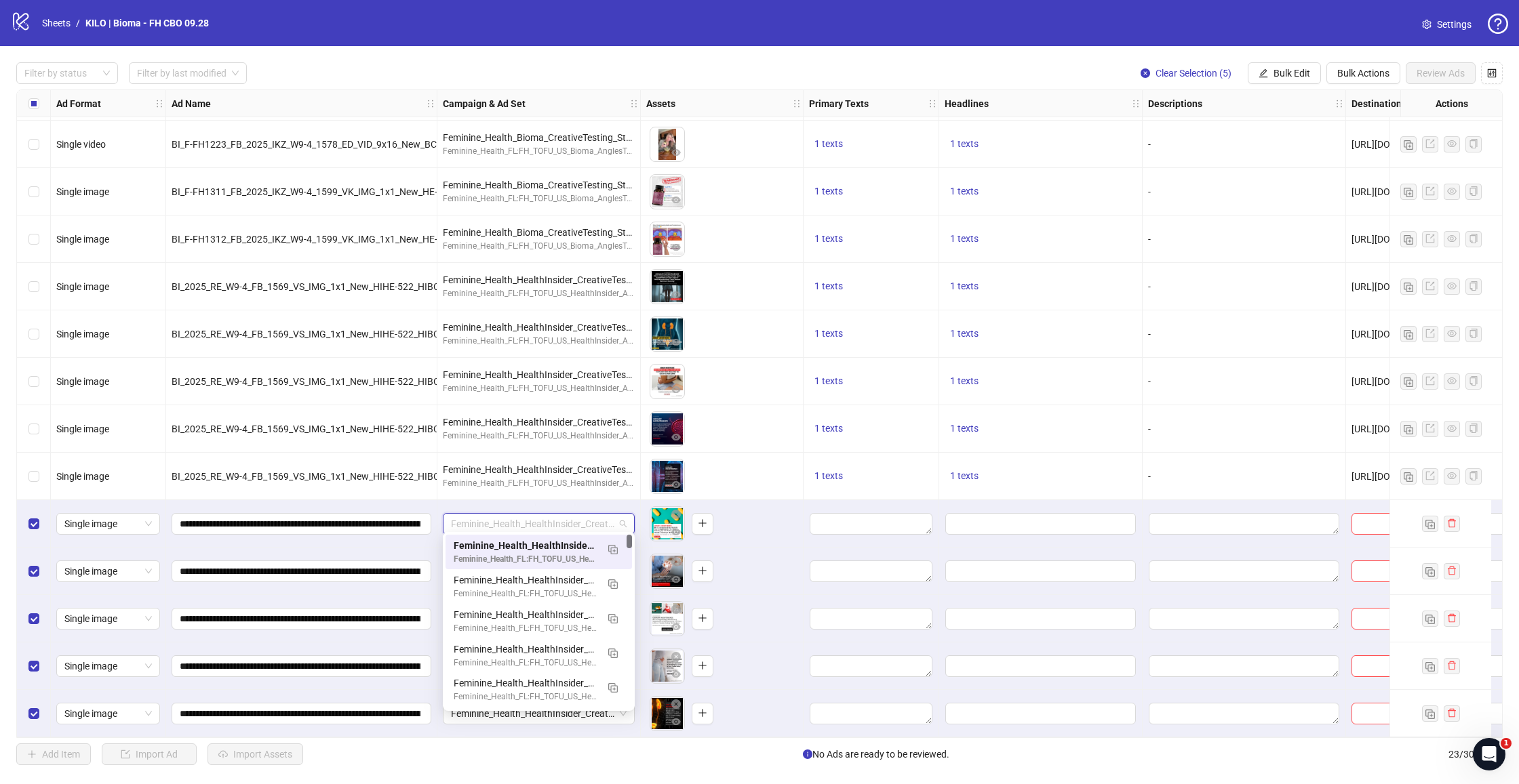
click at [639, 501] on div "Feminine_Health_HealthInsider_CreativeTesting_Oprah_CBO_1C_prosp_[DATE]" at bounding box center [539, 524] width 203 height 47
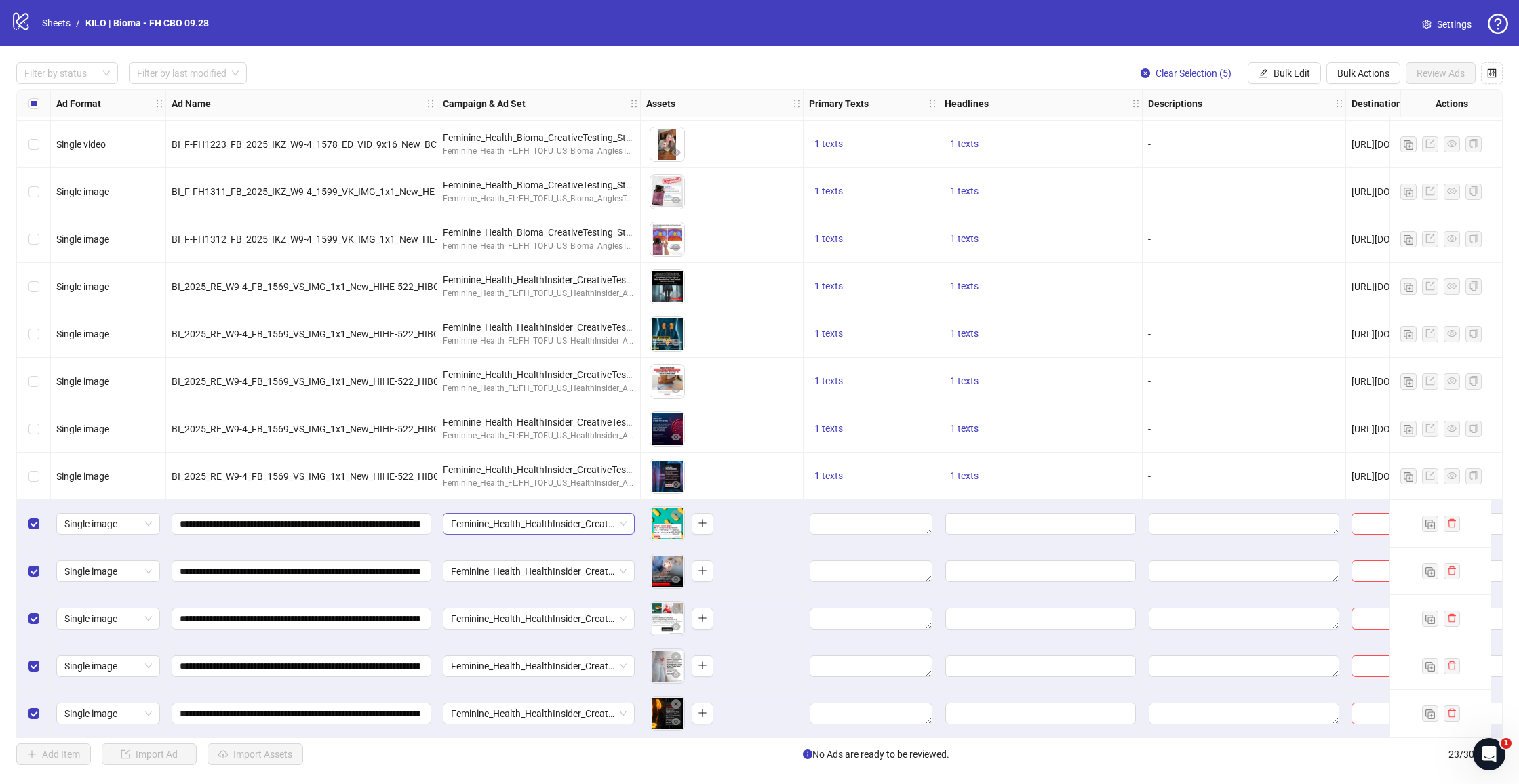
click at [600, 521] on span "Feminine_Health_HealthInsider_CreativeTesting_Oprah_CBO_1C_prosp_[DATE]" at bounding box center [538, 524] width 175 height 20
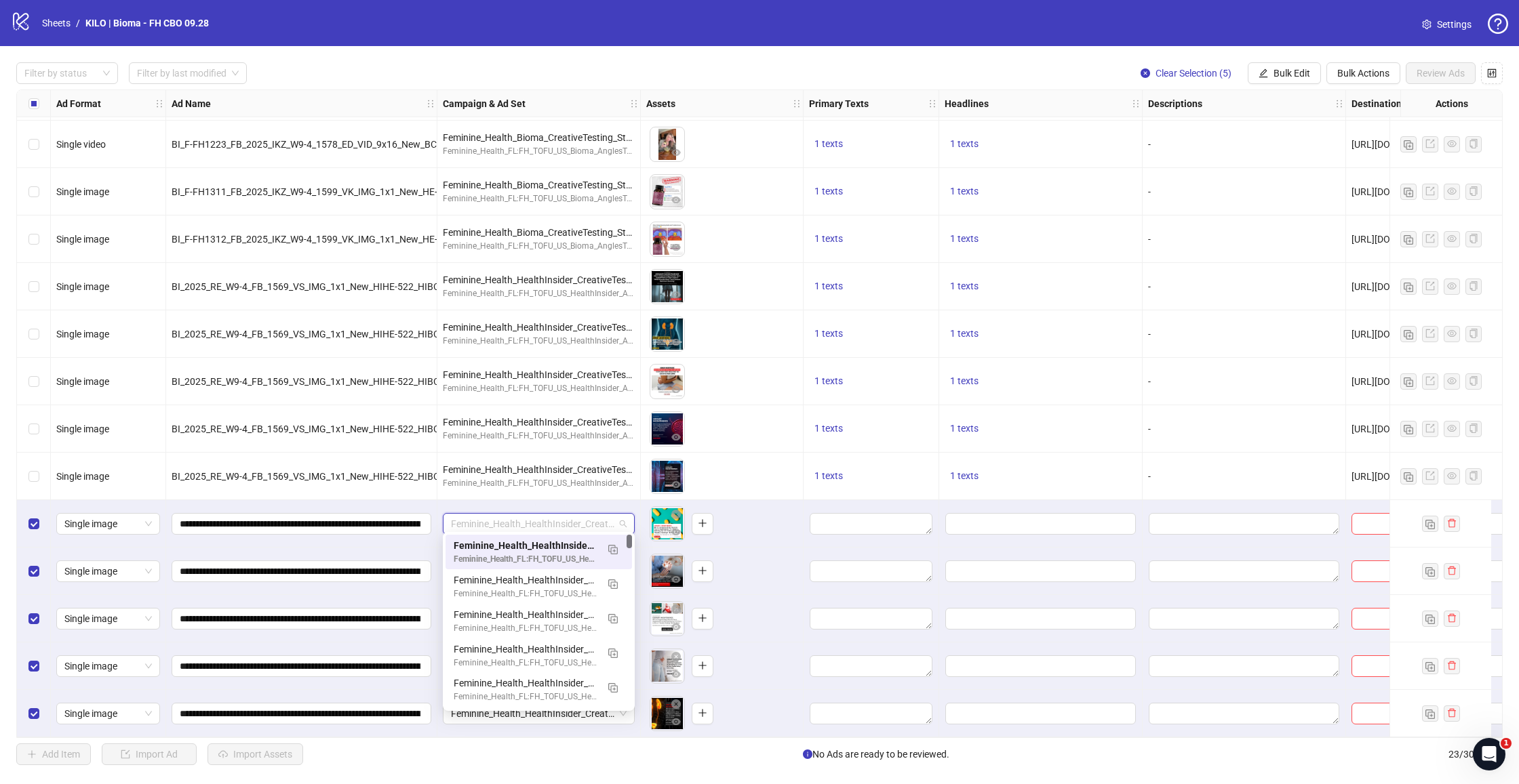
click at [629, 502] on div "Feminine_Health_HealthInsider_CreativeTesting_Oprah_CBO_1C_prosp_[DATE]" at bounding box center [539, 524] width 203 height 47
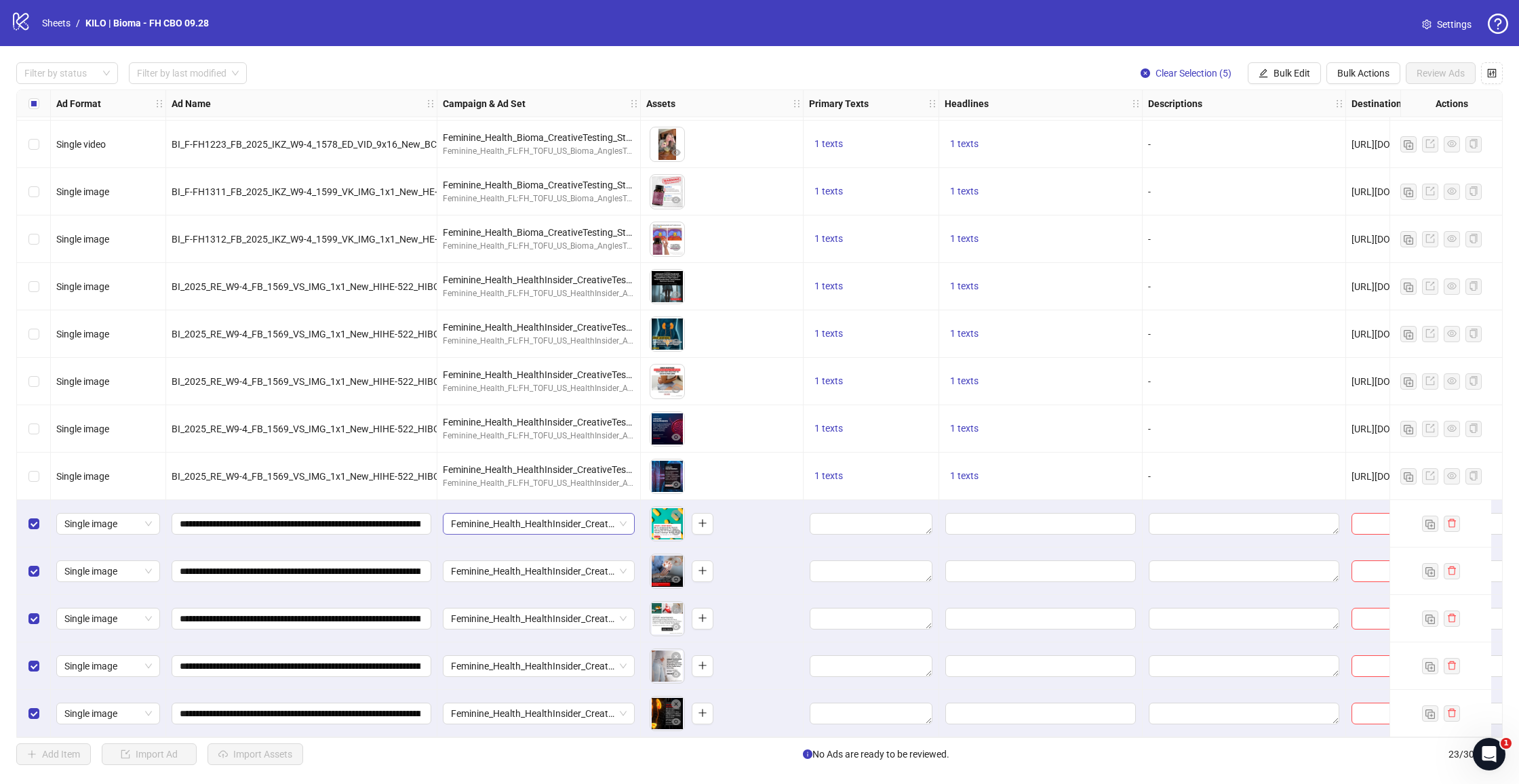
click at [597, 518] on span "Feminine_Health_HealthInsider_CreativeTesting_Oprah_CBO_1C_prosp_[DATE]" at bounding box center [538, 524] width 175 height 20
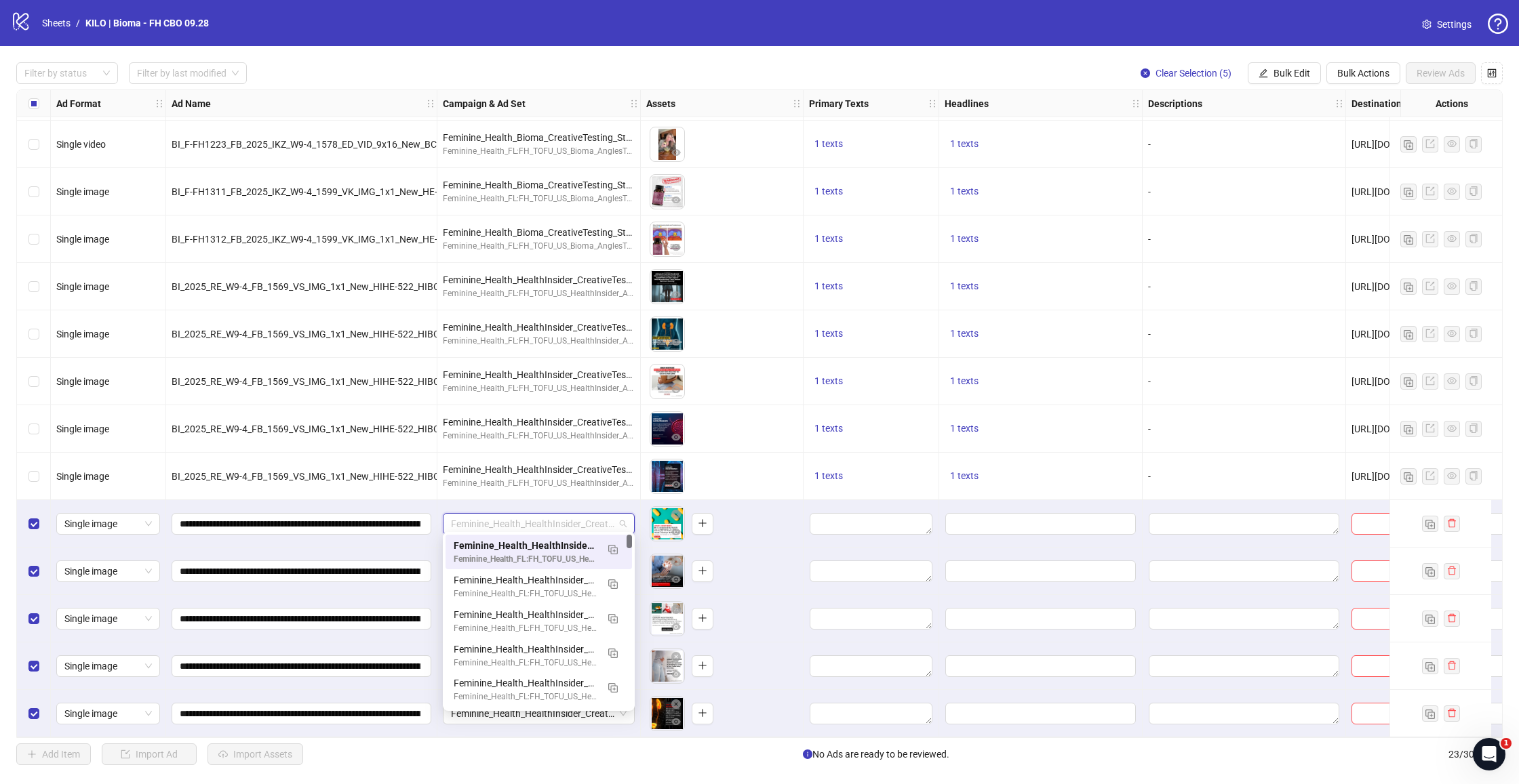
click at [637, 501] on div "Feminine_Health_HealthInsider_CreativeTesting_Oprah_CBO_1C_prosp_[DATE]" at bounding box center [539, 524] width 203 height 47
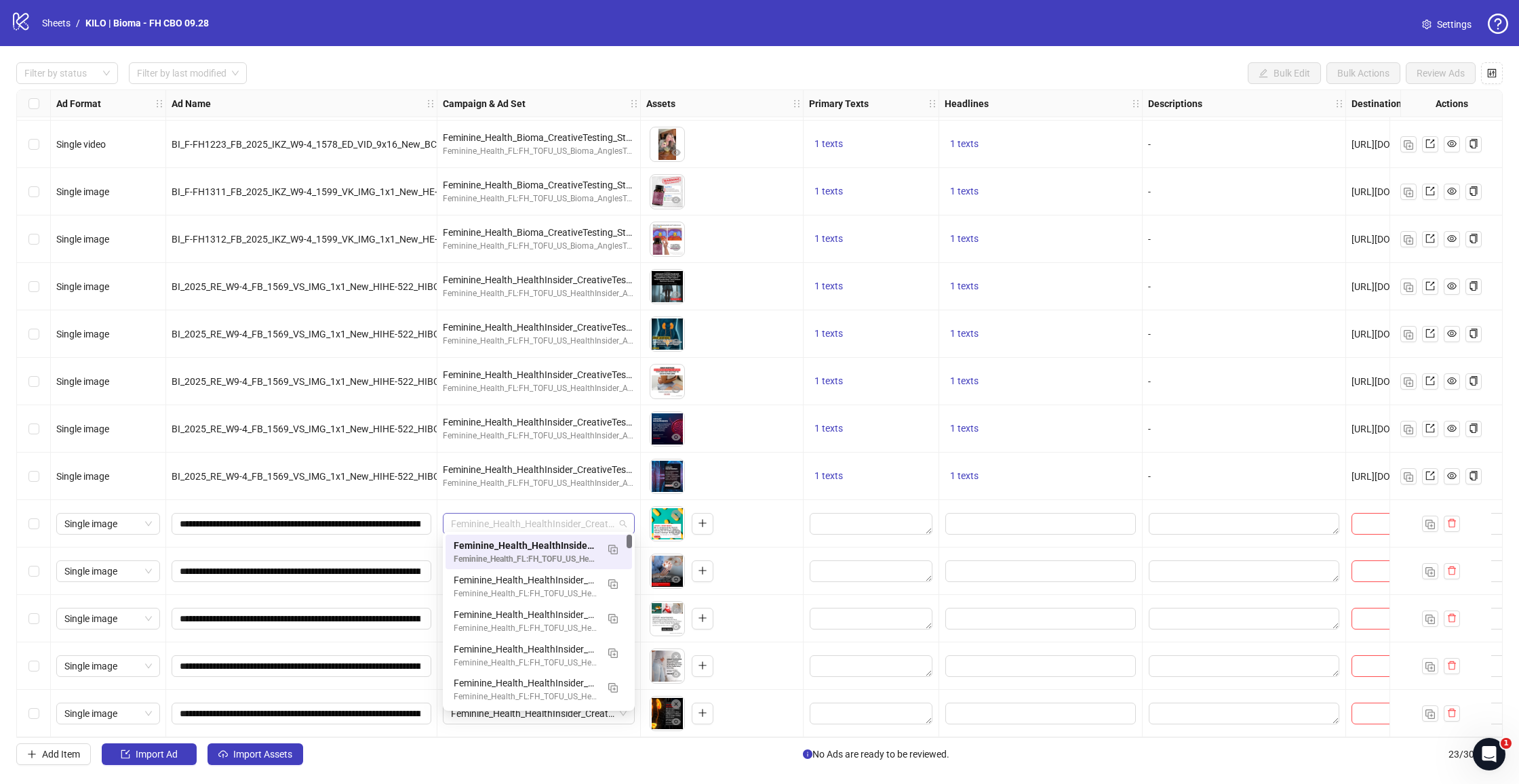
click at [556, 514] on span "Feminine_Health_HealthInsider_CreativeTesting_Oprah_CBO_1C_prosp_[DATE]" at bounding box center [538, 524] width 175 height 20
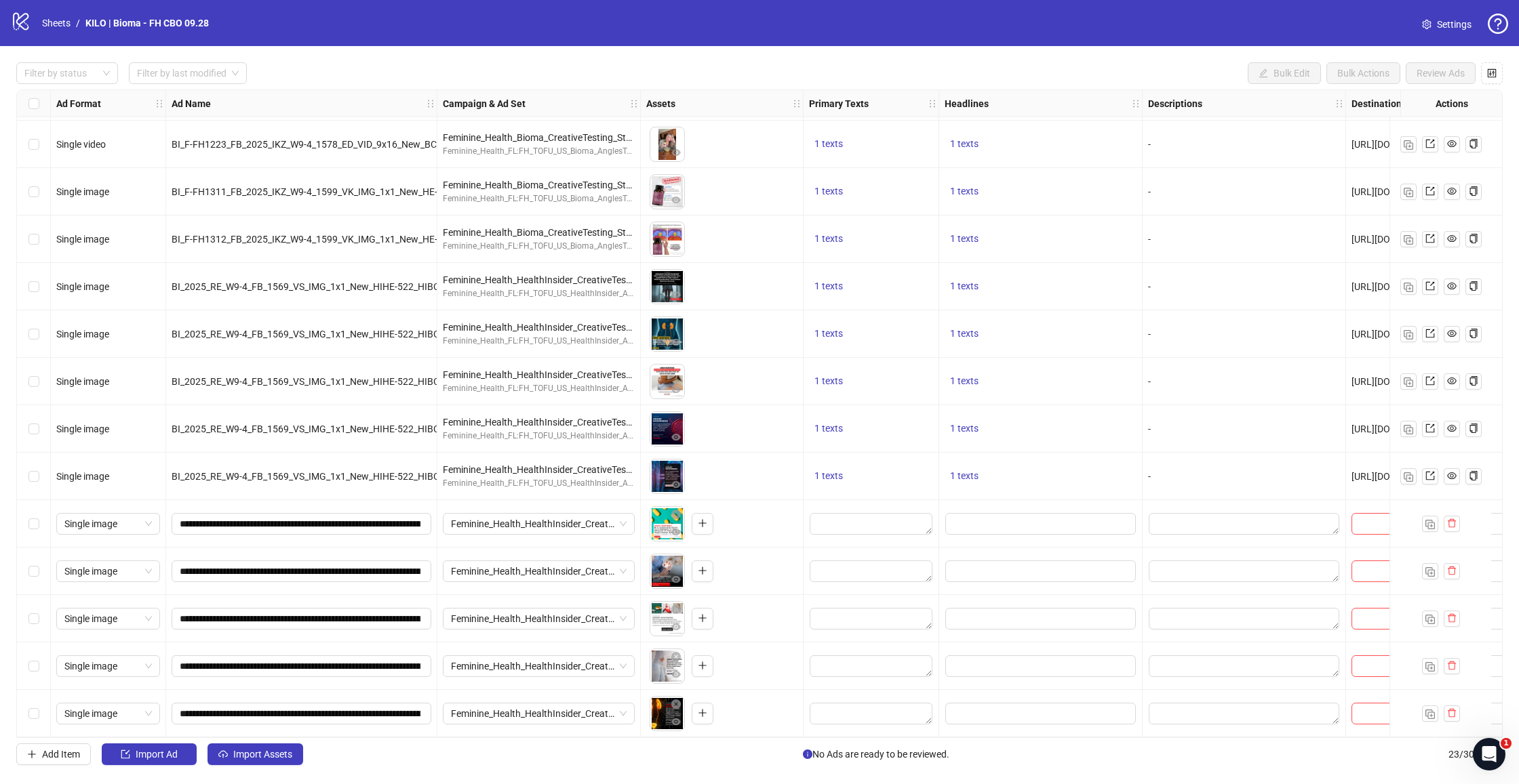
drag, startPoint x: 34, startPoint y: 521, endPoint x: 34, endPoint y: 534, distance: 13.0
click at [34, 521] on span "Select row 19" at bounding box center [33, 524] width 11 height 11
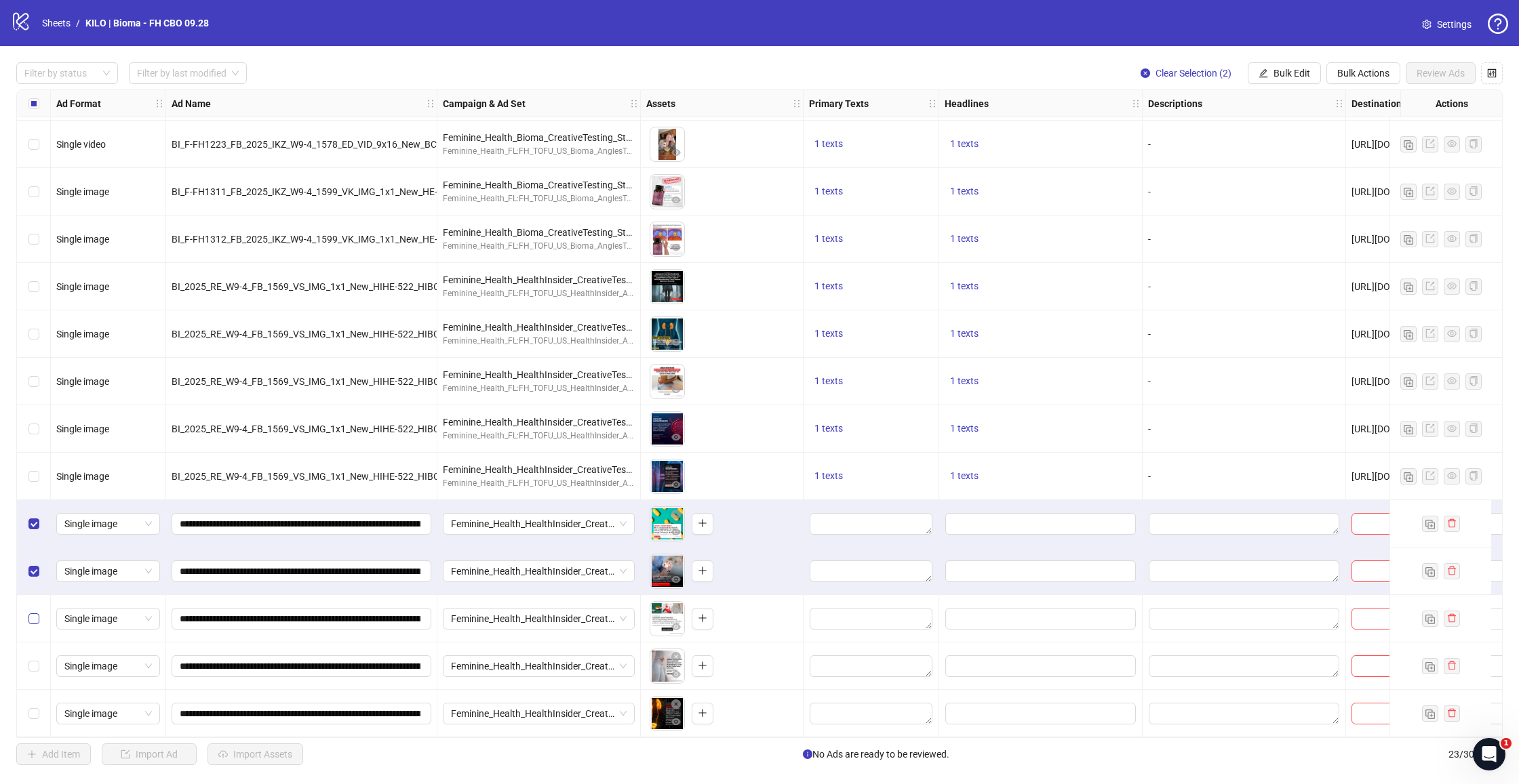
drag, startPoint x: 37, startPoint y: 604, endPoint x: 36, endPoint y: 641, distance: 37.0
click at [37, 605] on div "Select row 21" at bounding box center [34, 619] width 34 height 47
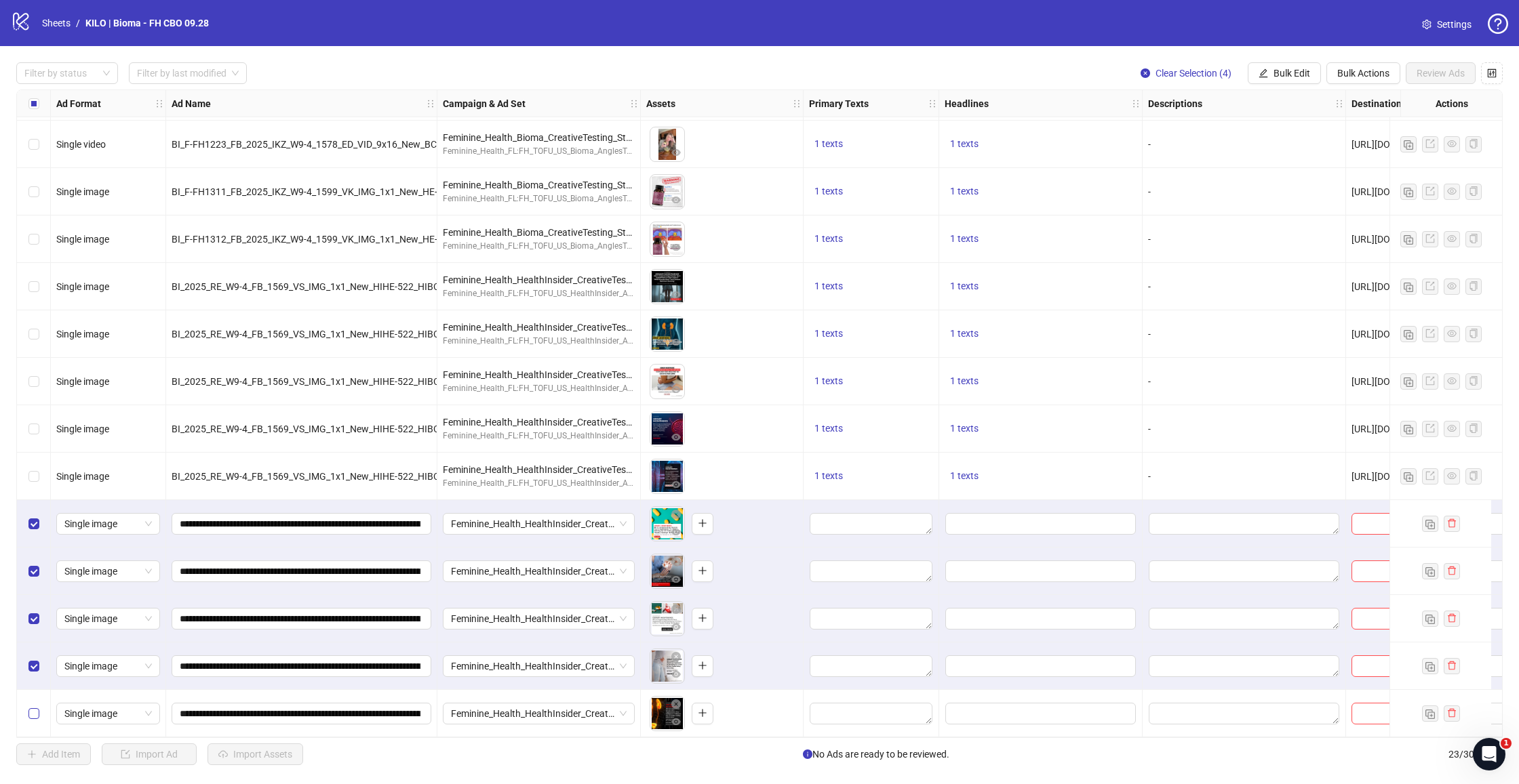
click at [31, 712] on span "Select row 23" at bounding box center [33, 714] width 11 height 11
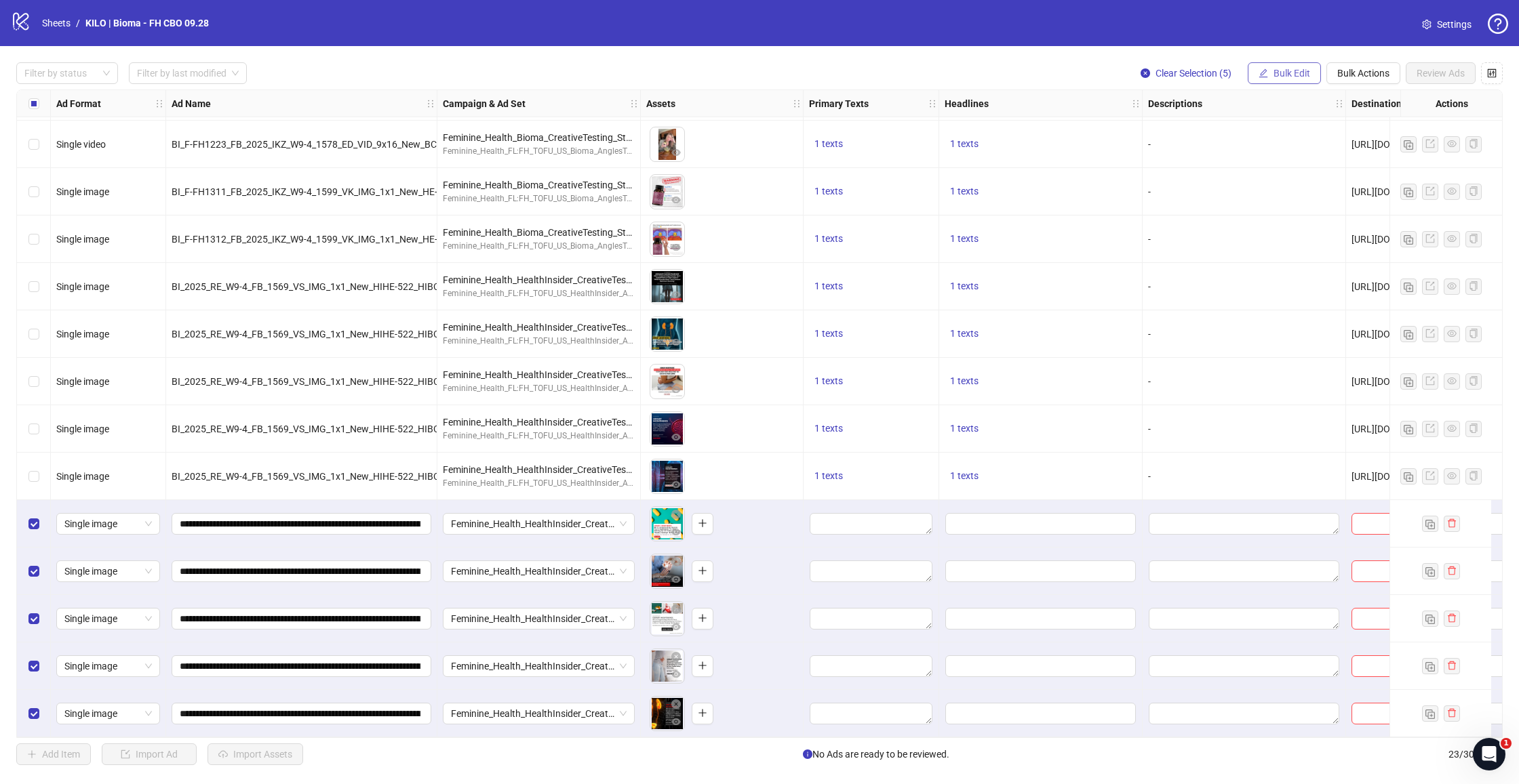
click at [1293, 72] on span "Bulk Edit" at bounding box center [1291, 73] width 36 height 11
click at [1284, 233] on span "Destination URL" at bounding box center [1297, 231] width 81 height 15
click at [77, 1] on div "logo/logo-mobile Sheets / KILO | Bioma - FH CBO 09.28 Settings" at bounding box center [759, 23] width 1519 height 46
click at [1289, 78] on button "Bulk Edit" at bounding box center [1284, 72] width 73 height 21
click at [1273, 230] on span "Destination URL" at bounding box center [1297, 231] width 81 height 15
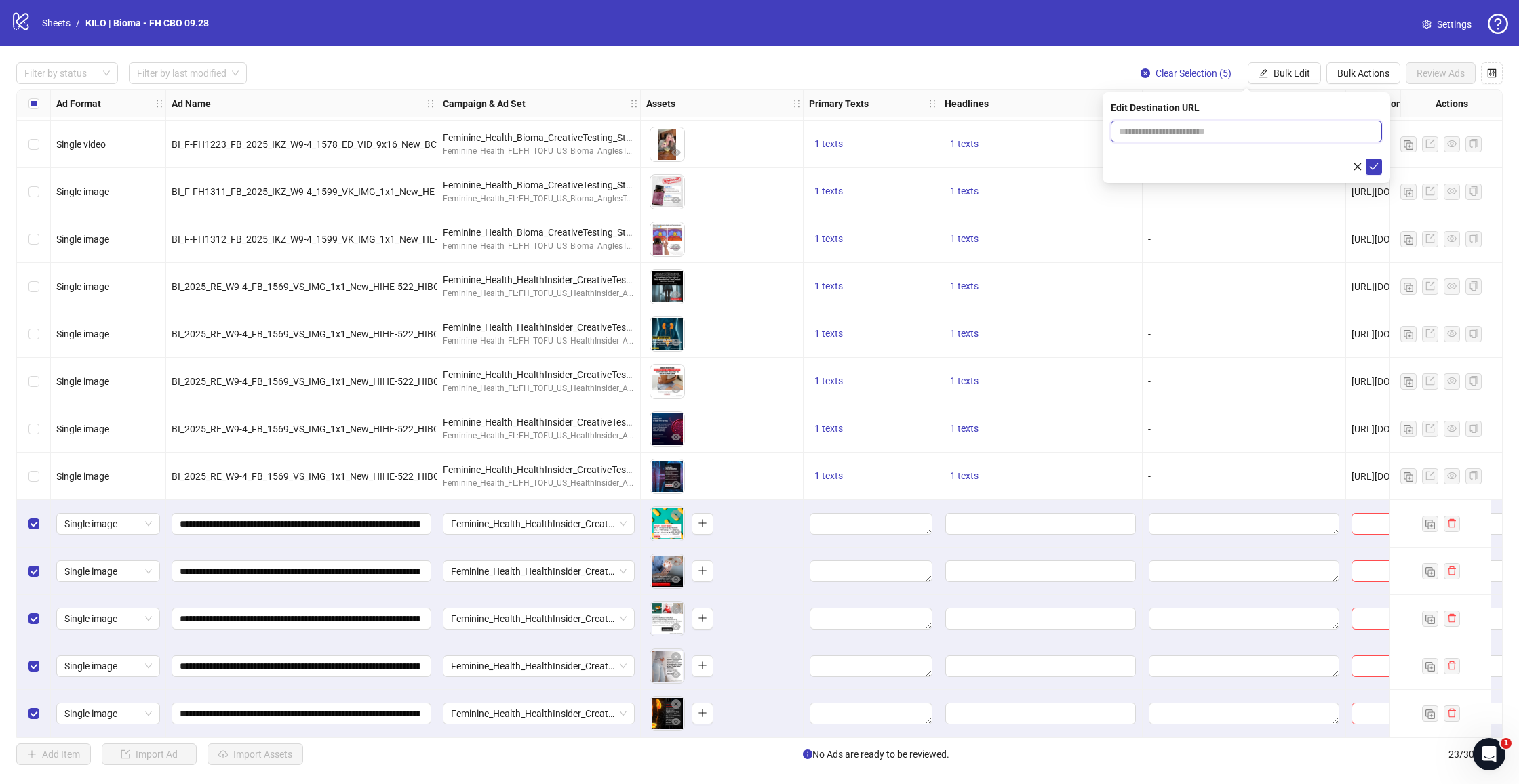
click at [1183, 132] on input "text" at bounding box center [1241, 132] width 244 height 15
paste input "**********"
type input "**********"
click at [1377, 164] on icon "check" at bounding box center [1374, 166] width 9 height 7
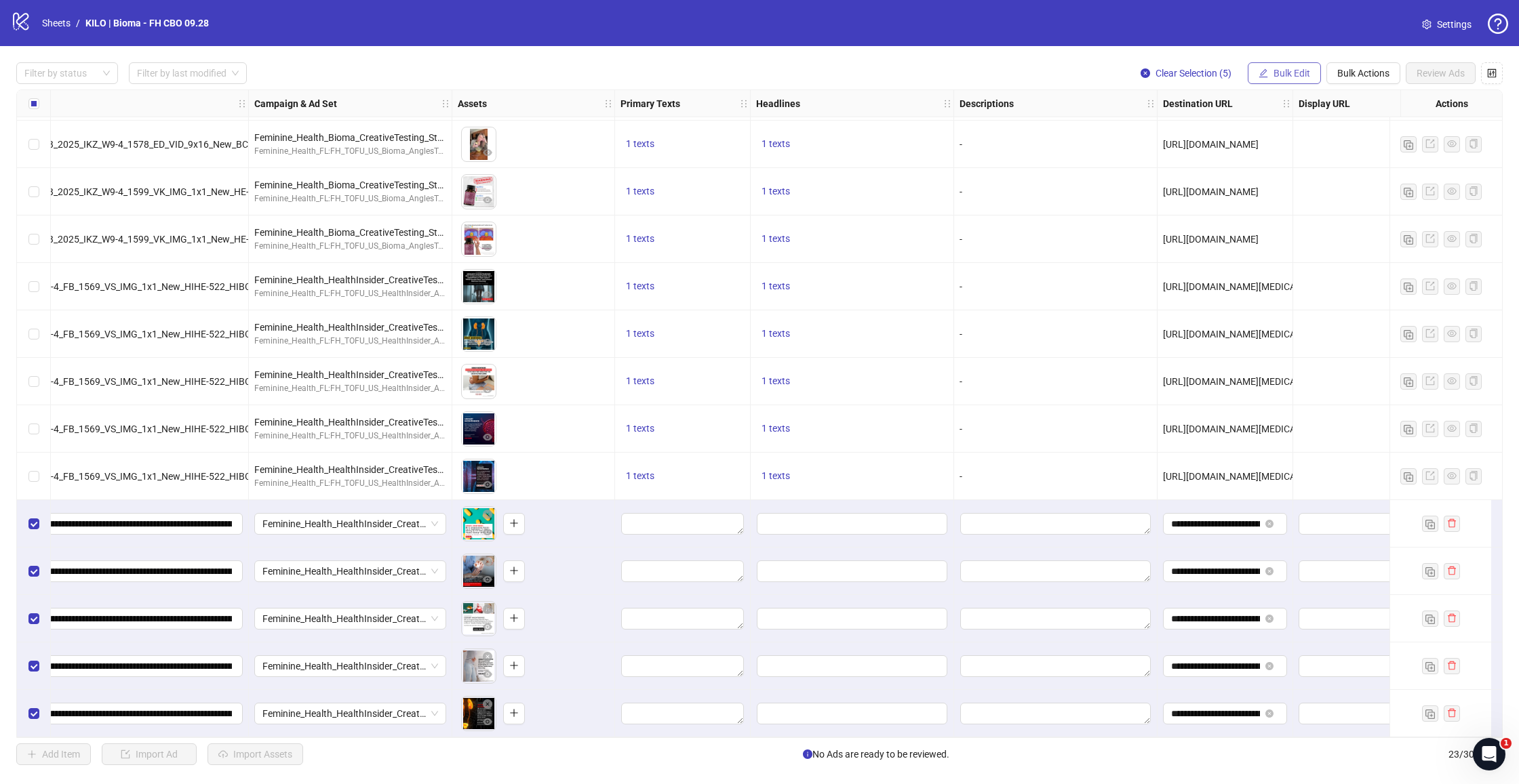
click at [1284, 70] on span "Bulk Edit" at bounding box center [1291, 73] width 36 height 11
click at [1276, 160] on span "Primary Texts" at bounding box center [1297, 166] width 81 height 15
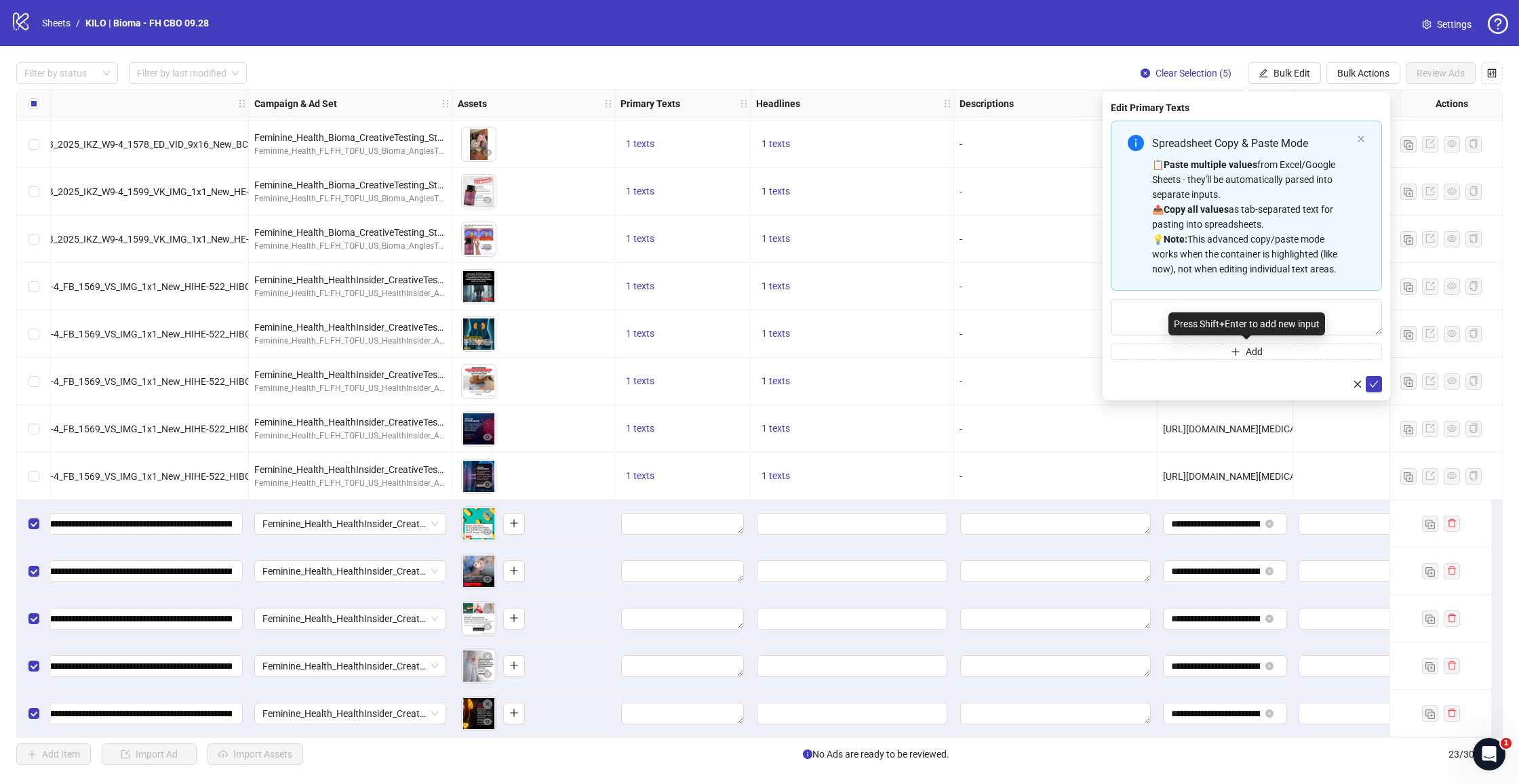
click at [1175, 316] on div "Press Shift+Enter to add new input" at bounding box center [1247, 323] width 157 height 23
click at [1136, 312] on textarea "Multi-text input container - paste or copy values" at bounding box center [1246, 317] width 272 height 36
paste textarea "**********"
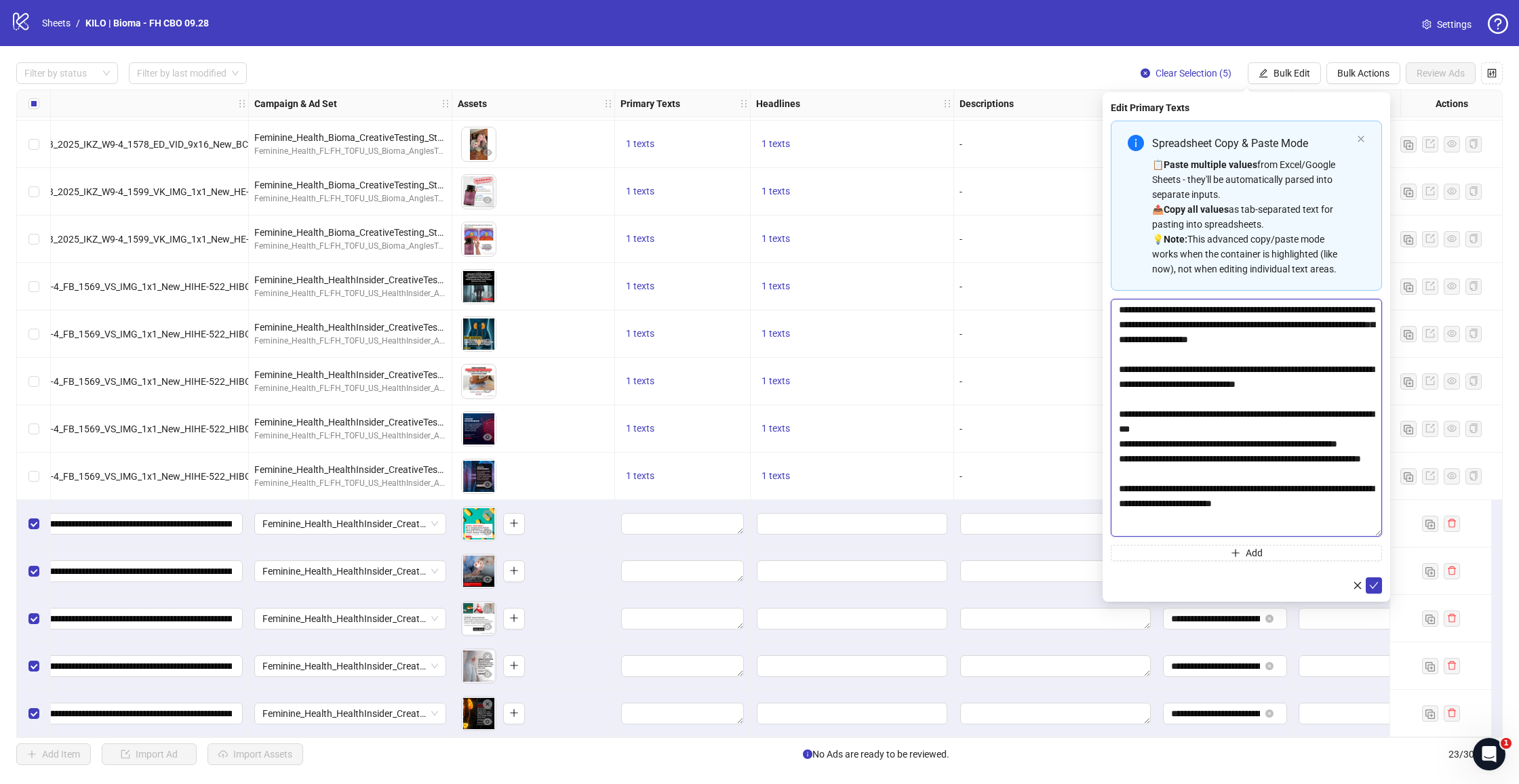
scroll to position [0, 0]
click at [1454, 575] on body "logo/logo-mobile Sheets / KILO | Bioma - FH CBO 09.28 Settings Filter by status…" at bounding box center [759, 392] width 1519 height 784
paste textarea "**********"
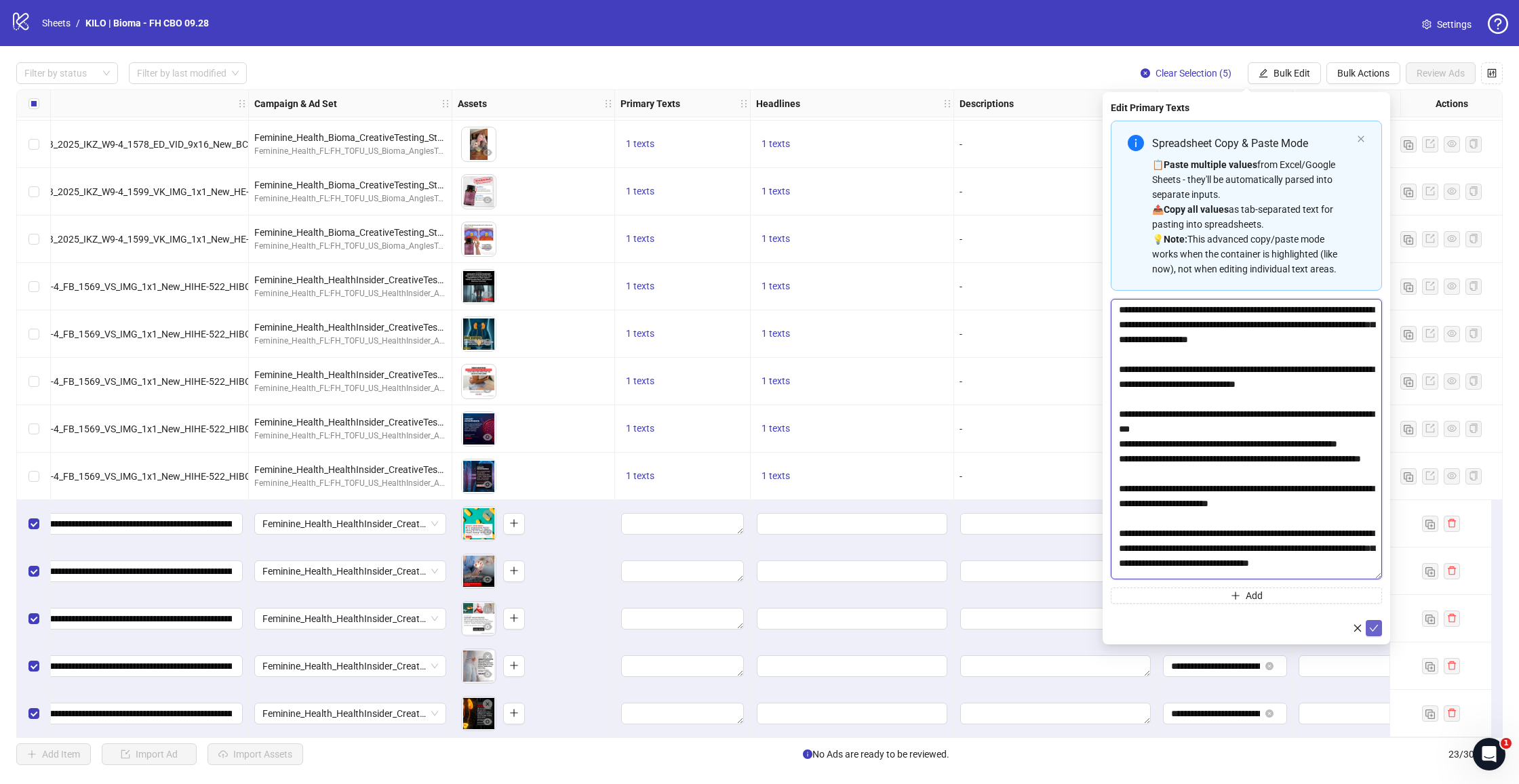
type textarea "**********"
click at [1377, 628] on icon "check" at bounding box center [1373, 628] width 10 height 10
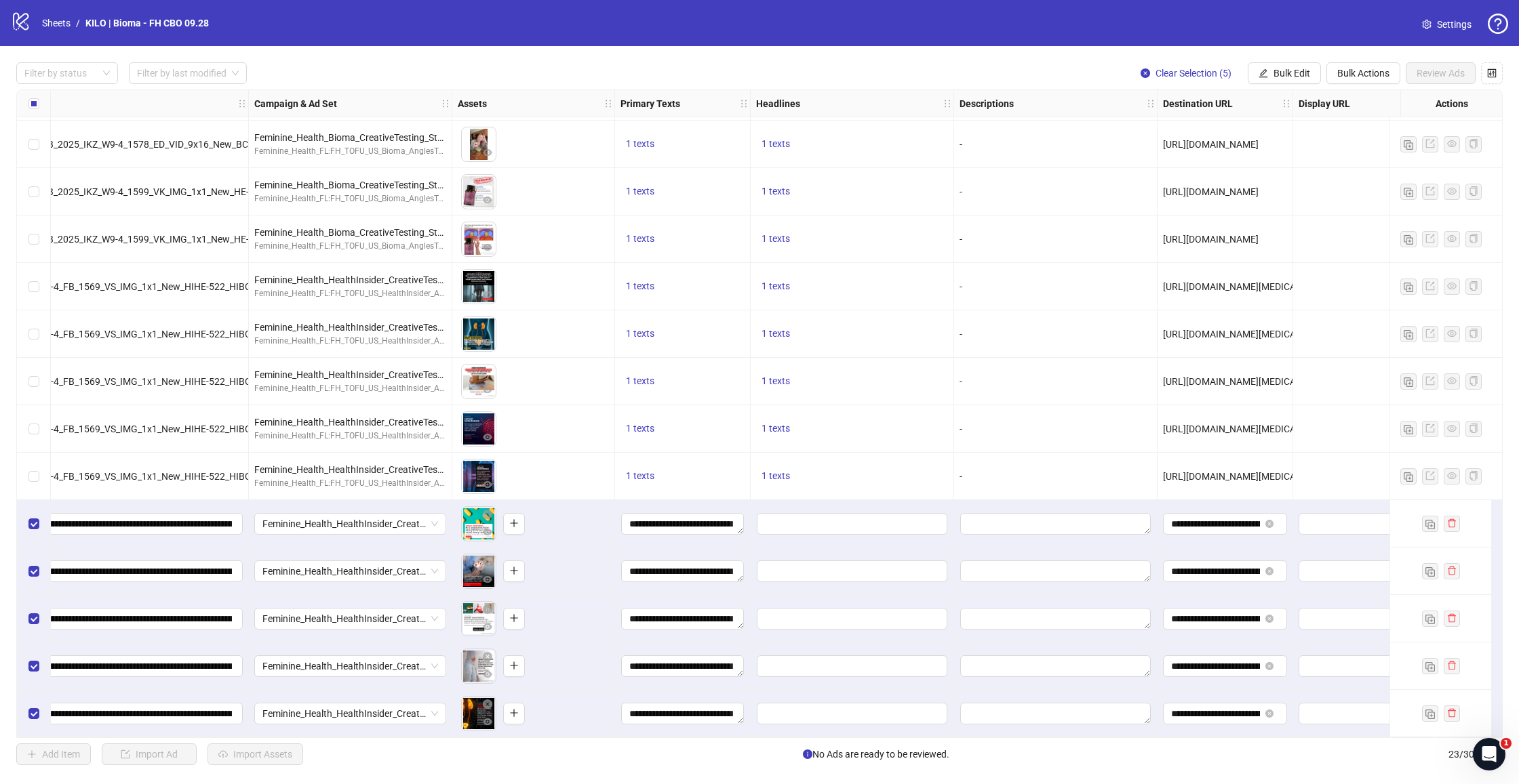
click at [1262, 61] on div "Filter by status Filter by last modified Clear Selection (5) Bulk Edit Bulk Act…" at bounding box center [759, 413] width 1519 height 735
click at [1259, 69] on icon "edit" at bounding box center [1263, 73] width 10 height 10
click at [1268, 188] on span "Headlines" at bounding box center [1297, 187] width 81 height 15
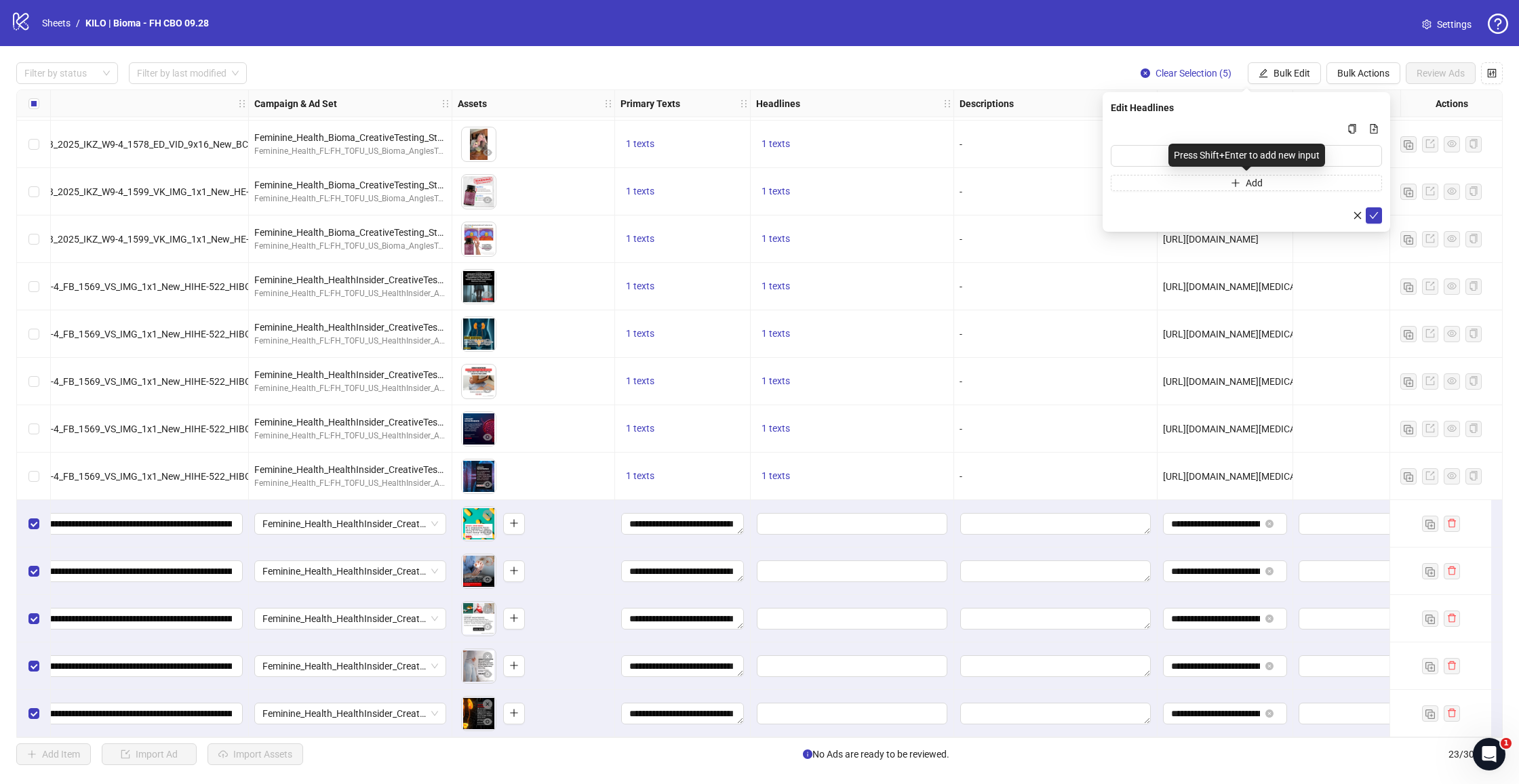
click at [1195, 155] on div "Press Shift+Enter to add new input" at bounding box center [1247, 155] width 157 height 23
click at [1156, 154] on input "Multi-input container - paste or copy values" at bounding box center [1246, 155] width 272 height 21
paste input "**********"
type input "**********"
click at [1370, 213] on icon "check" at bounding box center [1373, 215] width 10 height 10
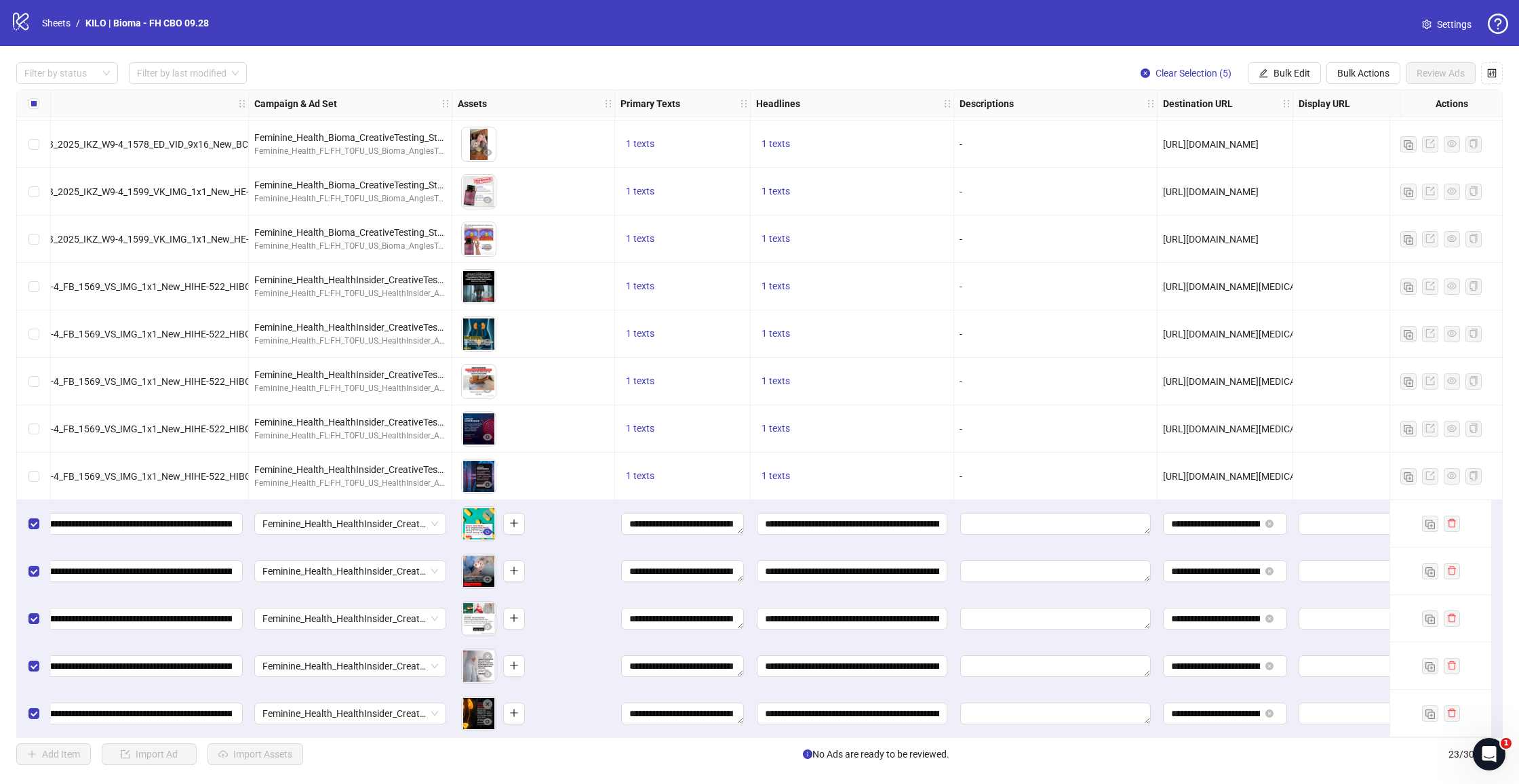
click at [480, 524] on button "button" at bounding box center [488, 533] width 16 height 16
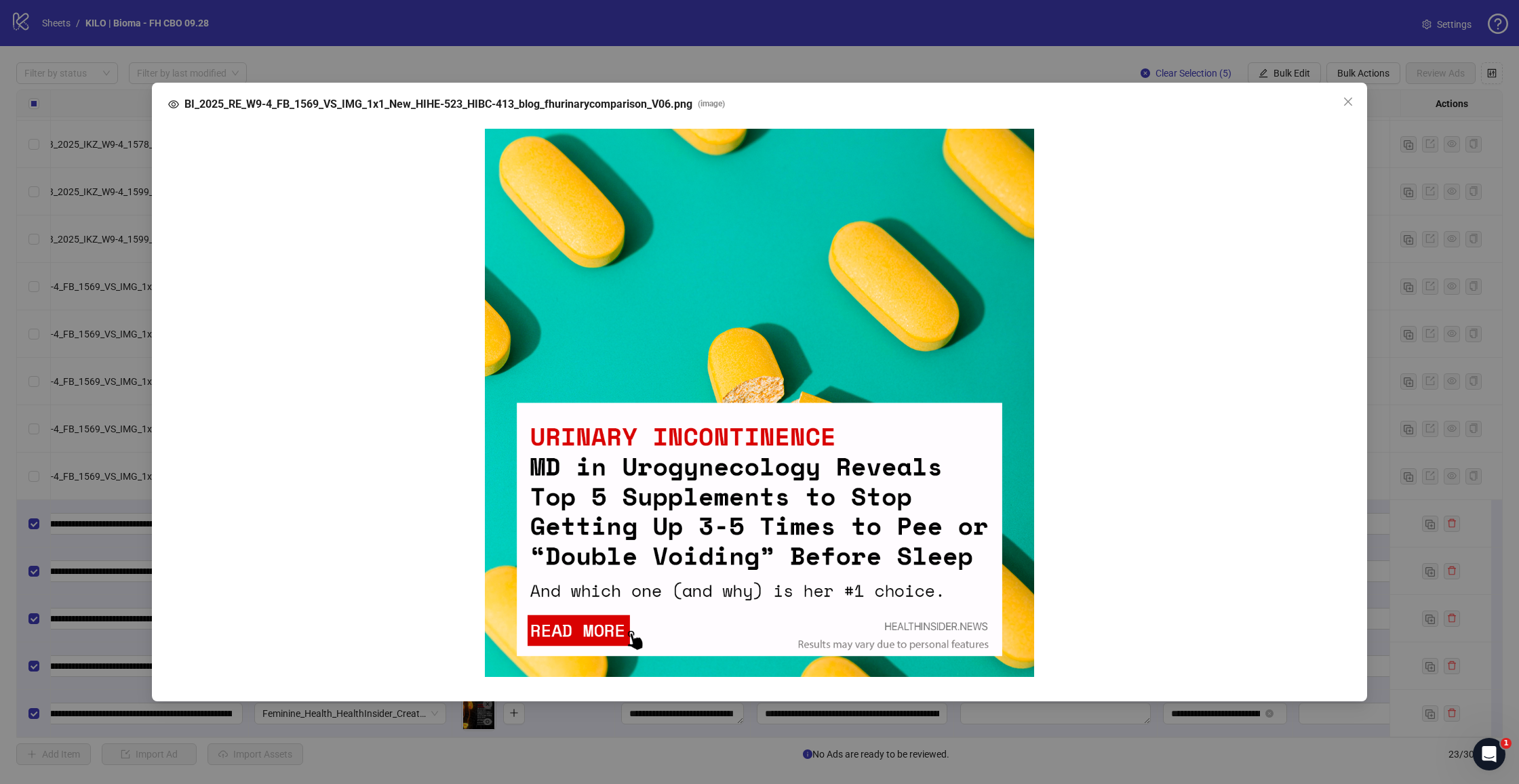
click at [135, 558] on div "BI_2025_RE_W9-4_FB_1569_VS_IMG_1x1_New_HIHE-523_HIBC-413_blog_fhurinarycomparis…" at bounding box center [759, 392] width 1519 height 784
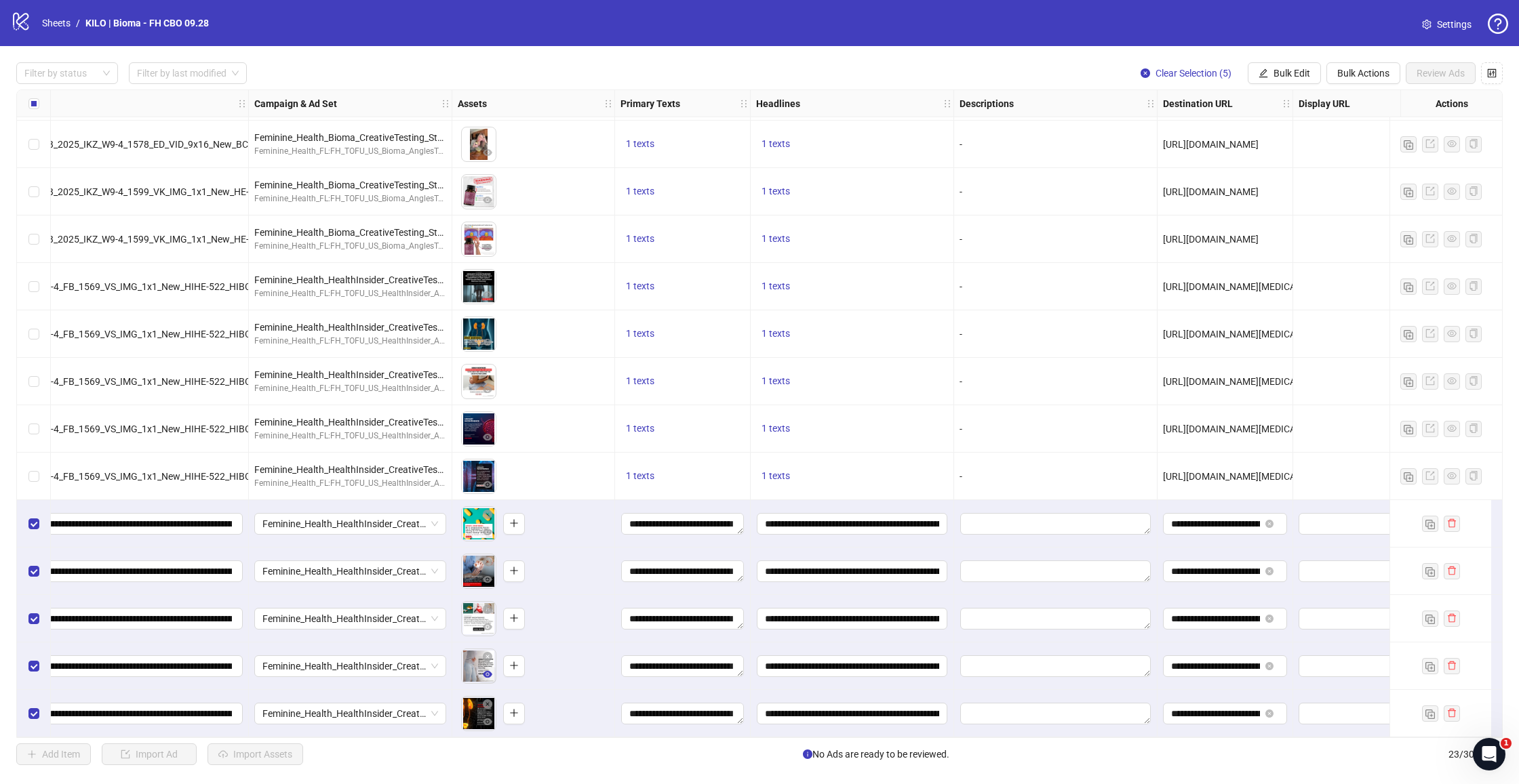
click at [484, 671] on icon "eye" at bounding box center [488, 674] width 10 height 7
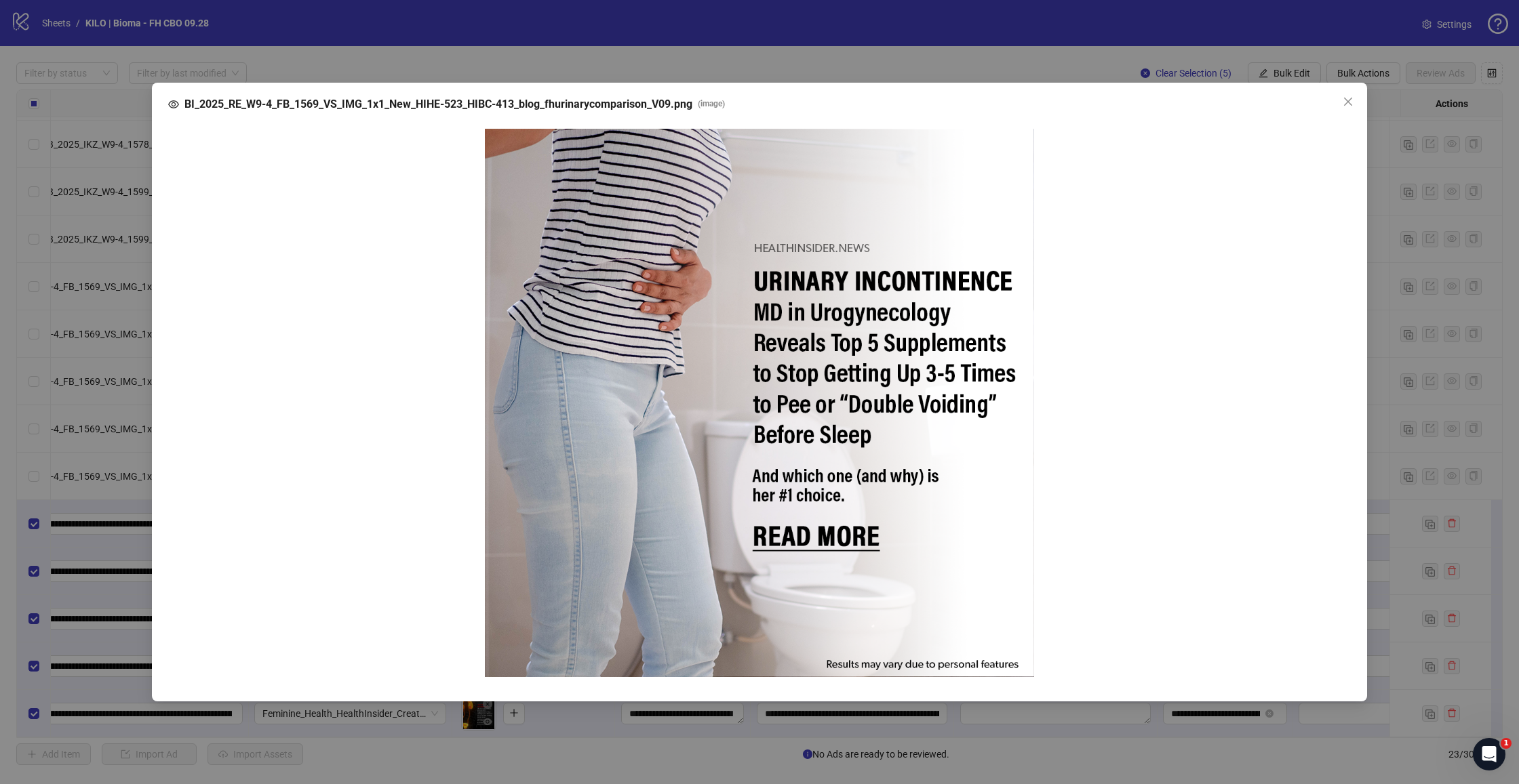
click at [1408, 368] on div "BI_2025_RE_W9-4_FB_1569_VS_IMG_1x1_New_HIHE-523_HIBC-413_blog_fhurinarycomparis…" at bounding box center [759, 392] width 1519 height 784
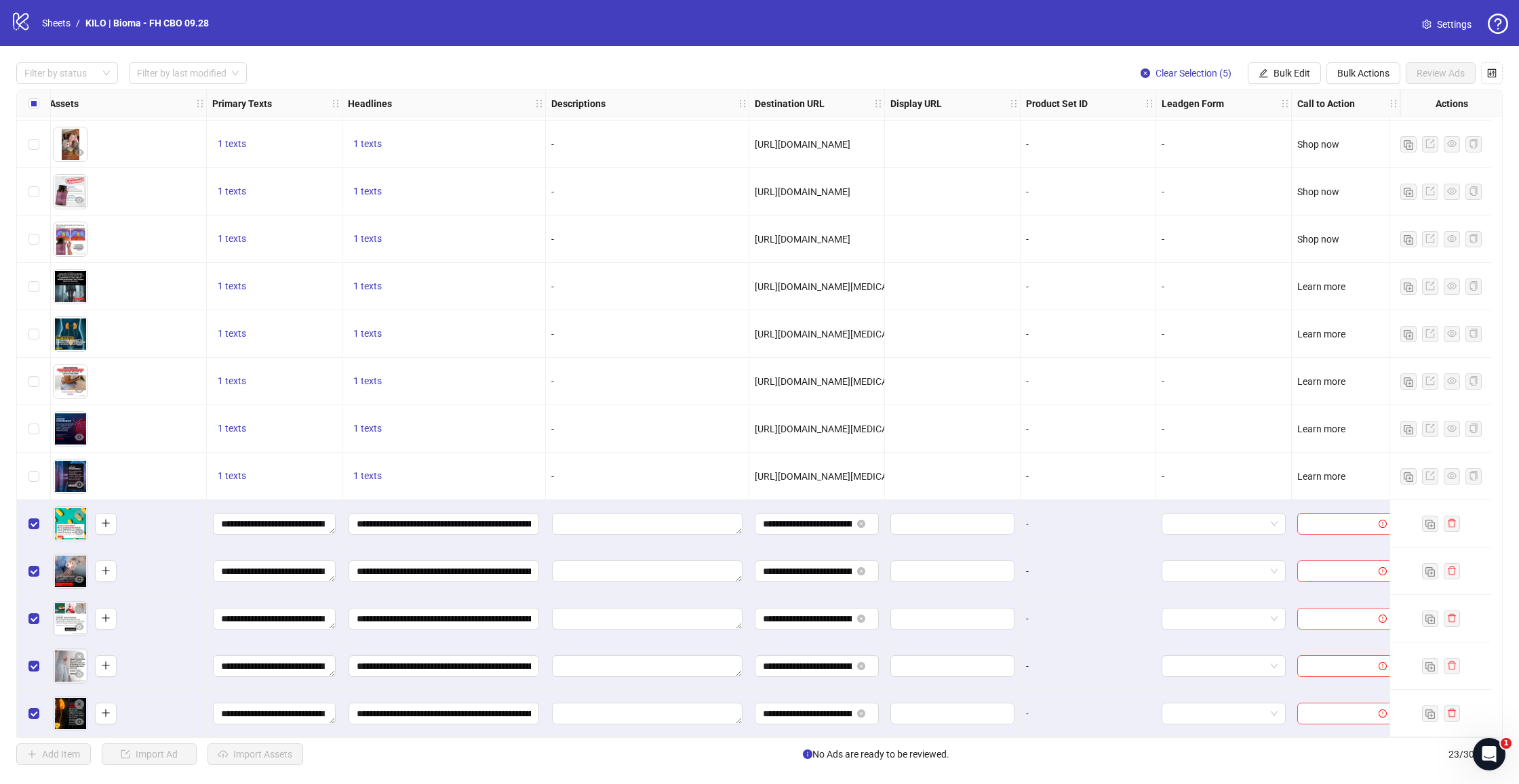
scroll to position [476, 607]
click at [1270, 67] on button "Bulk Edit" at bounding box center [1284, 72] width 73 height 21
click at [1278, 297] on span "Call to Action" at bounding box center [1297, 295] width 81 height 15
click at [1156, 132] on input "search" at bounding box center [1240, 131] width 243 height 20
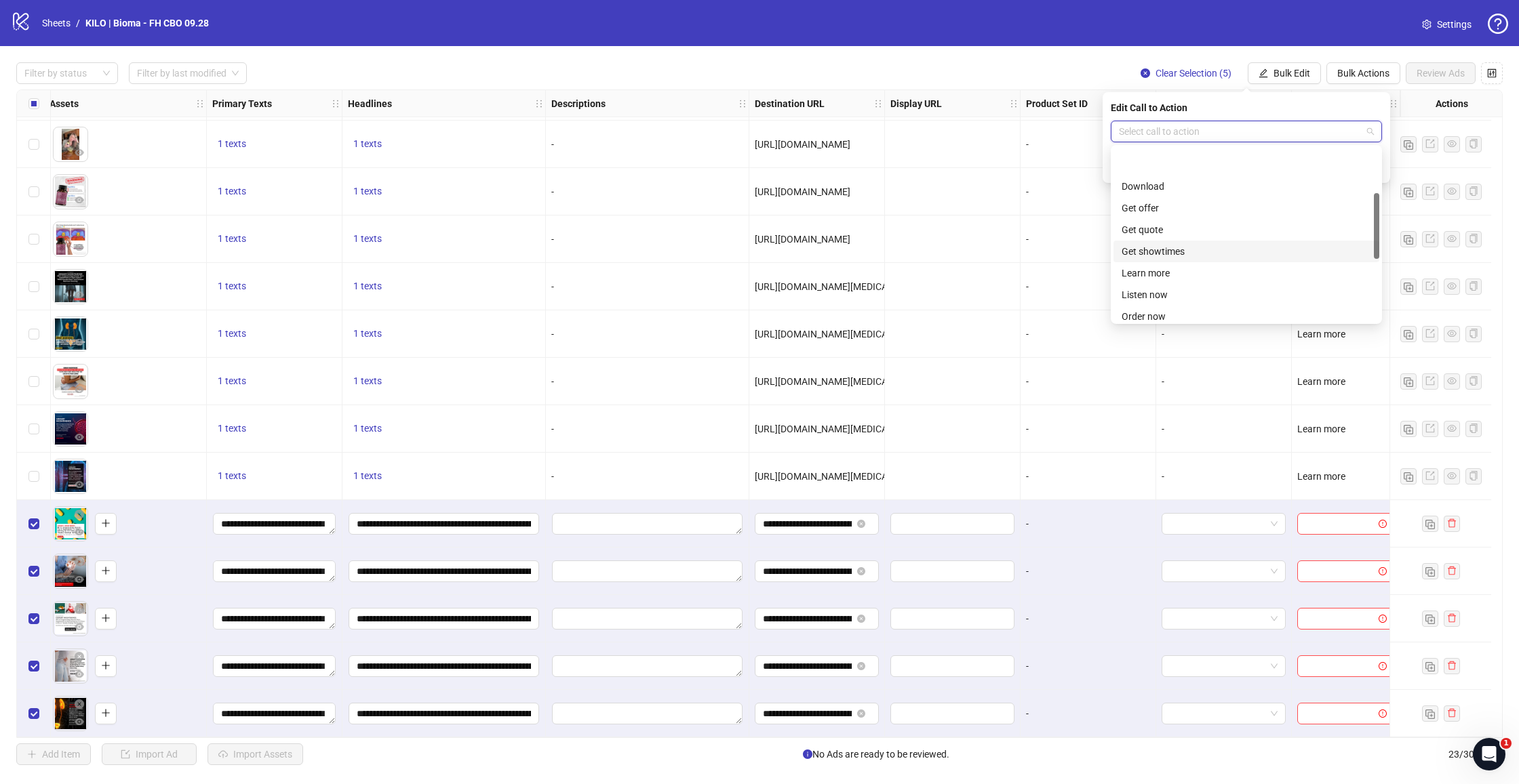
scroll to position [150, 0]
click at [1162, 206] on div "Learn more" at bounding box center [1246, 203] width 249 height 15
click at [1373, 166] on icon "check" at bounding box center [1373, 166] width 10 height 10
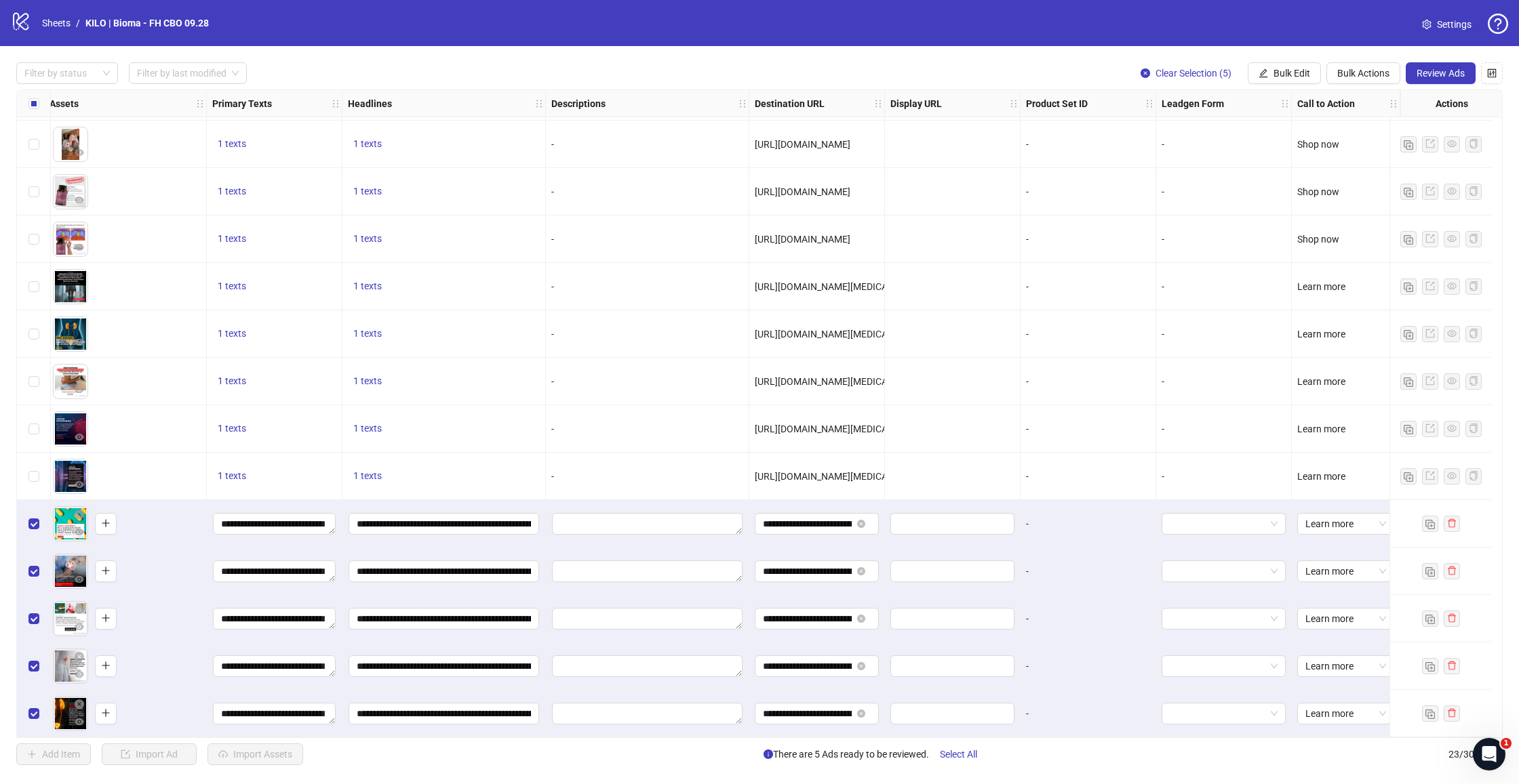
scroll to position [476, 607]
click at [1416, 57] on div "Filter by status Filter by last modified Clear Selection (5) Bulk Edit Bulk Act…" at bounding box center [759, 413] width 1519 height 735
click at [1412, 61] on div "Filter by status Filter by last modified Clear Selection (5) Bulk Edit Bulk Act…" at bounding box center [759, 413] width 1519 height 735
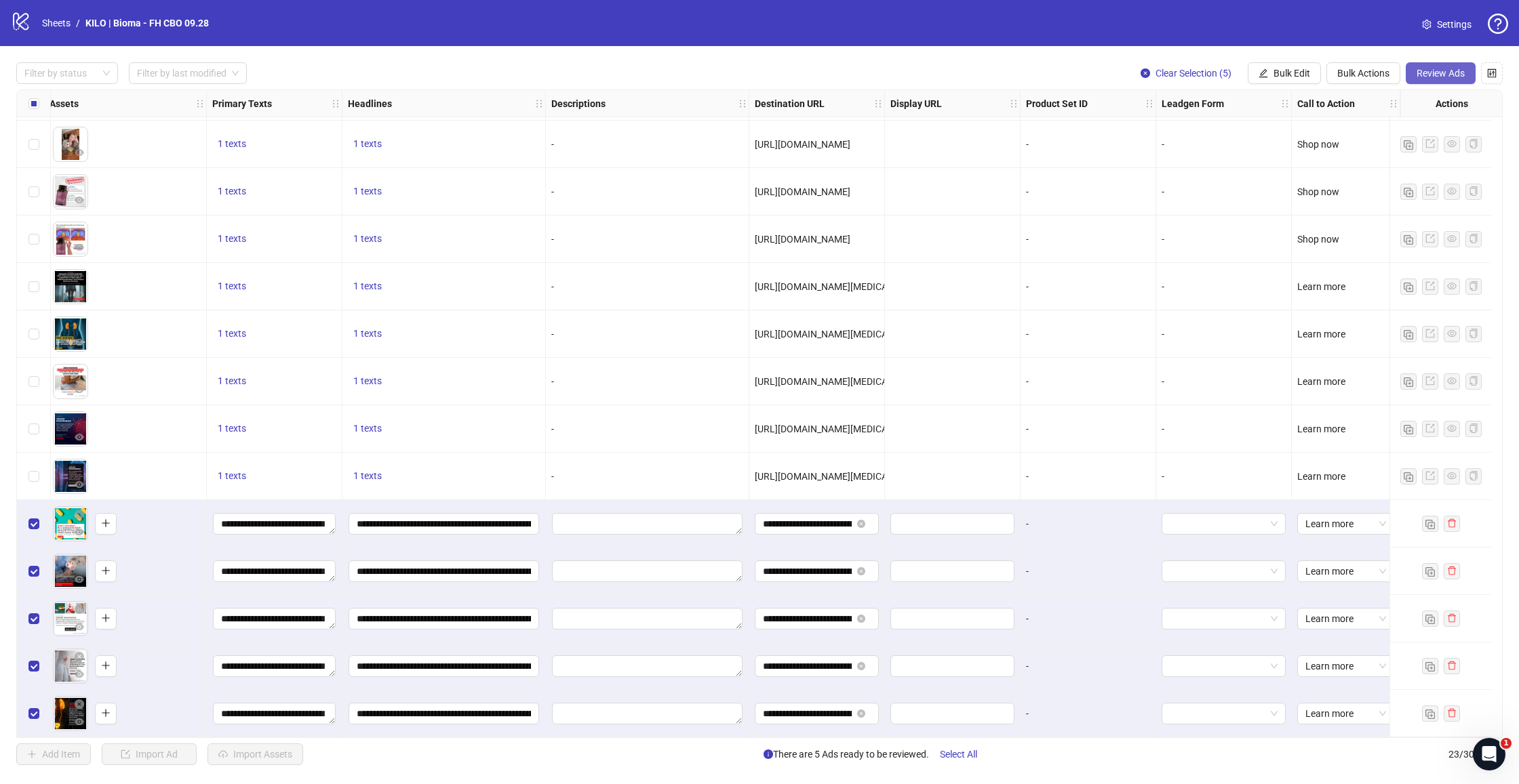
click at [1415, 65] on button "Review Ads" at bounding box center [1441, 72] width 70 height 21
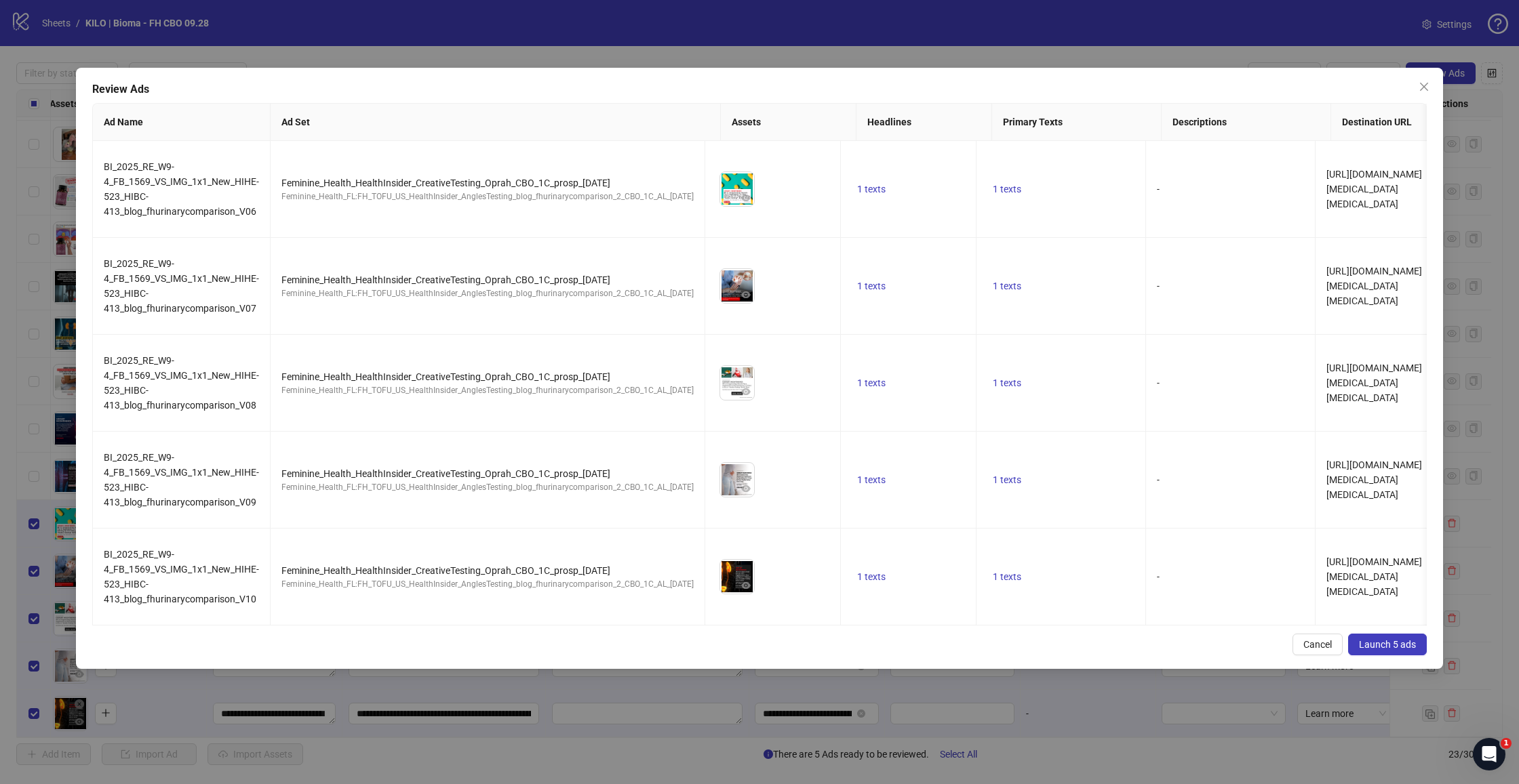
click at [1398, 669] on div "Review Ads Ad Name Ad Set Assets Headlines Primary Texts Descriptions Destinati…" at bounding box center [760, 368] width 1367 height 601
drag, startPoint x: 1395, startPoint y: 703, endPoint x: 959, endPoint y: 25, distance: 806.1
click at [1395, 655] on button "Launch 5 ads" at bounding box center [1387, 644] width 78 height 21
